Goal: Task Accomplishment & Management: Manage account settings

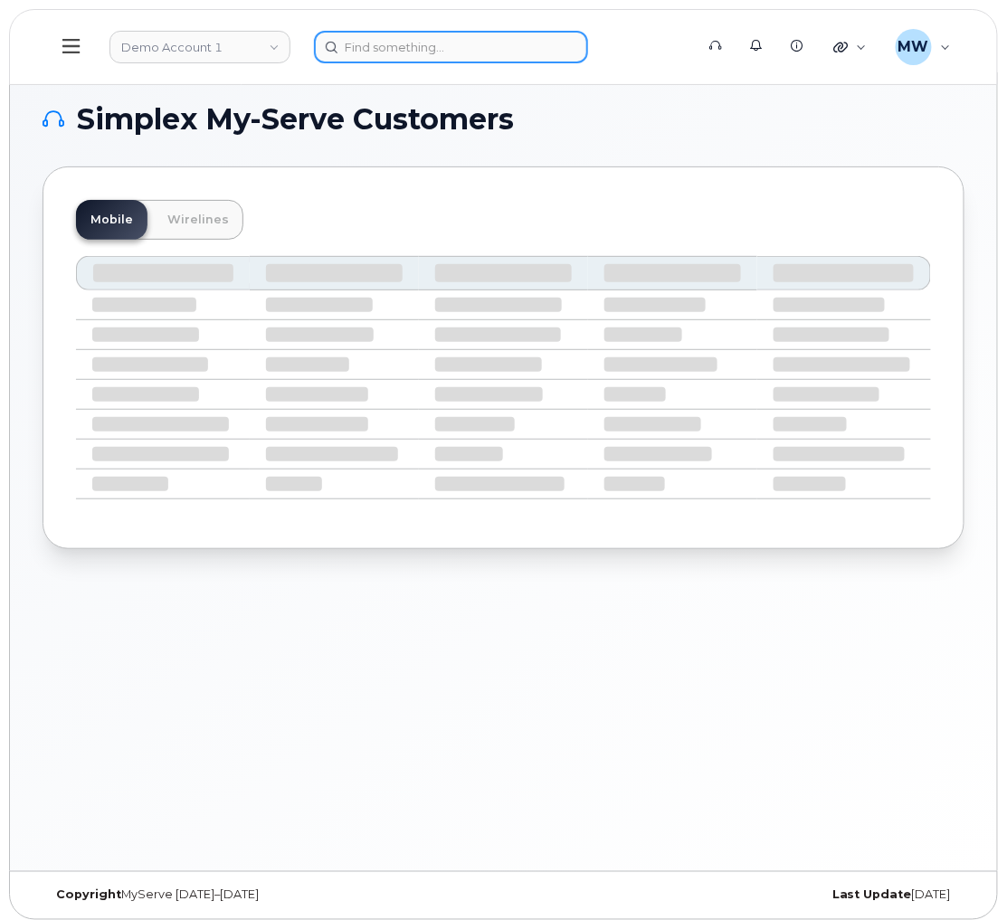
click at [469, 56] on input at bounding box center [451, 47] width 274 height 33
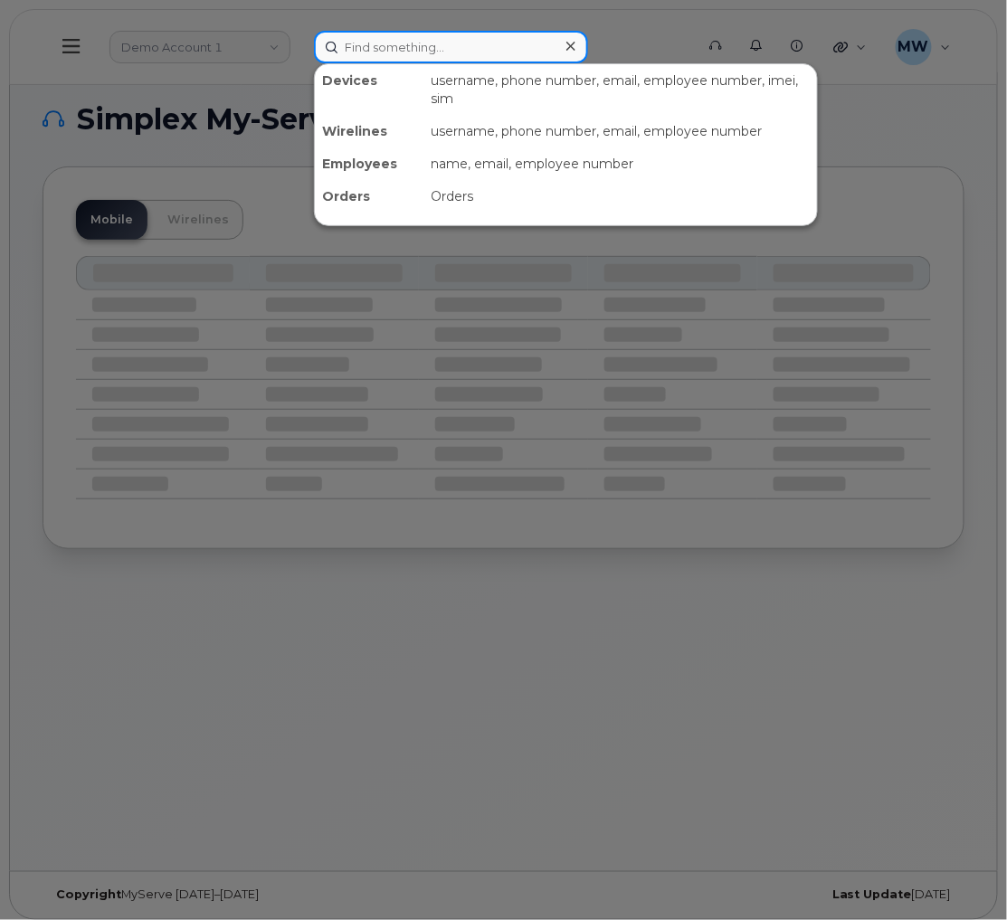
paste input "2018195781"
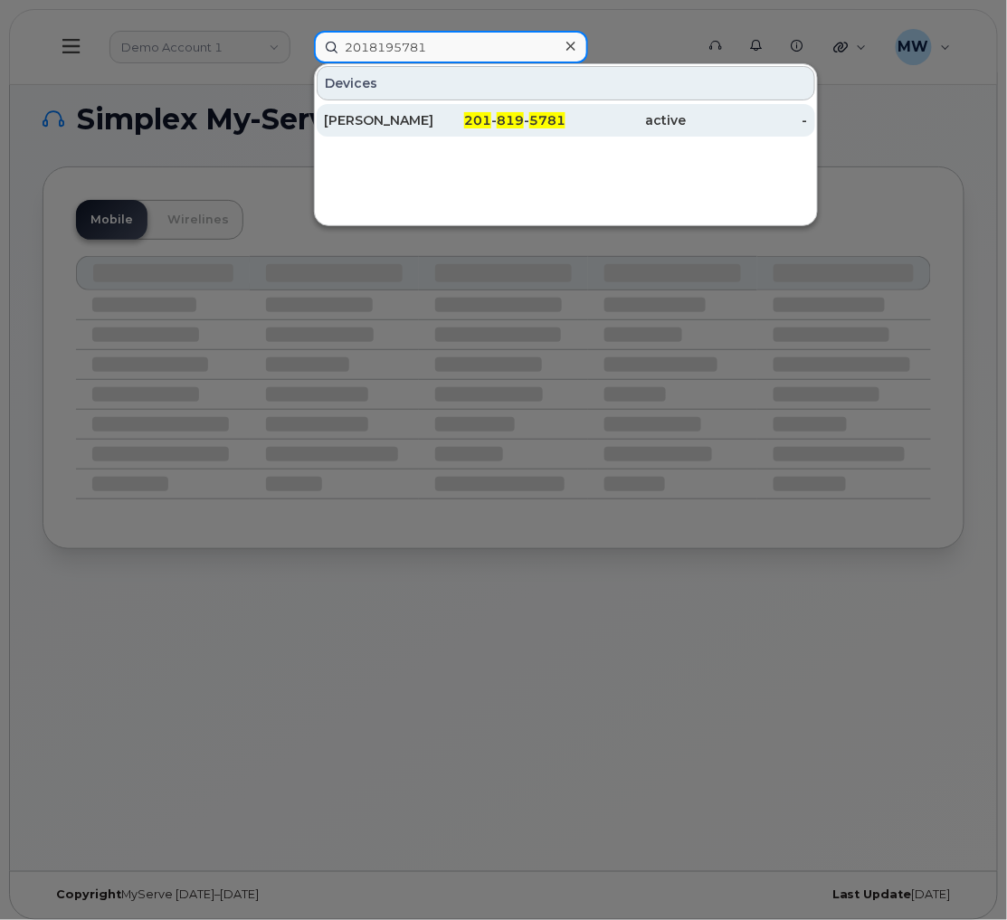
type input "2018195781"
click at [503, 122] on span "819" at bounding box center [510, 120] width 27 height 16
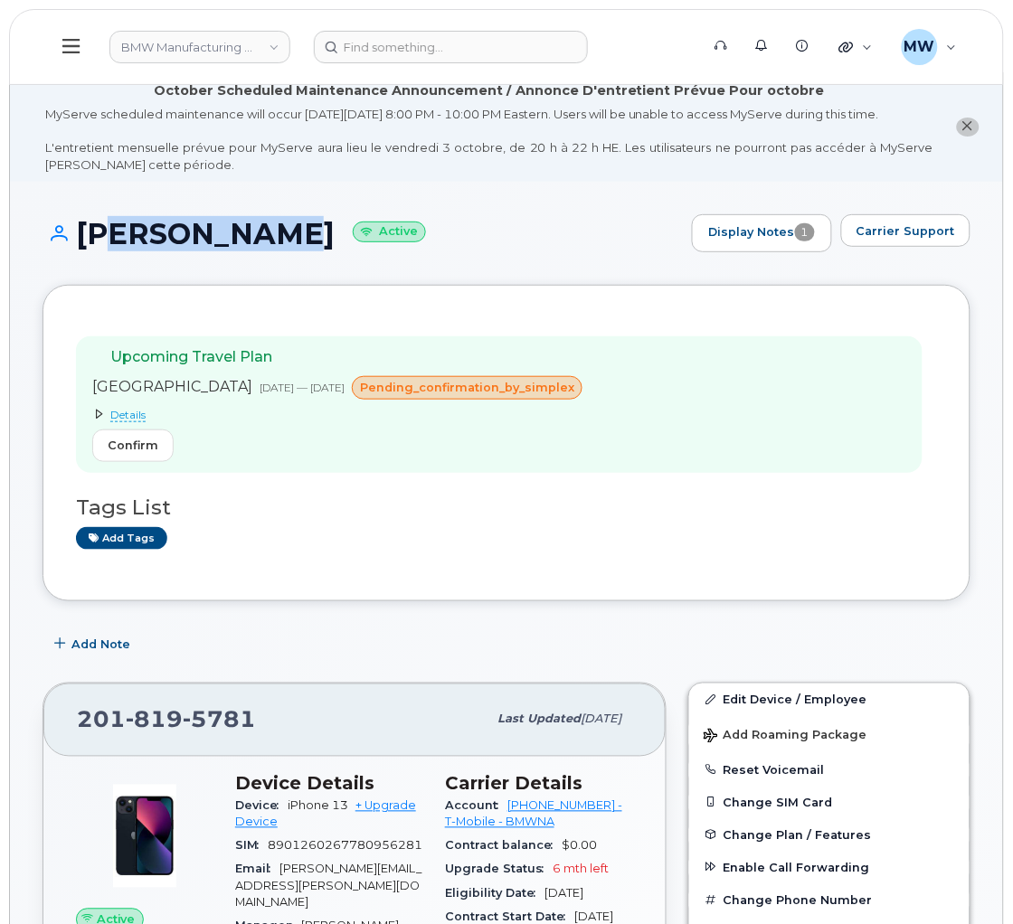
drag, startPoint x: 263, startPoint y: 254, endPoint x: 88, endPoint y: 255, distance: 175.5
click at [88, 250] on h1 "[PERSON_NAME] Active" at bounding box center [363, 234] width 640 height 32
copy h1 "[PERSON_NAME]"
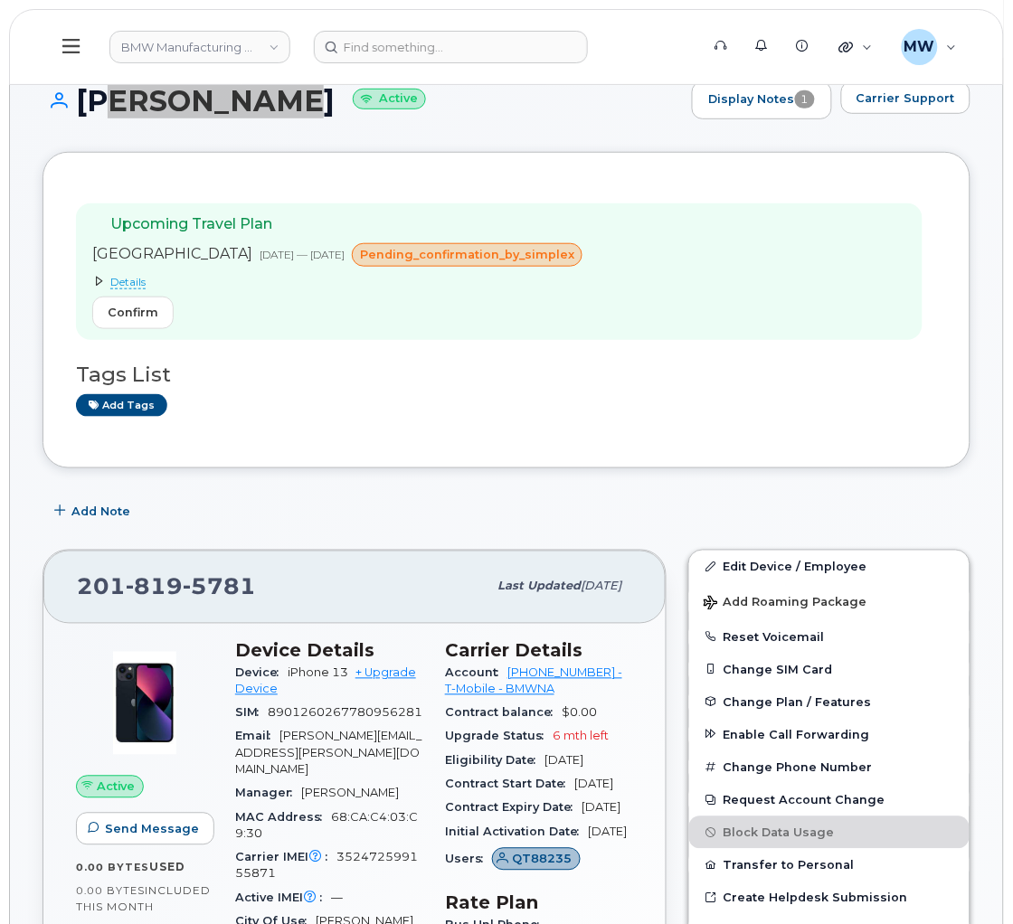
scroll to position [271, 0]
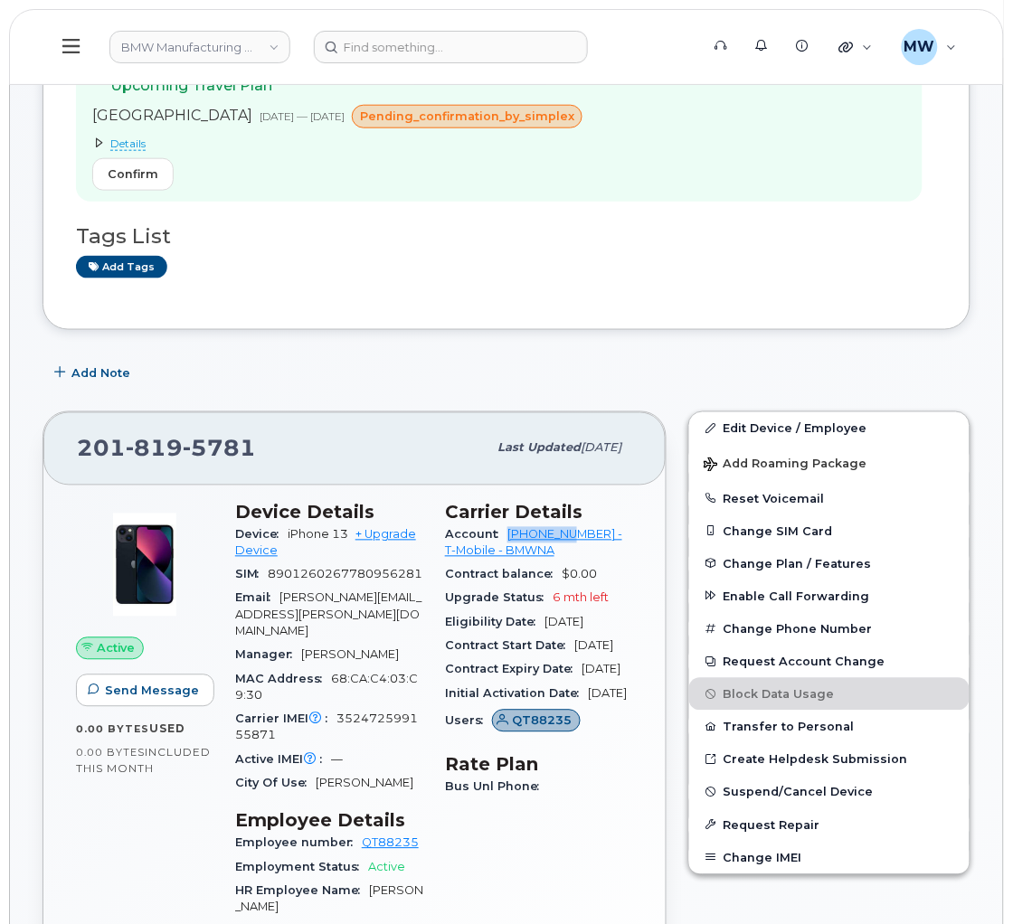
drag, startPoint x: 504, startPoint y: 554, endPoint x: 580, endPoint y: 554, distance: 76.0
click at [580, 554] on div "Account 973767968 - T-Mobile - BMWNA" at bounding box center [539, 544] width 188 height 41
copy link "973767968"
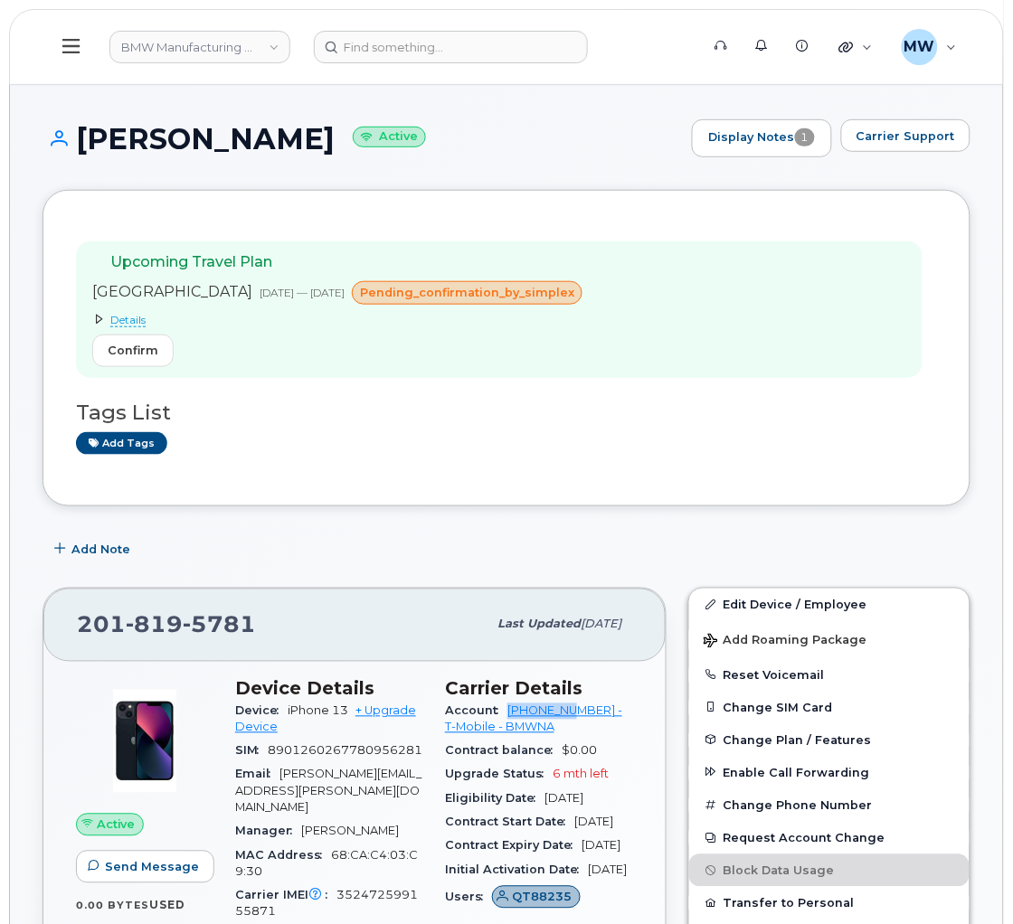
scroll to position [0, 0]
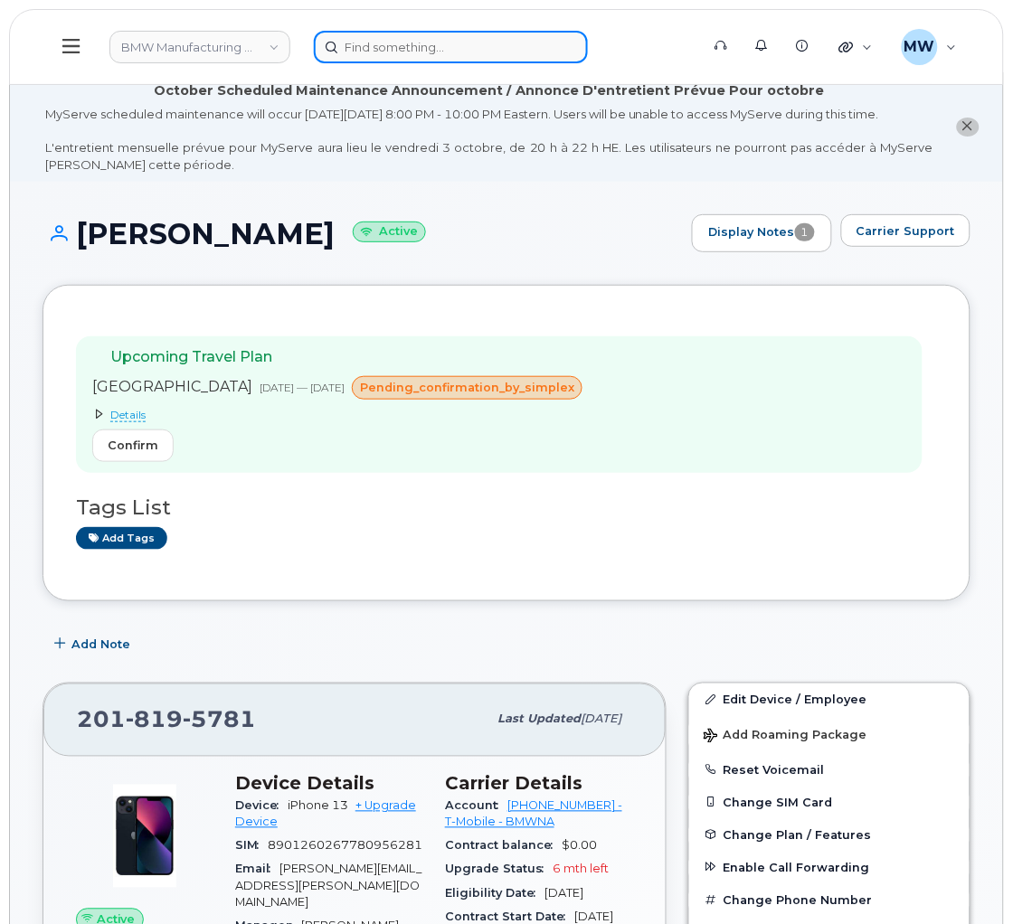
click at [400, 43] on input at bounding box center [451, 47] width 274 height 33
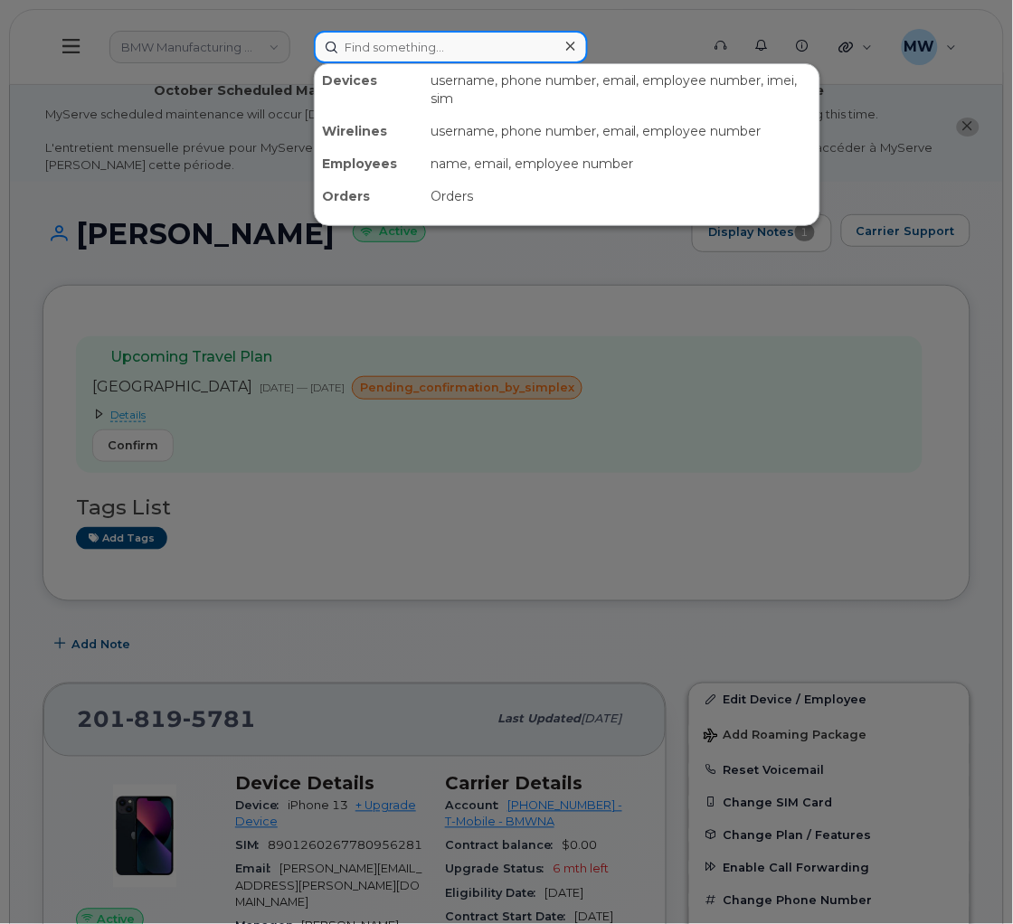
paste input "8643865280"
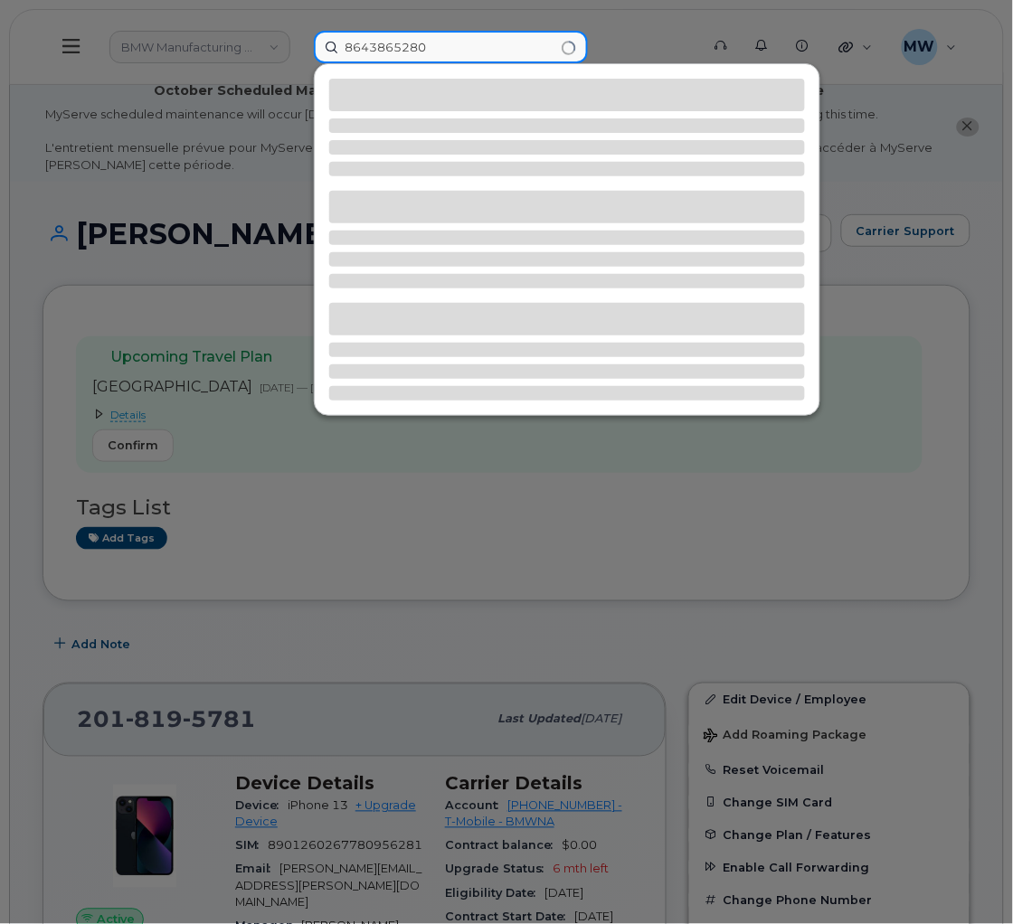
type input "8643865280"
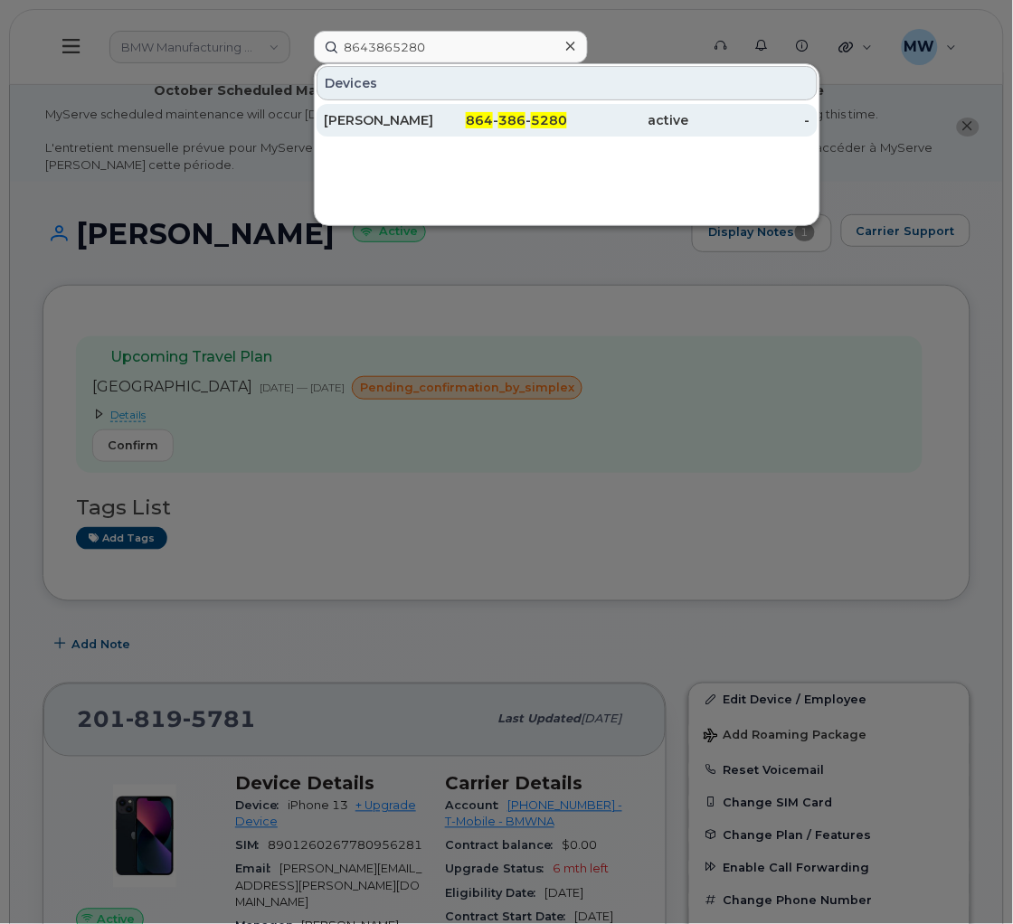
click at [420, 130] on div "Daniel Cavett" at bounding box center [385, 120] width 122 height 33
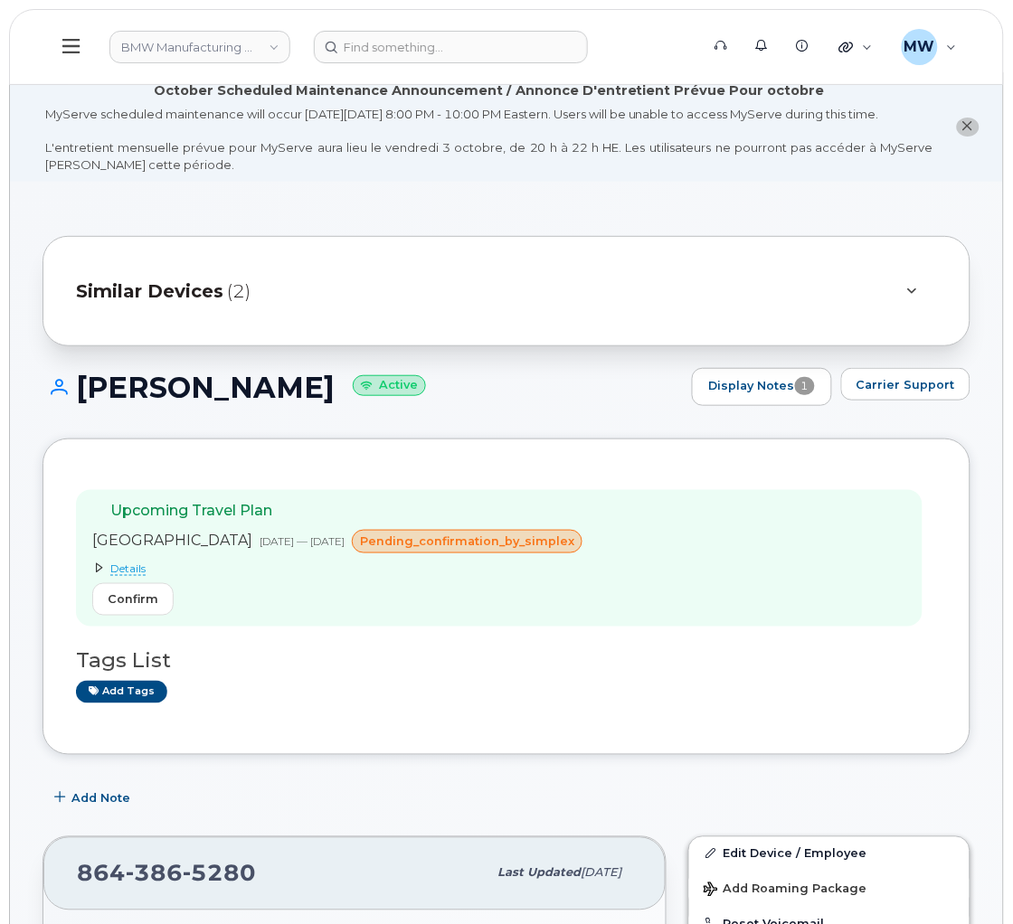
click at [748, 623] on div "Upcoming Travel Plan Germany Oct 10, 2025 — Oct 17, 2025 pending_confirmation_b…" at bounding box center [499, 558] width 847 height 137
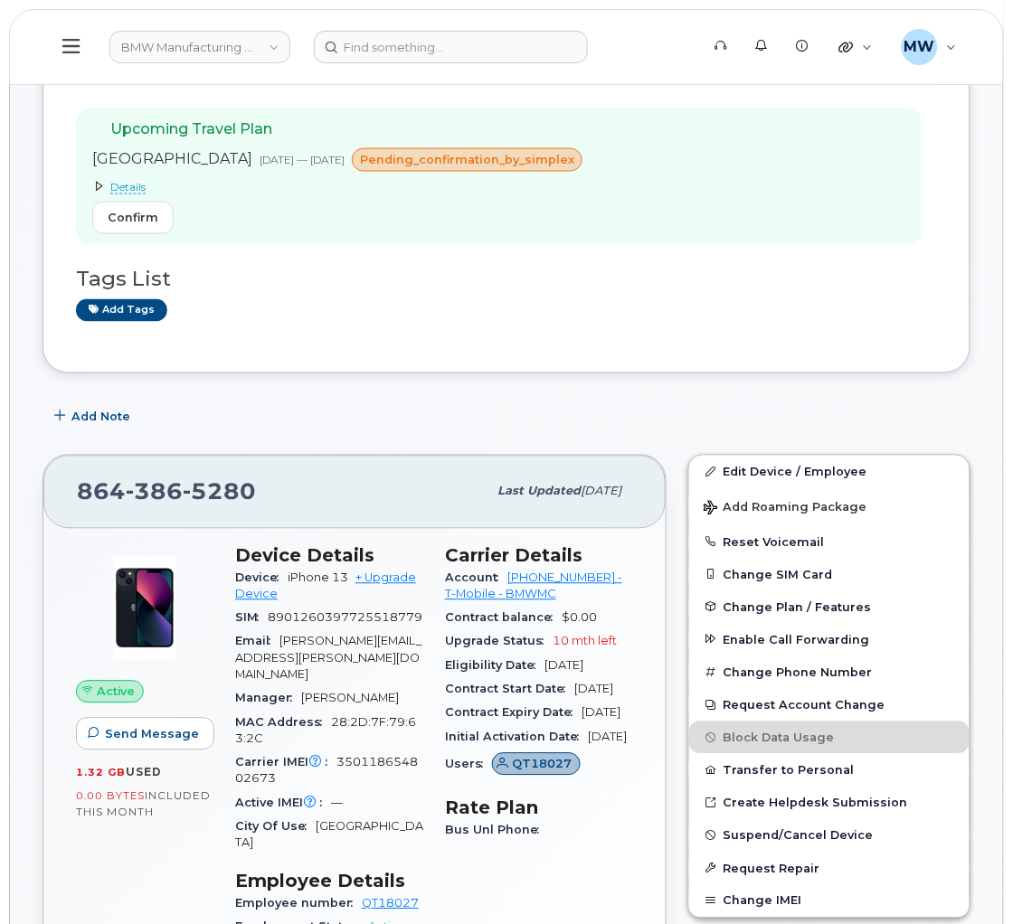
scroll to position [406, 0]
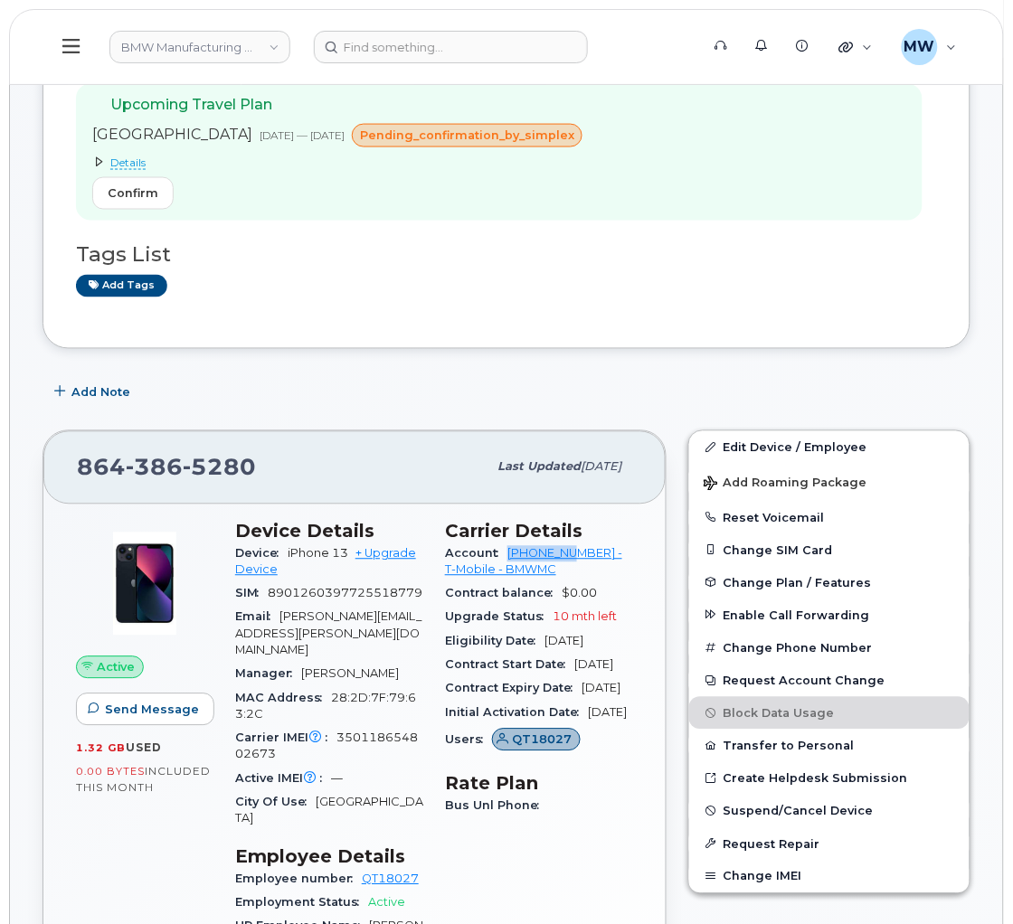
drag, startPoint x: 507, startPoint y: 575, endPoint x: 579, endPoint y: 573, distance: 71.5
click at [579, 573] on div "Account 972523090 - T-Mobile - BMWMC" at bounding box center [539, 563] width 188 height 41
copy link "972523090"
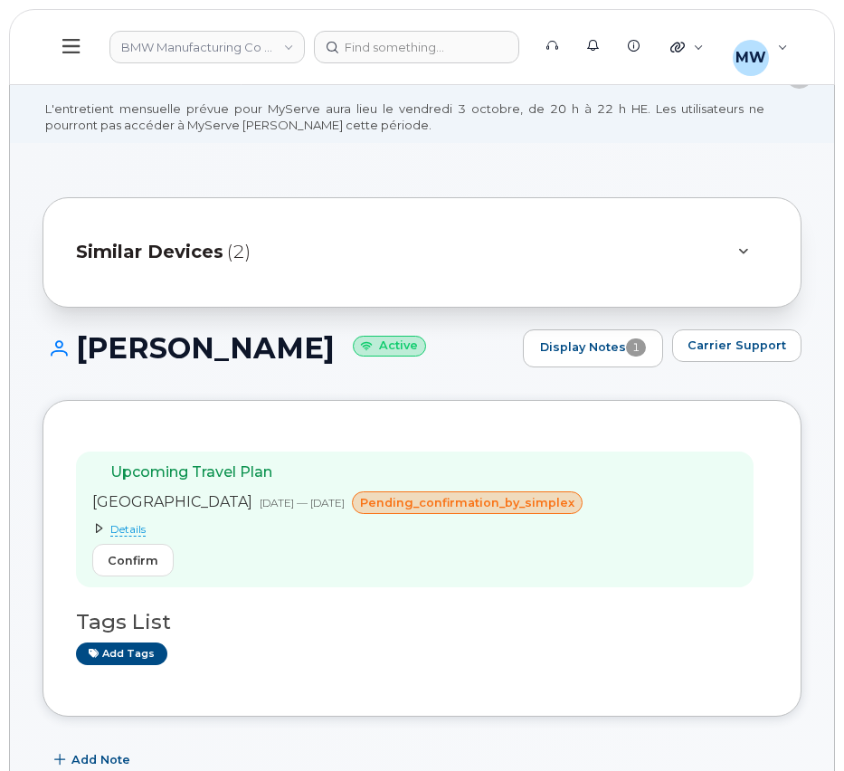
scroll to position [4, 0]
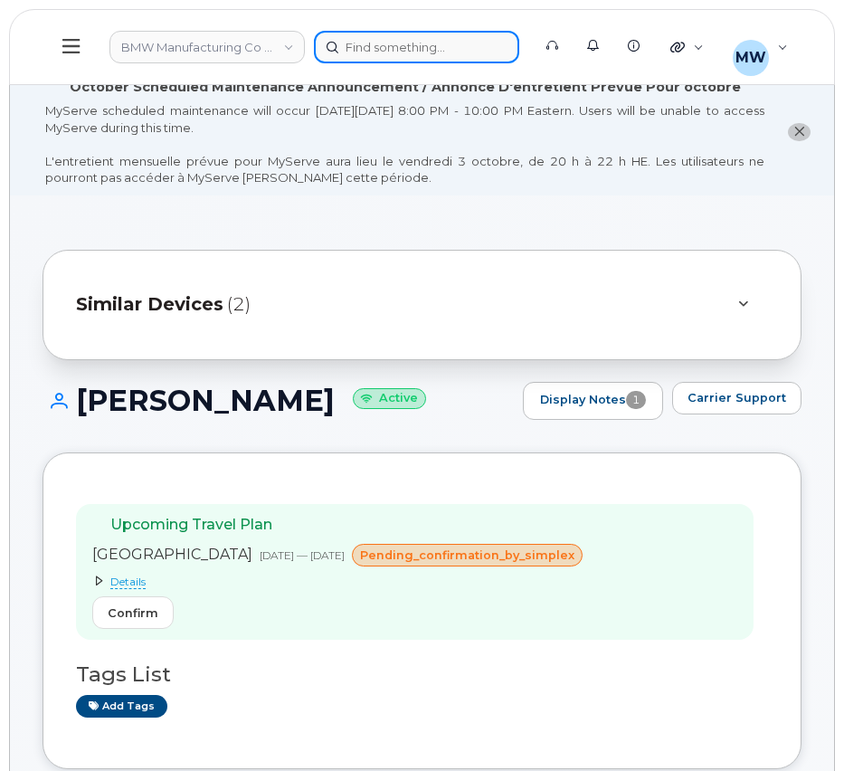
click at [404, 49] on div at bounding box center [416, 47] width 205 height 33
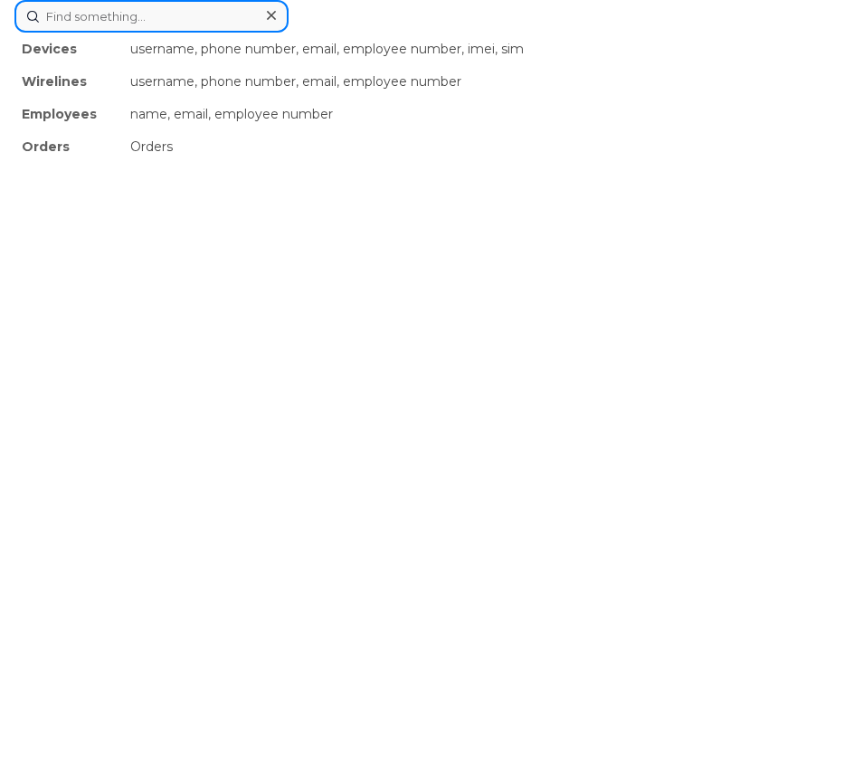
paste input "2016758628"
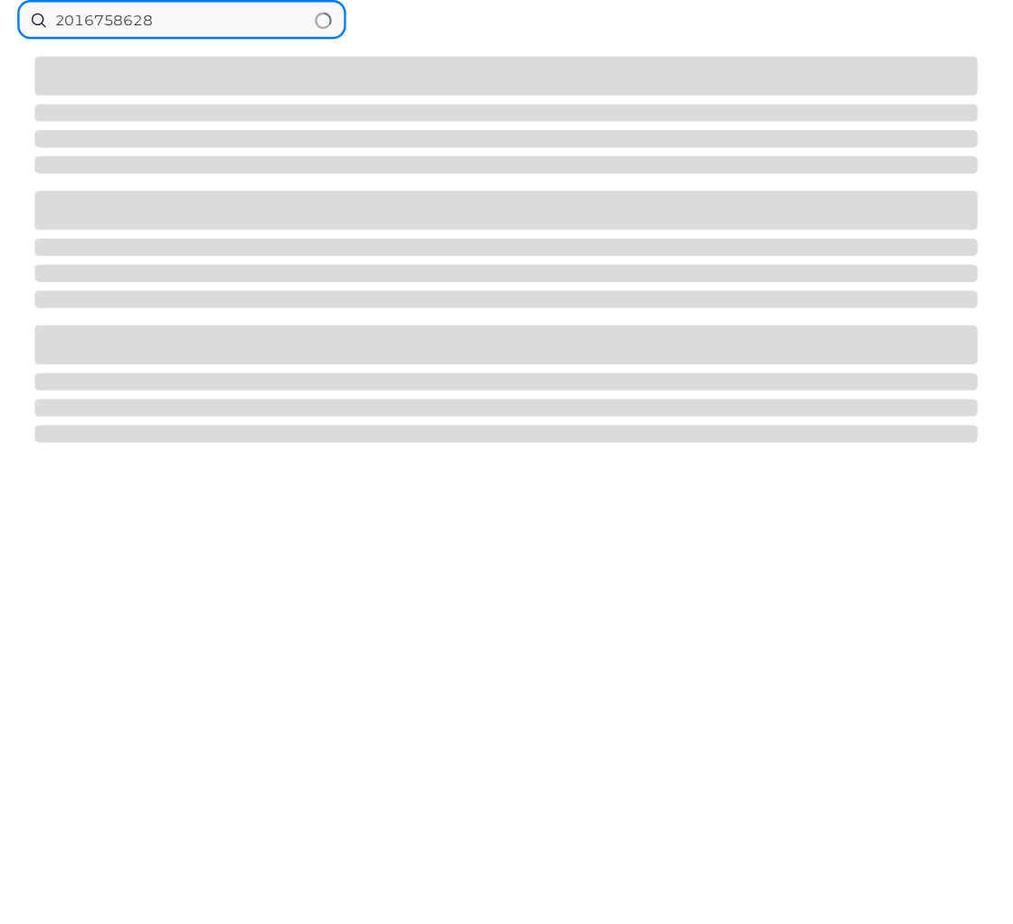
scroll to position [0, 0]
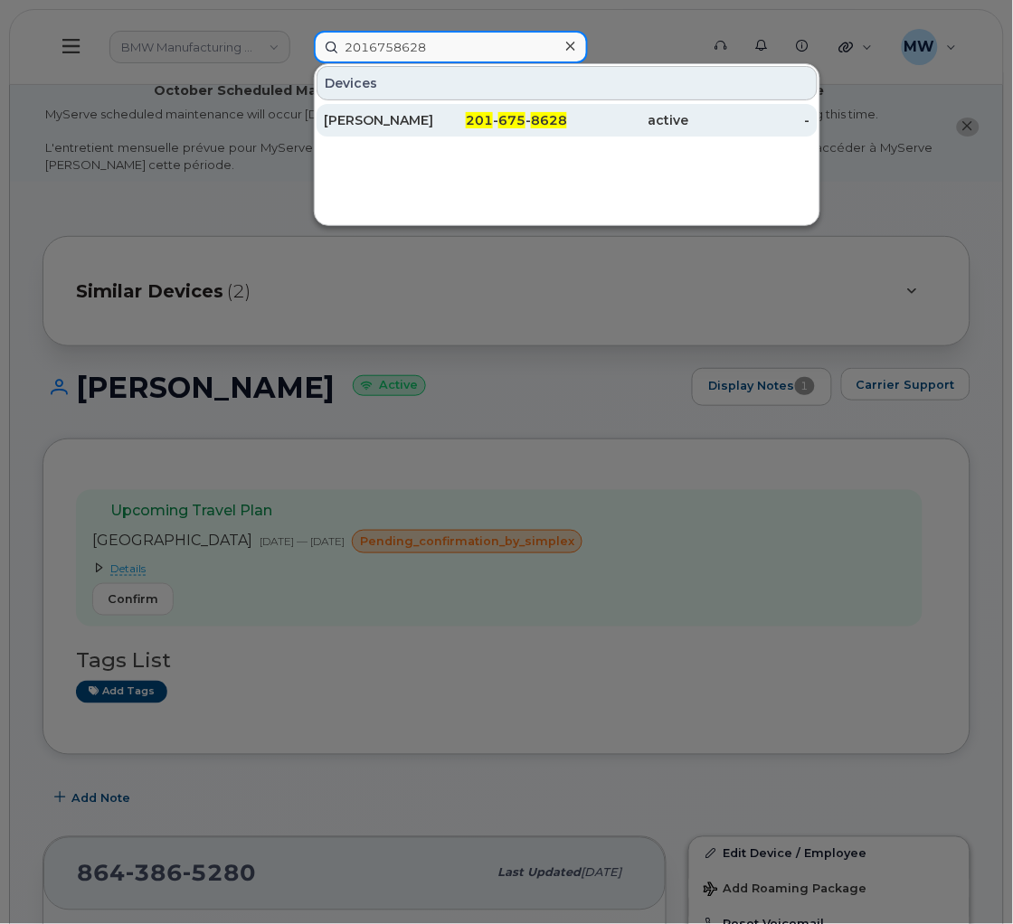
type input "2016758628"
click at [476, 118] on span "201" at bounding box center [479, 120] width 27 height 16
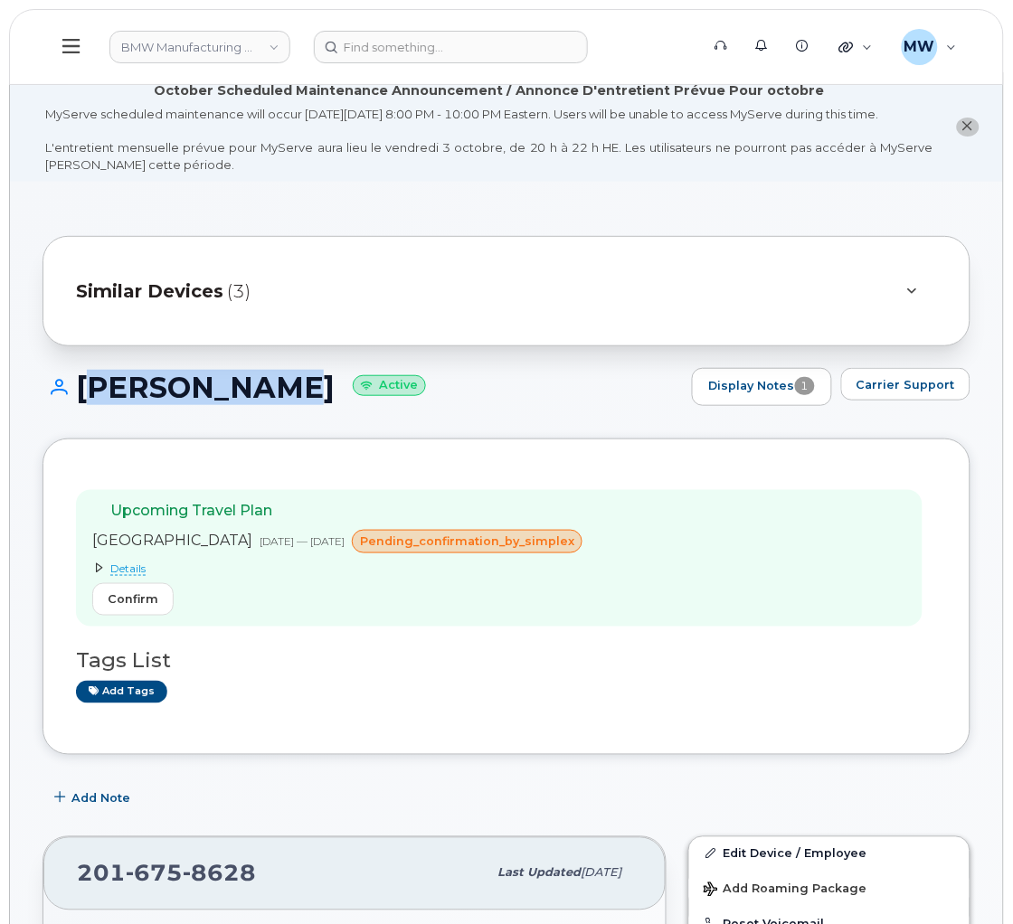
drag, startPoint x: 261, startPoint y: 410, endPoint x: 79, endPoint y: 402, distance: 182.9
click at [79, 402] on h1 "Gerry Spahn Active" at bounding box center [363, 388] width 640 height 32
copy h1 "Gerry Spahn"
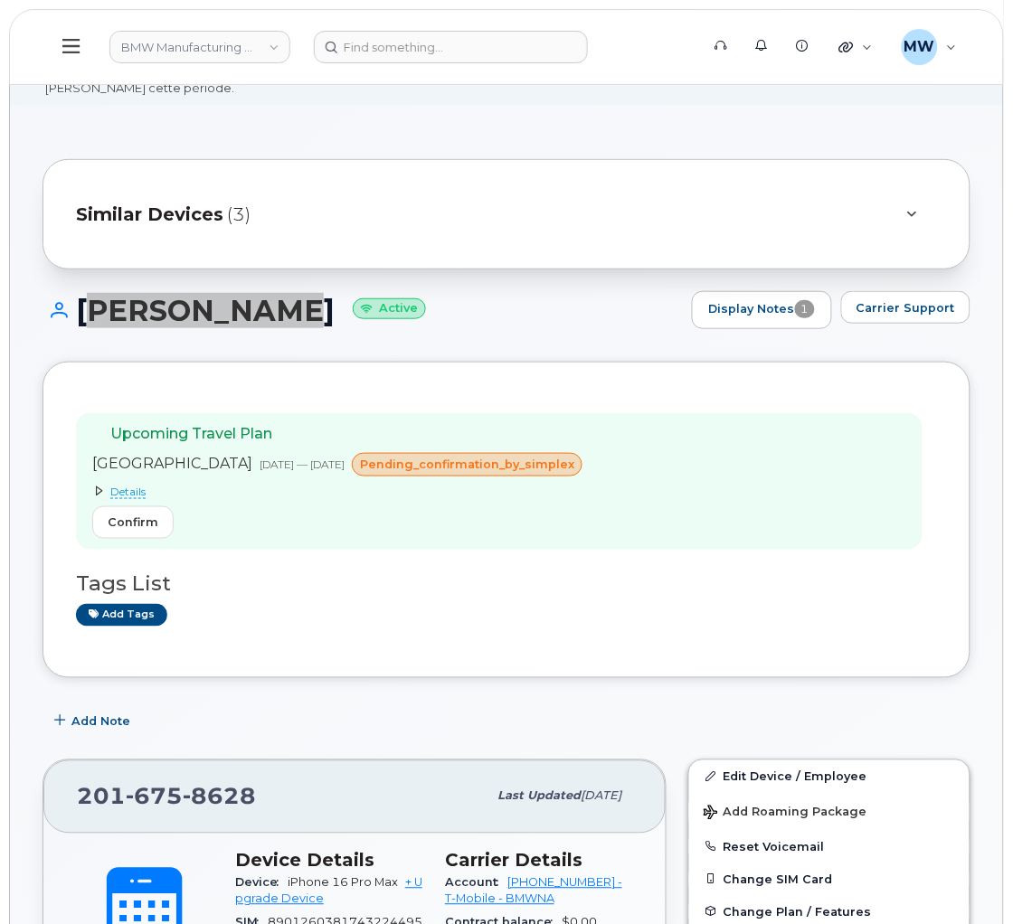
scroll to position [271, 0]
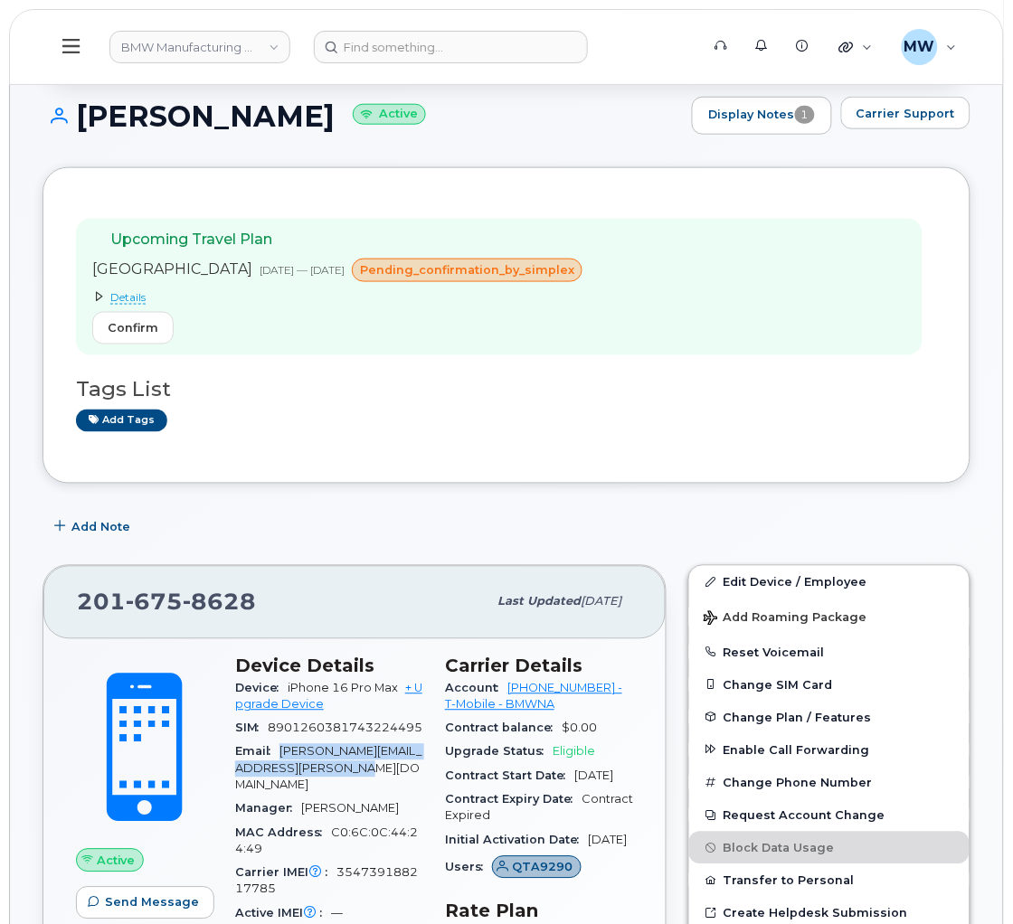
drag, startPoint x: 336, startPoint y: 806, endPoint x: 283, endPoint y: 791, distance: 54.4
click at [285, 795] on div "Email gerry.spahn@rolls-roycemotorcarsna.com" at bounding box center [329, 769] width 188 height 57
copy span "gerry.spahn@rolls-roycemotorcarsna.com"
click at [959, 544] on div "Add Note" at bounding box center [507, 527] width 928 height 33
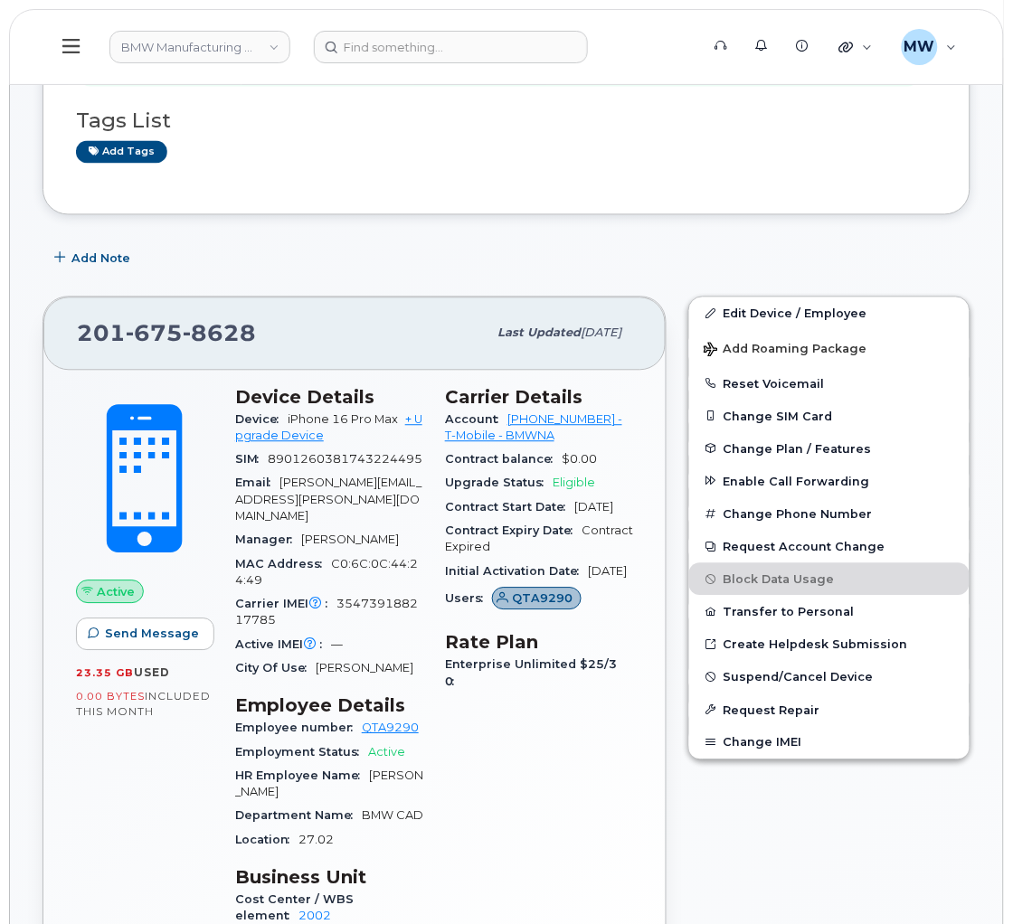
scroll to position [543, 0]
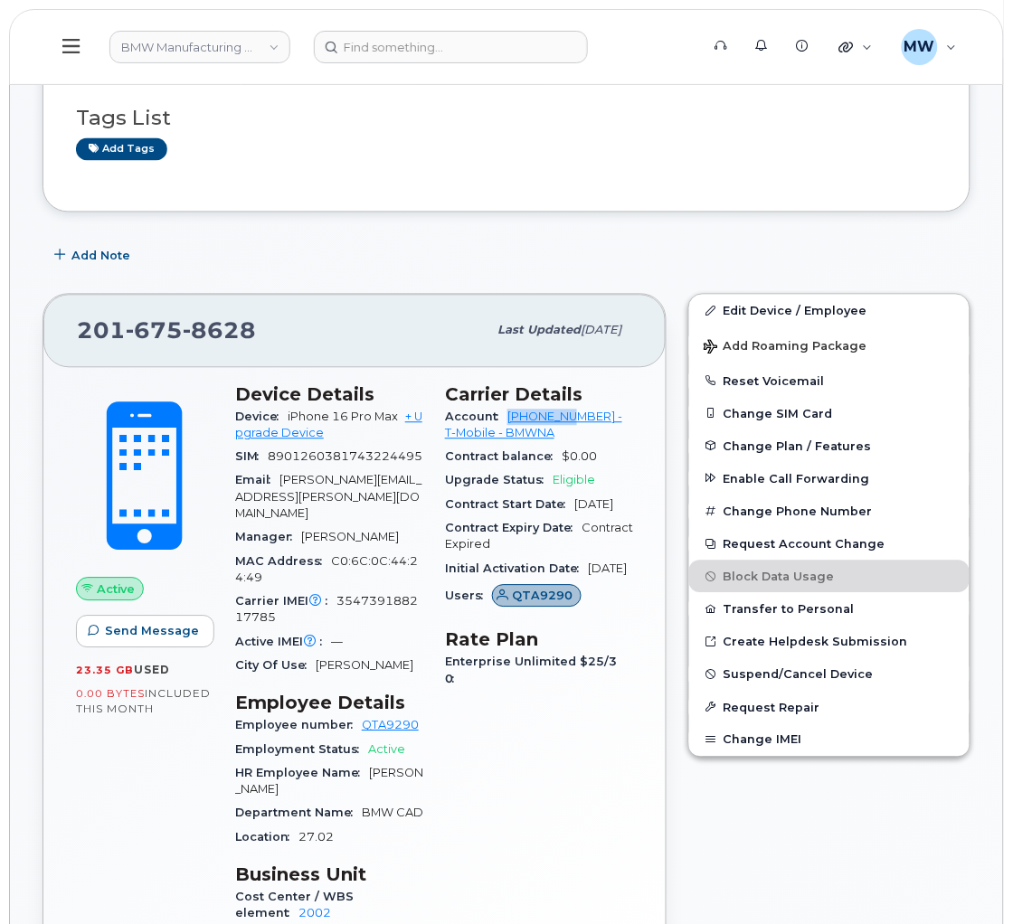
drag, startPoint x: 504, startPoint y: 431, endPoint x: 580, endPoint y: 442, distance: 76.7
click at [580, 442] on div "Account 973767968 - T-Mobile - BMWNA" at bounding box center [539, 426] width 188 height 41
copy link "973767968"
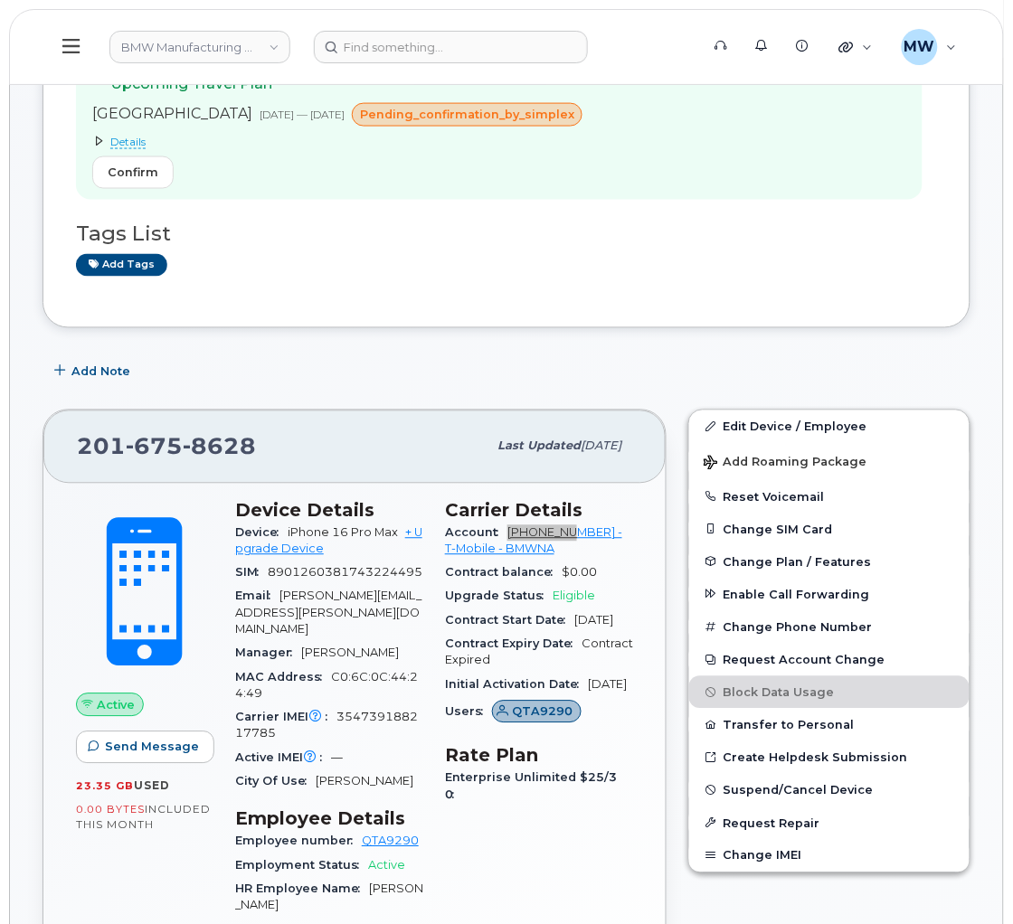
scroll to position [271, 0]
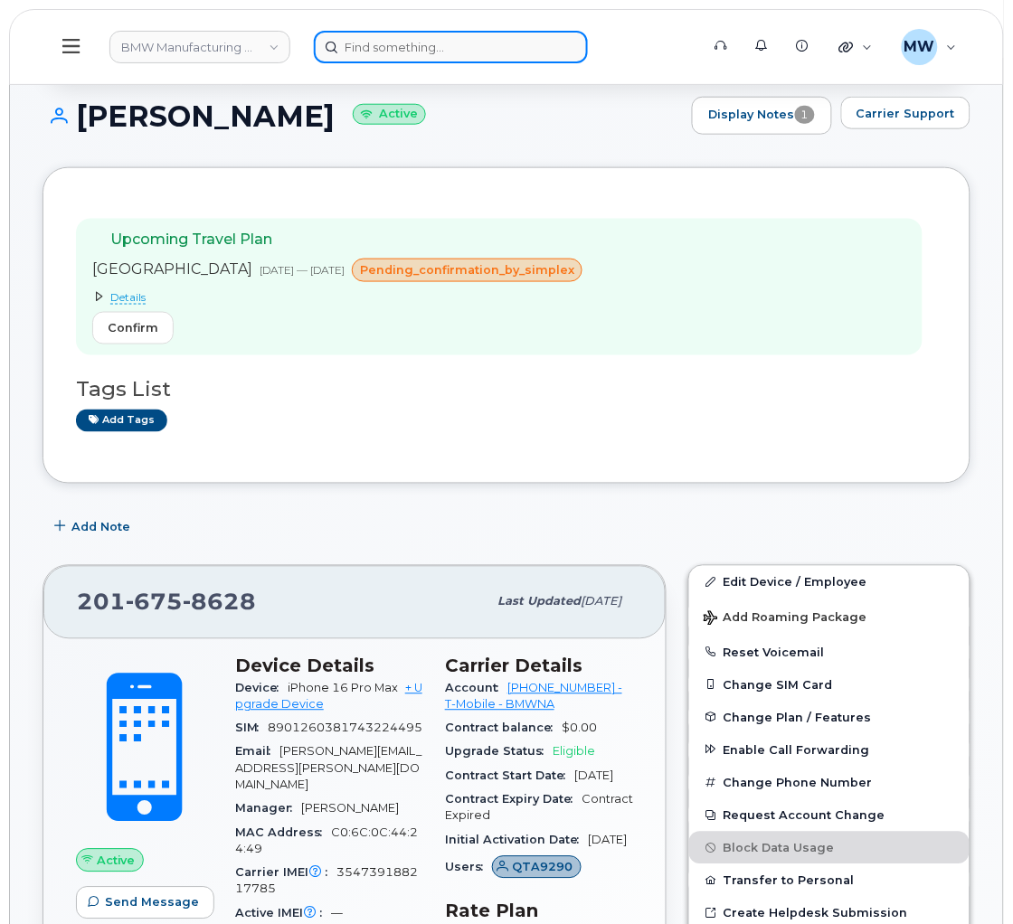
click at [465, 47] on input at bounding box center [451, 47] width 274 height 33
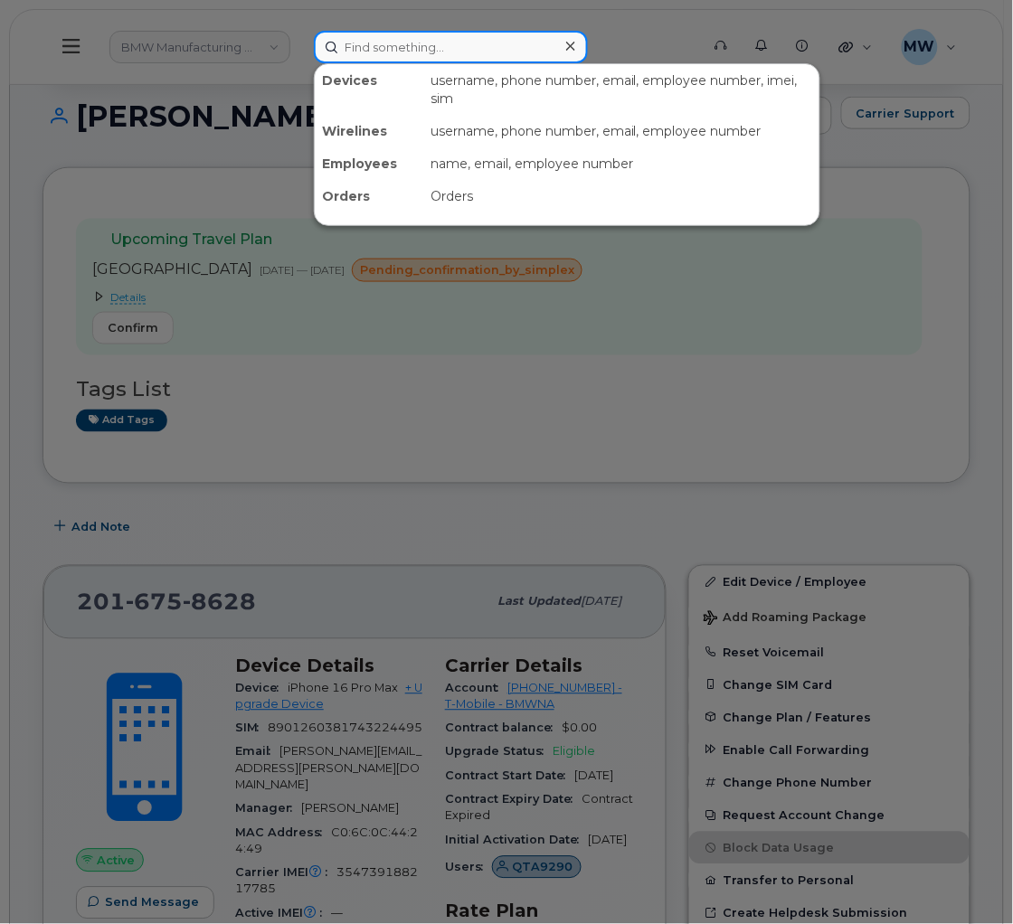
paste input "8647486404"
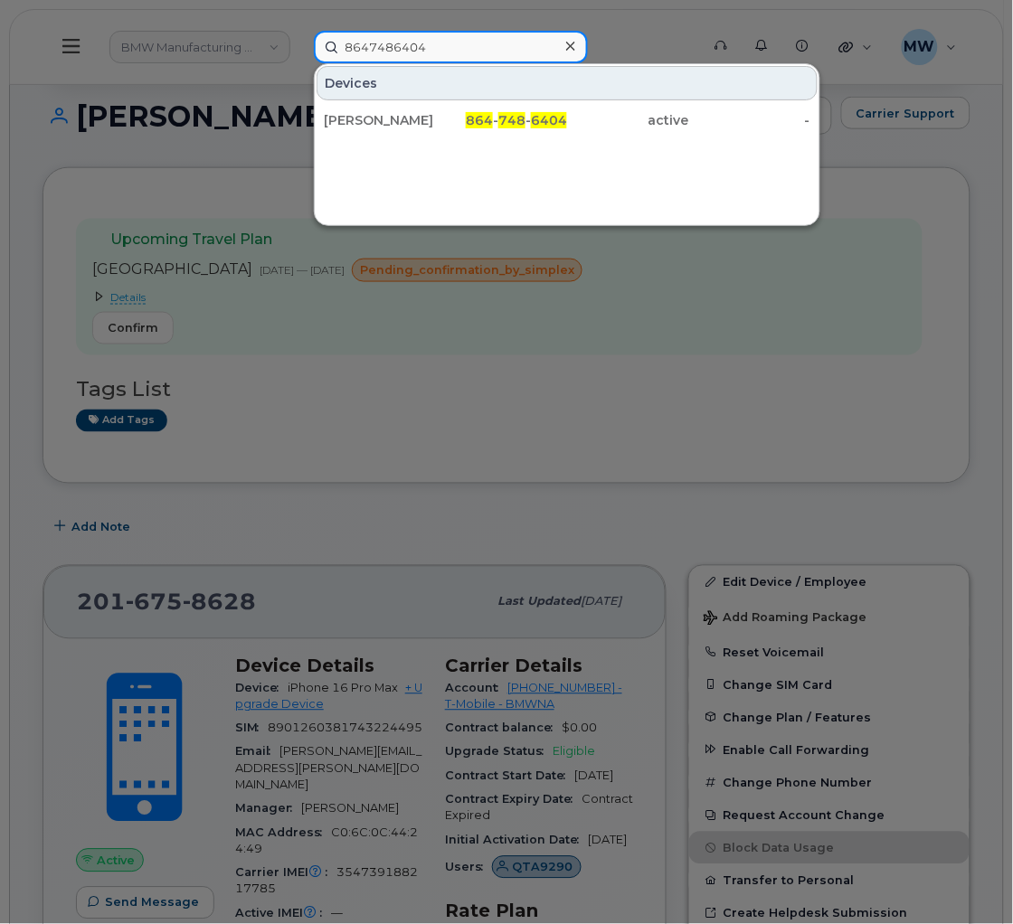
type input "8647486404"
click at [386, 124] on div "[PERSON_NAME]" at bounding box center [385, 120] width 122 height 18
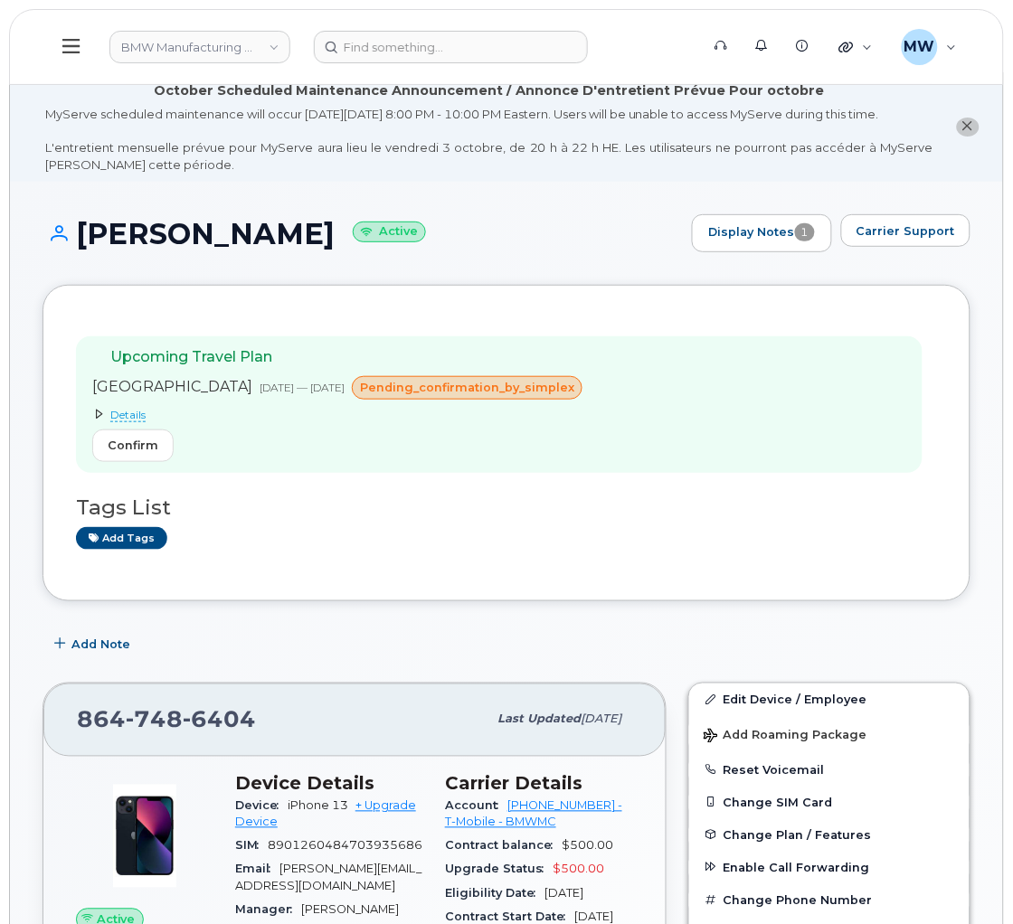
click at [360, 249] on h1 "Andreas Marschner Active" at bounding box center [363, 234] width 640 height 32
drag, startPoint x: 373, startPoint y: 253, endPoint x: 79, endPoint y: 260, distance: 294.0
click at [79, 250] on h1 "Andreas Marschner Active" at bounding box center [363, 234] width 640 height 32
copy h1 "Andreas Marschner"
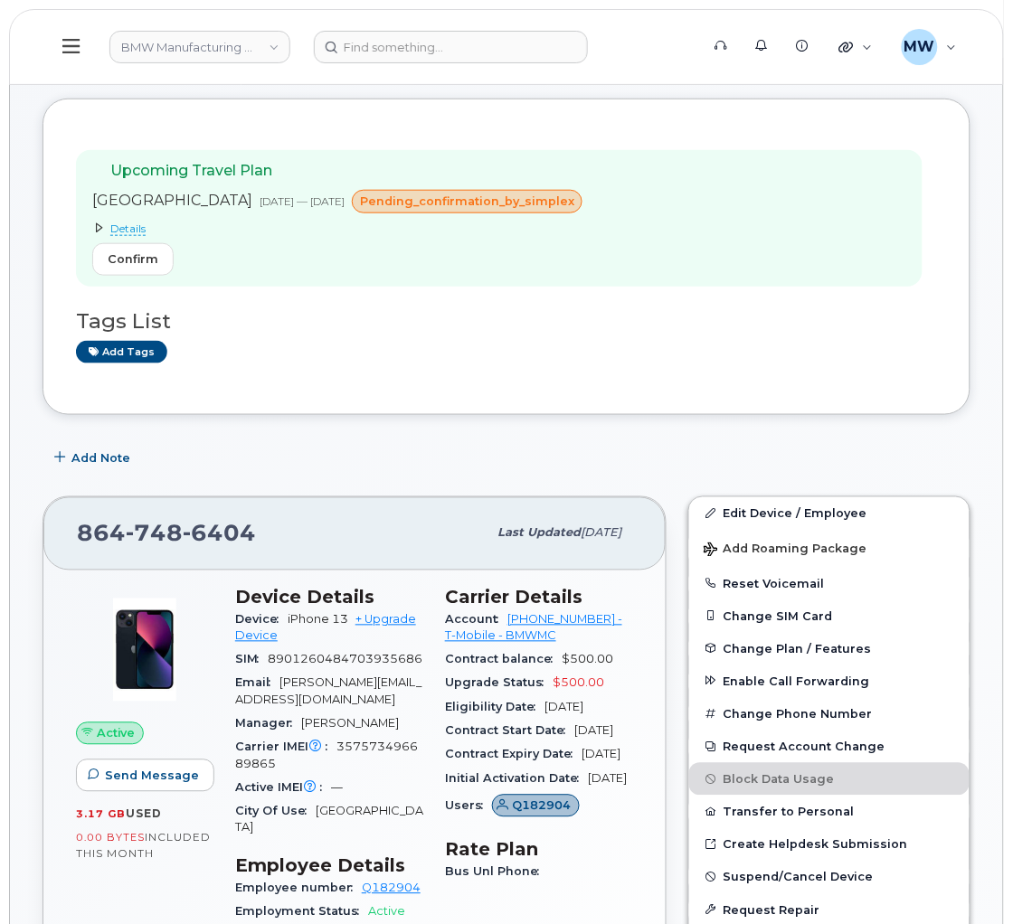
scroll to position [271, 0]
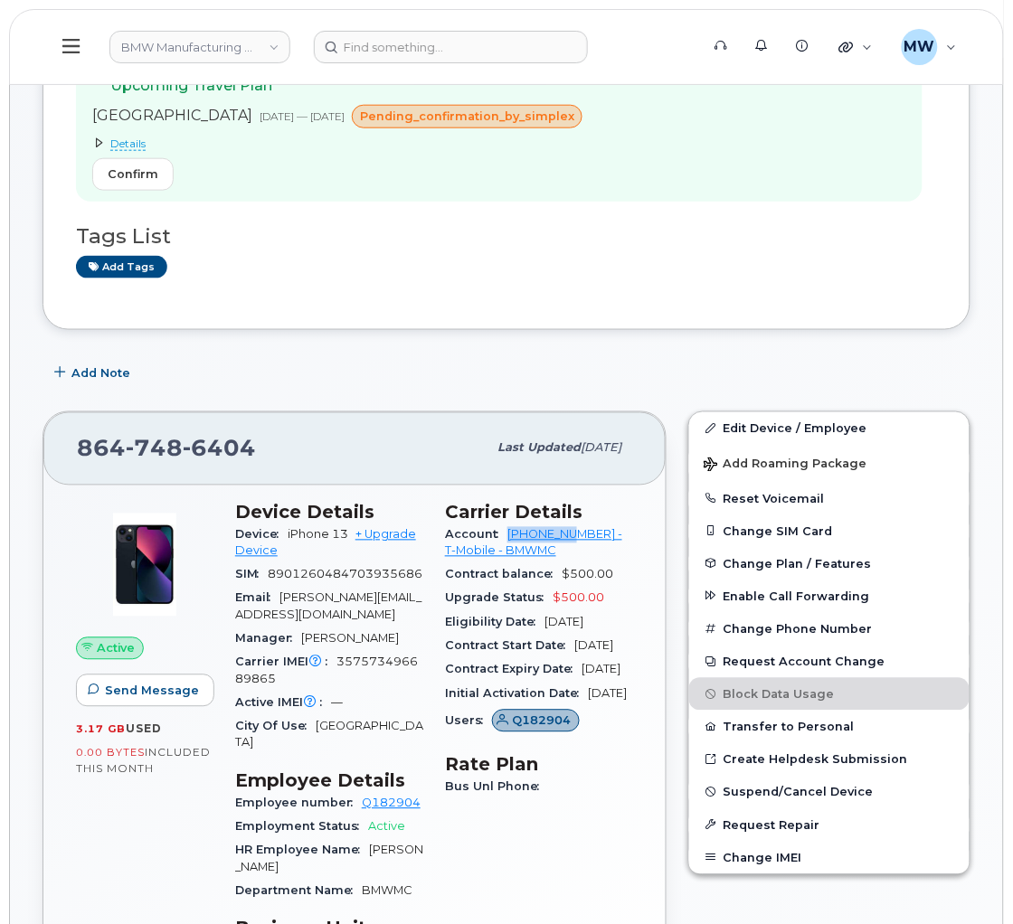
drag, startPoint x: 504, startPoint y: 552, endPoint x: 578, endPoint y: 561, distance: 74.7
click at [578, 561] on div "Account 972523090 - T-Mobile - BMWMC" at bounding box center [539, 544] width 188 height 41
copy link "972523090"
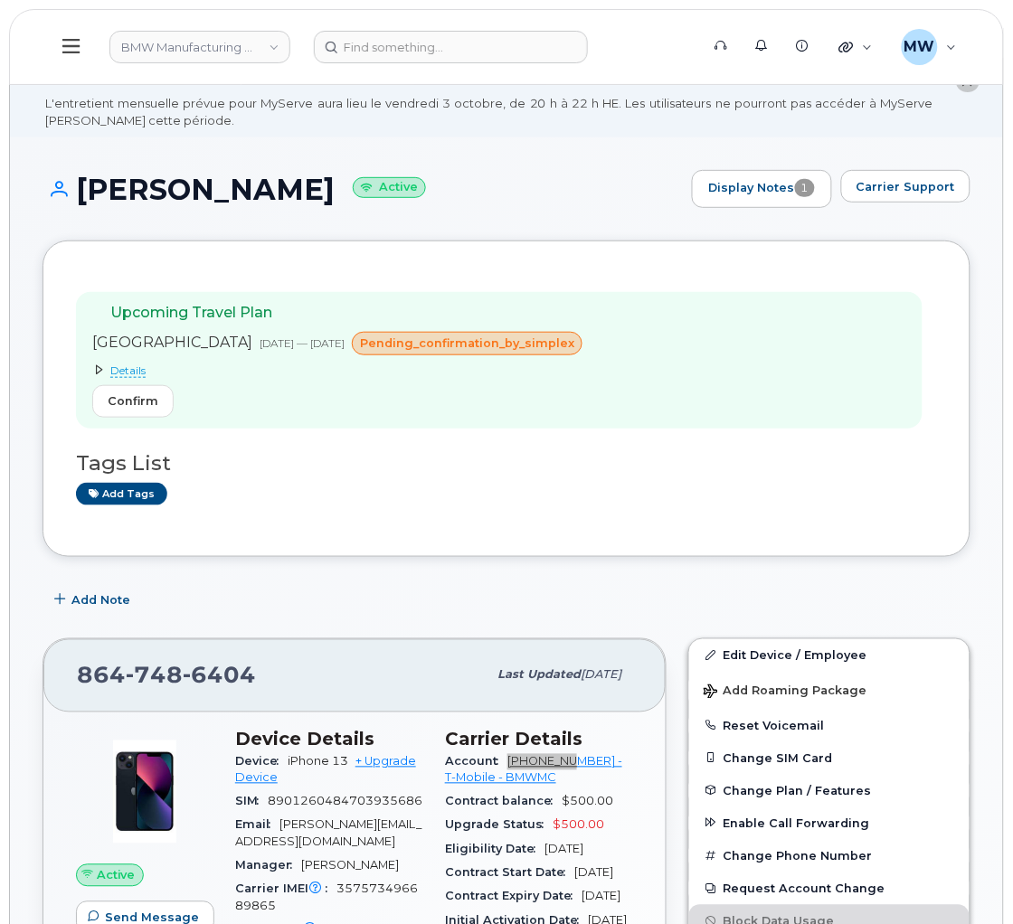
scroll to position [0, 0]
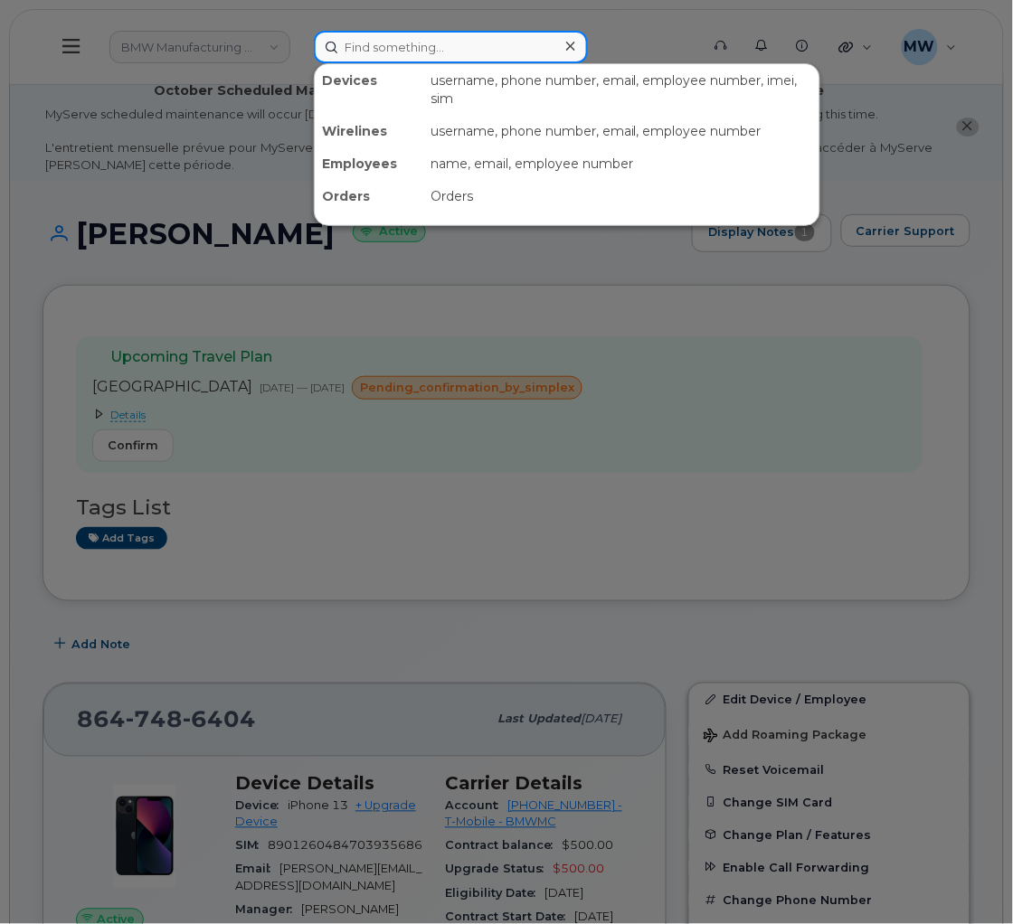
click at [398, 45] on input at bounding box center [451, 47] width 274 height 33
paste input "8649917951"
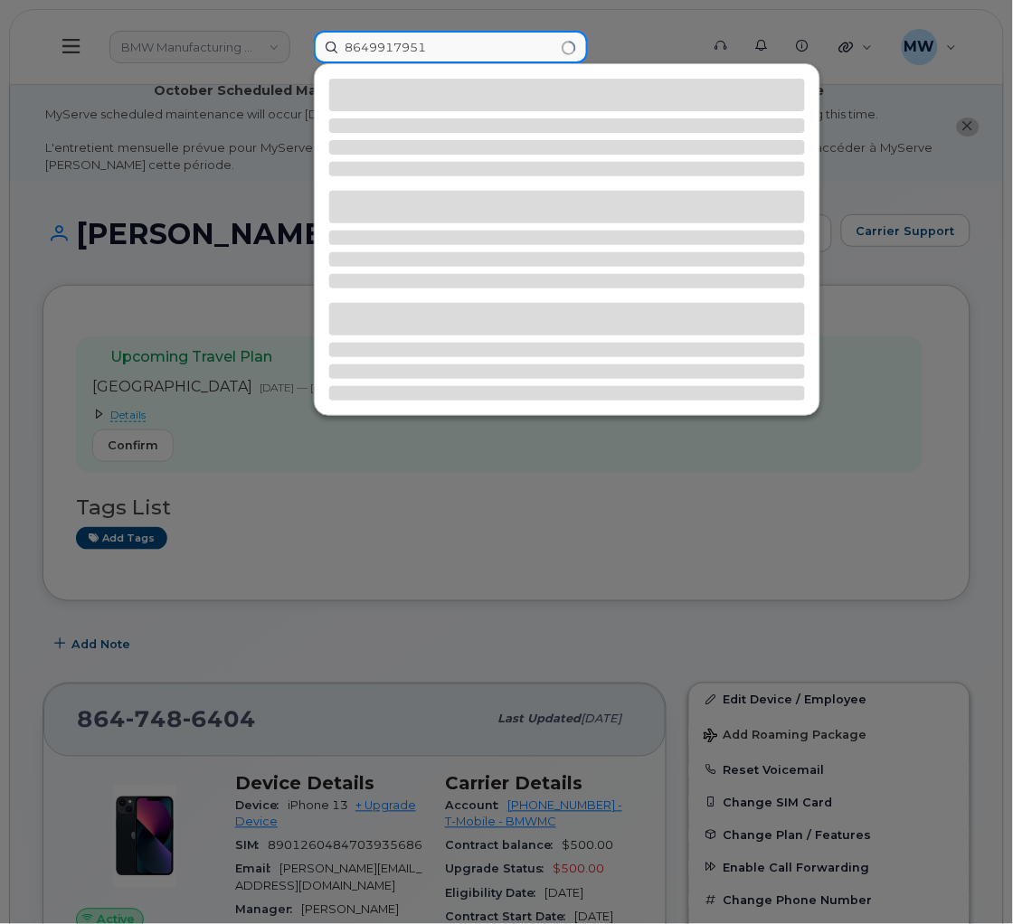
type input "8649917951"
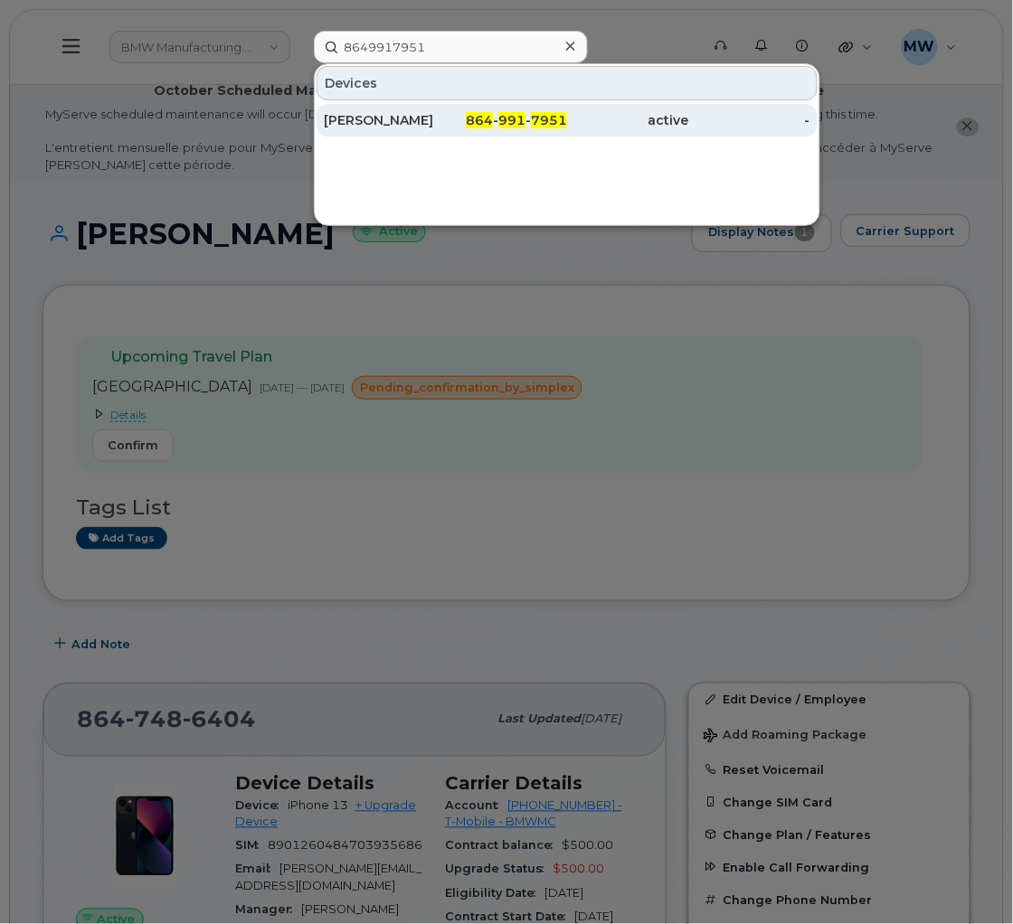
click at [509, 117] on span "991" at bounding box center [511, 120] width 27 height 16
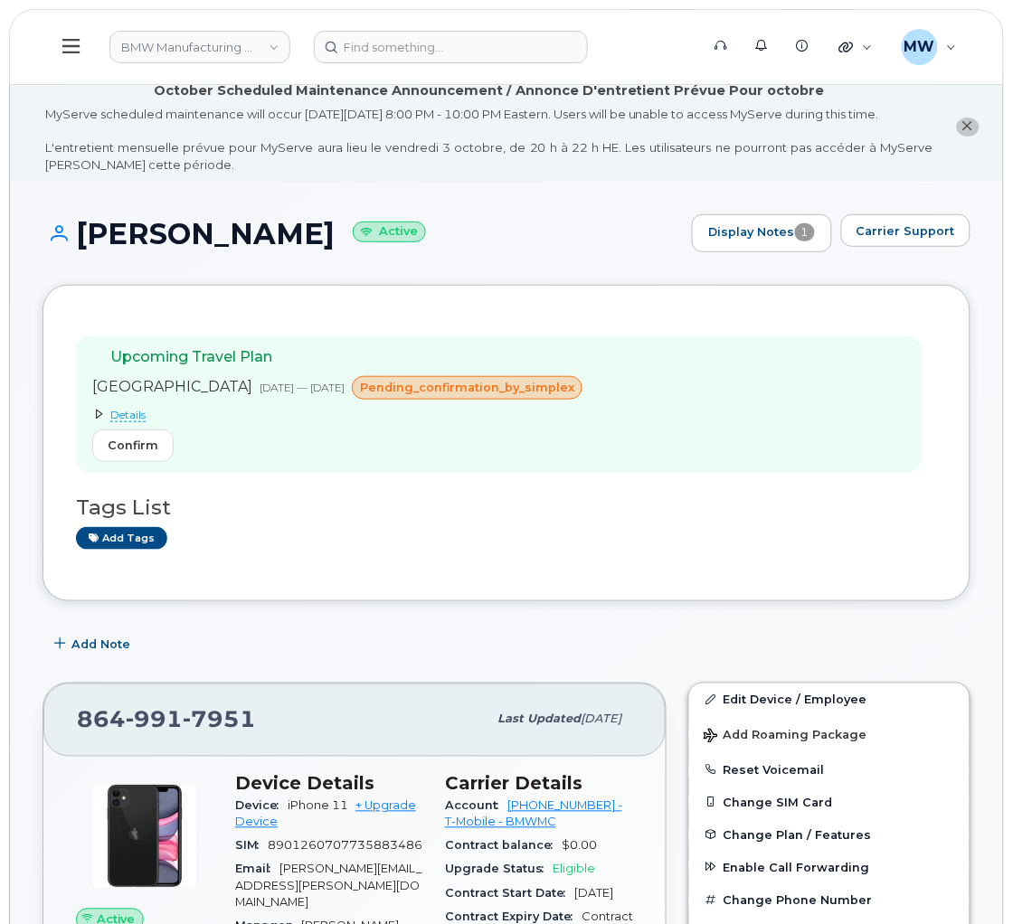
drag, startPoint x: 394, startPoint y: 254, endPoint x: 84, endPoint y: 246, distance: 310.3
click at [84, 246] on h1 "Yoel Sanchez Morales Active" at bounding box center [363, 234] width 640 height 32
copy h1 "Yoel Sanchez Morales"
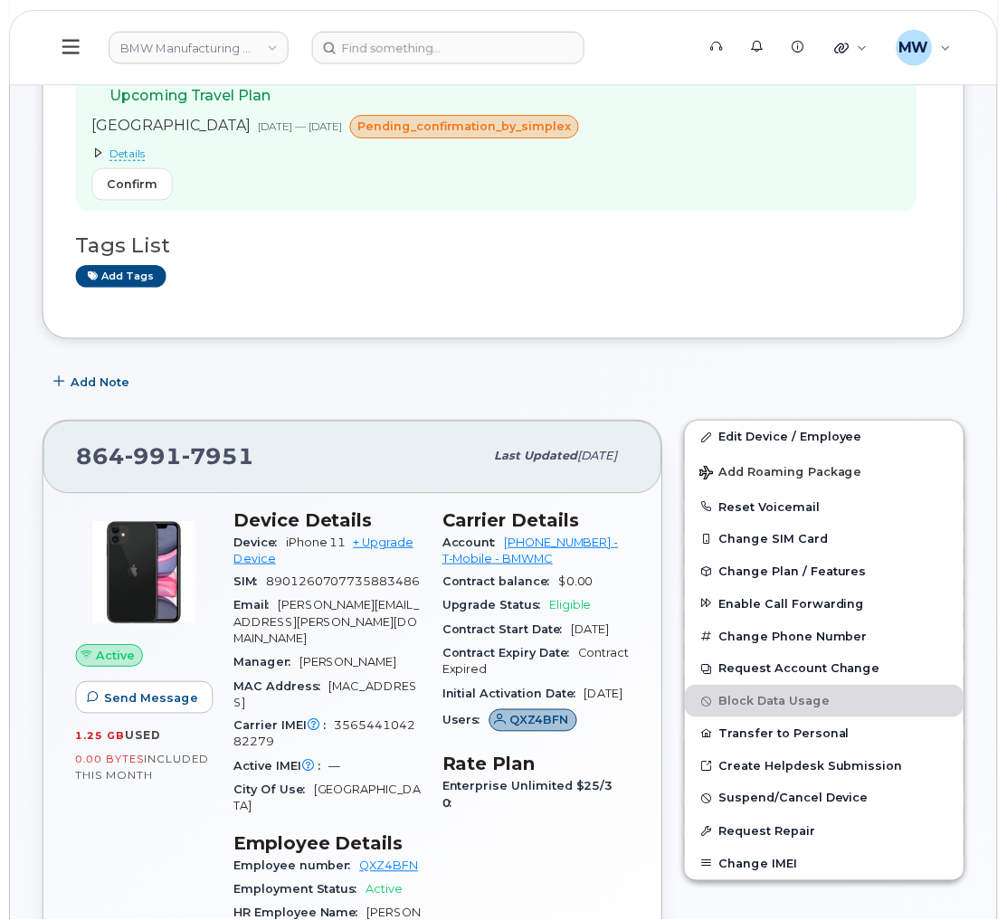
scroll to position [271, 0]
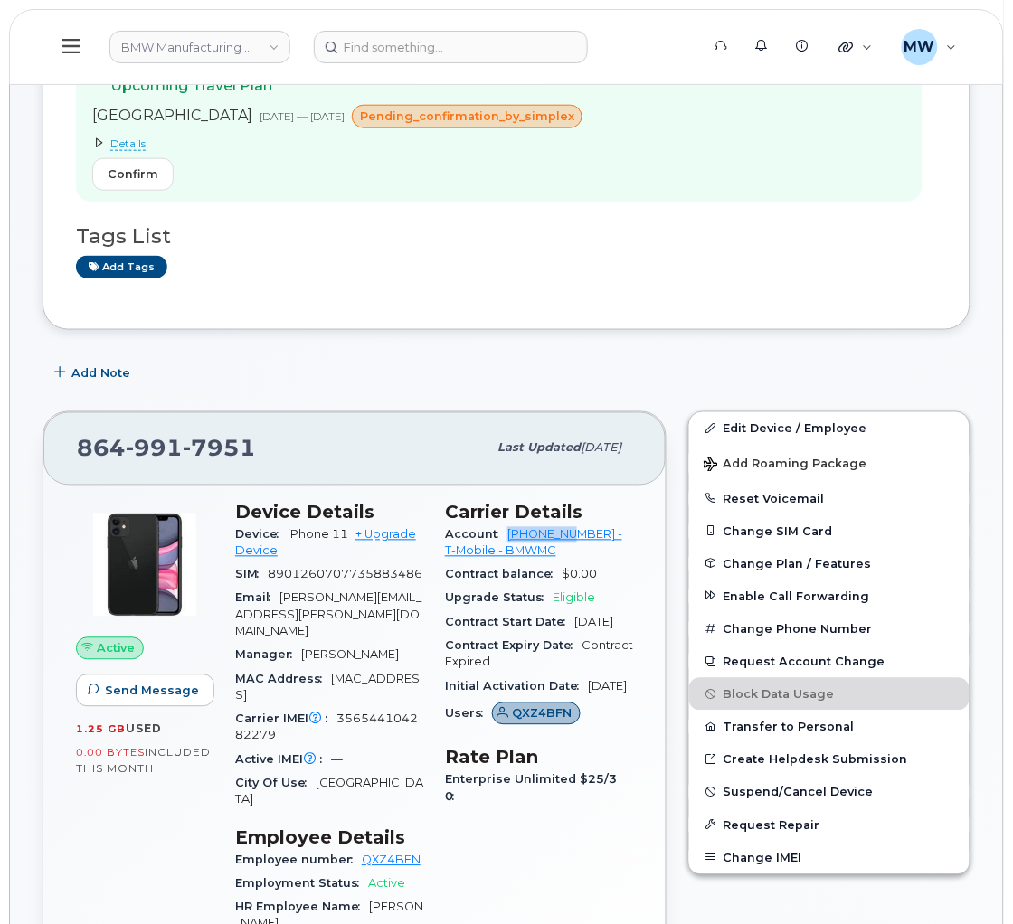
drag, startPoint x: 500, startPoint y: 547, endPoint x: 580, endPoint y: 558, distance: 80.3
click at [580, 558] on div "Account 972523090 - T-Mobile - BMWMC" at bounding box center [539, 544] width 188 height 41
copy link "972523090"
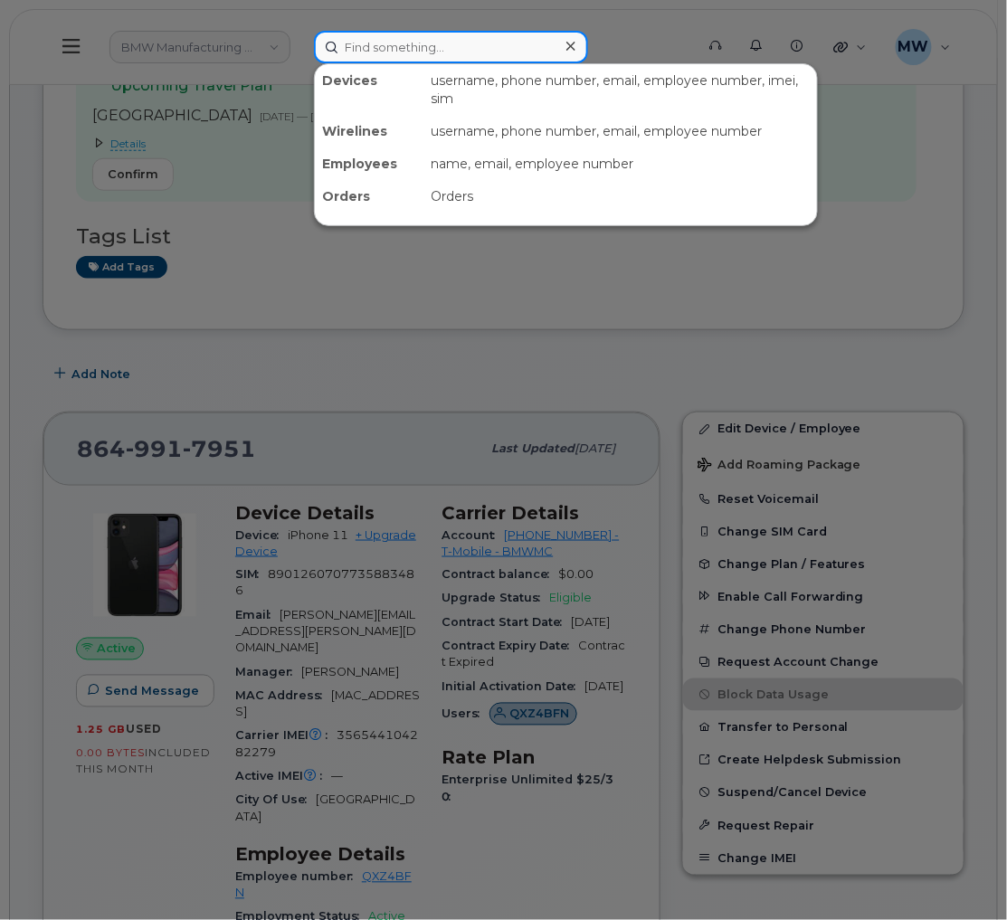
click at [398, 48] on input at bounding box center [451, 47] width 274 height 33
paste input "304) 694-5618"
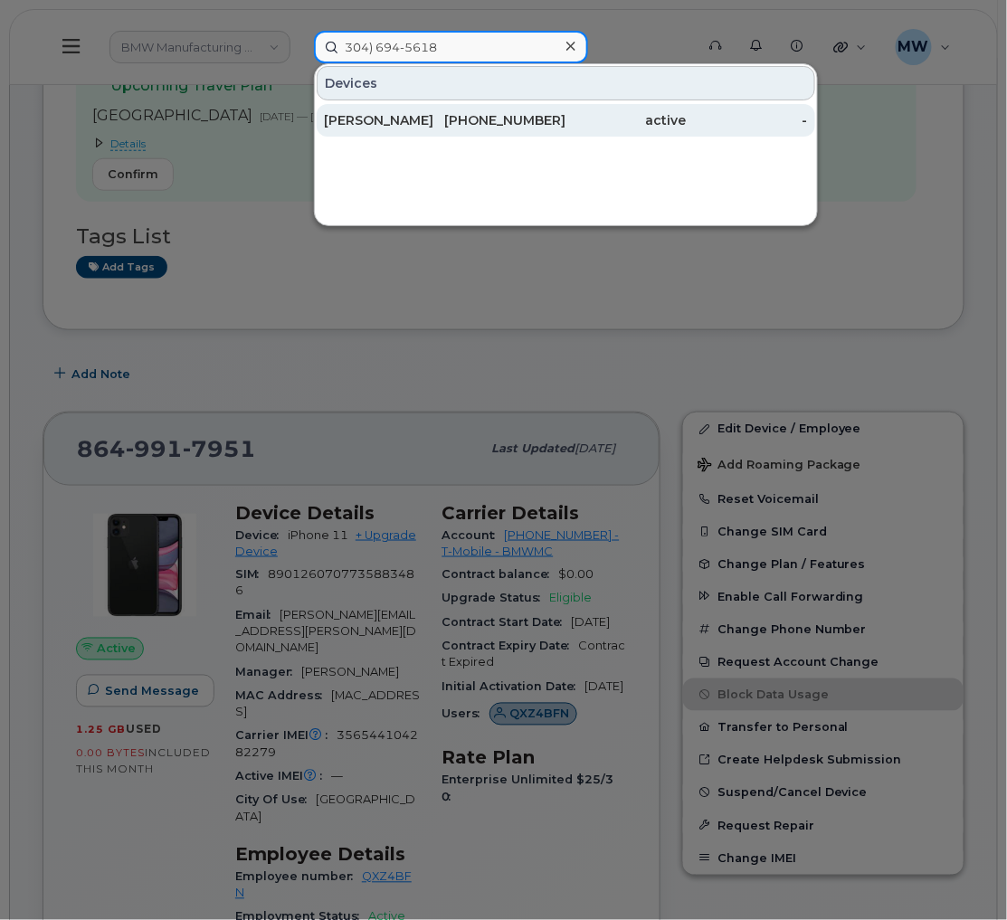
type input "304) 694-5618"
click at [435, 122] on div "[PERSON_NAME]" at bounding box center [384, 120] width 121 height 18
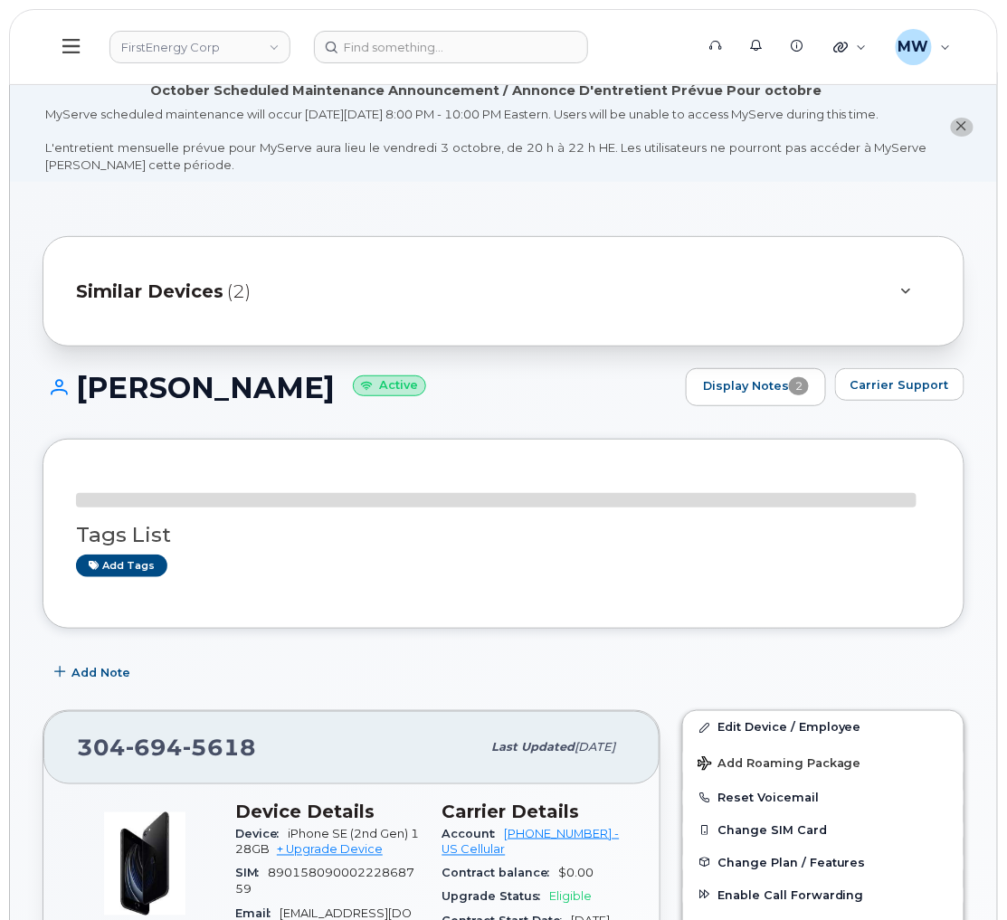
scroll to position [271, 0]
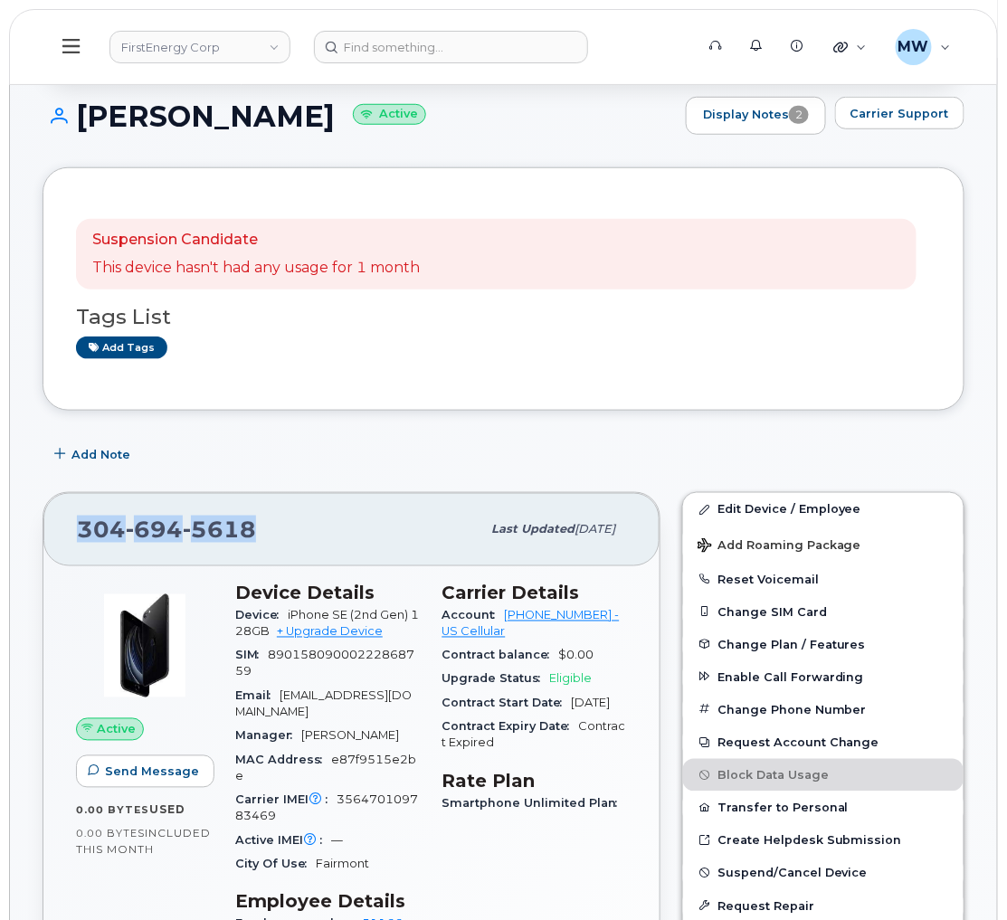
drag, startPoint x: 265, startPoint y: 546, endPoint x: 58, endPoint y: 554, distance: 207.2
click at [58, 554] on div "[PHONE_NUMBER] Last updated [DATE]" at bounding box center [351, 529] width 616 height 72
drag, startPoint x: 497, startPoint y: 629, endPoint x: 577, endPoint y: 639, distance: 81.1
click at [577, 639] on div "Account [PHONE_NUMBER] - US Cellular" at bounding box center [534, 624] width 185 height 41
copy link "175300282"
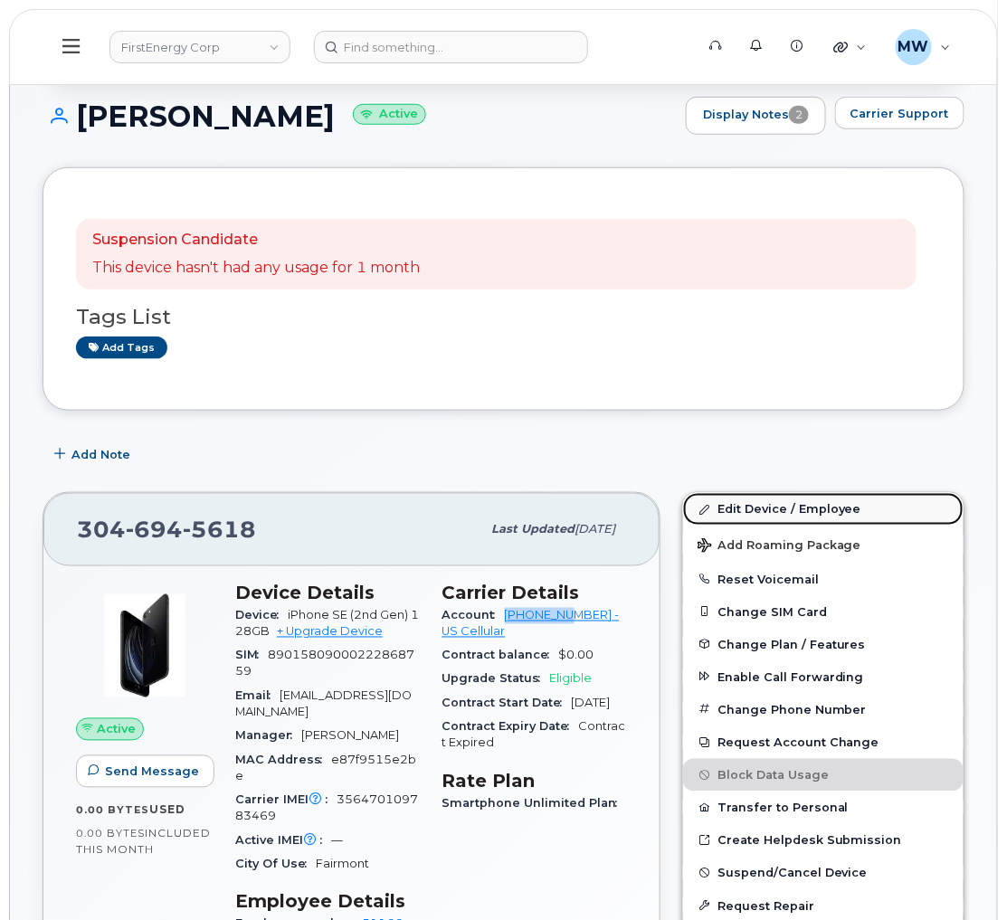
click at [744, 525] on link "Edit Device / Employee" at bounding box center [823, 509] width 280 height 33
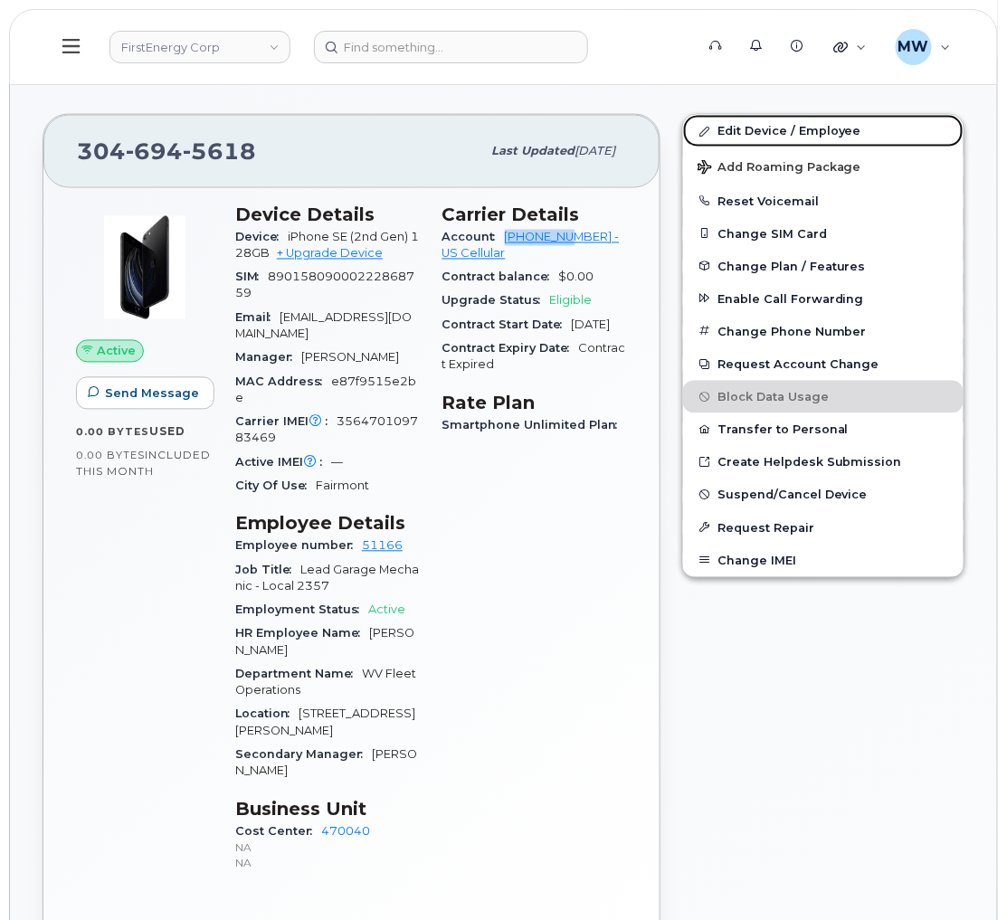
scroll to position [677, 0]
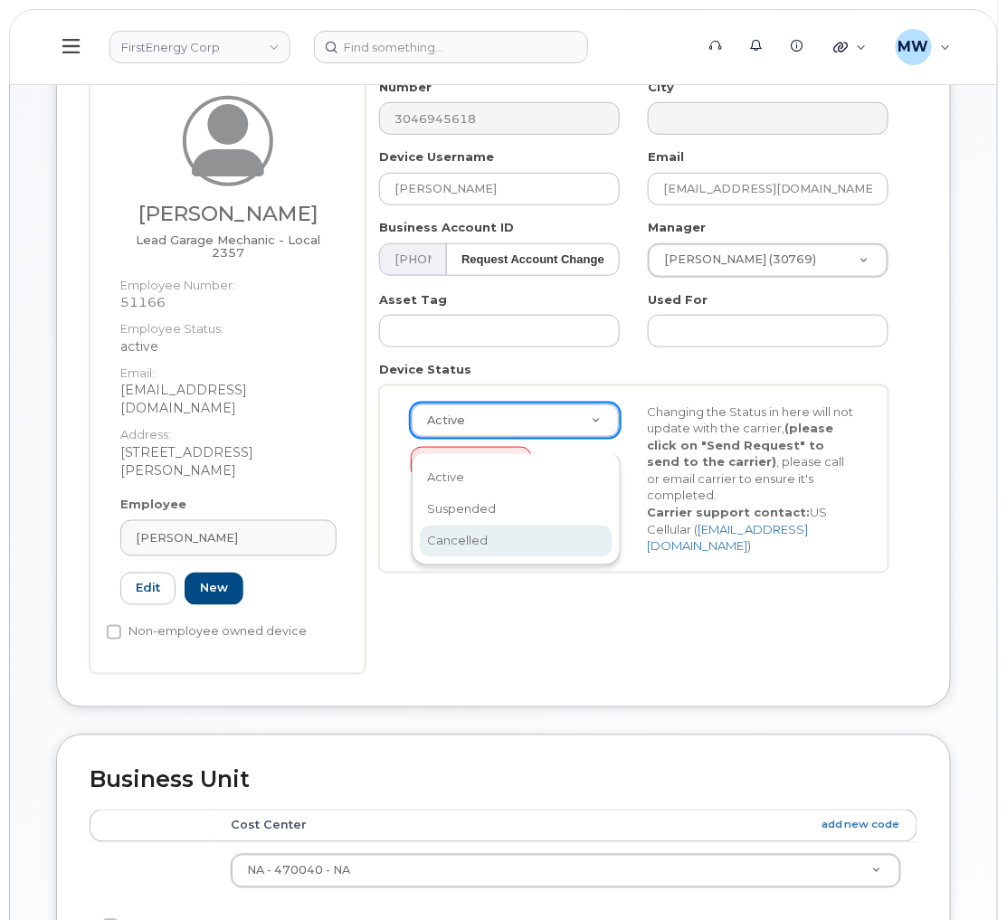
scroll to position [0, 5]
select select "cancelled"
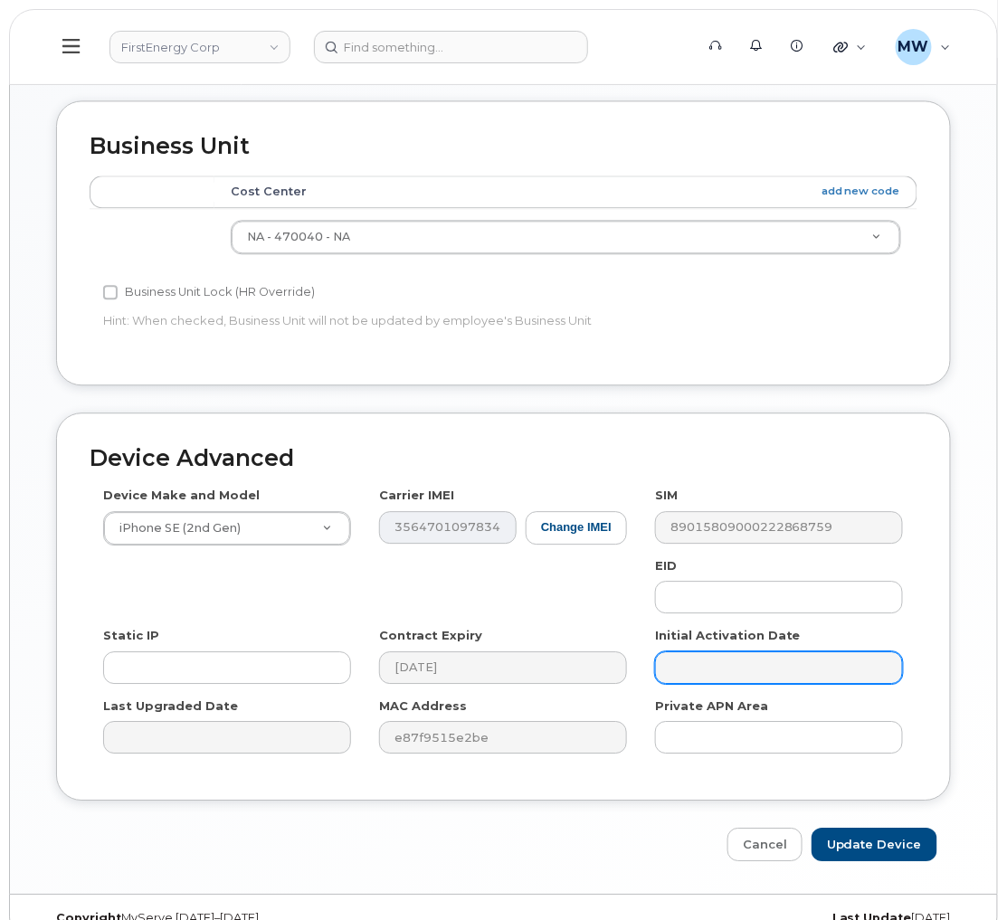
scroll to position [907, 0]
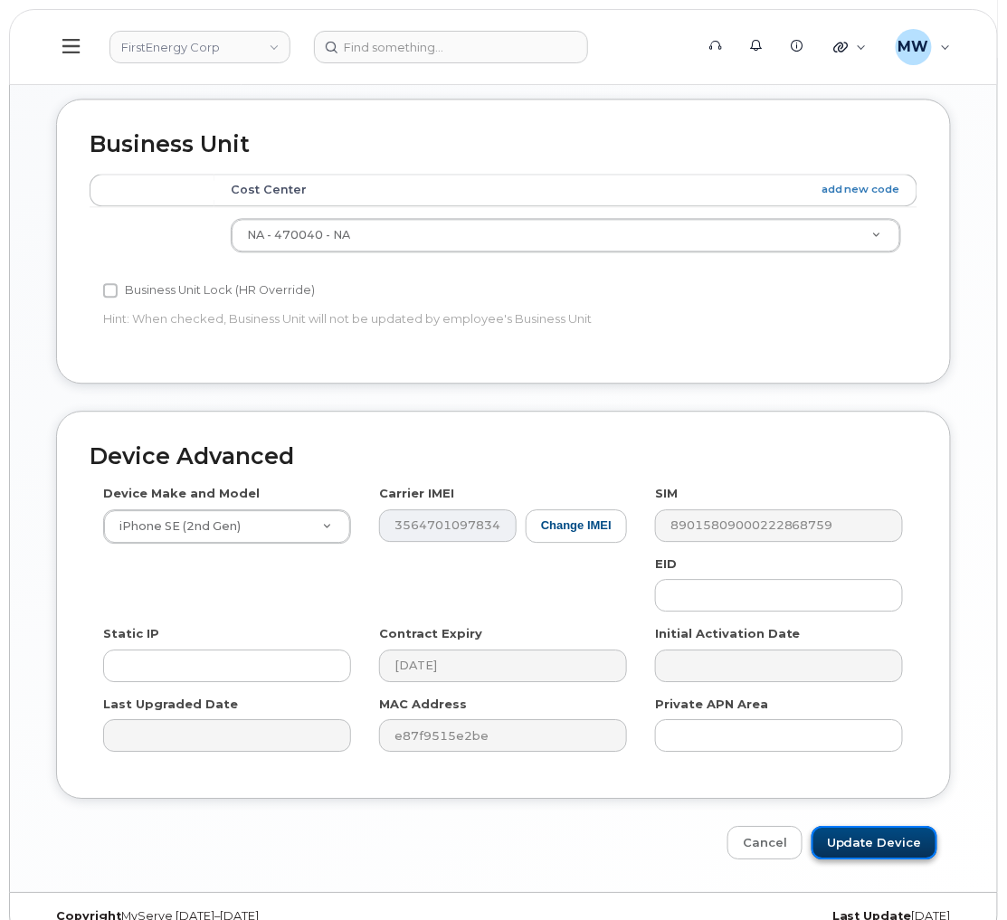
click at [882, 826] on input "Update Device" at bounding box center [874, 842] width 126 height 33
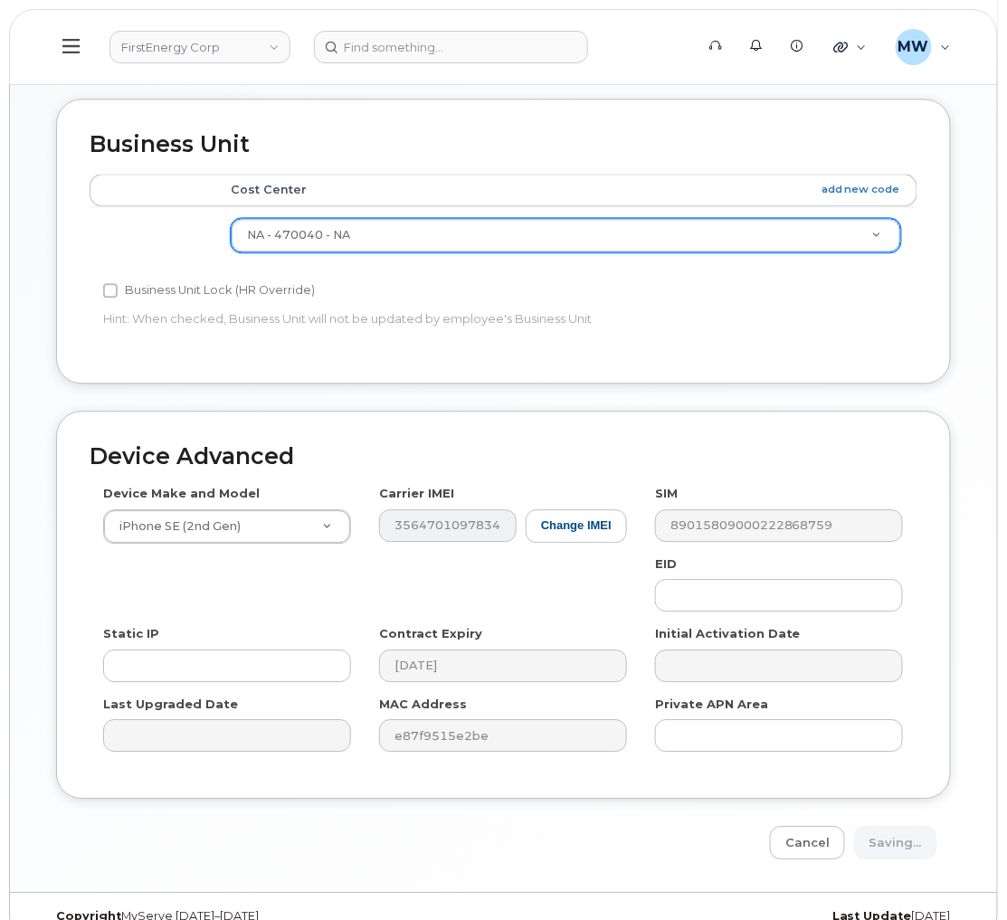
type input "Saving..."
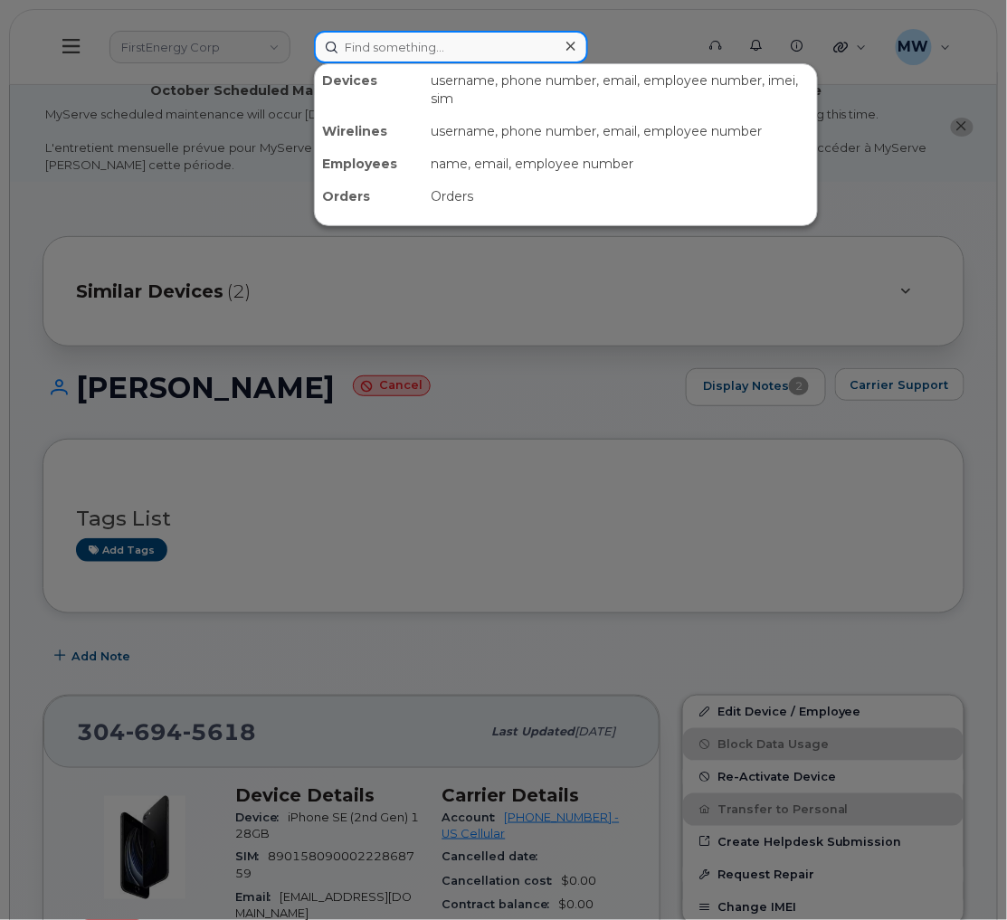
click at [496, 51] on input at bounding box center [451, 47] width 274 height 33
paste input "[PHONE_NUMBER]"
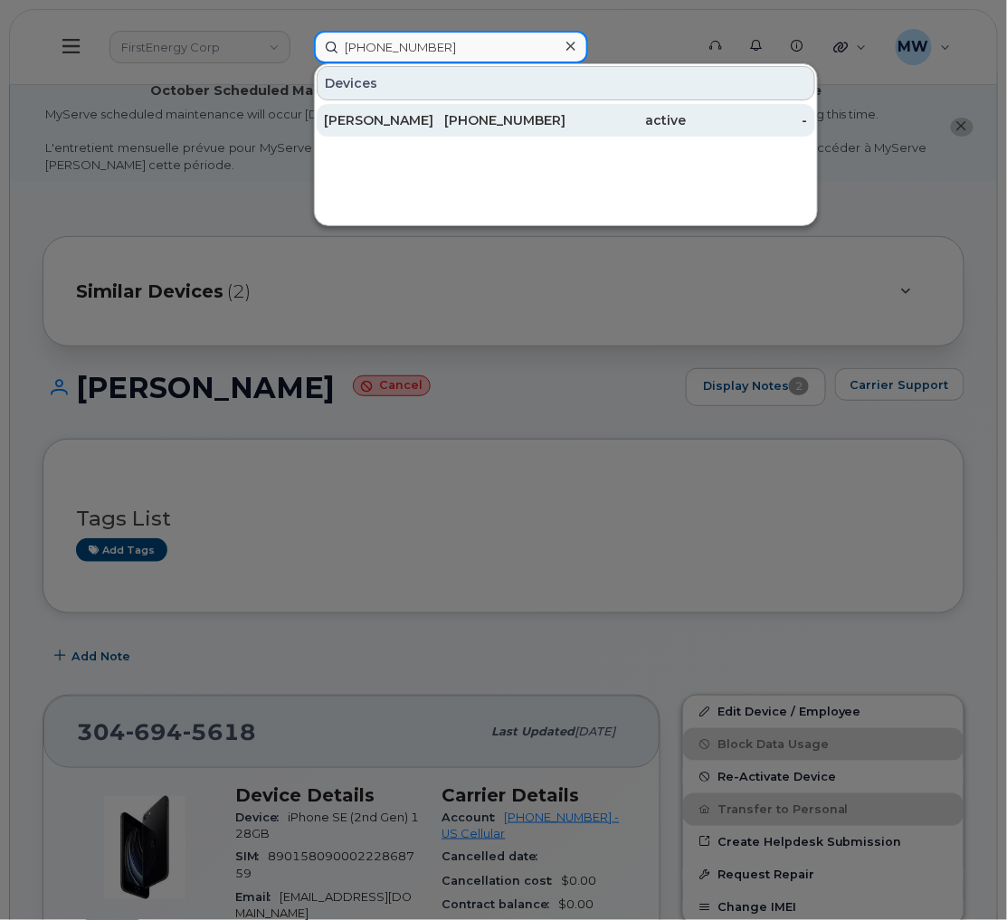
type input "[PHONE_NUMBER]"
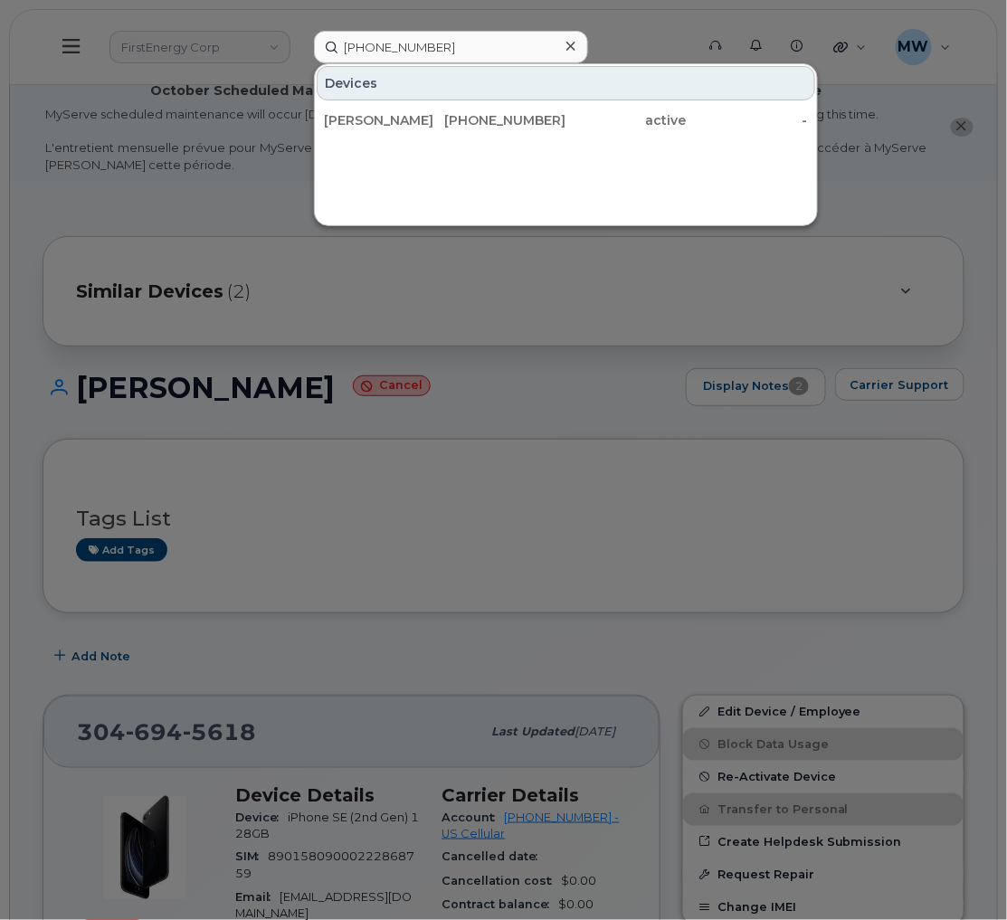
drag, startPoint x: 462, startPoint y: 123, endPoint x: 604, endPoint y: 141, distance: 143.1
click at [462, 124] on div "[PHONE_NUMBER]" at bounding box center [505, 120] width 121 height 18
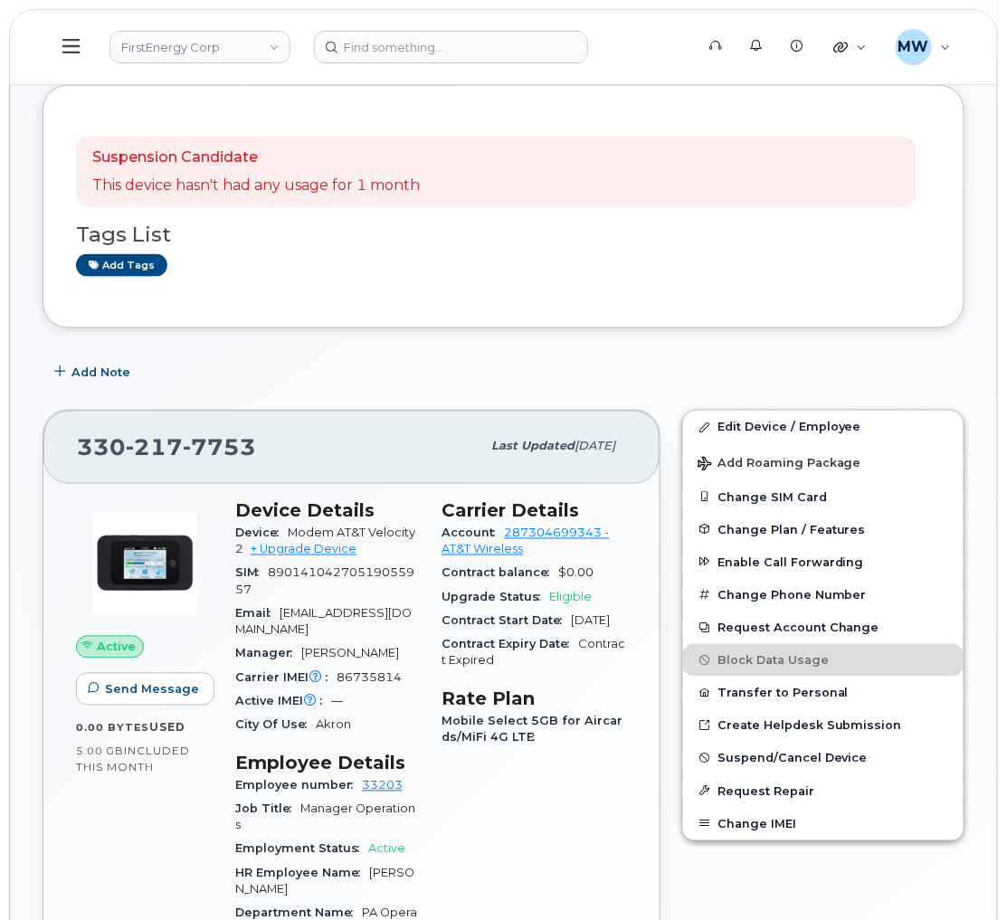
scroll to position [406, 0]
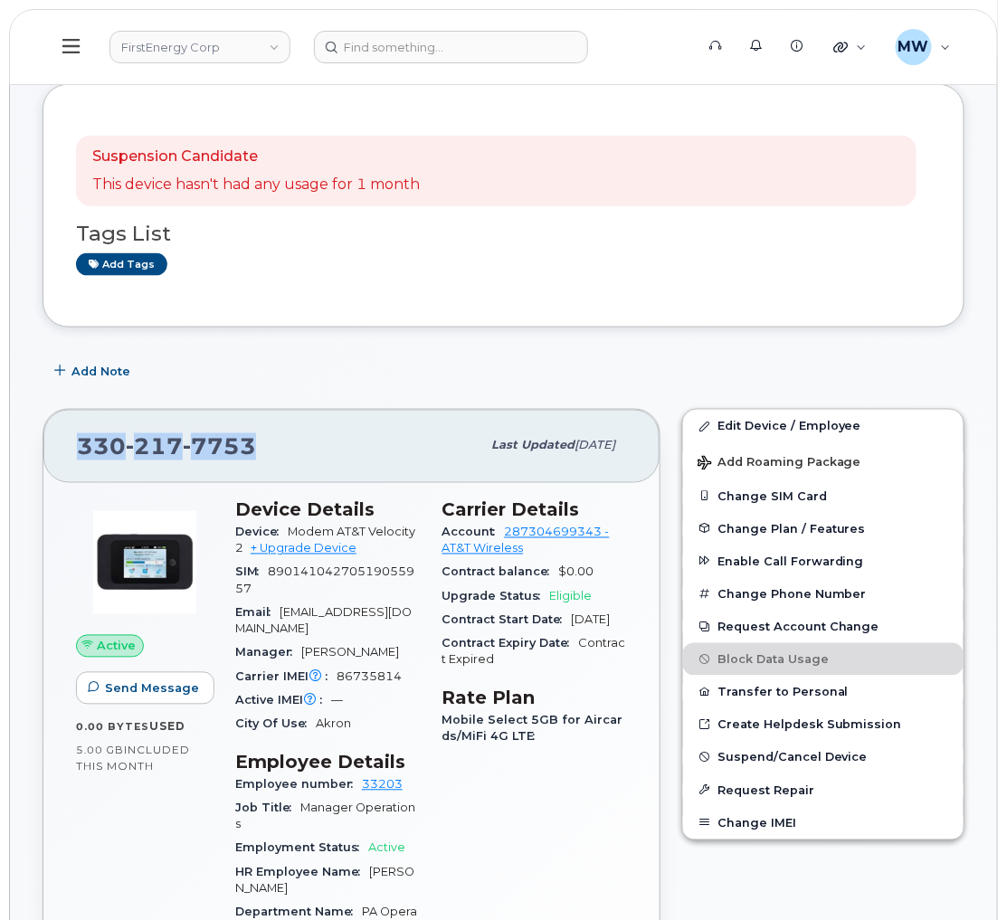
drag, startPoint x: 290, startPoint y: 465, endPoint x: 0, endPoint y: 472, distance: 290.4
copy span "[PHONE_NUMBER]"
drag, startPoint x: 497, startPoint y: 547, endPoint x: 601, endPoint y: 552, distance: 105.0
click at [601, 553] on div "Account 287304699343 - AT&T Wireless" at bounding box center [534, 541] width 185 height 41
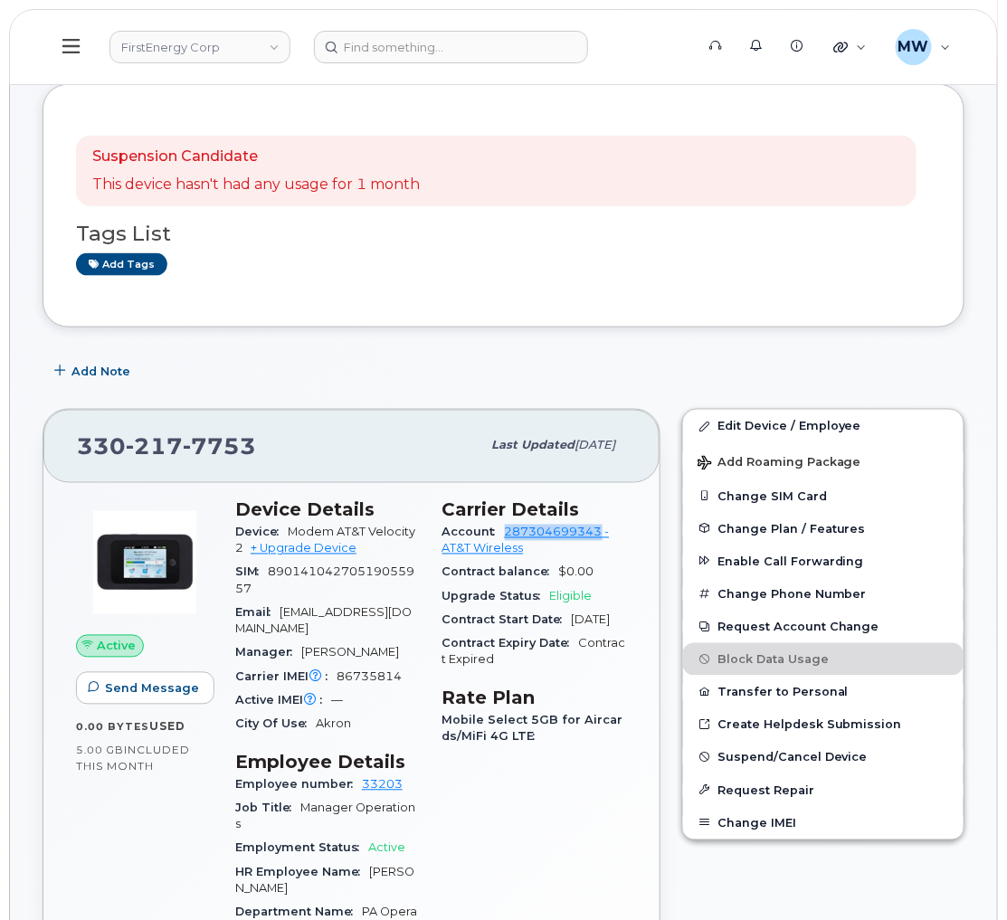
copy link "287304699343"
click at [804, 442] on link "Edit Device / Employee" at bounding box center [823, 426] width 280 height 33
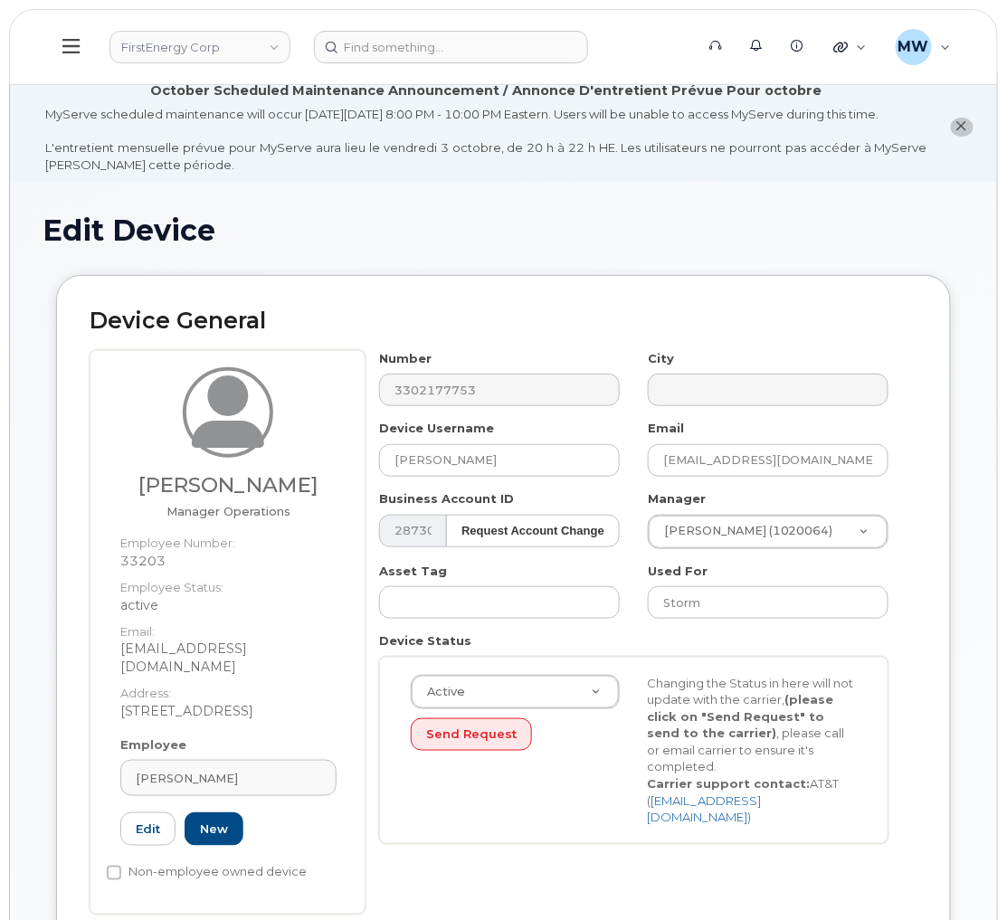
click at [592, 651] on div "Device Status Active Active Suspended Cancelled Send Request Changing the Statu…" at bounding box center [633, 738] width 537 height 212
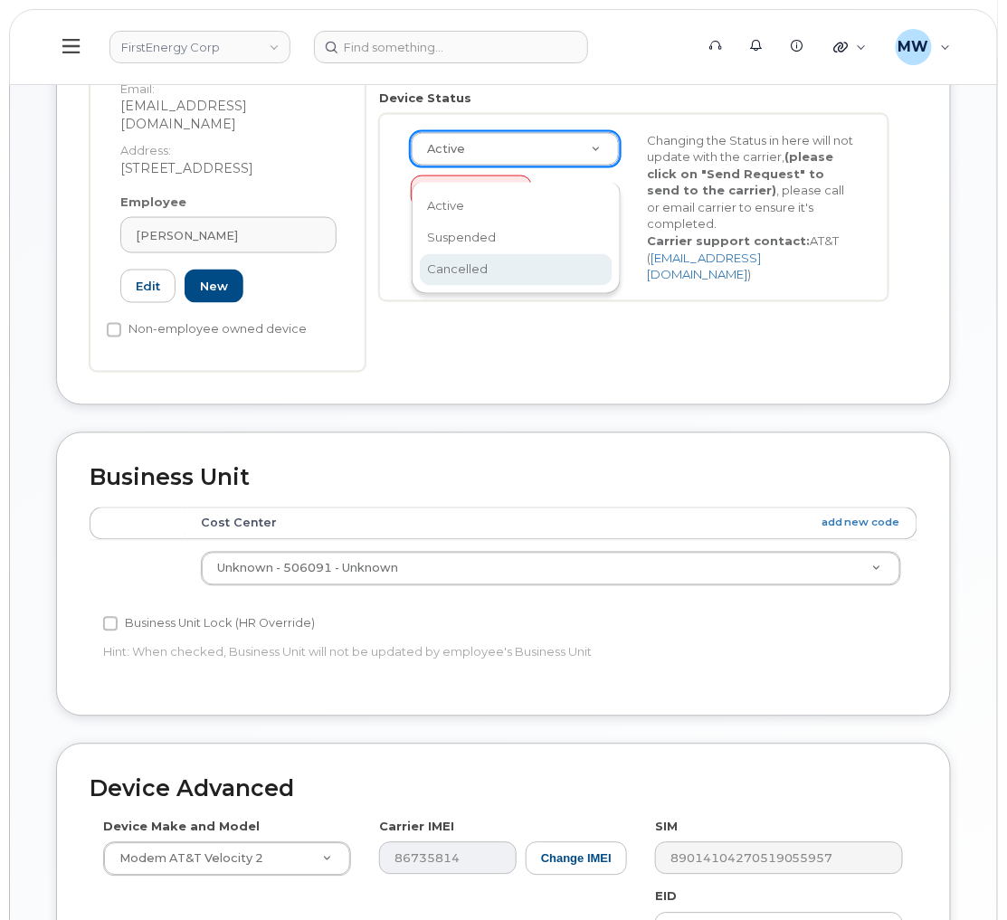
scroll to position [0, 5]
select select "cancelled"
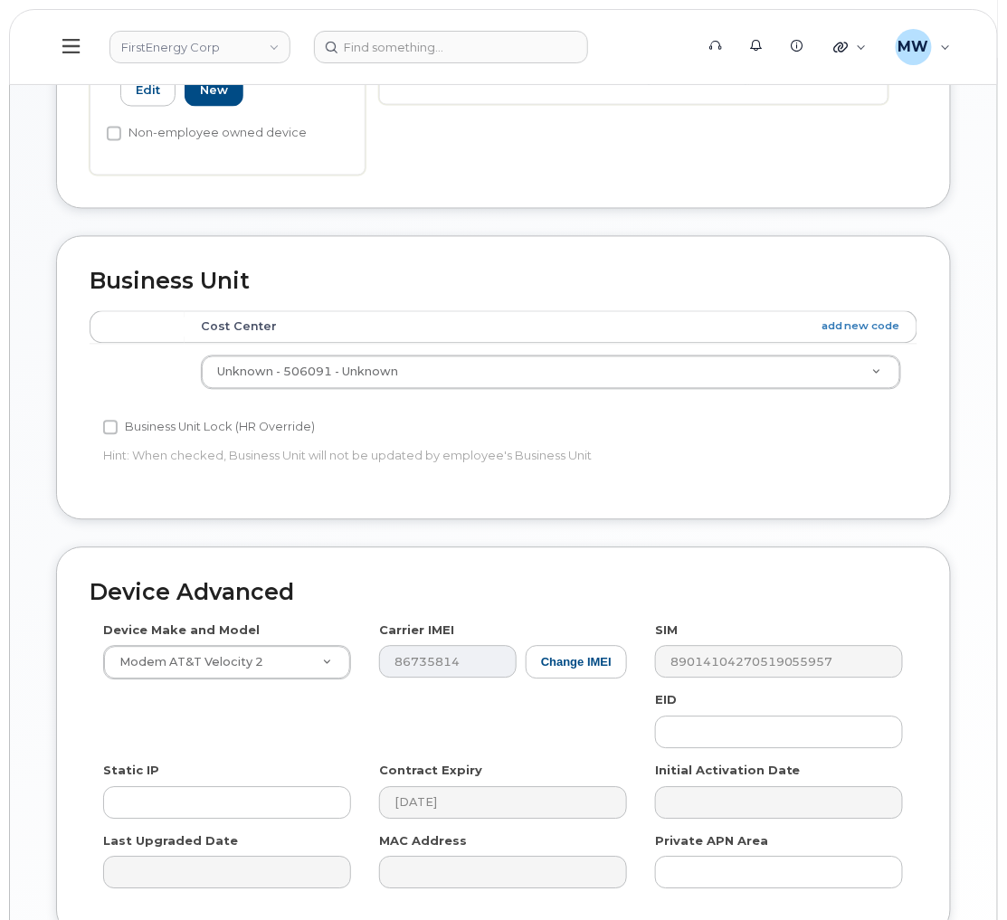
scroll to position [907, 0]
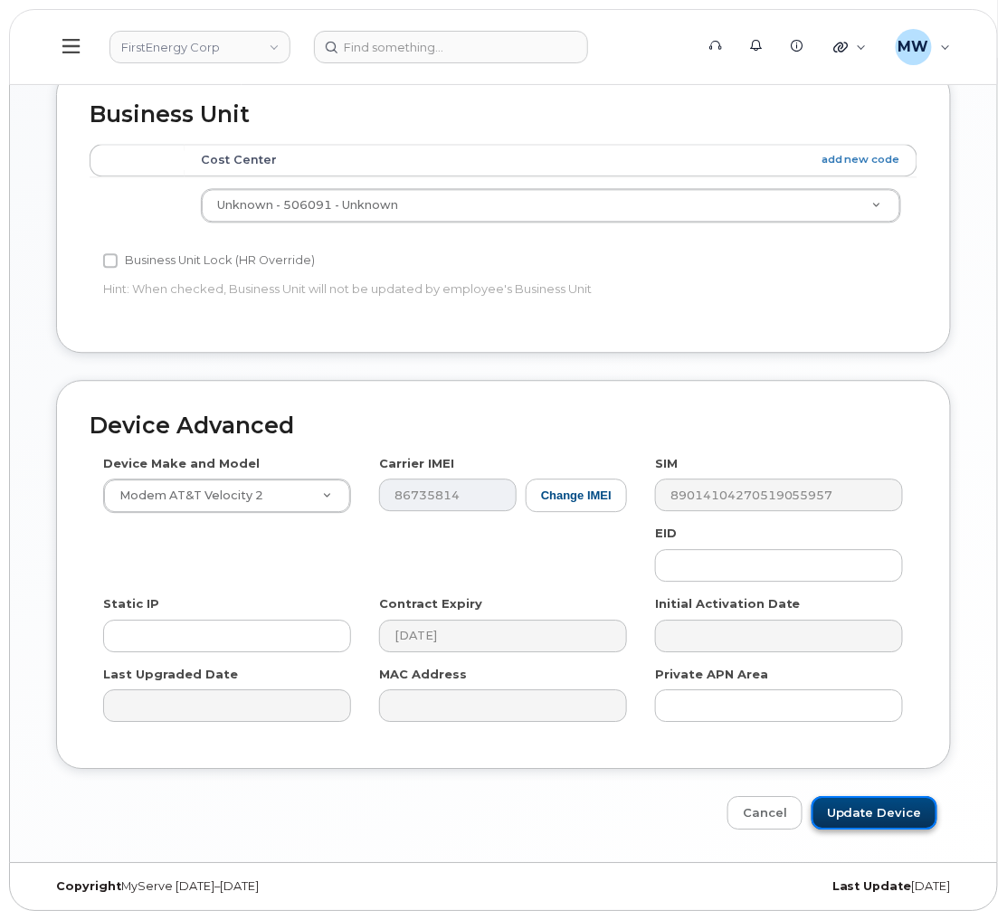
click at [896, 805] on input "Update Device" at bounding box center [874, 812] width 126 height 33
type input "Saving..."
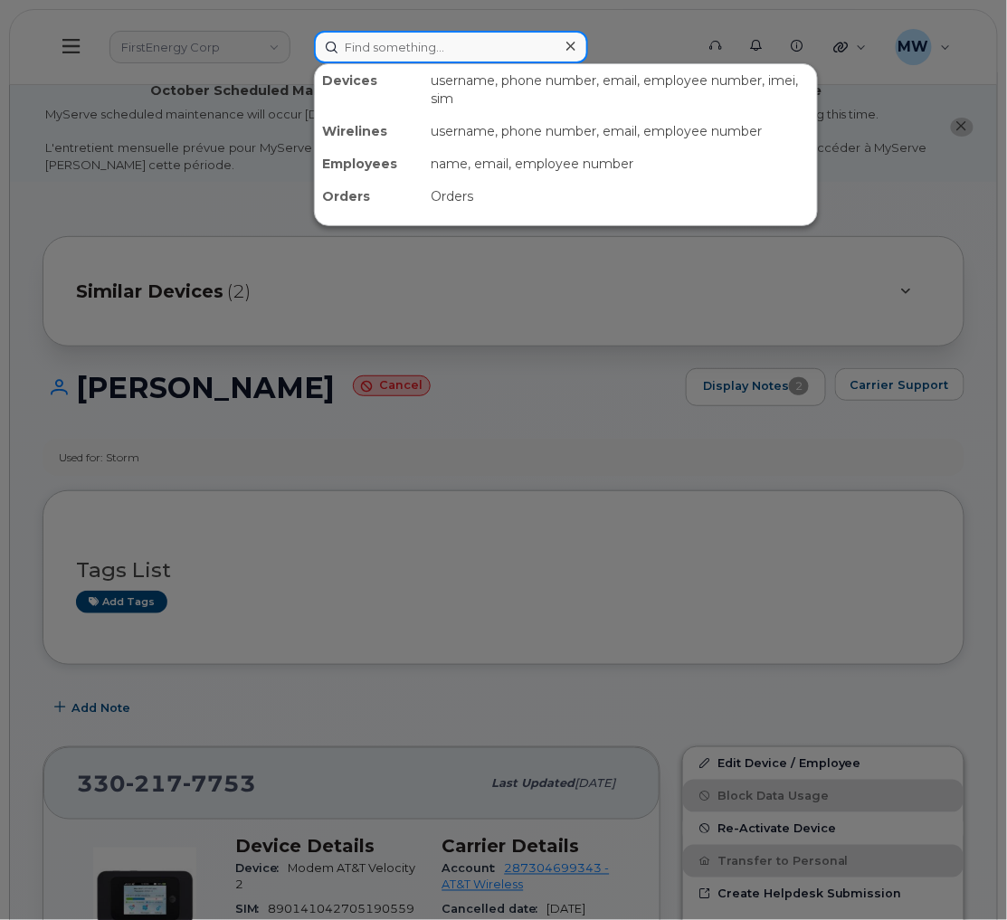
click at [420, 42] on input at bounding box center [451, 47] width 274 height 33
paste input "330) 814-3506"
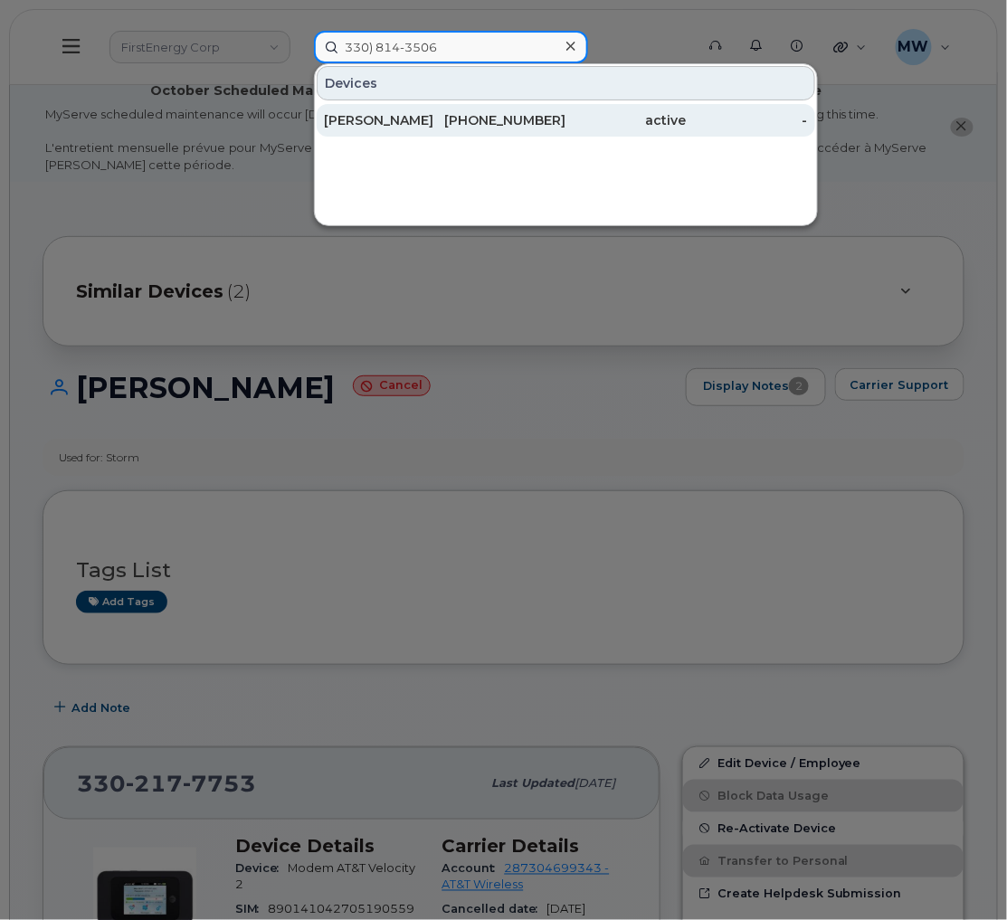
type input "330) 814-3506"
click at [495, 128] on div "330-814-3506" at bounding box center [505, 120] width 121 height 18
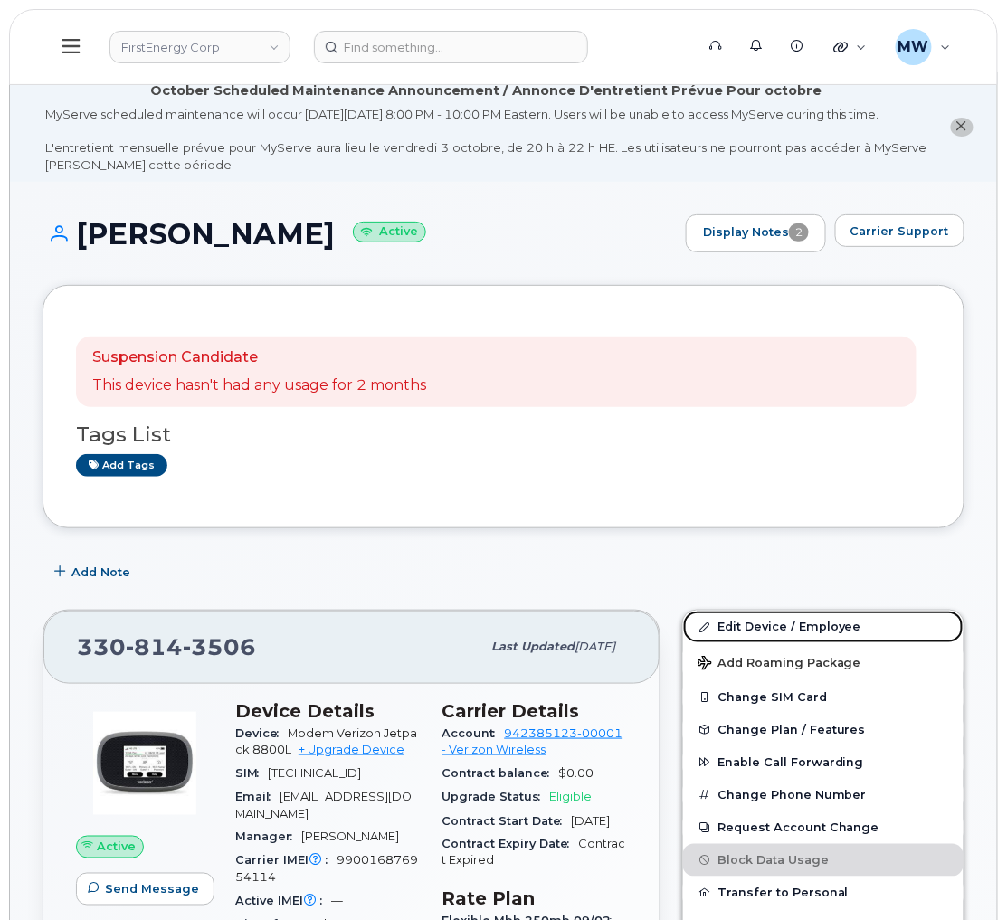
drag, startPoint x: 811, startPoint y: 639, endPoint x: 985, endPoint y: 626, distance: 174.2
click at [811, 639] on link "Edit Device / Employee" at bounding box center [823, 626] width 280 height 33
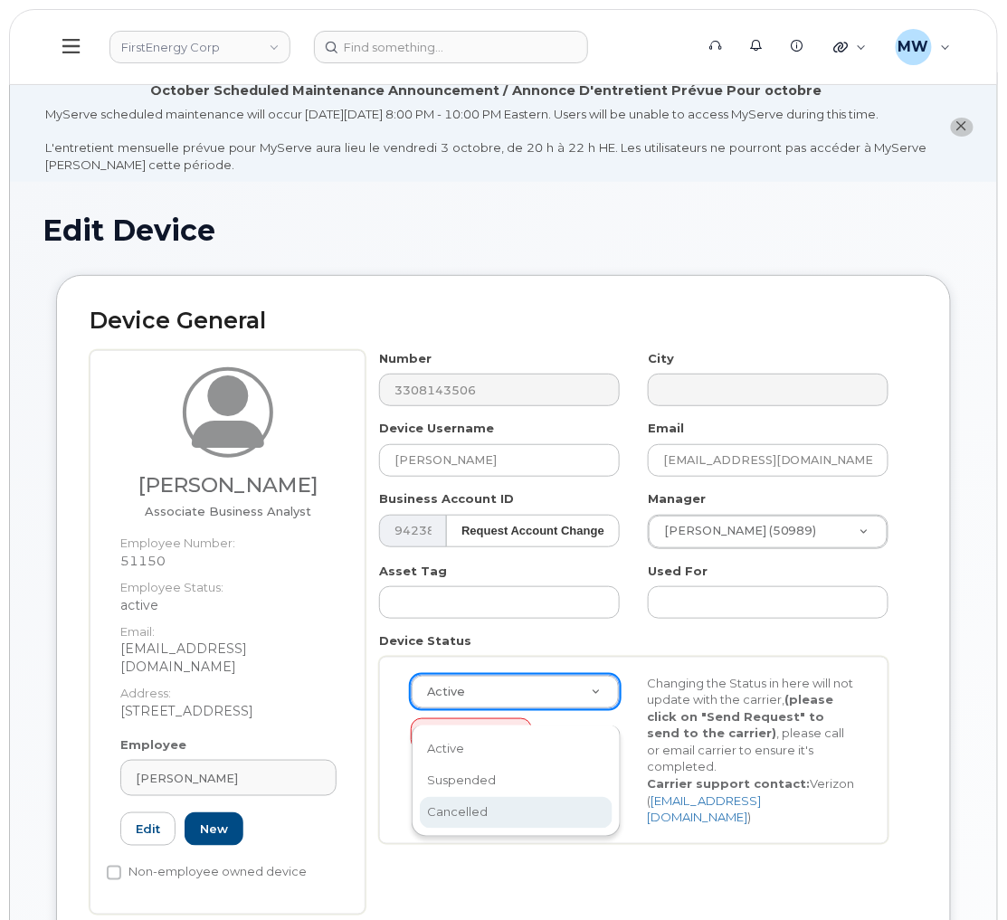
select select "cancelled"
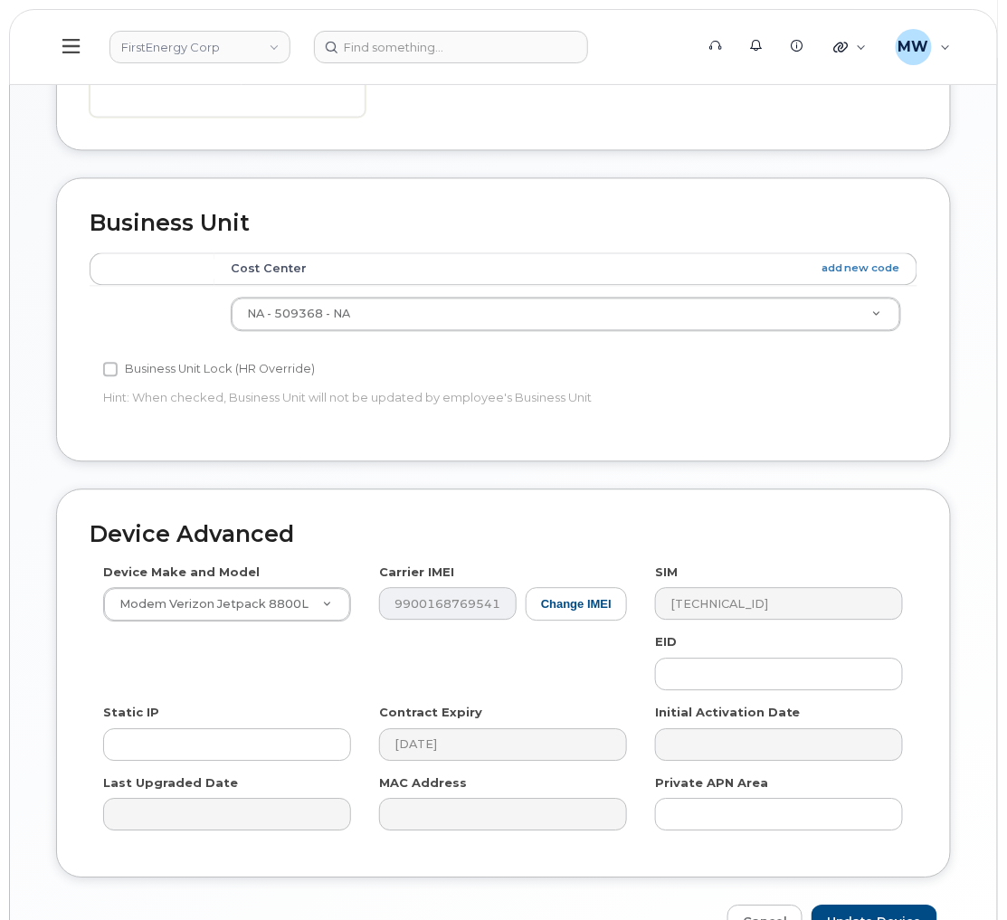
scroll to position [907, 0]
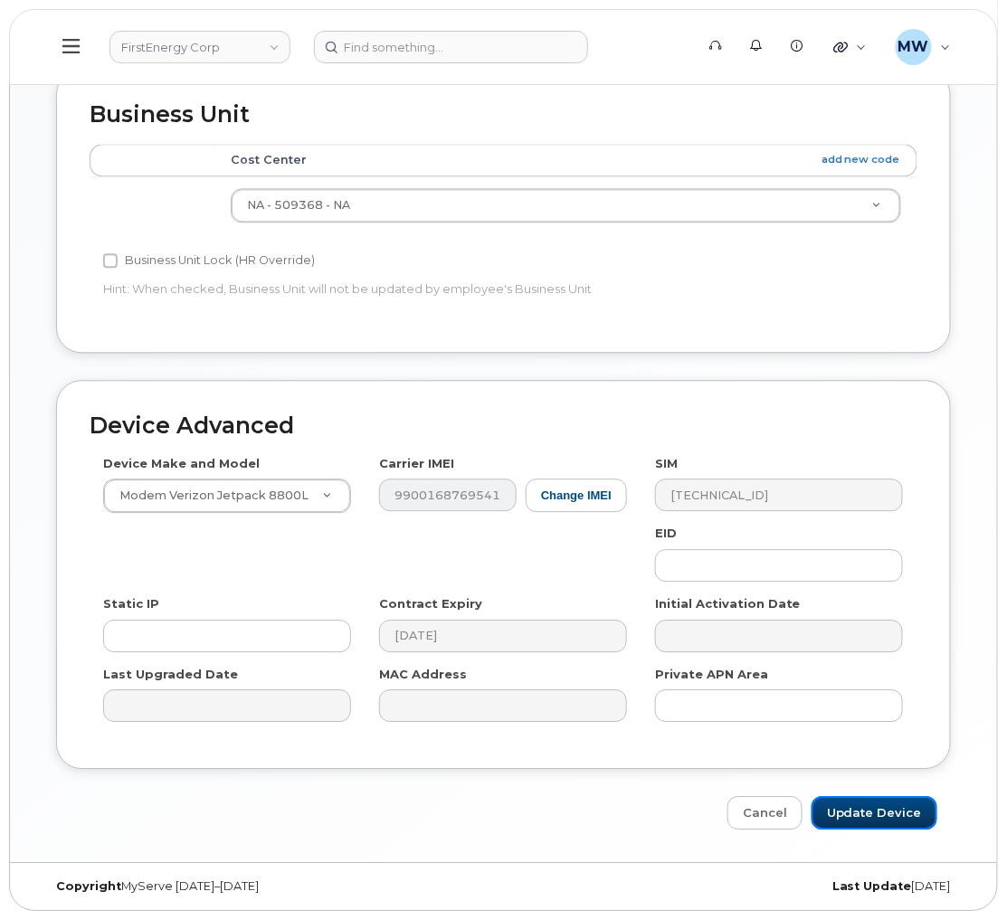
drag, startPoint x: 877, startPoint y: 823, endPoint x: 627, endPoint y: 225, distance: 648.2
click at [877, 823] on input "Update Device" at bounding box center [874, 812] width 126 height 33
type input "Saving..."
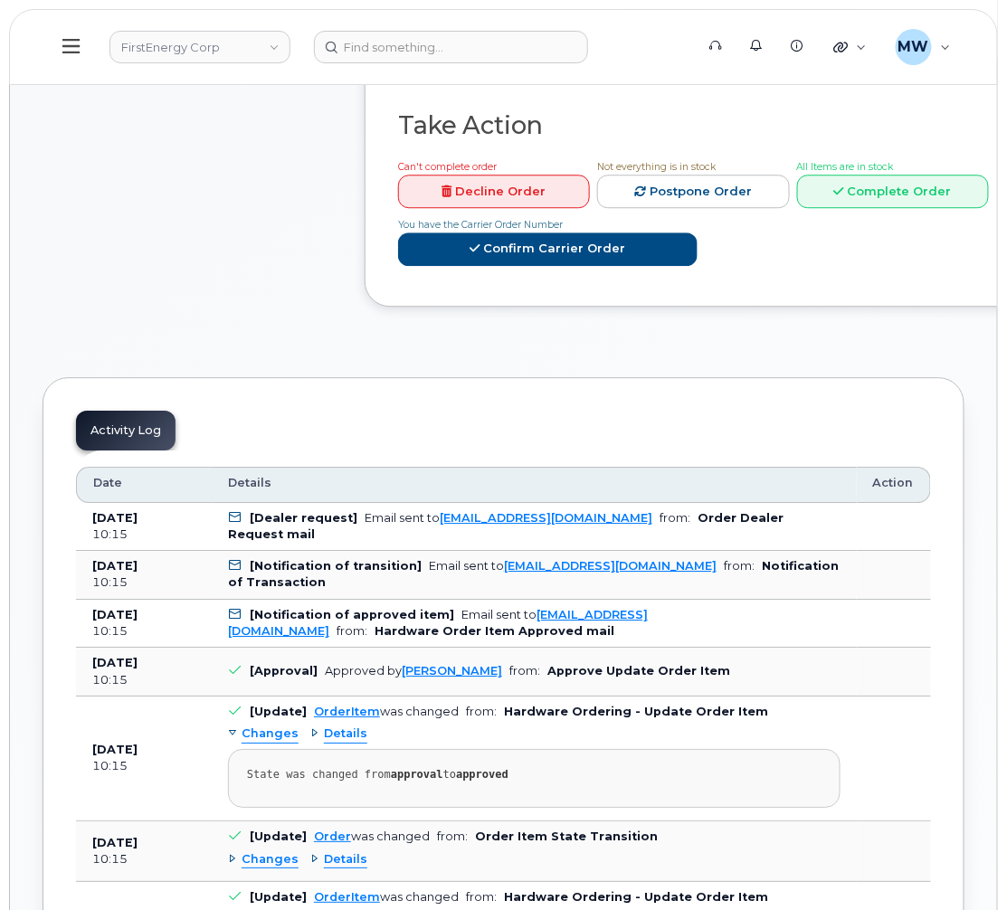
scroll to position [1085, 0]
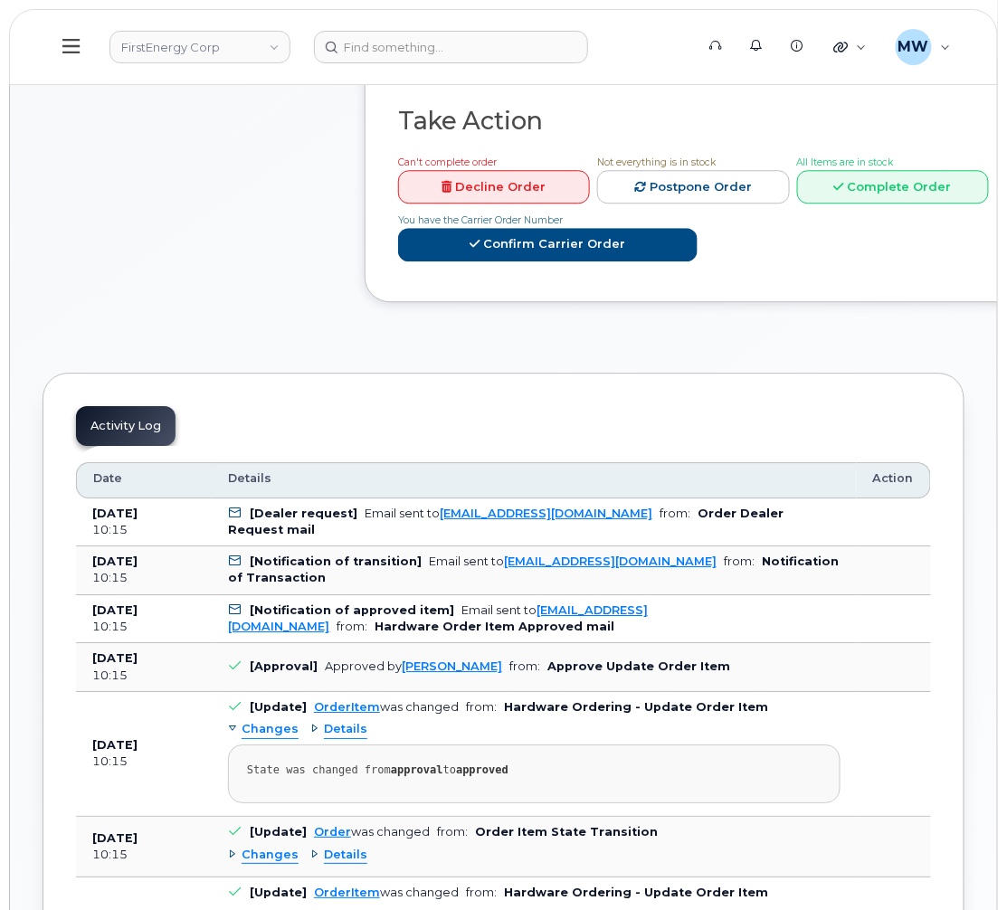
drag, startPoint x: 828, startPoint y: 336, endPoint x: 979, endPoint y: 349, distance: 151.6
click at [828, 203] on link "Complete Order" at bounding box center [893, 186] width 192 height 33
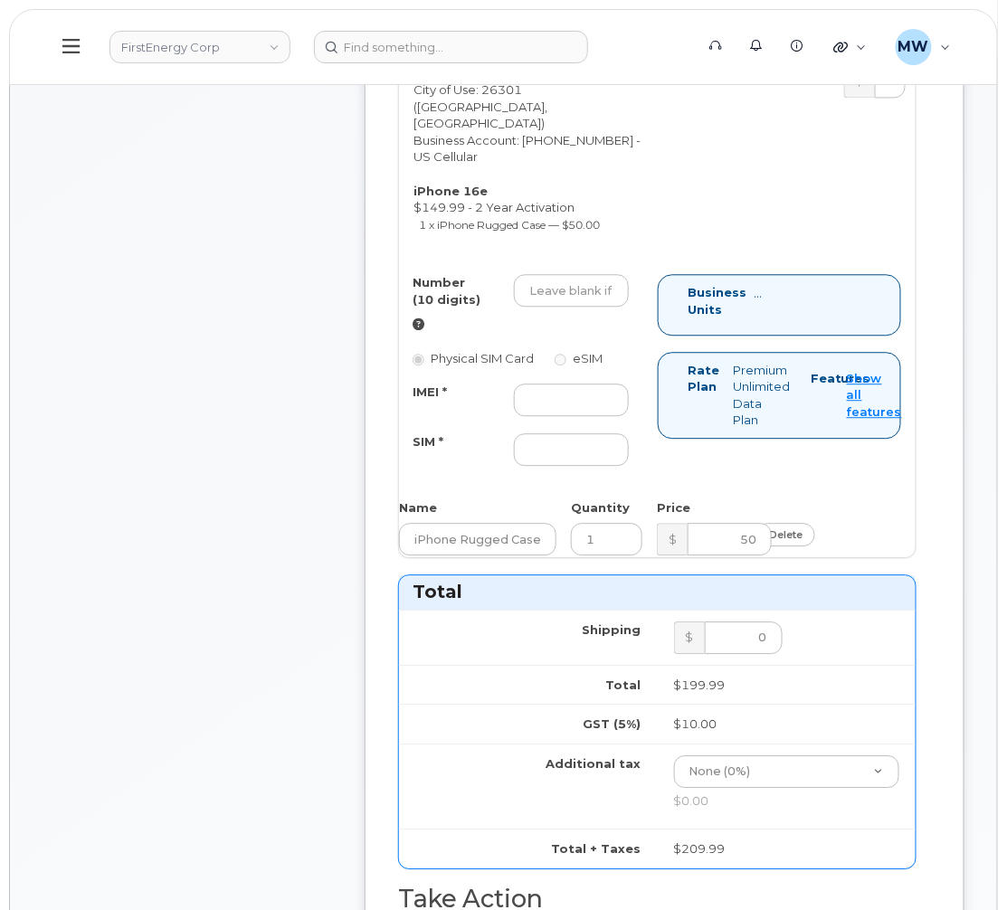
scroll to position [950, 0]
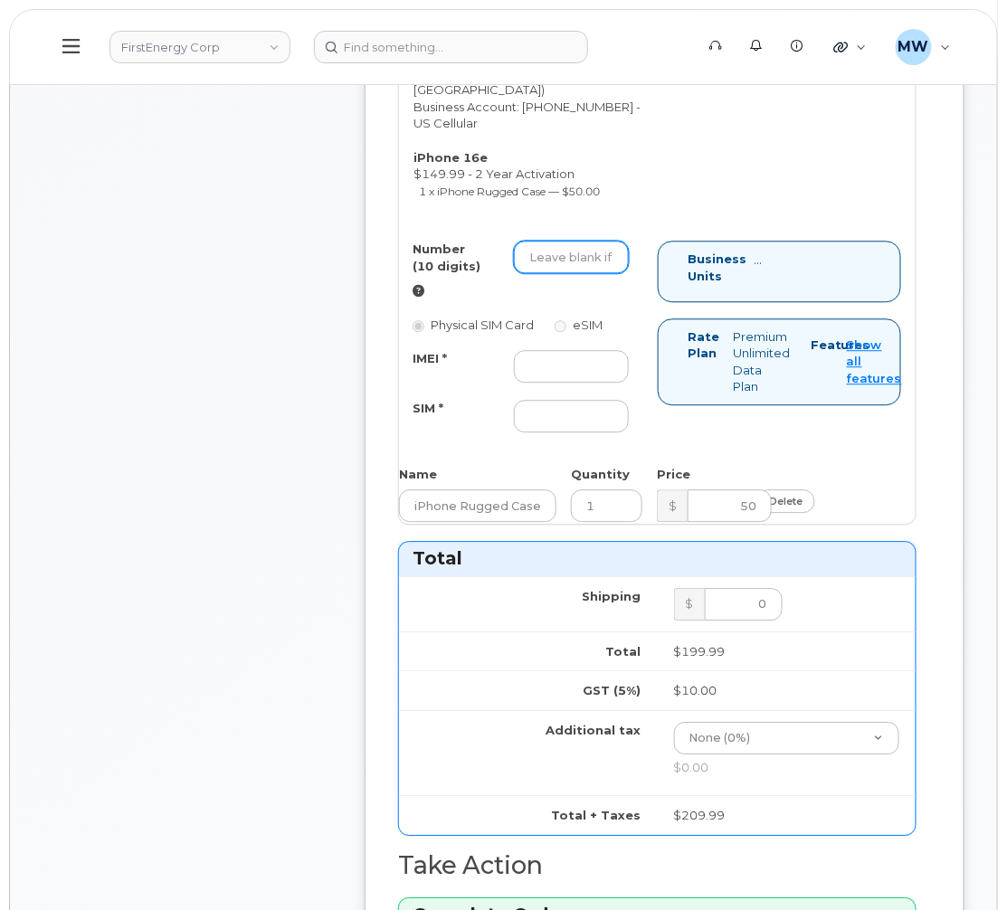
drag, startPoint x: 582, startPoint y: 330, endPoint x: 571, endPoint y: 331, distance: 10.9
click at [582, 273] on input "Number (10 digits)" at bounding box center [571, 257] width 115 height 33
paste input "(304) 669-0568"
type input "3046690568"
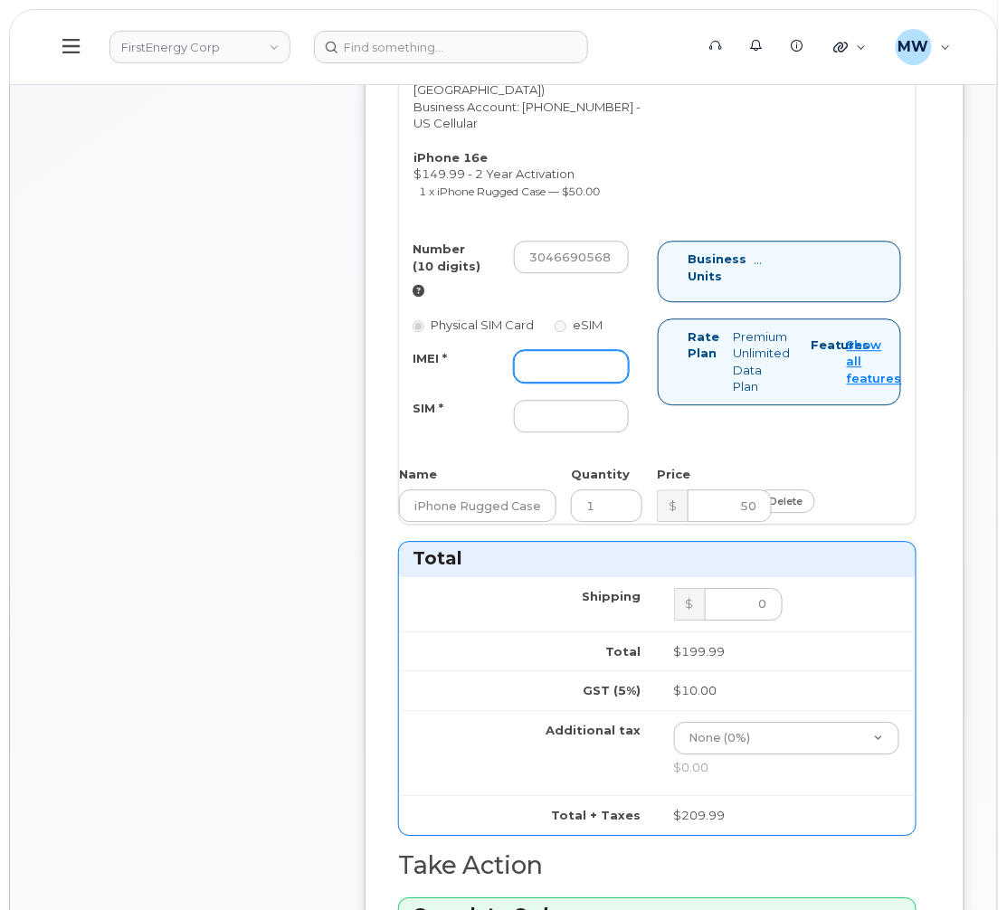
drag, startPoint x: 572, startPoint y: 429, endPoint x: 786, endPoint y: 416, distance: 214.7
click at [572, 383] on input "IMEI *" at bounding box center [571, 366] width 115 height 33
paste input "355354210257715"
type input "355354210257715"
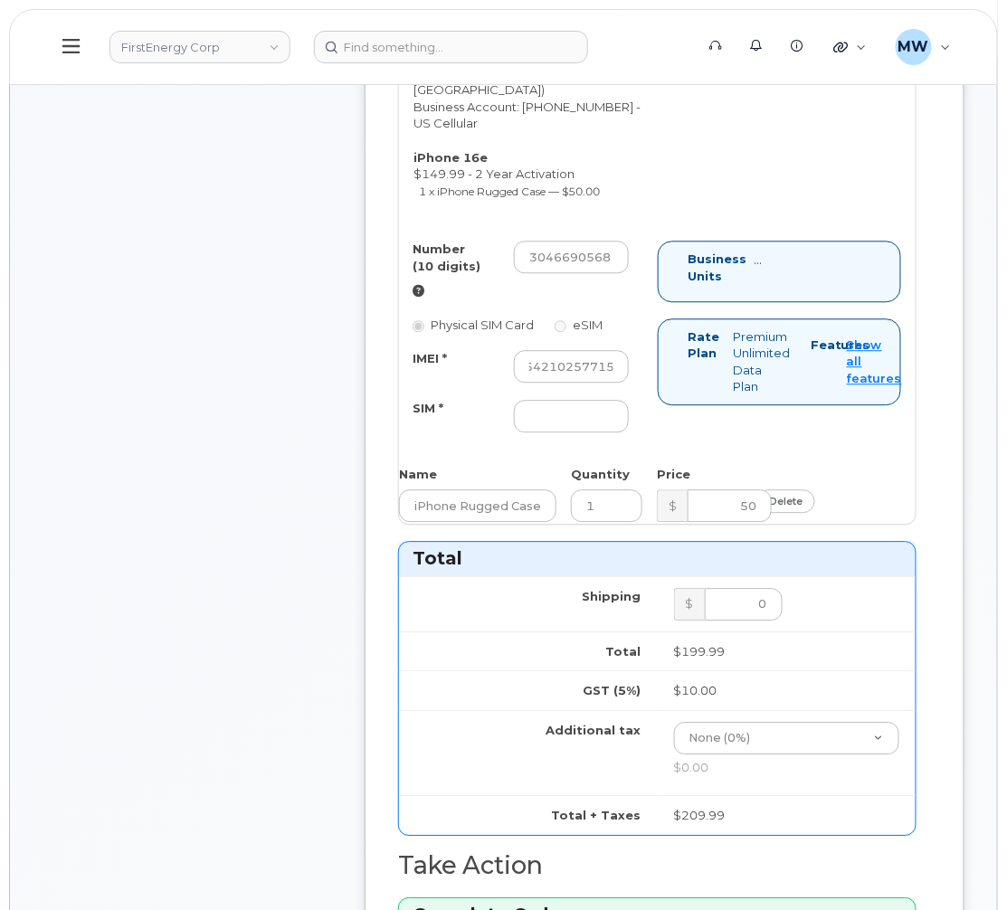
scroll to position [0, 0]
click at [557, 432] on input "SIM *" at bounding box center [571, 416] width 115 height 33
paste input "89015808800077898798"
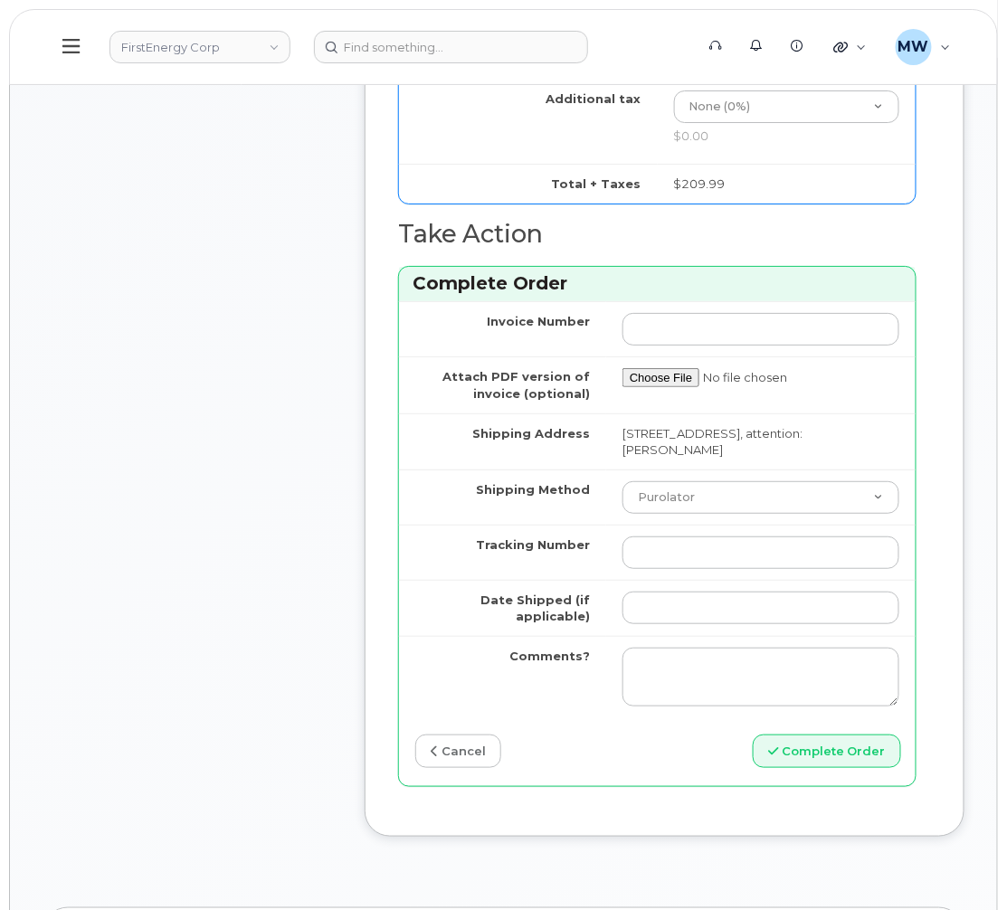
scroll to position [1627, 0]
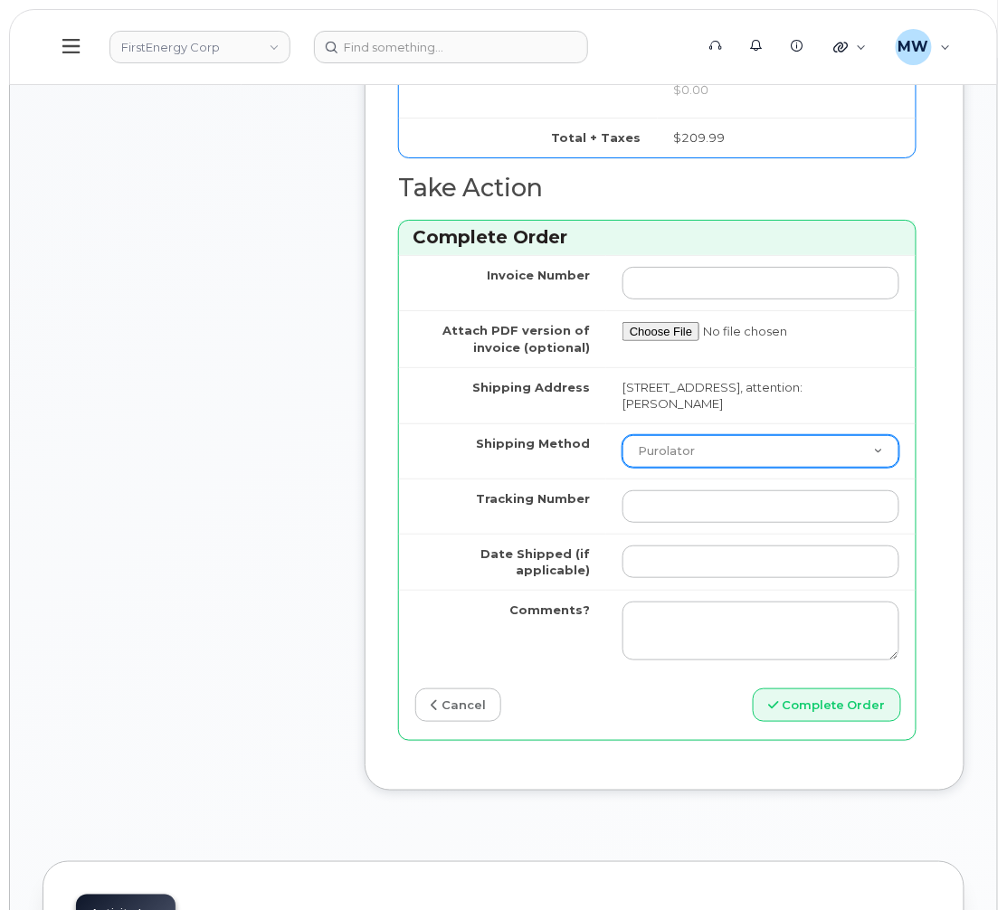
type input "89015808800077898798"
click at [719, 468] on select "Purolator UPS FedEx Canada Post Courier Other Drop Off Pick Up" at bounding box center [760, 451] width 277 height 33
select select "UPS"
click at [622, 468] on select "Purolator UPS FedEx Canada Post Courier Other Drop Off Pick Up" at bounding box center [760, 451] width 277 height 33
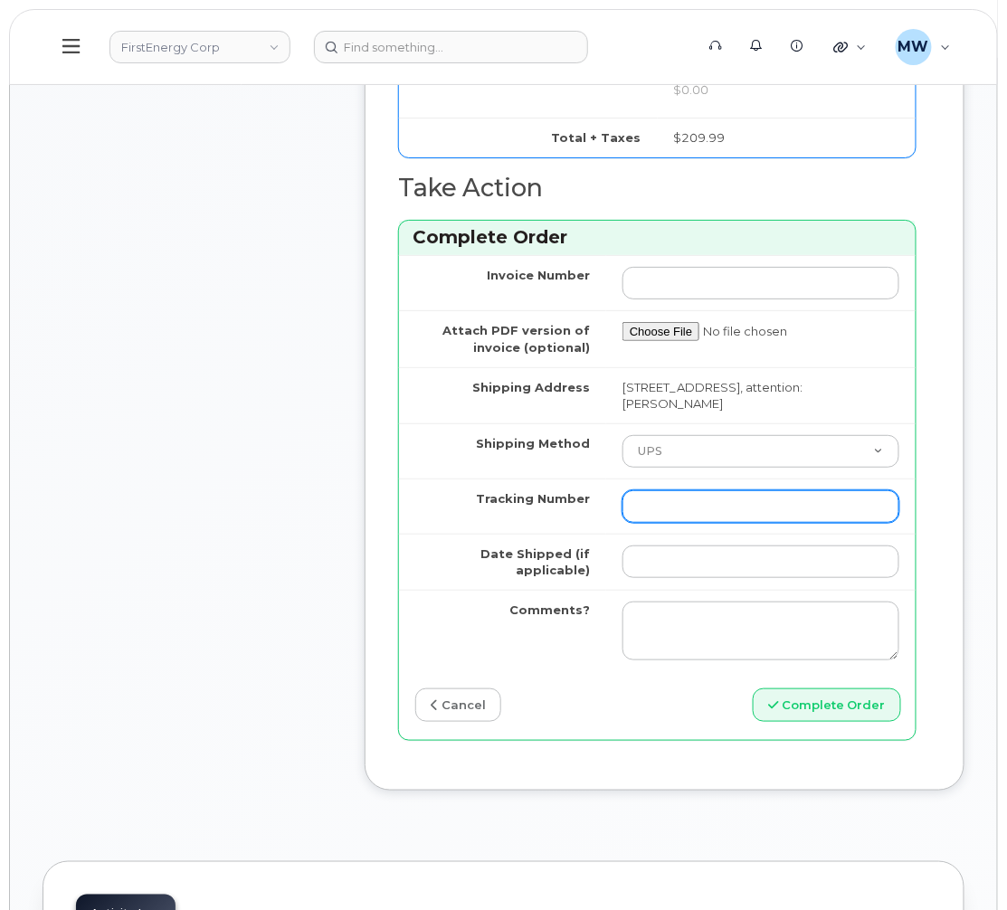
drag, startPoint x: 795, startPoint y: 573, endPoint x: 800, endPoint y: 597, distance: 25.0
click at [795, 534] on td at bounding box center [760, 505] width 309 height 55
click at [800, 523] on input "Tracking Number" at bounding box center [760, 506] width 277 height 33
paste input "1Z633RA80353685765"
type input "1Z633RA80353685765"
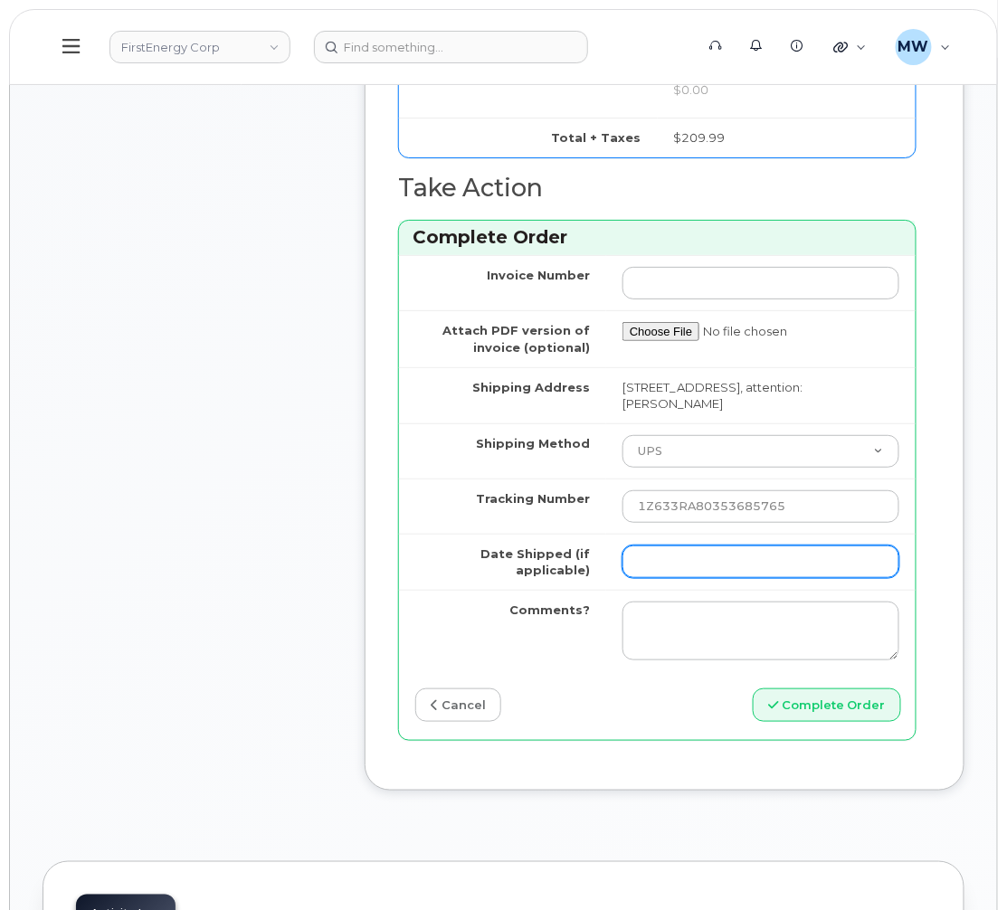
click at [770, 578] on input "Date Shipped (if applicable)" at bounding box center [760, 561] width 277 height 33
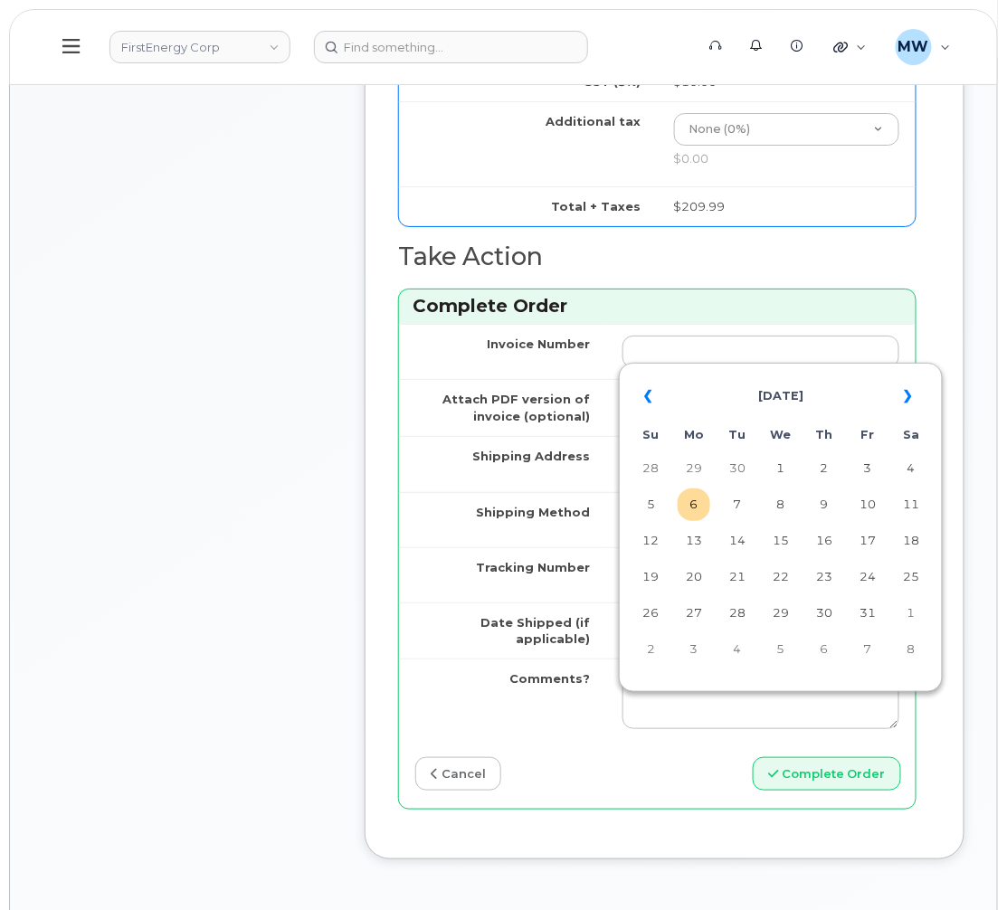
scroll to position [1491, 0]
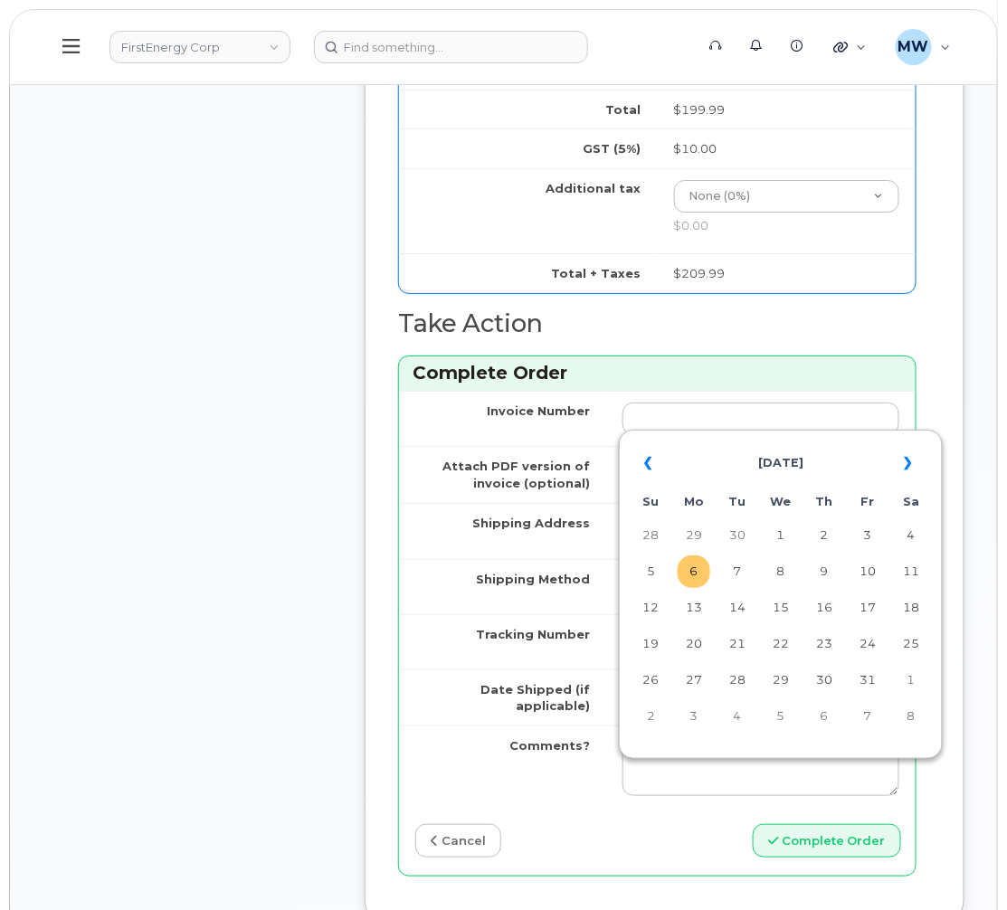
click at [677, 573] on td "6" at bounding box center [693, 571] width 33 height 33
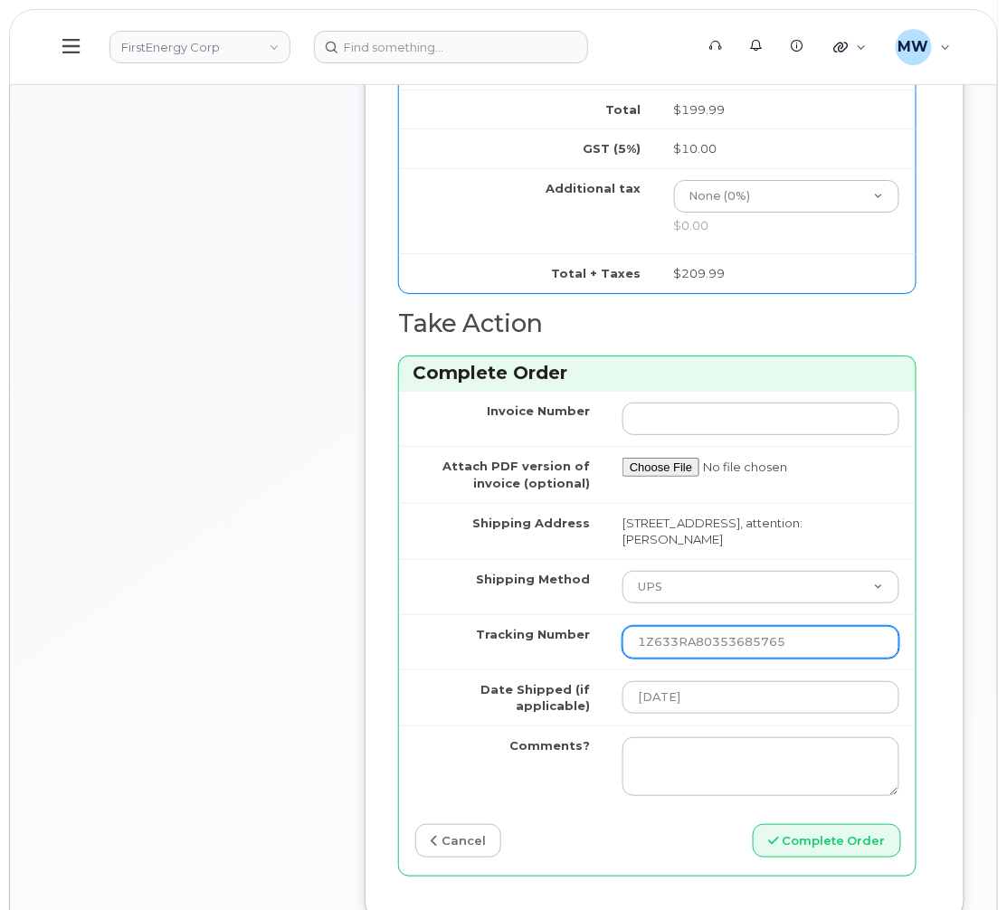
scroll to position [2035, 0]
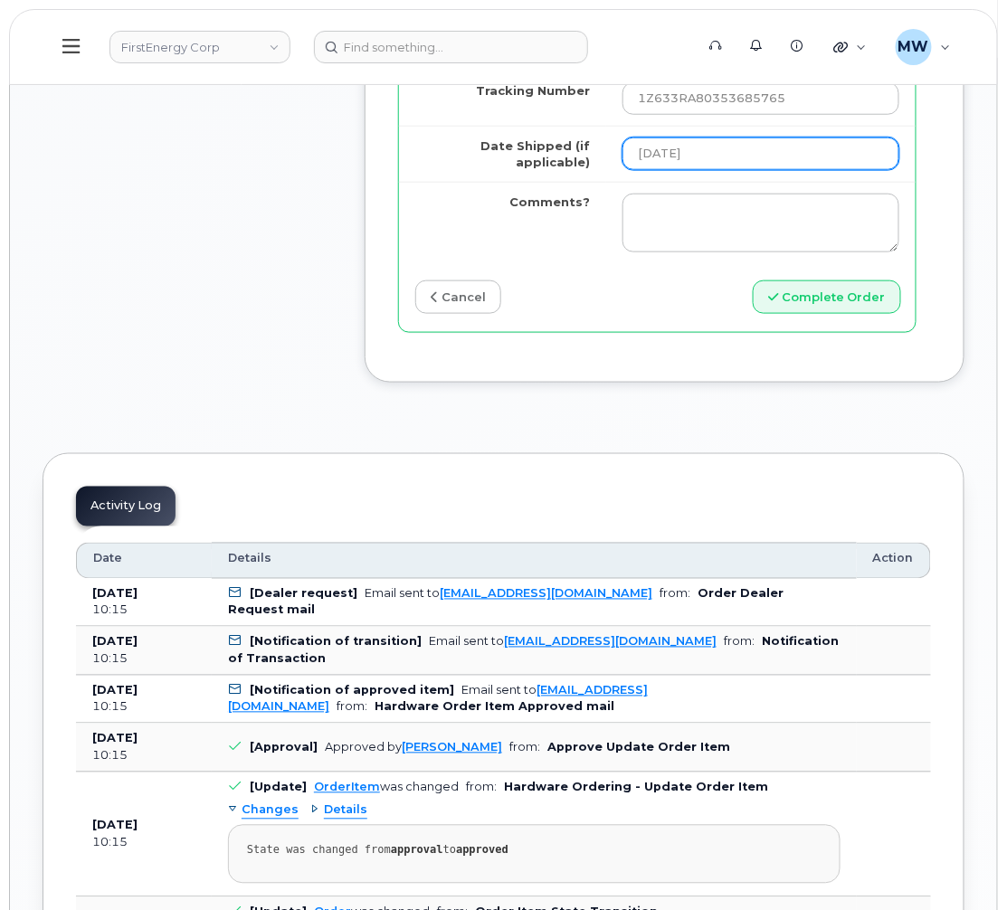
click at [809, 170] on input "2025-10-06" at bounding box center [760, 153] width 277 height 33
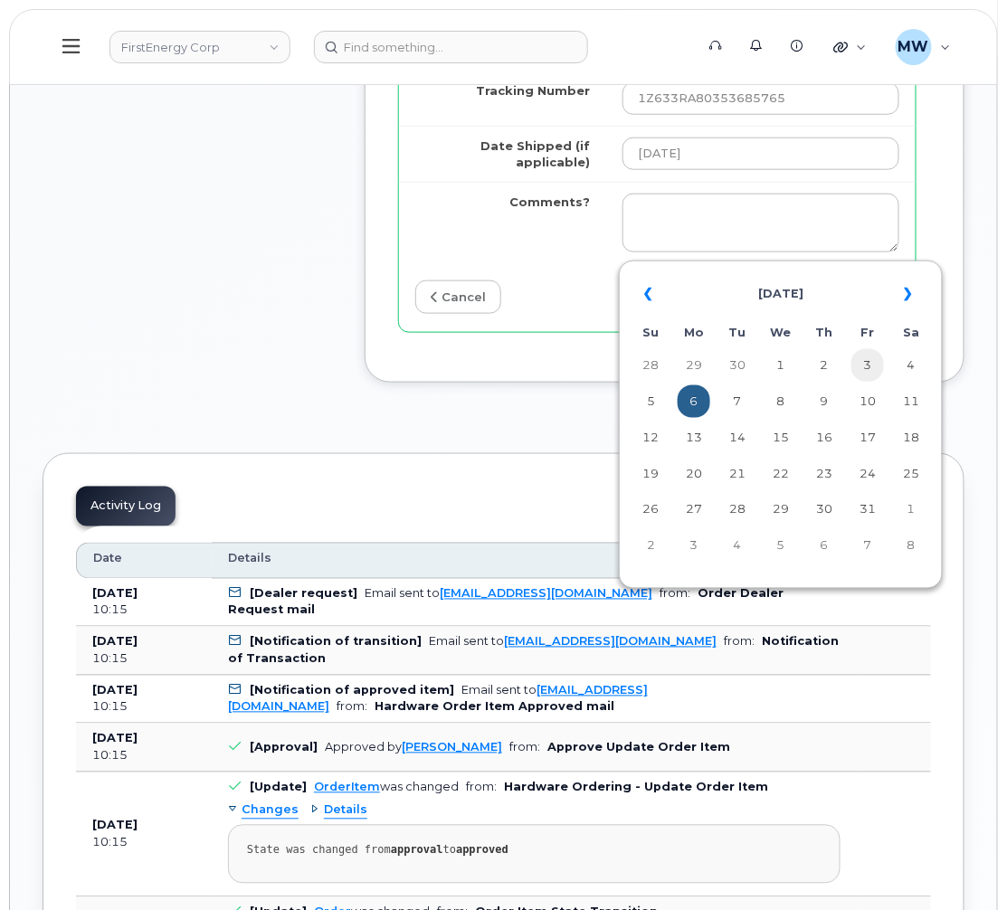
click at [861, 367] on td "3" at bounding box center [867, 365] width 33 height 33
type input "2025-10-03"
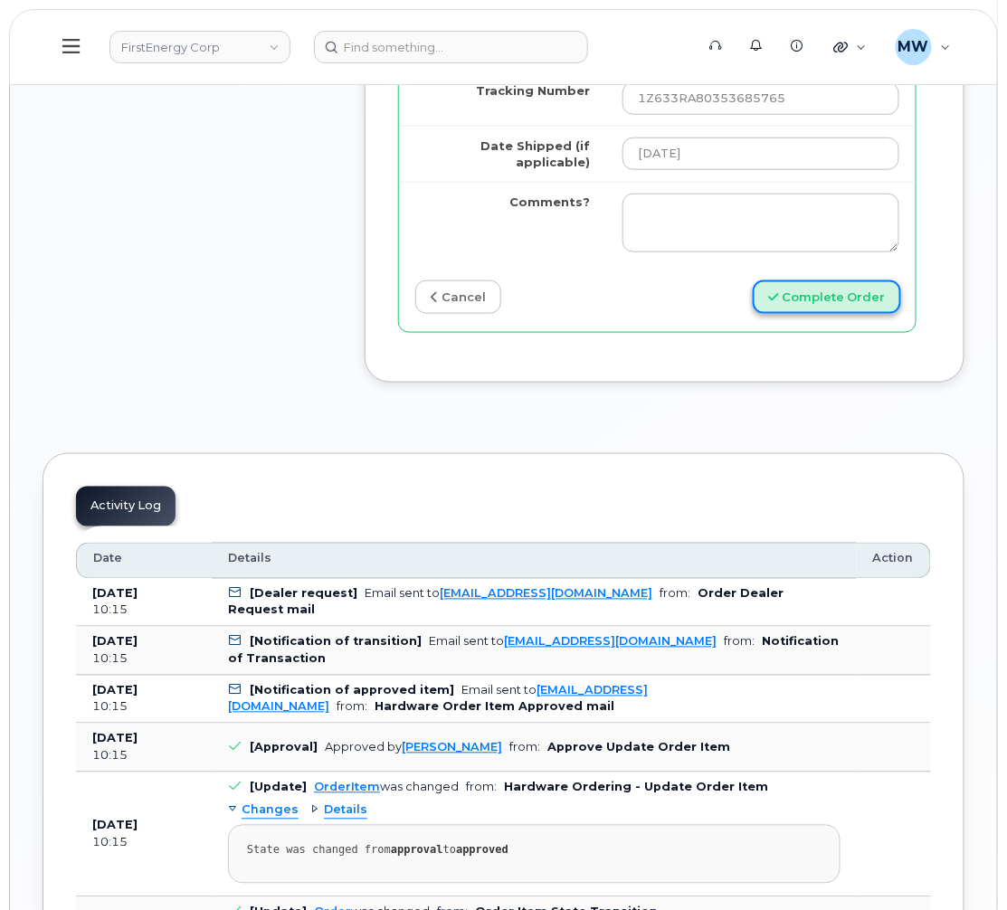
click at [857, 314] on button "Complete Order" at bounding box center [826, 296] width 148 height 33
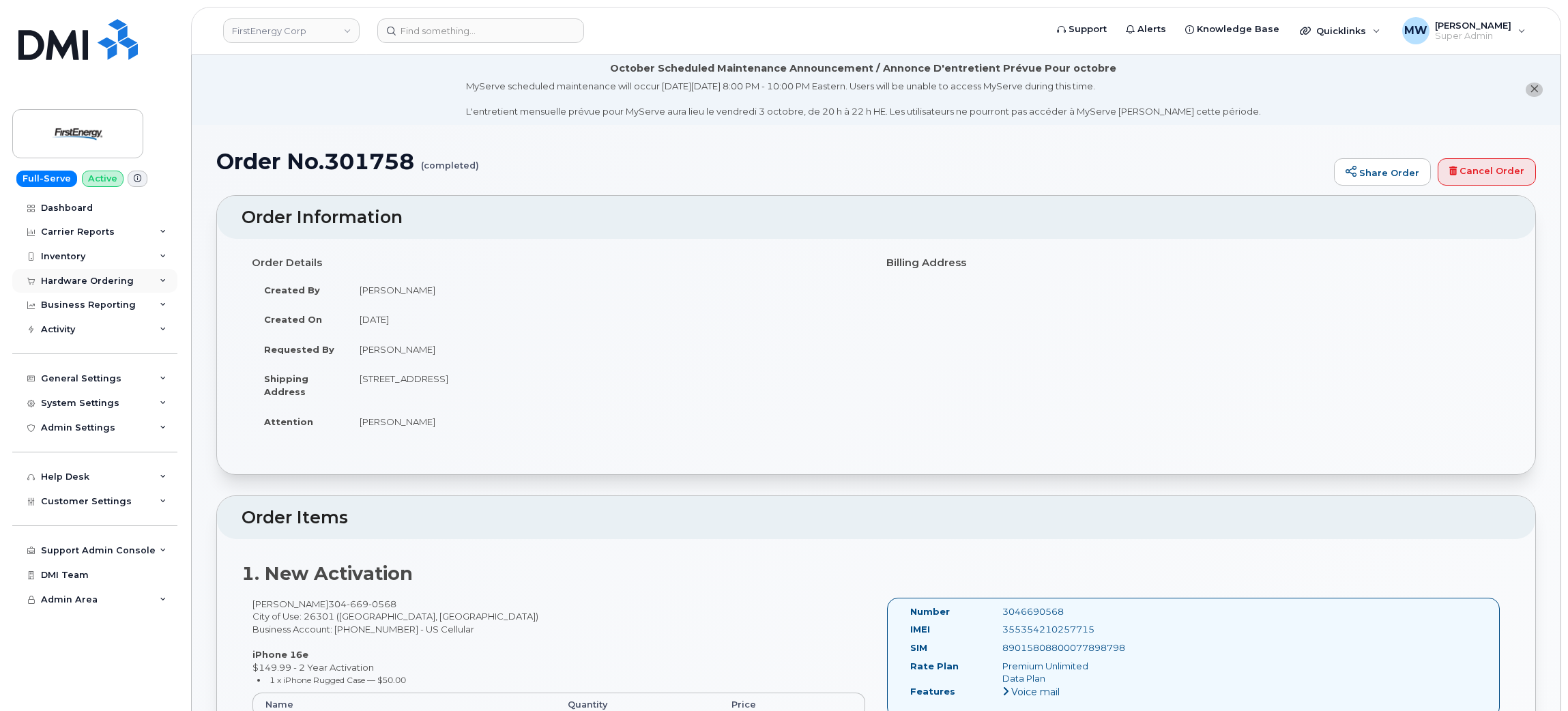
click at [69, 282] on div "Hardware Ordering" at bounding box center [87, 281] width 93 height 11
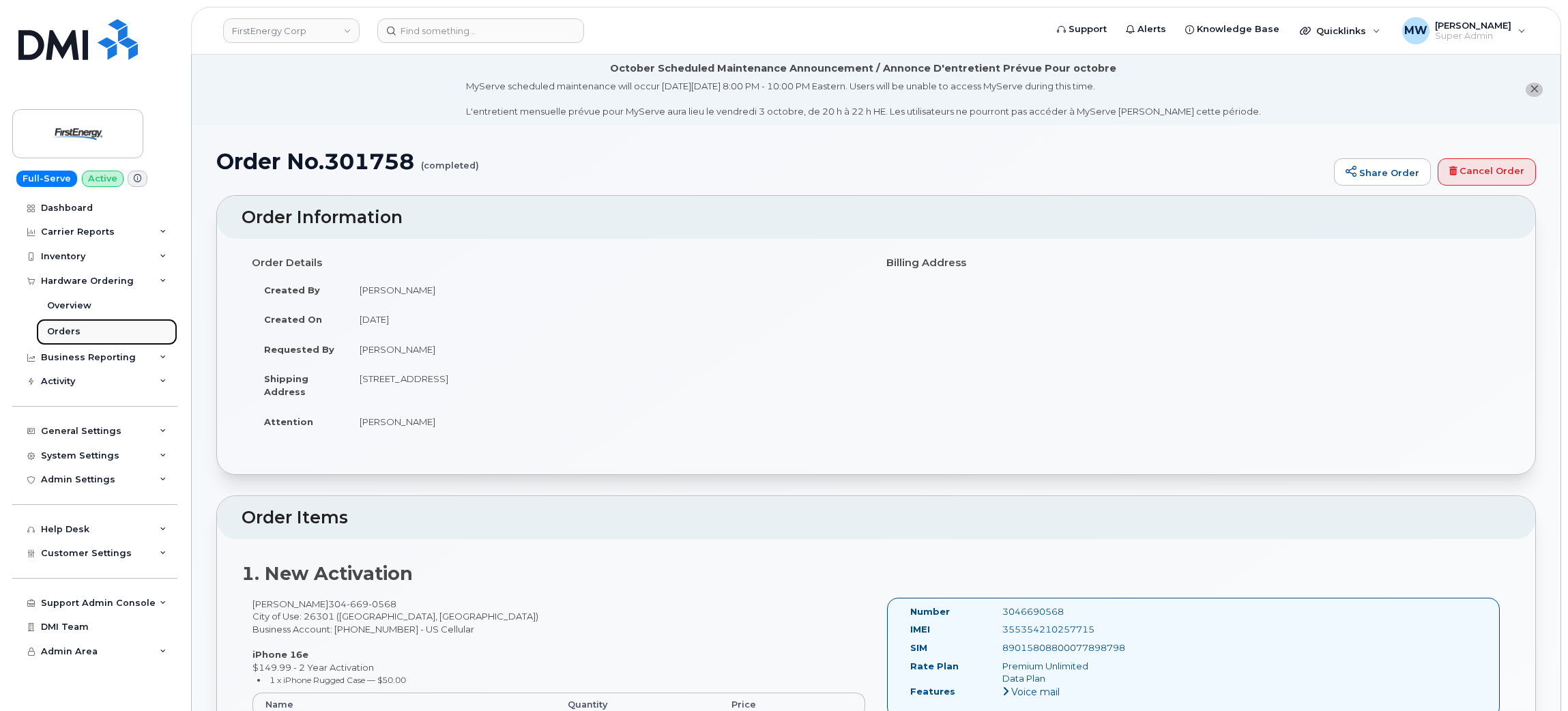
click at [87, 329] on link "Orders" at bounding box center [106, 331] width 141 height 26
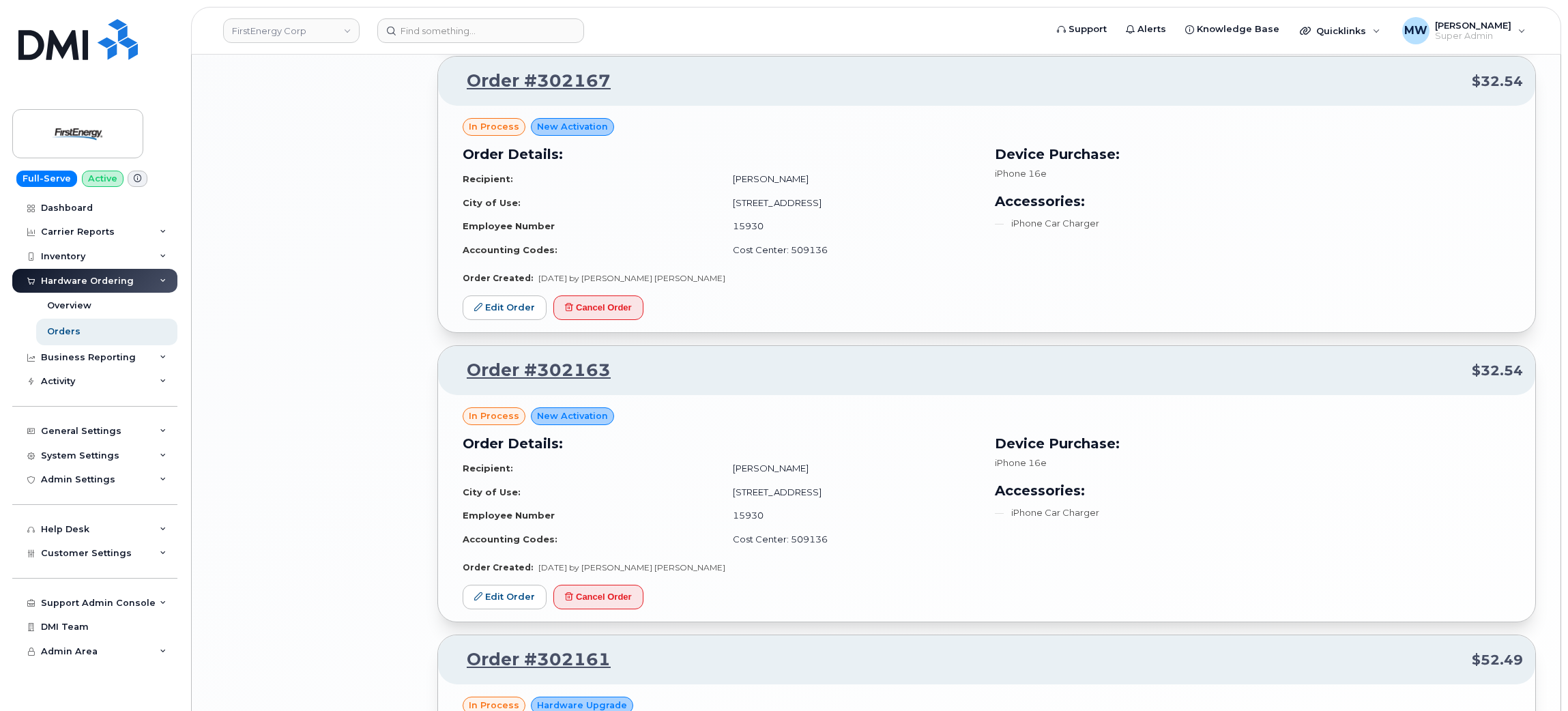
scroll to position [2252, 0]
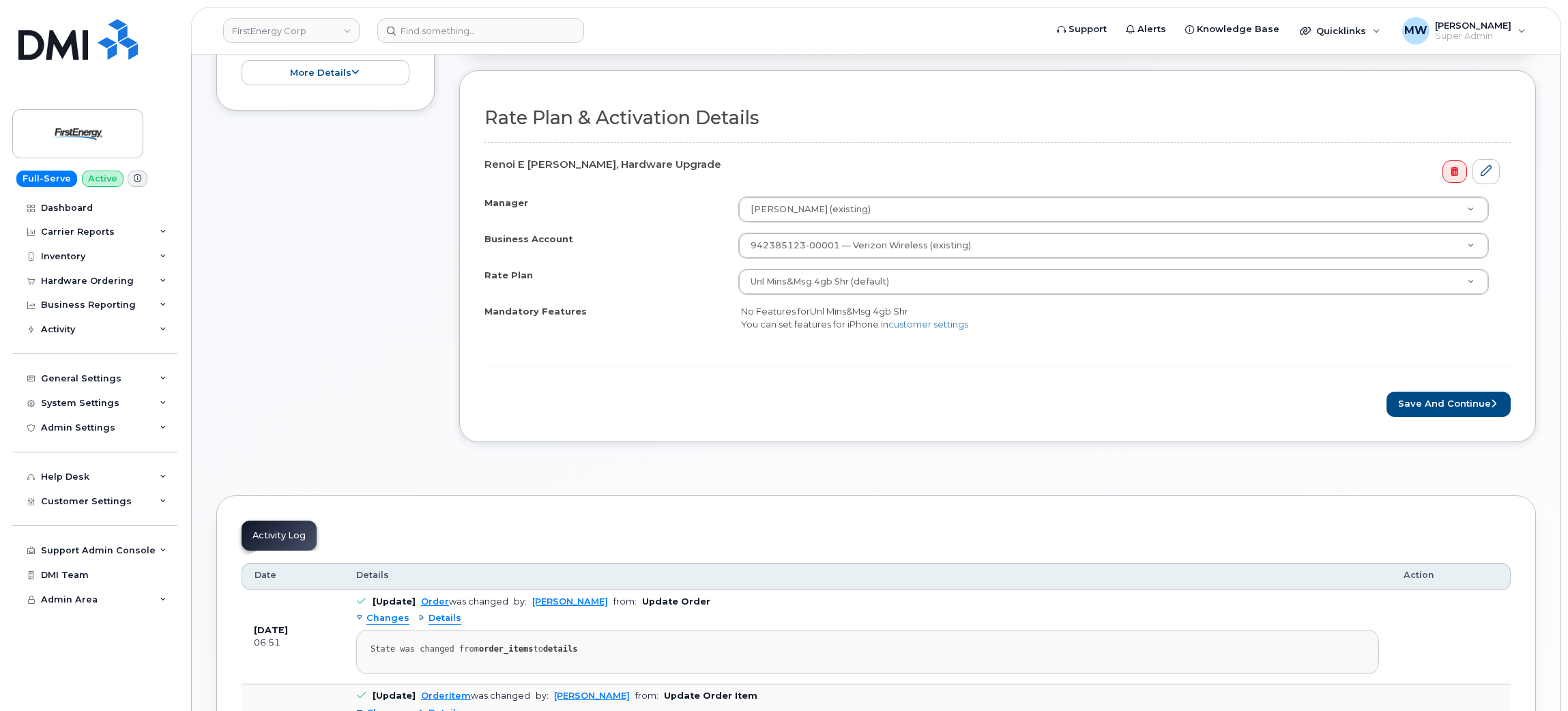
scroll to position [511, 0]
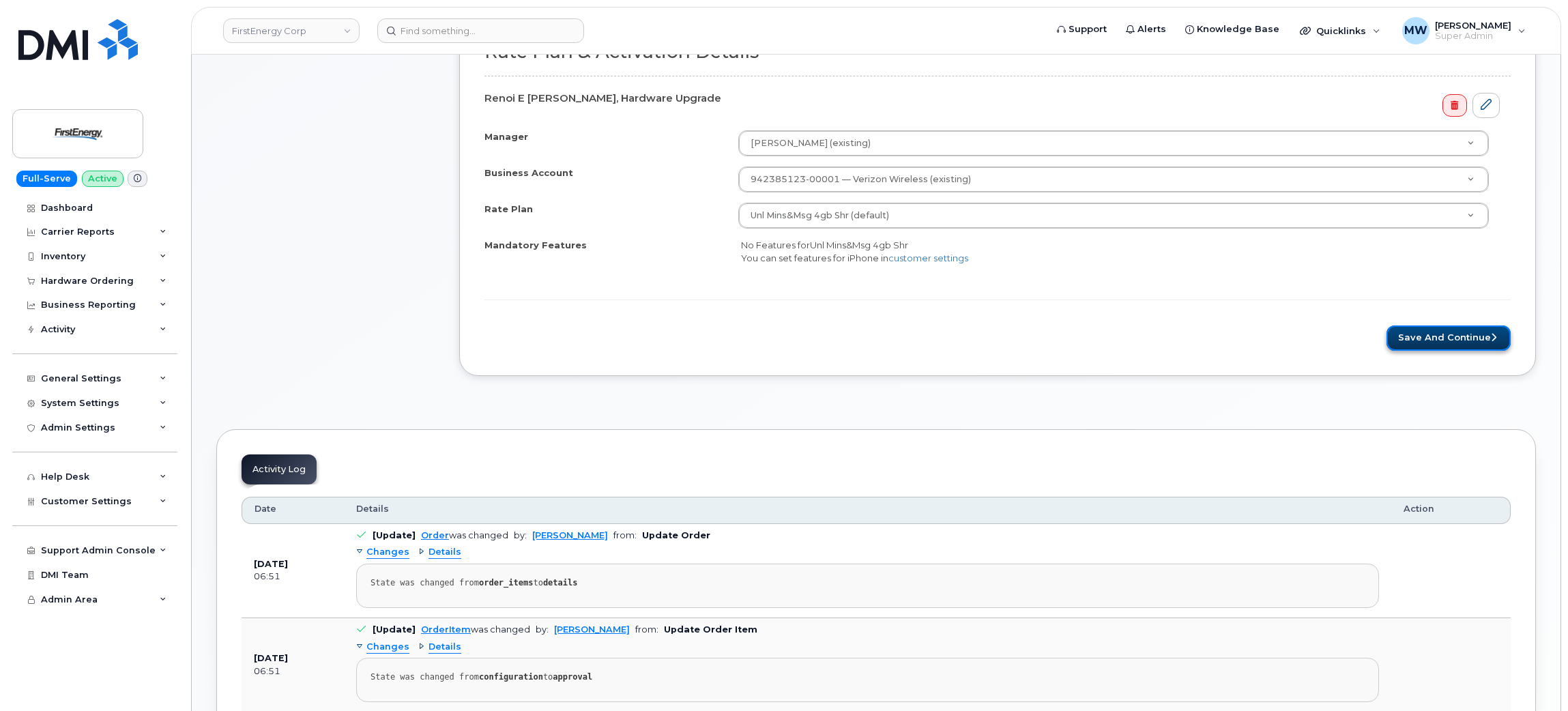
click at [1422, 340] on button "Save and Continue" at bounding box center [1449, 337] width 125 height 25
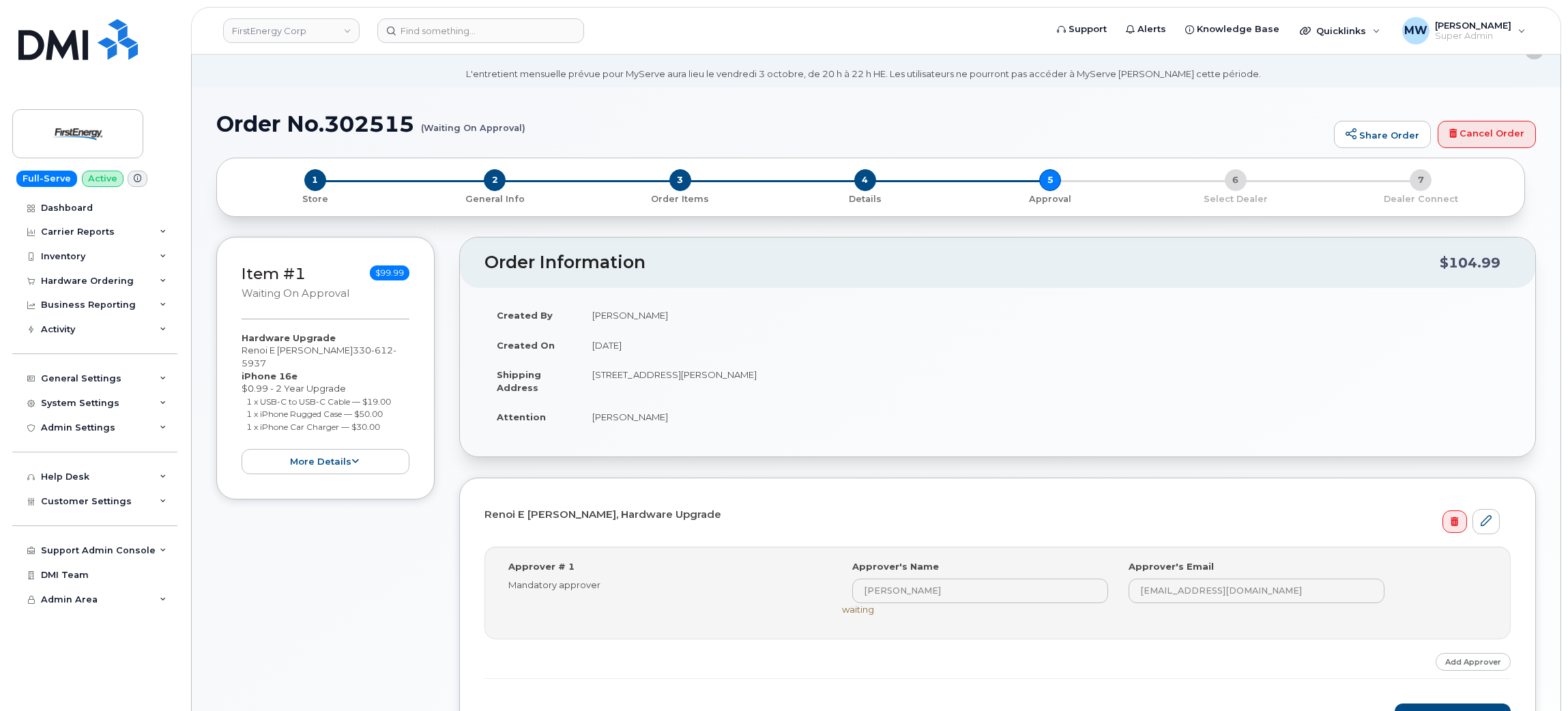
scroll to position [103, 0]
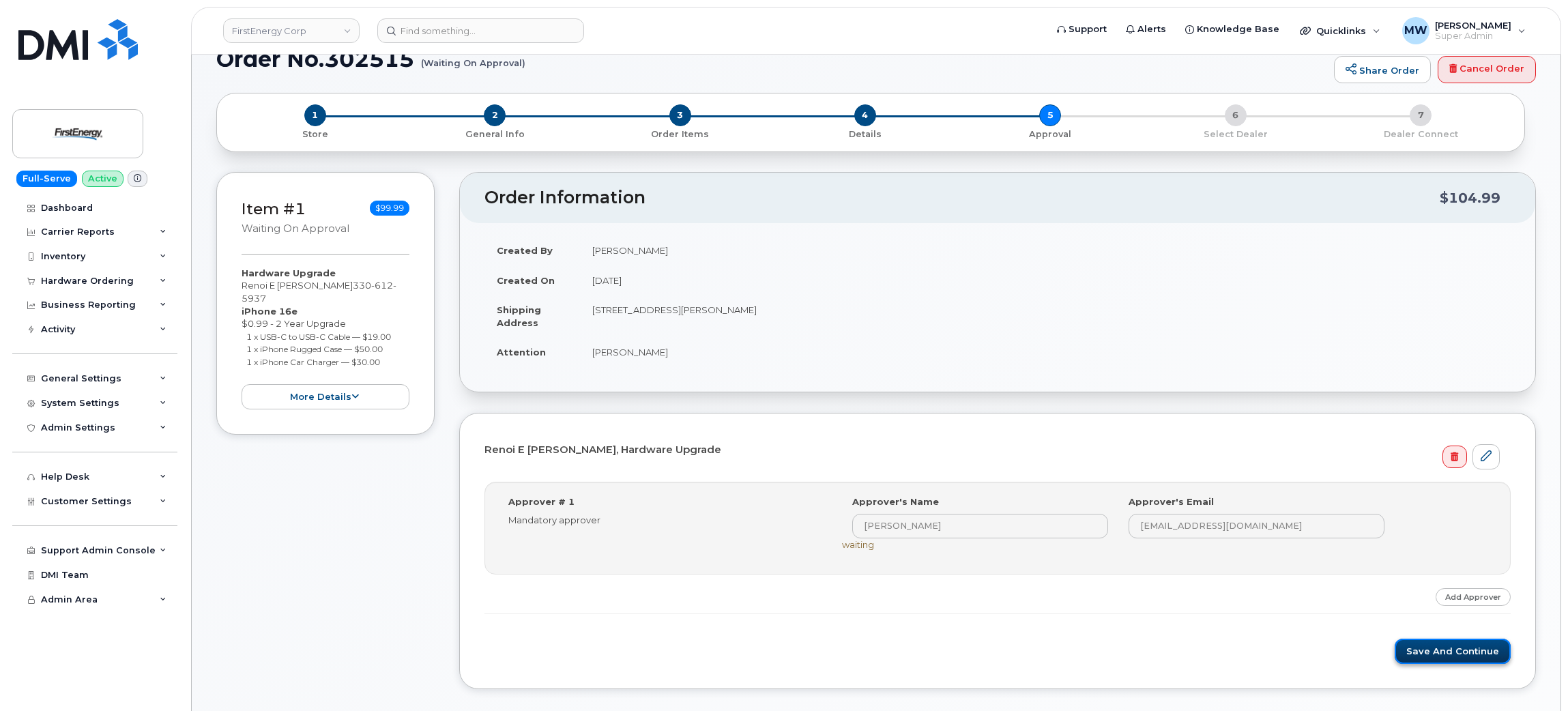
click at [1460, 648] on button "Save and Continue" at bounding box center [1453, 651] width 116 height 25
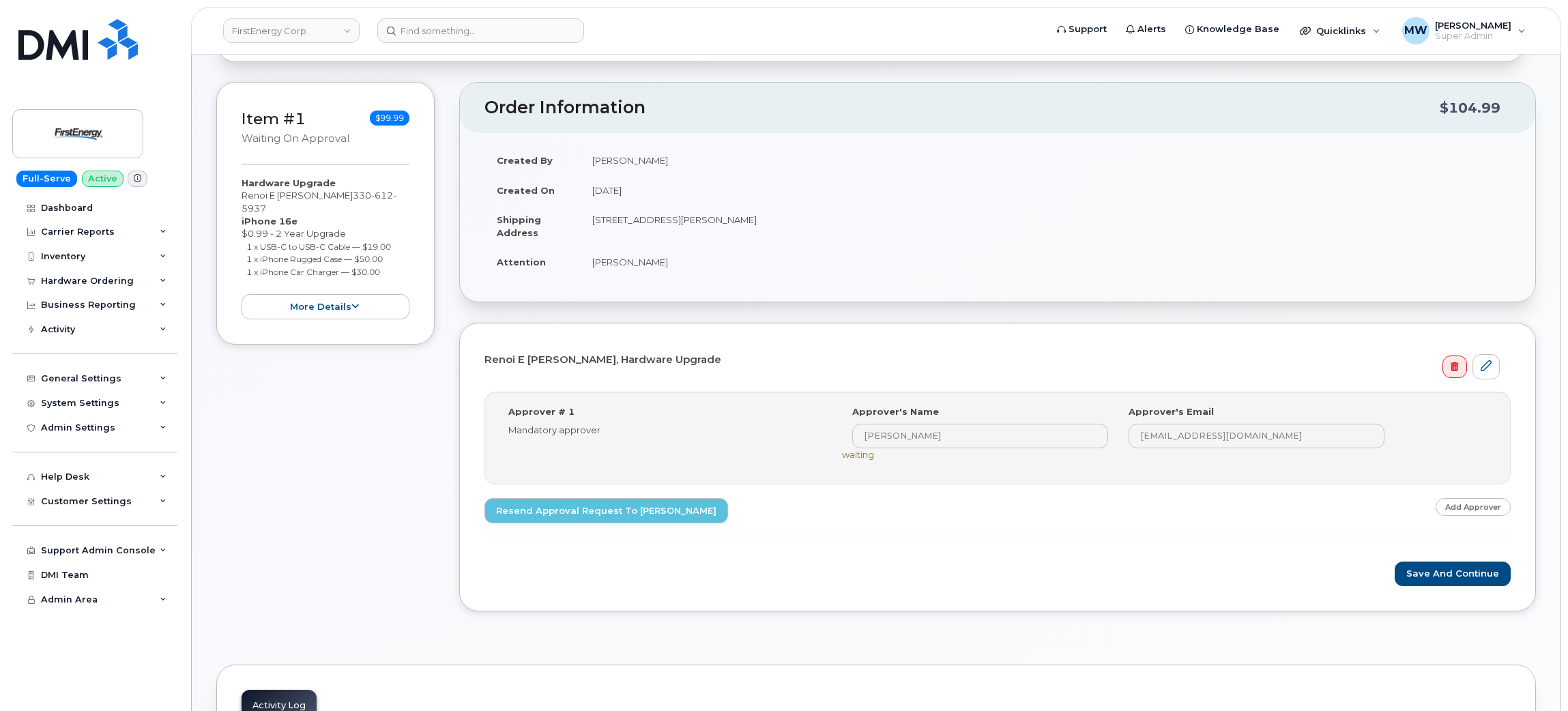
scroll to position [205, 0]
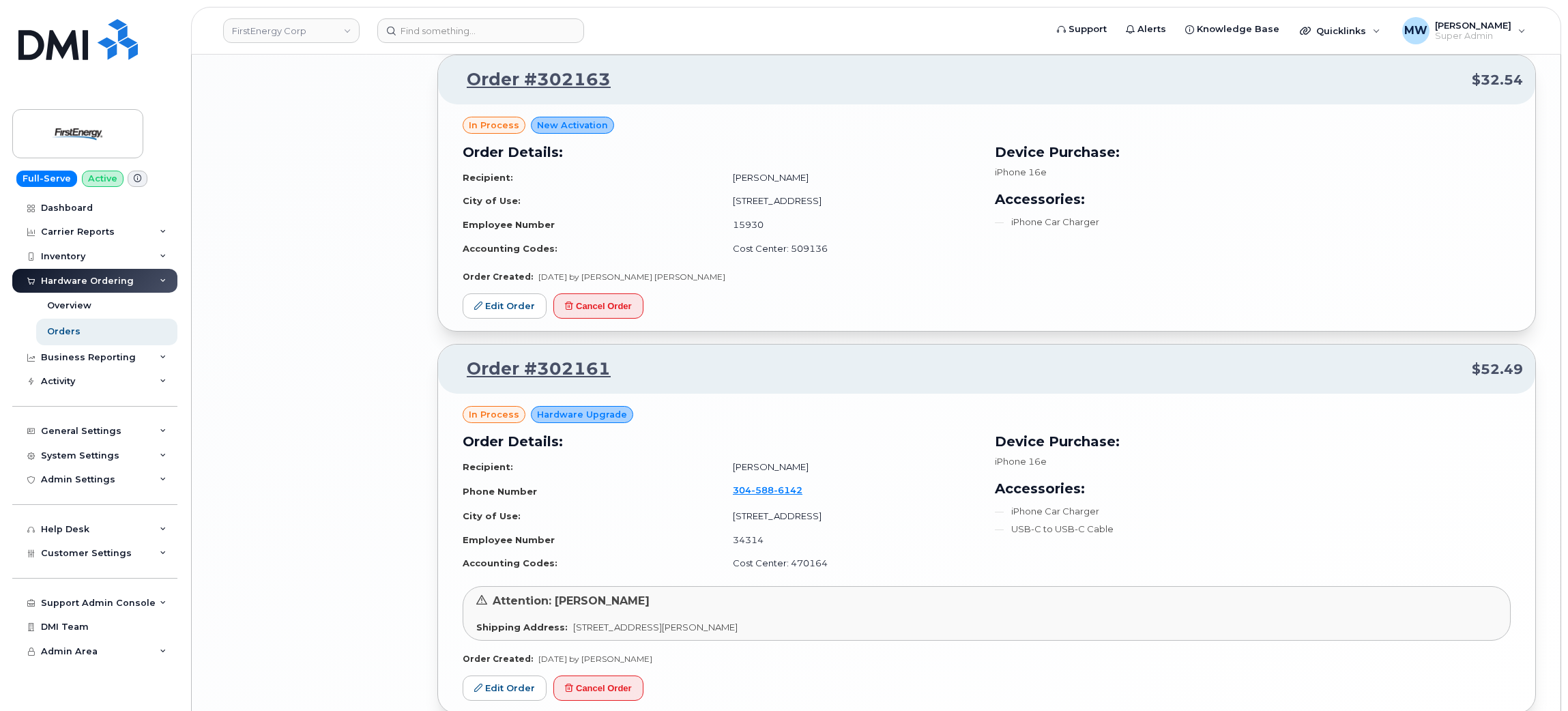
scroll to position [2637, 0]
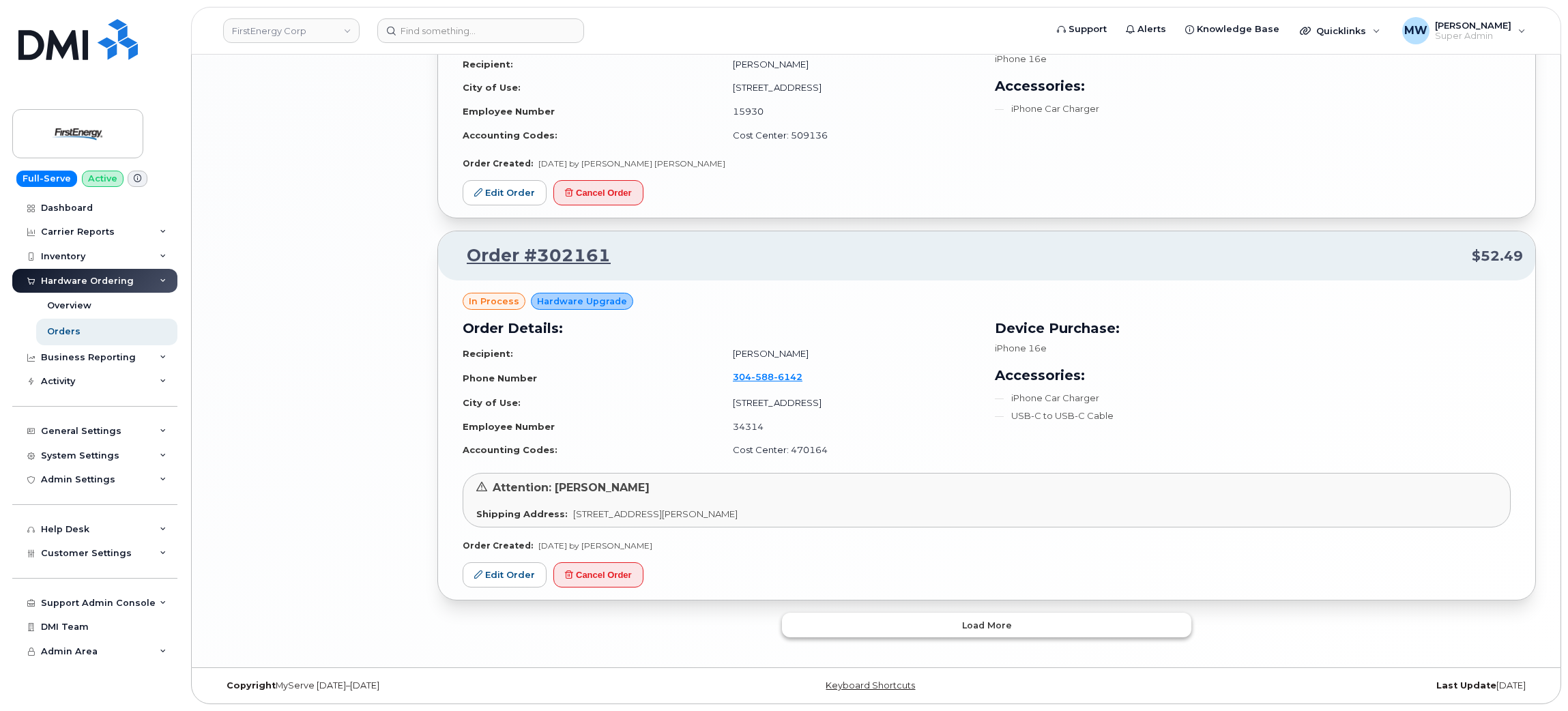
click at [1039, 630] on button "Load more" at bounding box center [986, 625] width 410 height 25
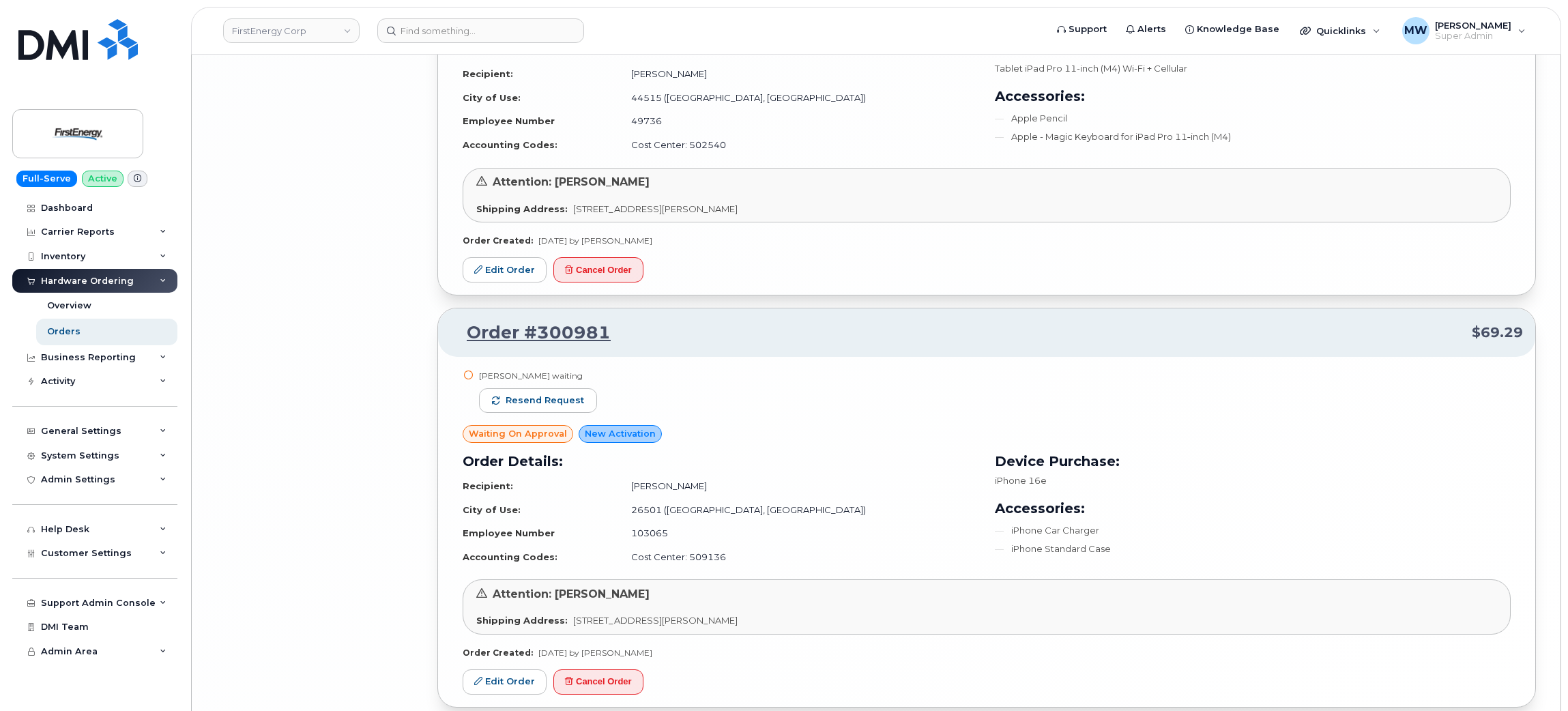
scroll to position [6097, 0]
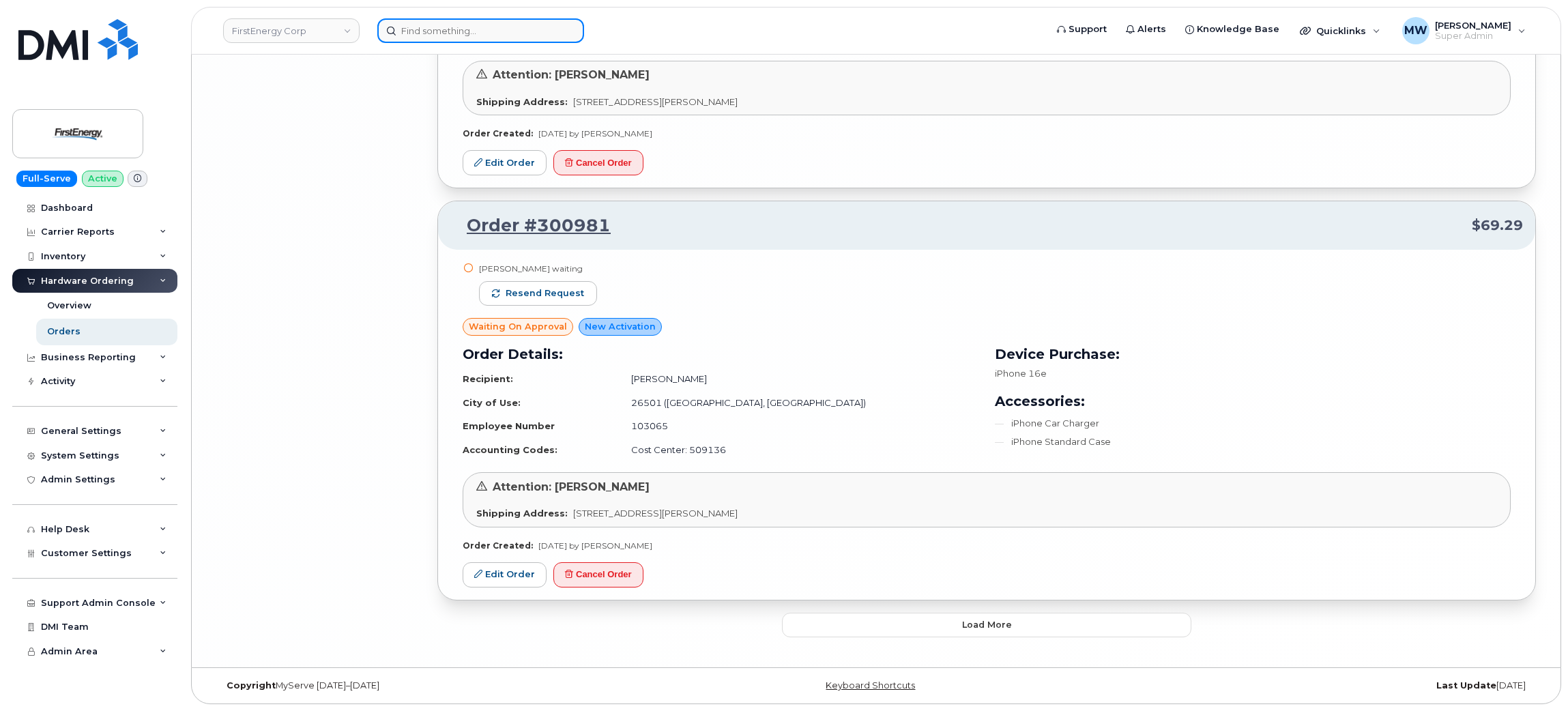
drag, startPoint x: 429, startPoint y: 32, endPoint x: 418, endPoint y: 35, distance: 11.4
click at [425, 35] on input at bounding box center [481, 30] width 207 height 25
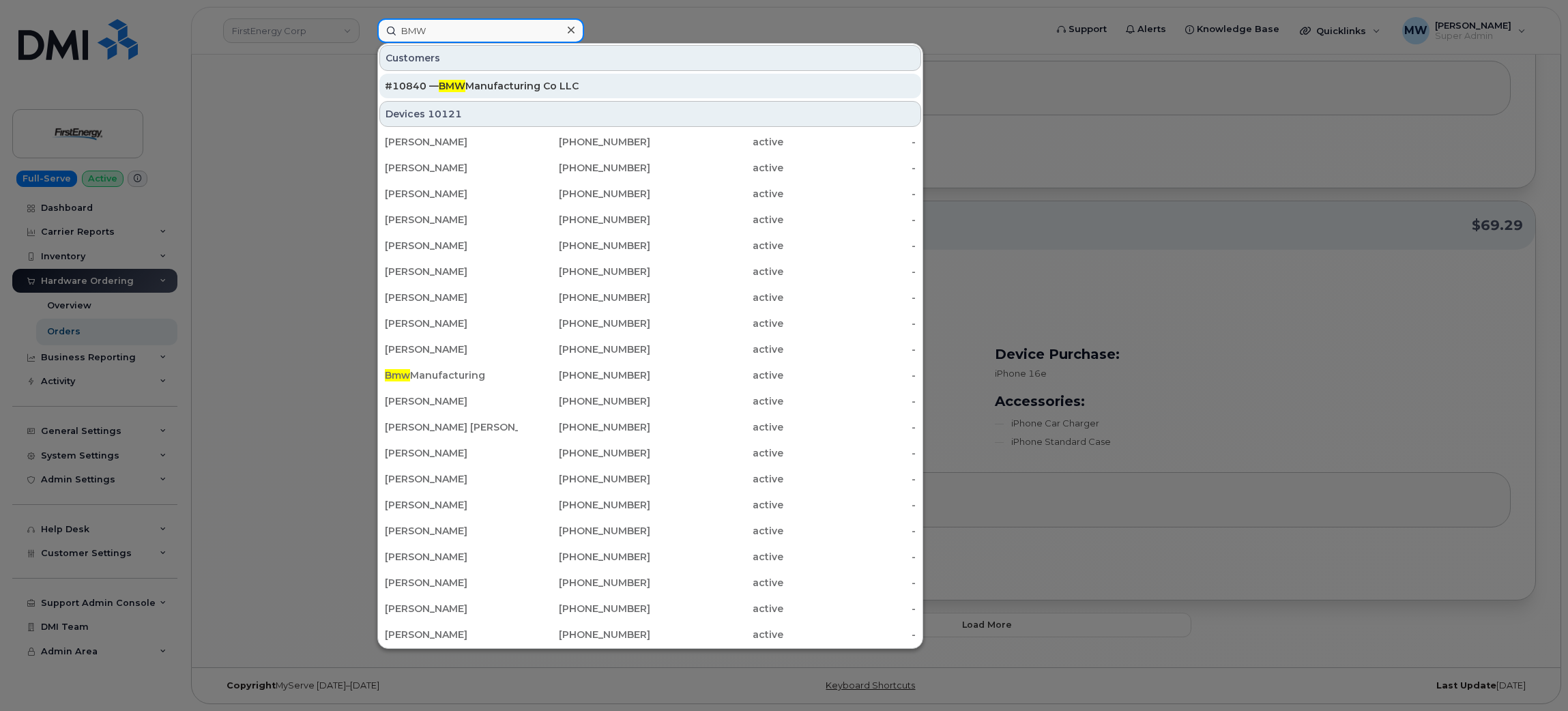
type input "BMW"
click at [551, 81] on div "#10840 — BMW Manufacturing Co LLC" at bounding box center [650, 86] width 531 height 14
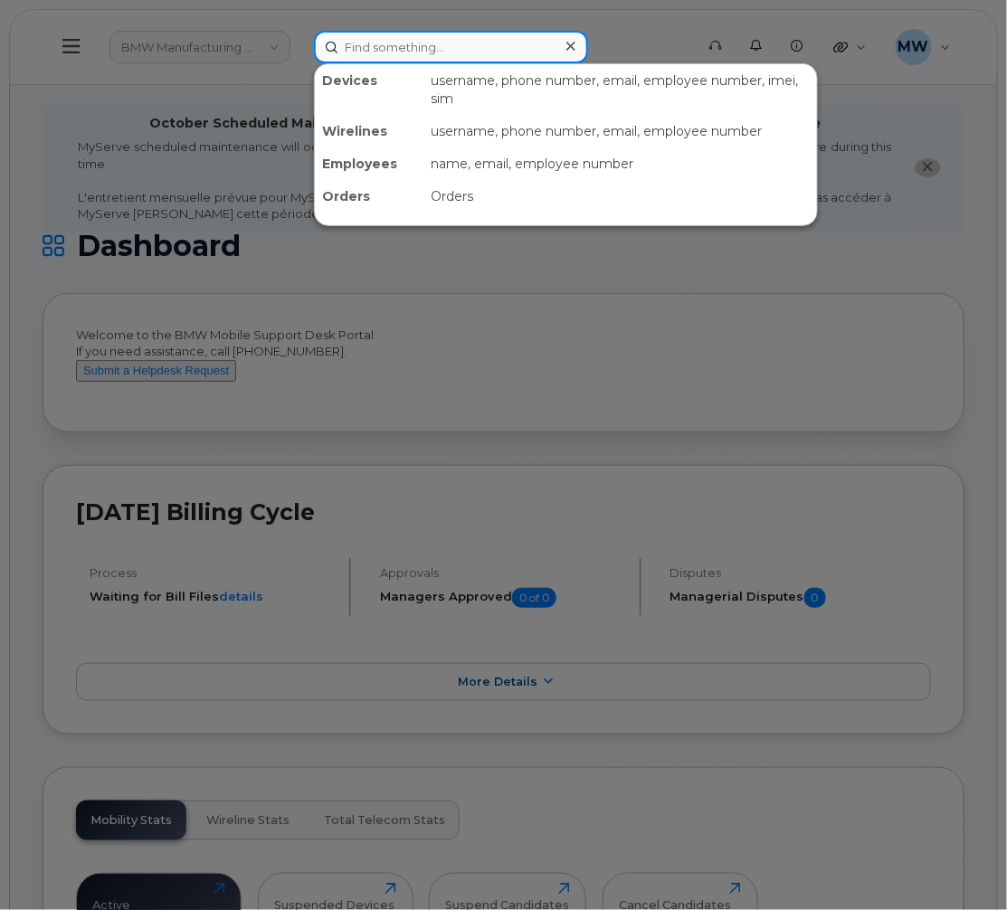
click at [338, 40] on input at bounding box center [451, 47] width 274 height 33
paste input "864-525-8585"
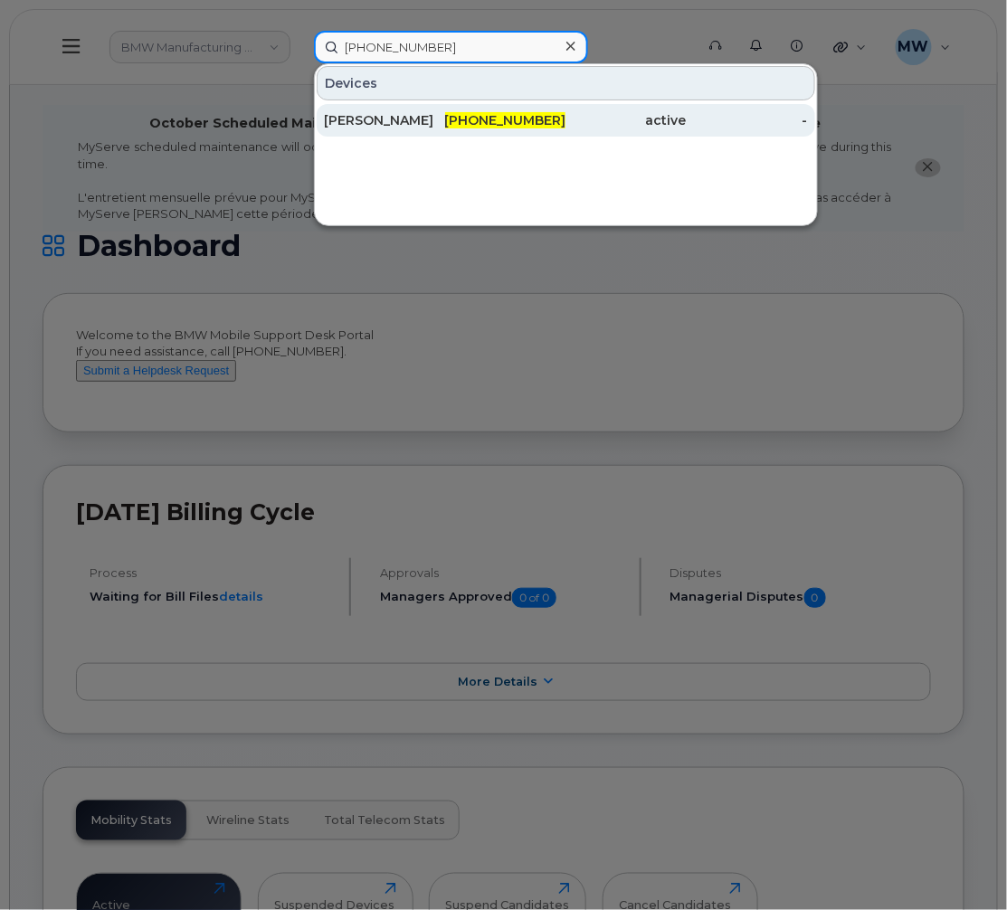
type input "864-525-8585"
click at [489, 132] on div "864-525-8585" at bounding box center [505, 120] width 121 height 33
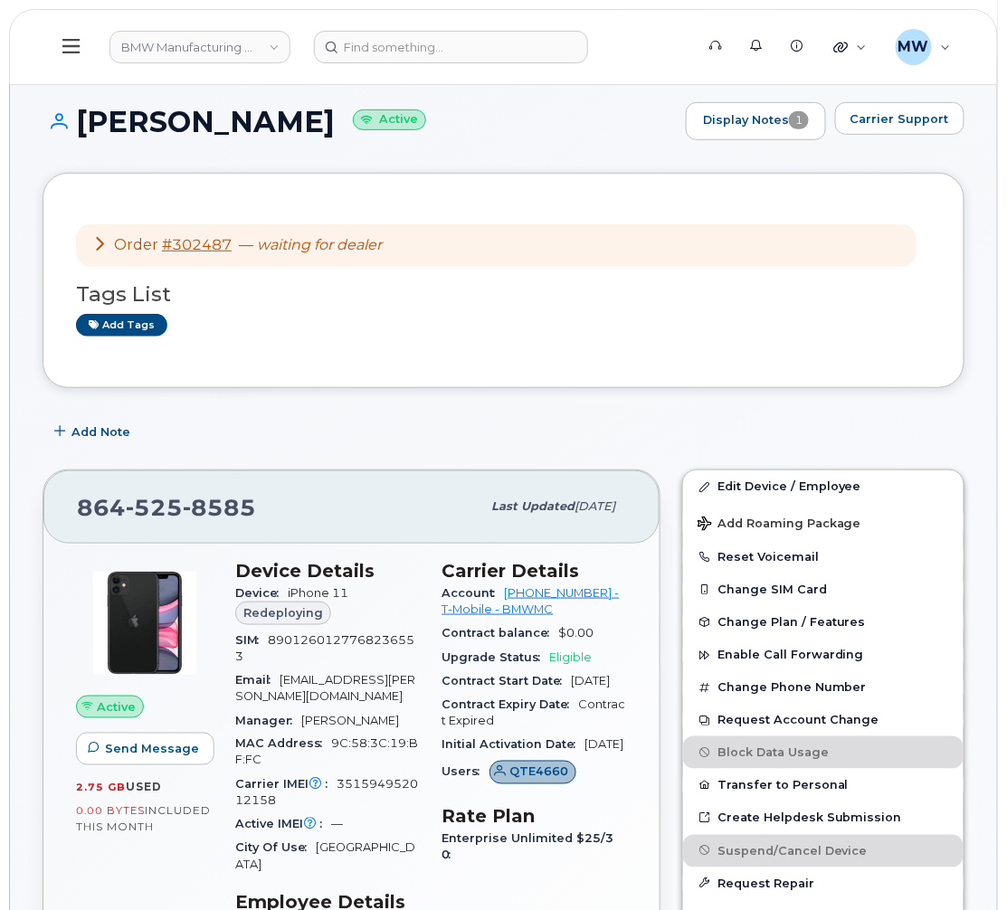
scroll to position [111, 0]
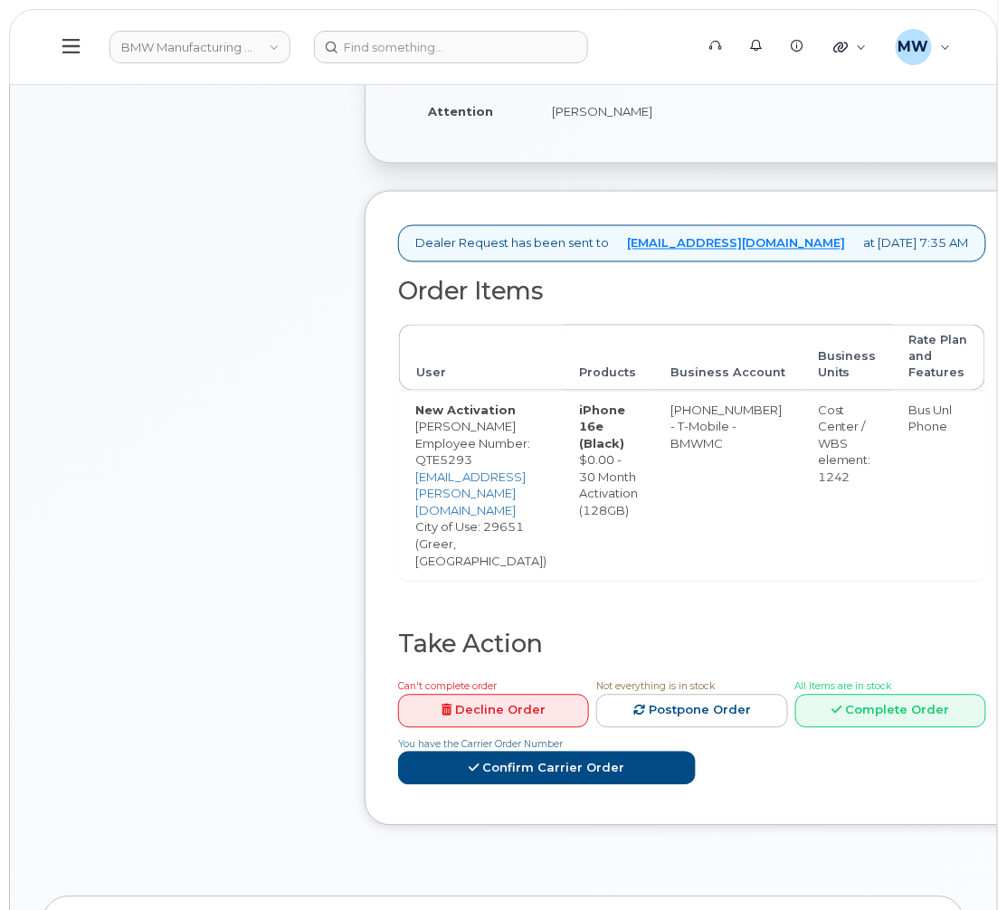
scroll to position [605, 0]
click at [670, 757] on link "Confirm Carrier Order" at bounding box center [547, 766] width 298 height 33
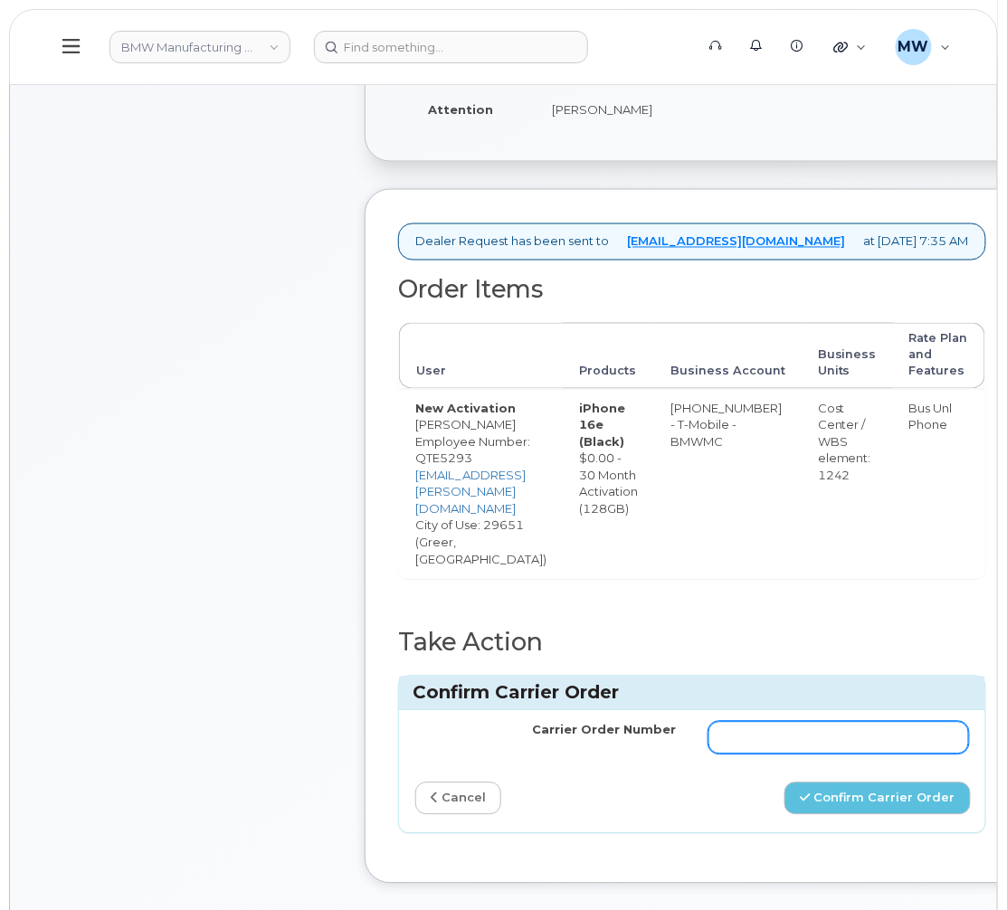
click at [774, 733] on input "Carrier Order Number" at bounding box center [838, 738] width 260 height 33
paste input "772014405"
type input "772014405"
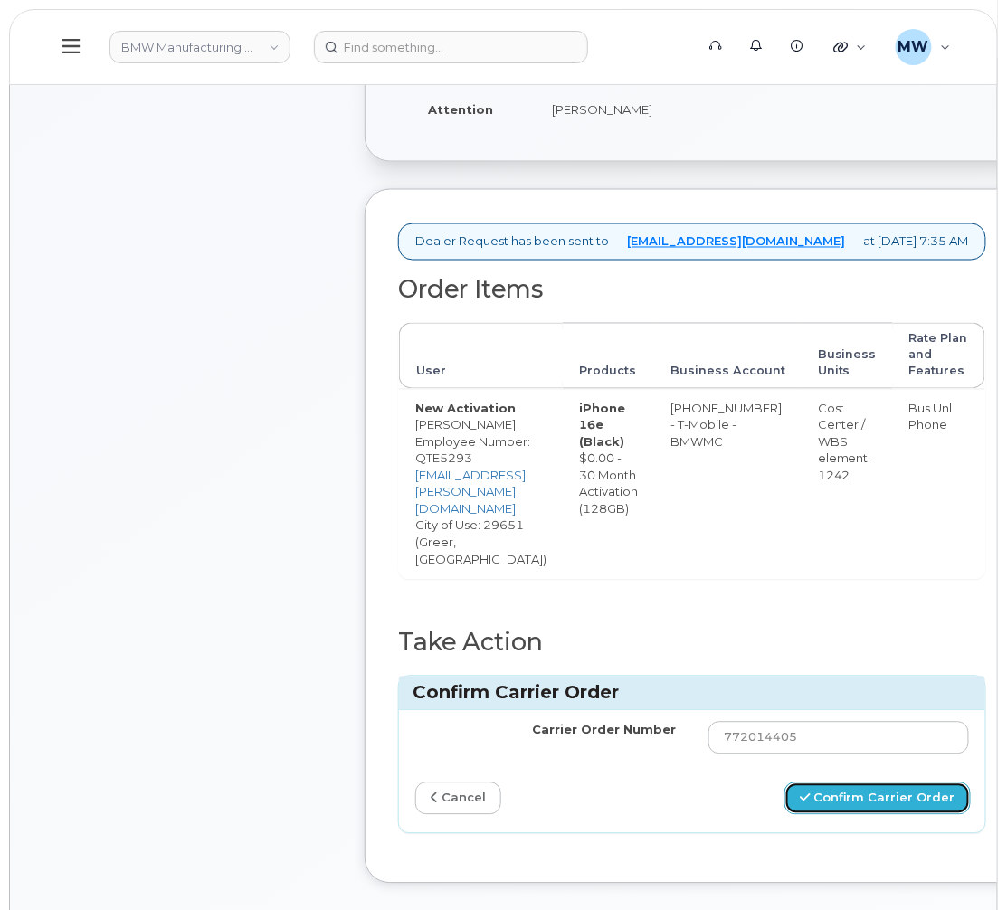
click at [958, 784] on button "Confirm Carrier Order" at bounding box center [877, 798] width 186 height 33
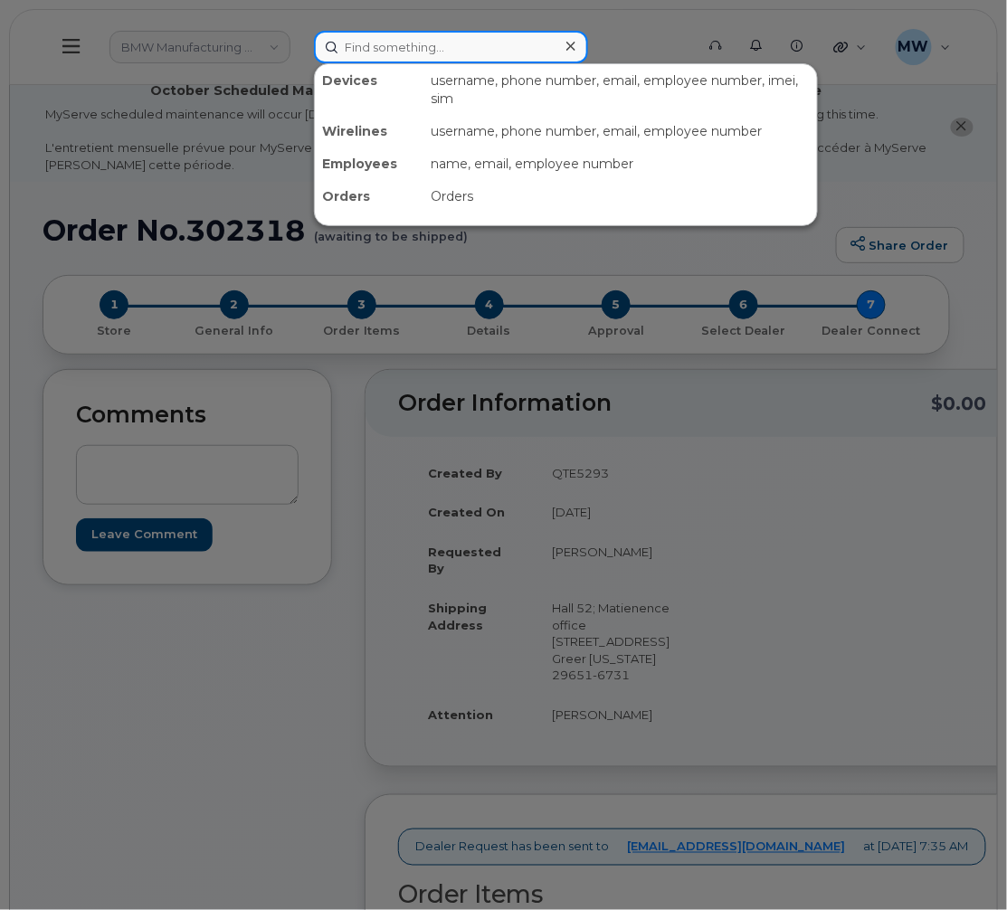
click at [502, 51] on input at bounding box center [451, 47] width 274 height 33
paste input "864) 788-2707"
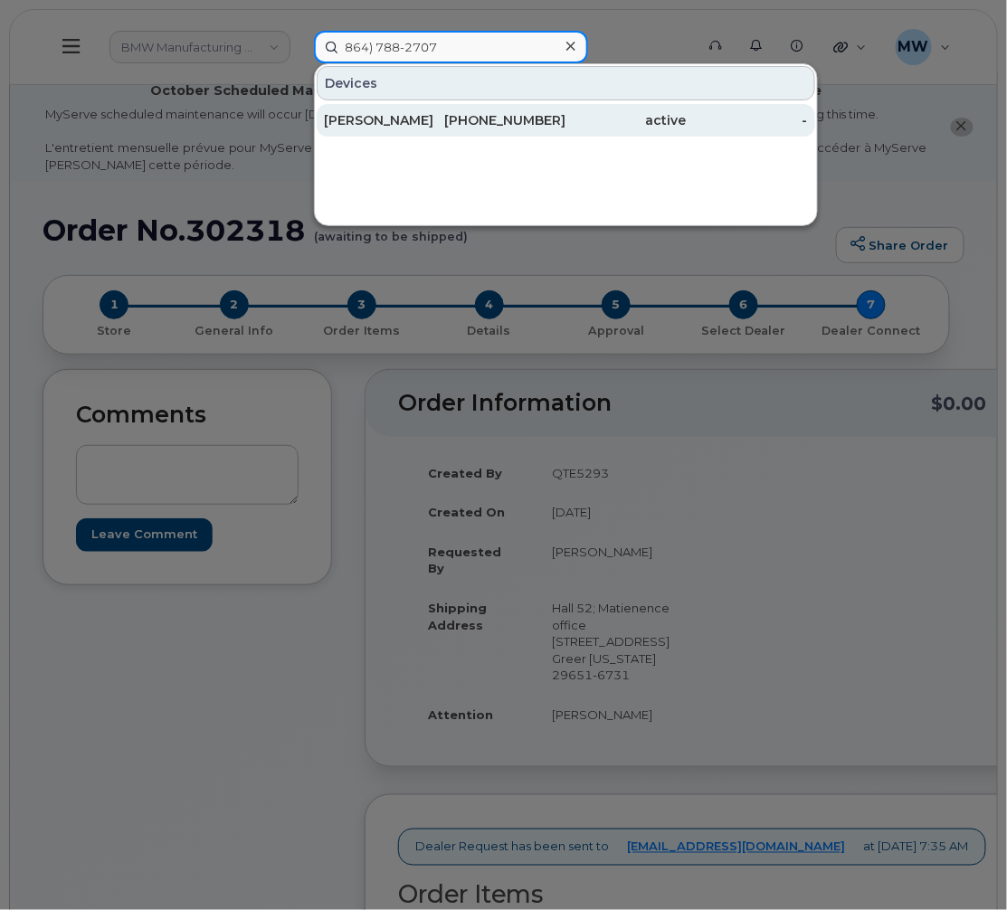
type input "864) 788-2707"
click at [538, 105] on div "[PHONE_NUMBER]" at bounding box center [505, 120] width 121 height 33
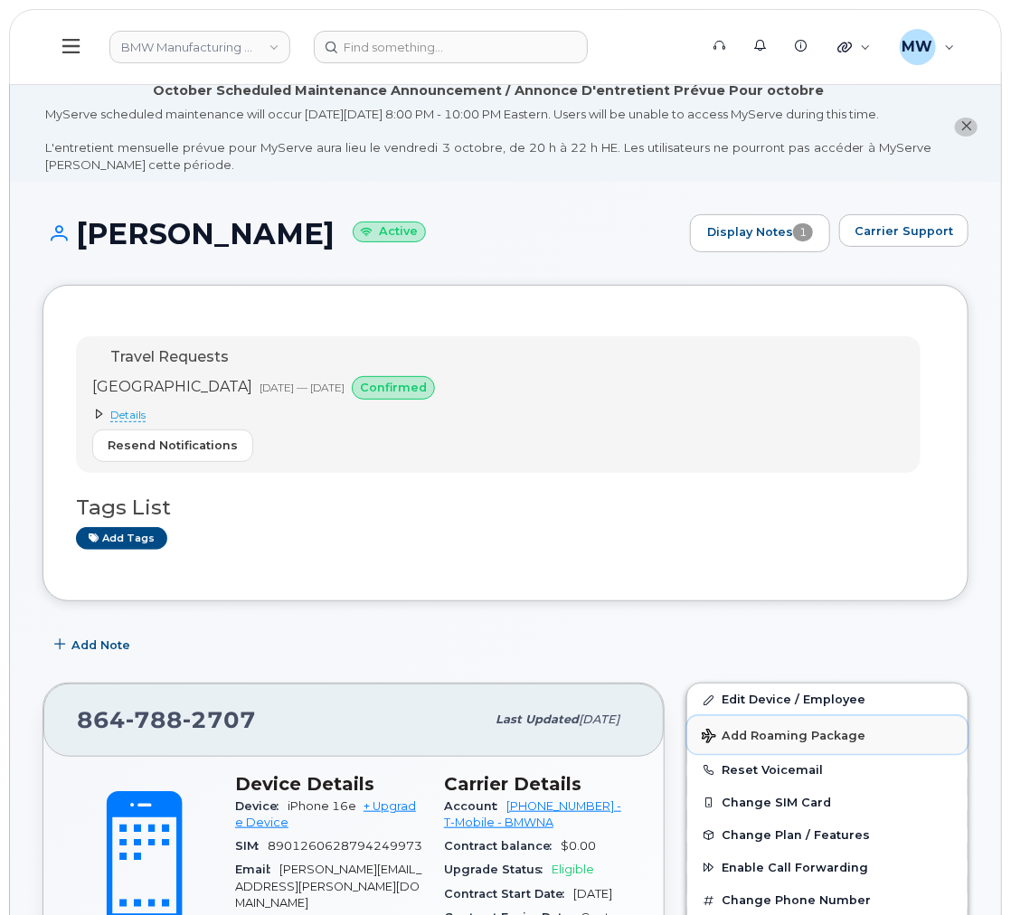
click at [853, 746] on span "Add Roaming Package" at bounding box center [784, 737] width 164 height 17
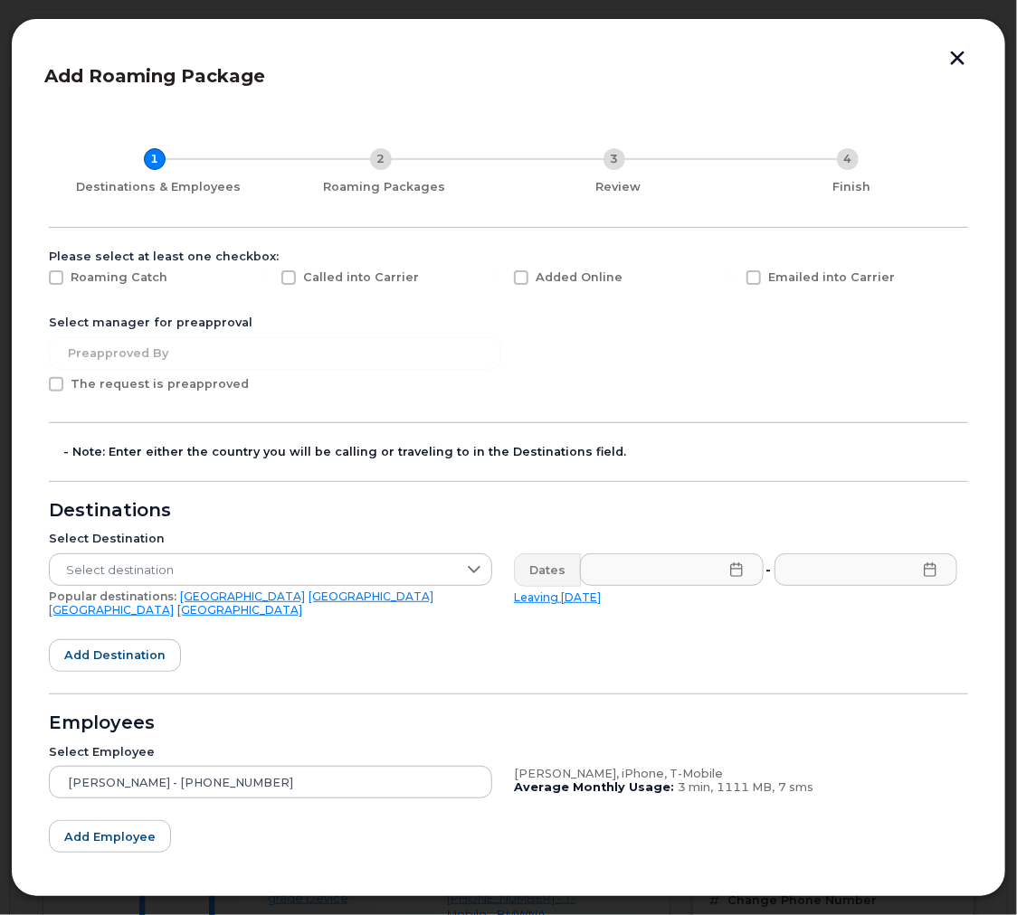
click at [742, 289] on div "Emailed into Carrier" at bounding box center [851, 282] width 232 height 45
click at [753, 282] on span at bounding box center [753, 277] width 14 height 14
click at [733, 279] on input "Emailed into Carrier" at bounding box center [728, 274] width 9 height 9
checkbox input "true"
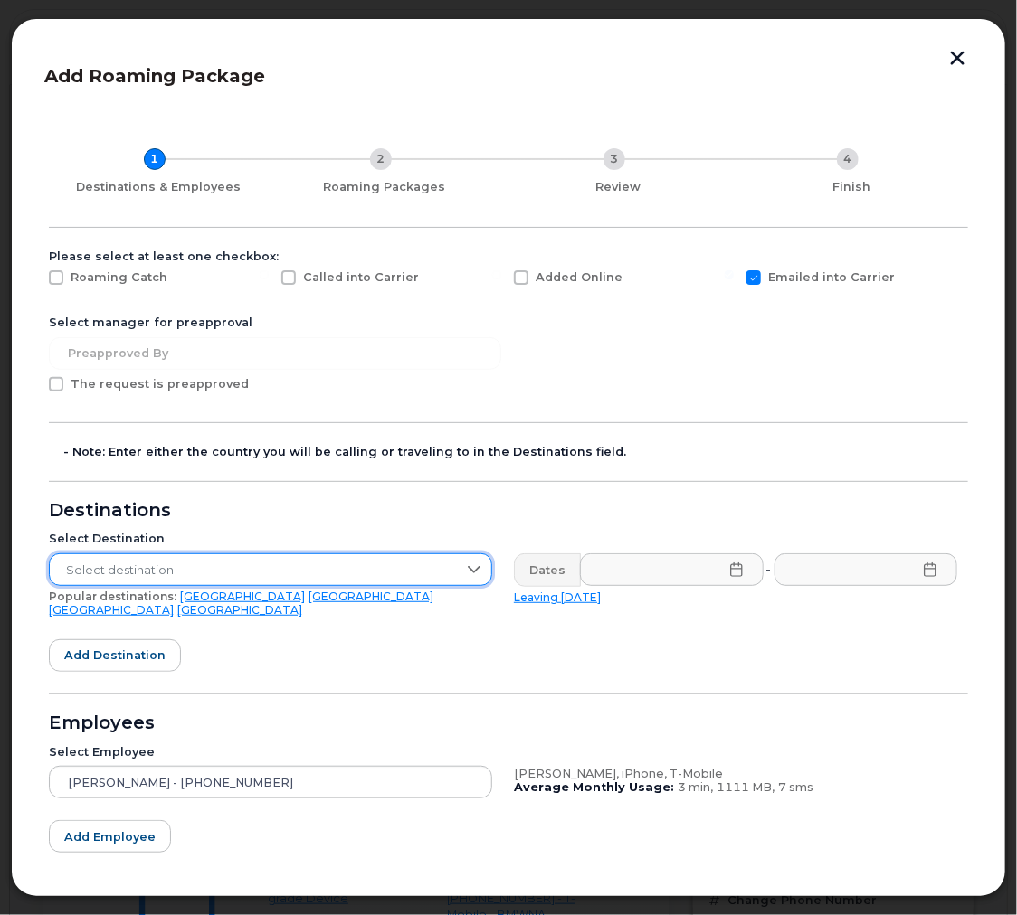
click at [346, 555] on span "Select destination" at bounding box center [253, 570] width 407 height 33
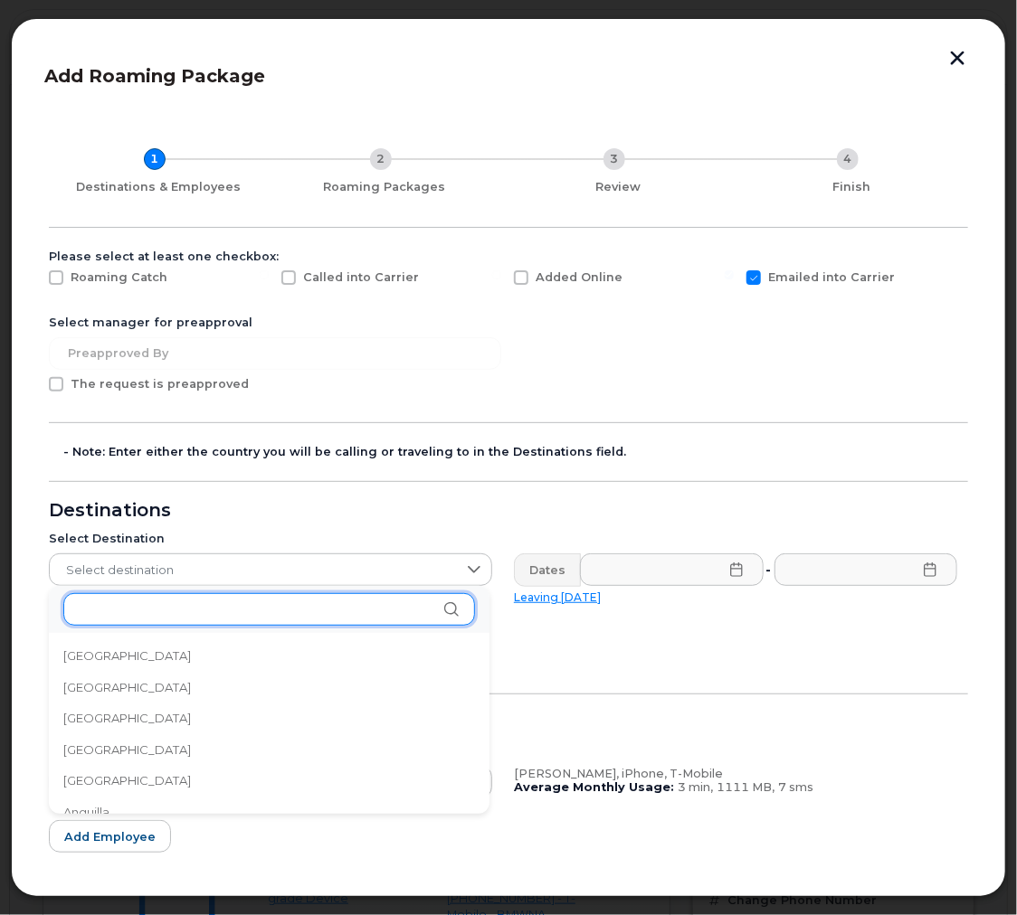
click at [281, 606] on input "text" at bounding box center [269, 609] width 412 height 33
type input "I"
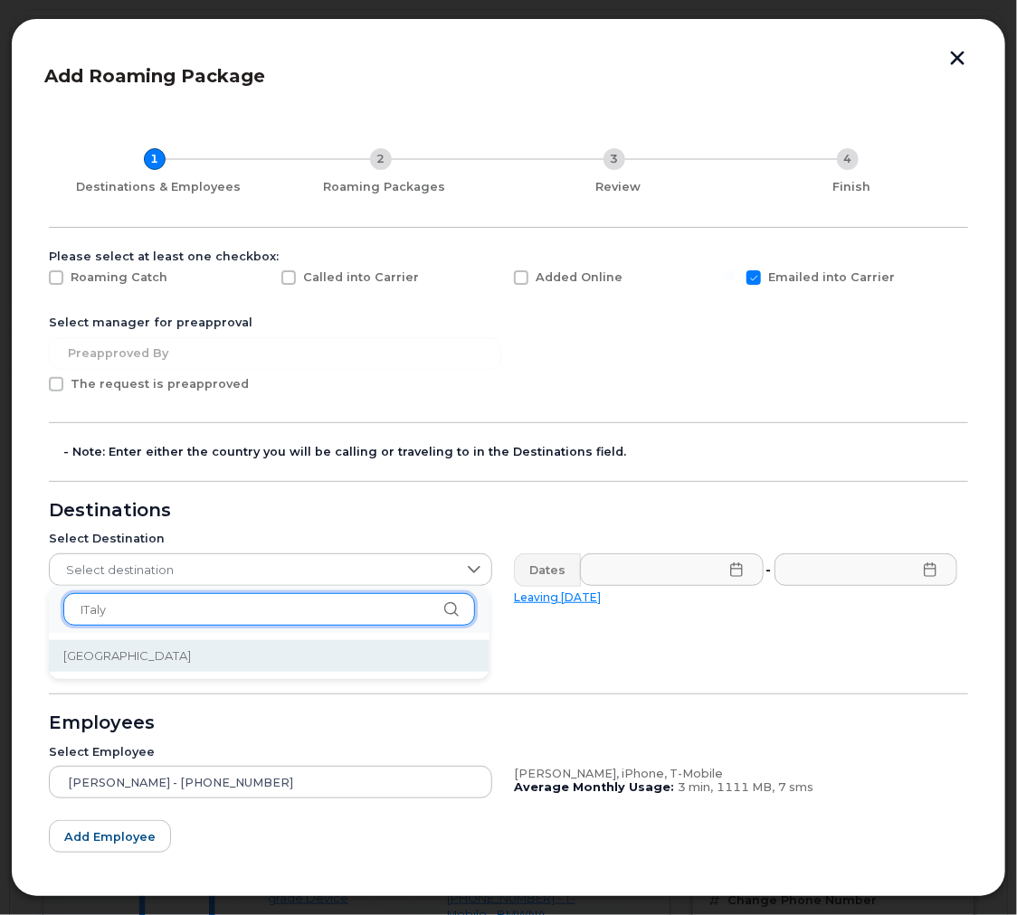
type input "ITaly"
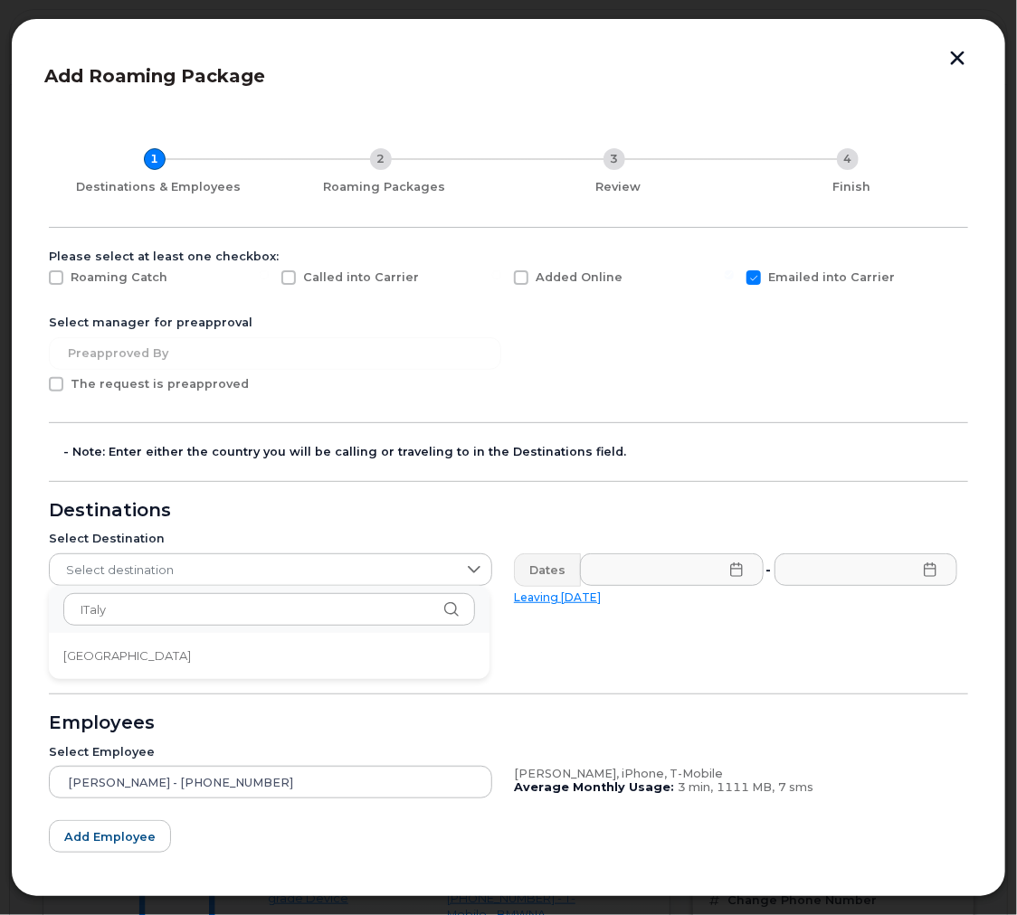
click at [256, 673] on ul "Italy" at bounding box center [269, 656] width 440 height 46
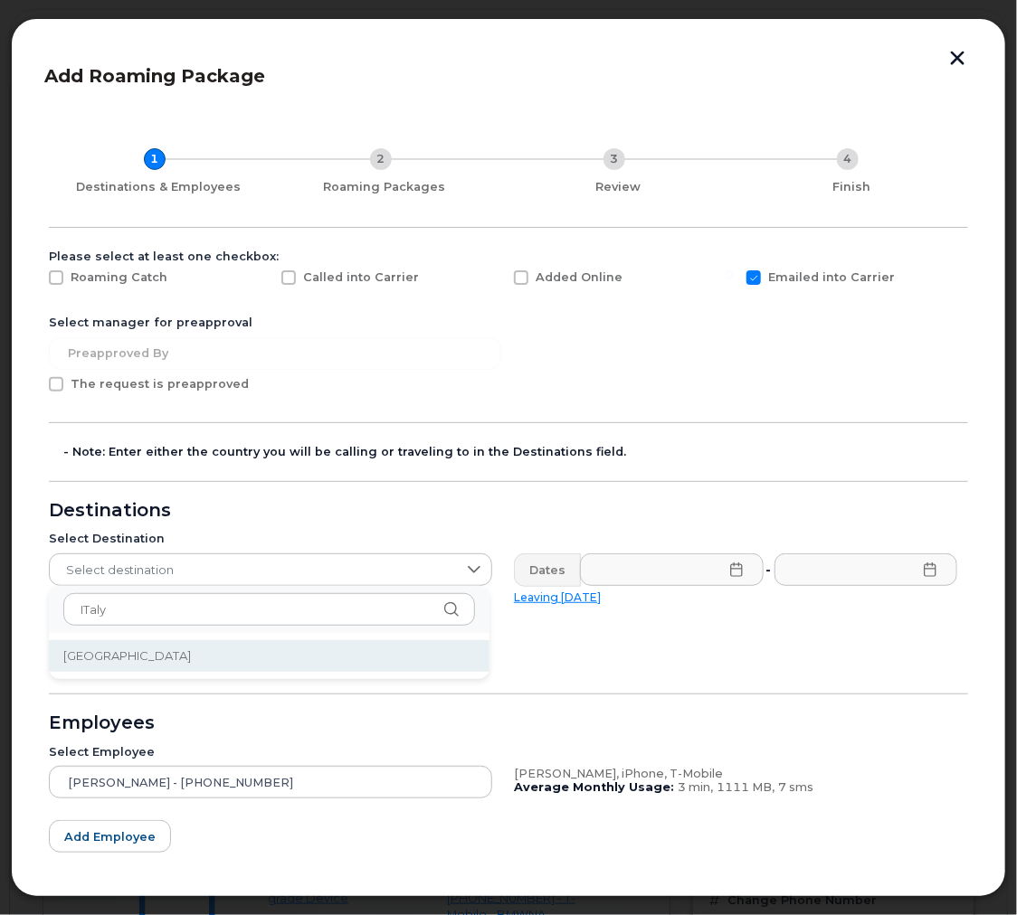
click at [257, 665] on li "Italy" at bounding box center [269, 656] width 440 height 32
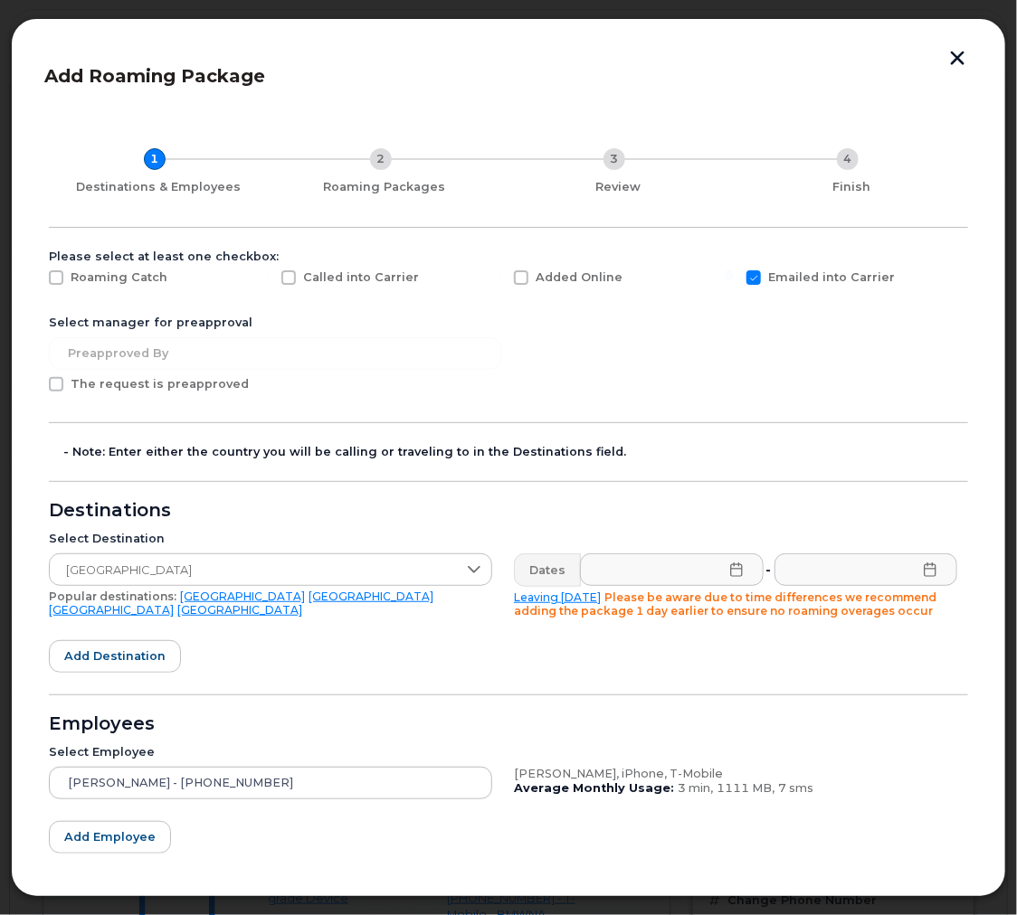
click at [730, 569] on icon at bounding box center [736, 570] width 12 height 14
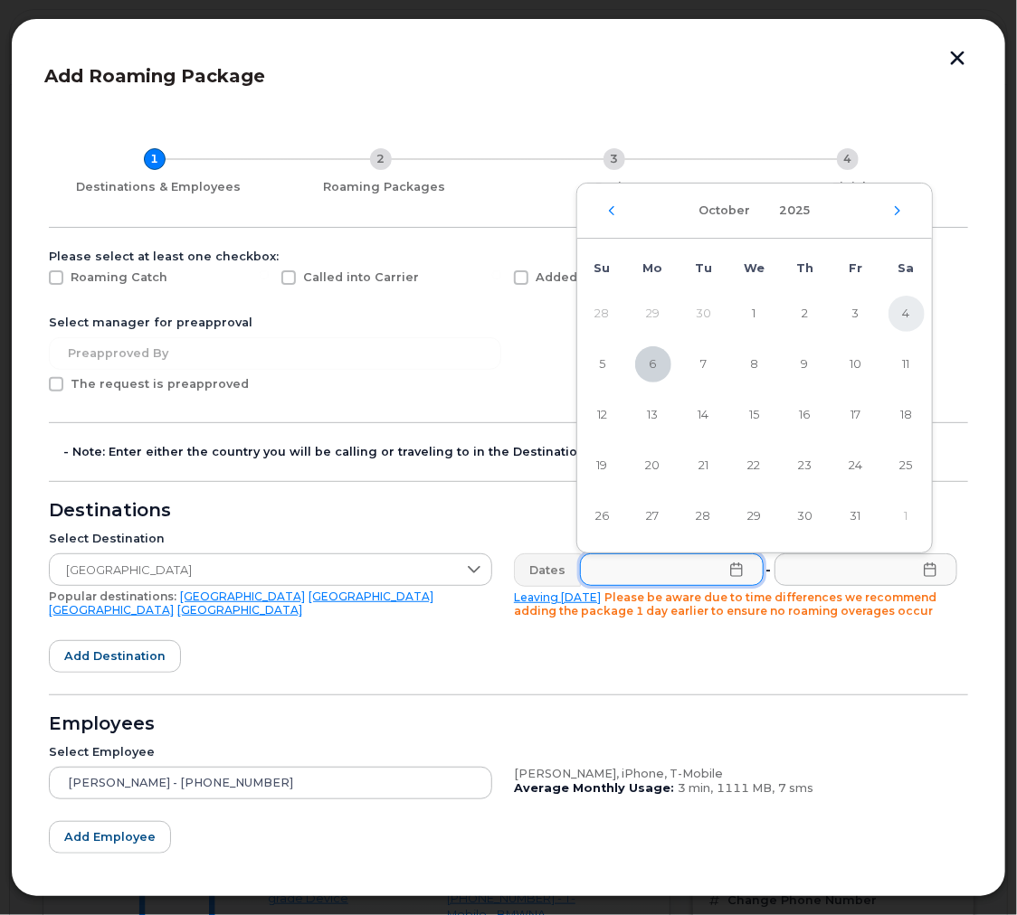
click at [913, 314] on span "4" at bounding box center [906, 314] width 36 height 36
type input "10/04/2025"
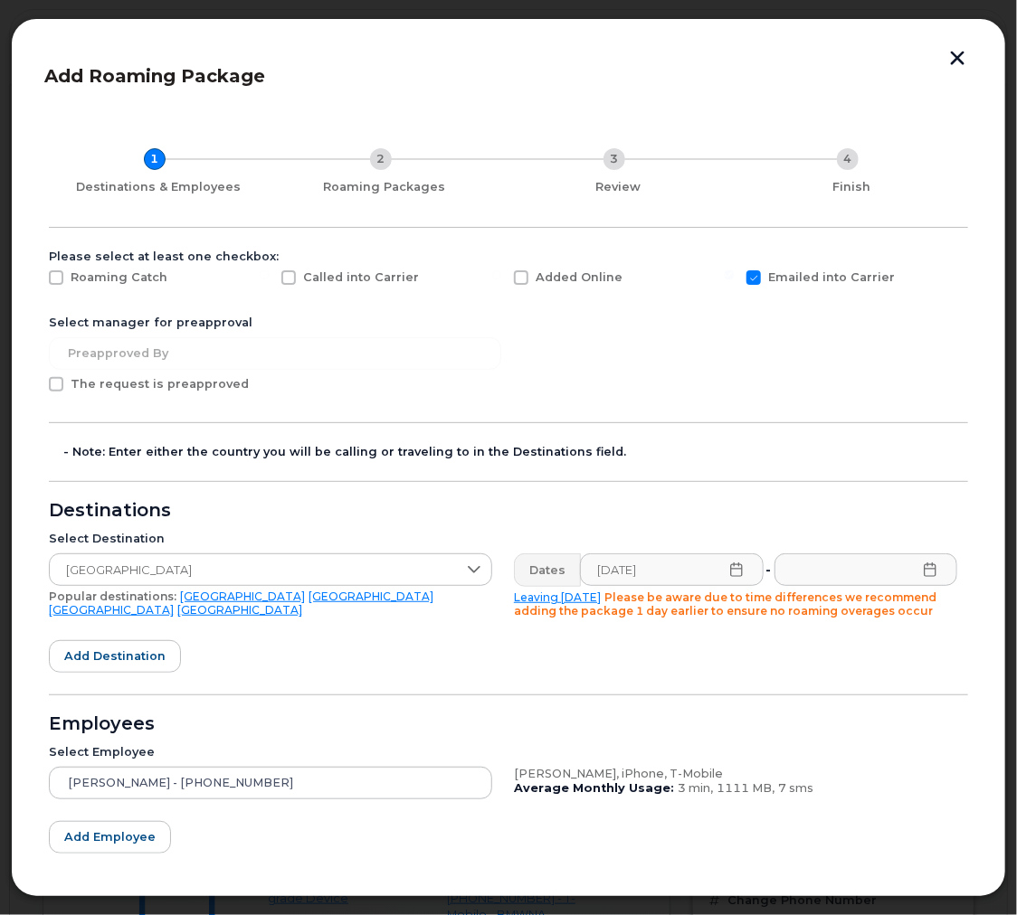
click at [924, 577] on icon at bounding box center [929, 570] width 12 height 14
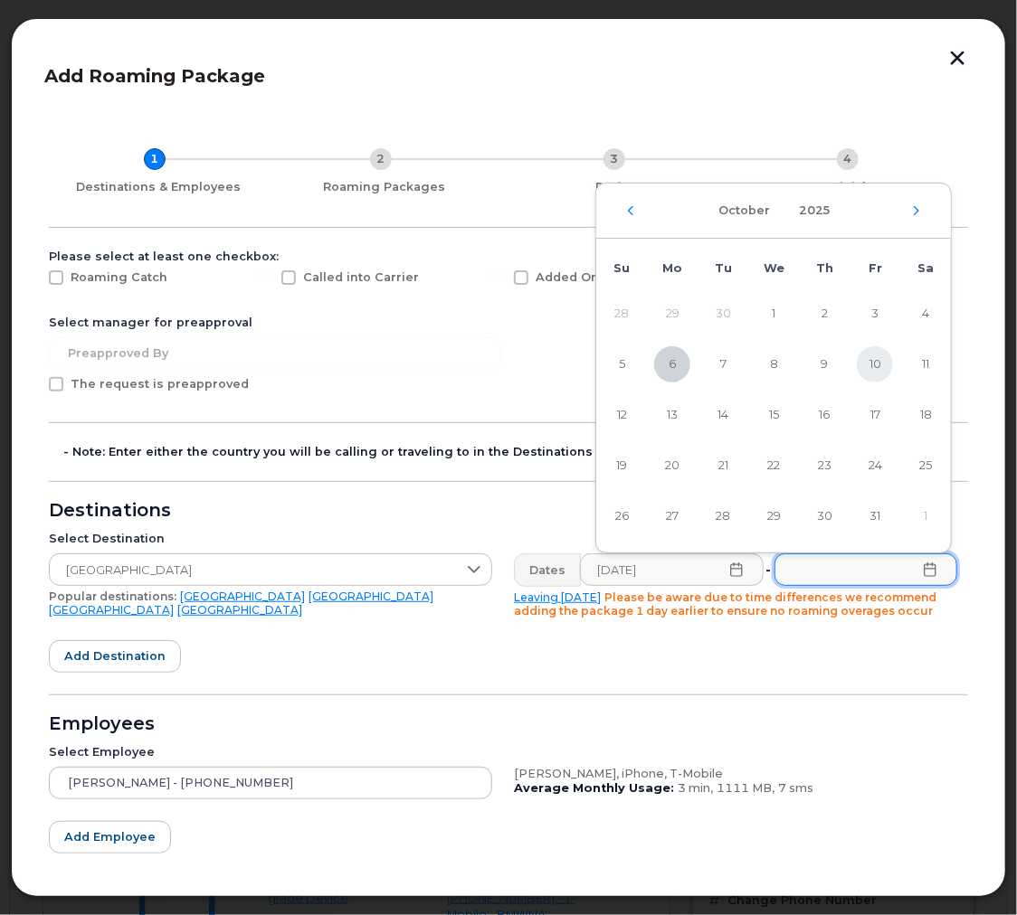
click at [875, 380] on span "10" at bounding box center [875, 364] width 36 height 36
type input "10/10/2025"
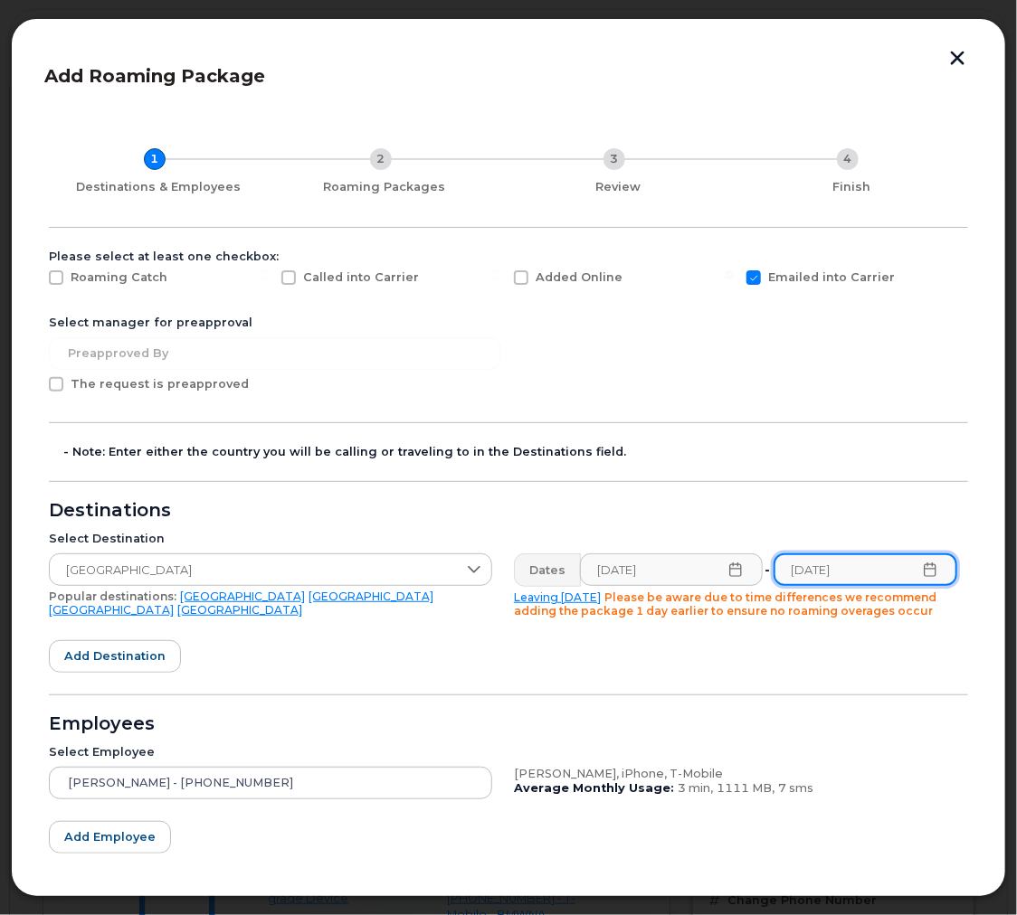
scroll to position [93, 0]
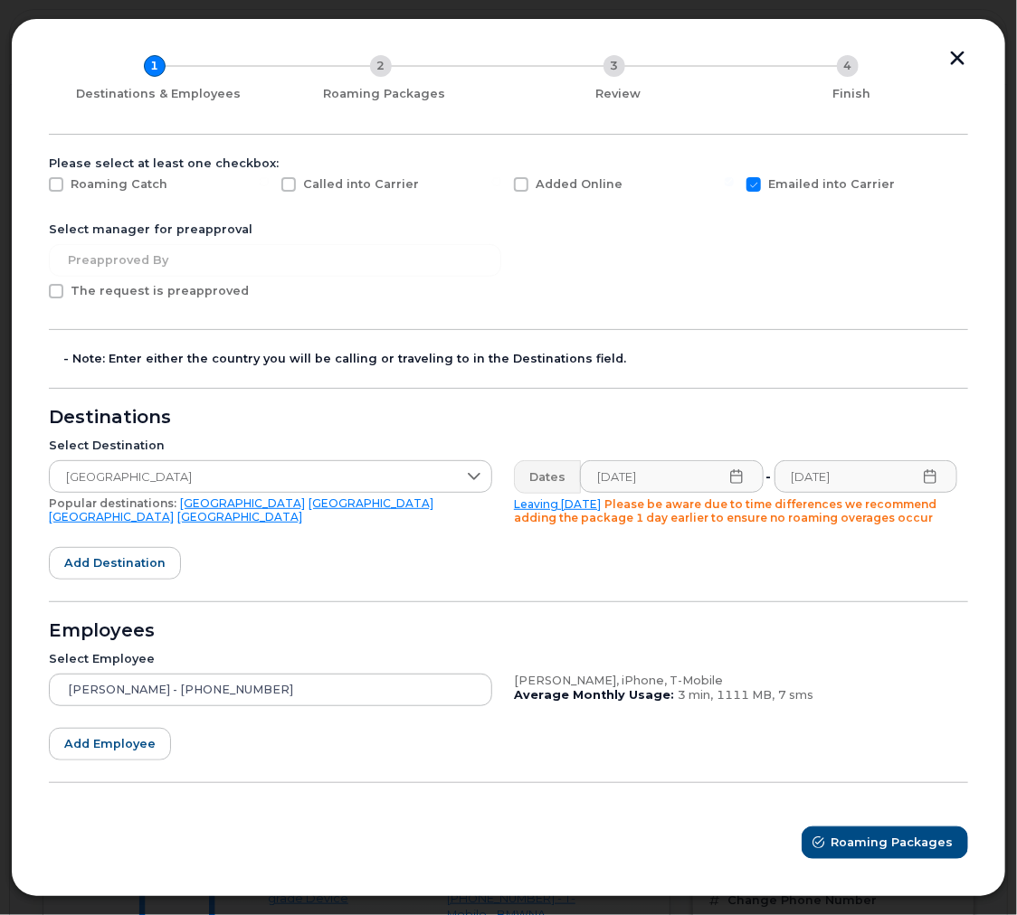
click at [828, 556] on form "Please select at least one checkbox: Roaming Catch Called into Carrier Added On…" at bounding box center [508, 507] width 919 height 703
click at [909, 833] on button "Roaming Packages" at bounding box center [885, 843] width 165 height 33
click at [867, 835] on span "Roaming Packages" at bounding box center [892, 842] width 122 height 17
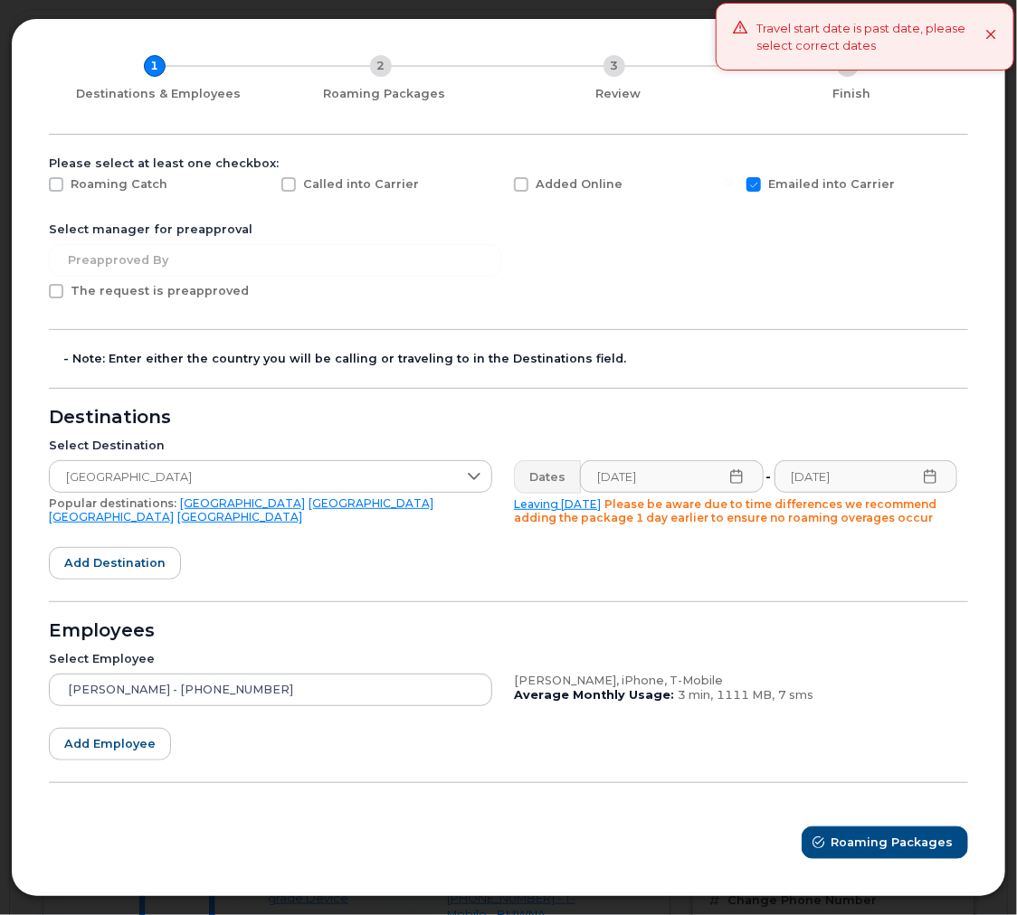
click at [730, 472] on icon at bounding box center [736, 476] width 14 height 14
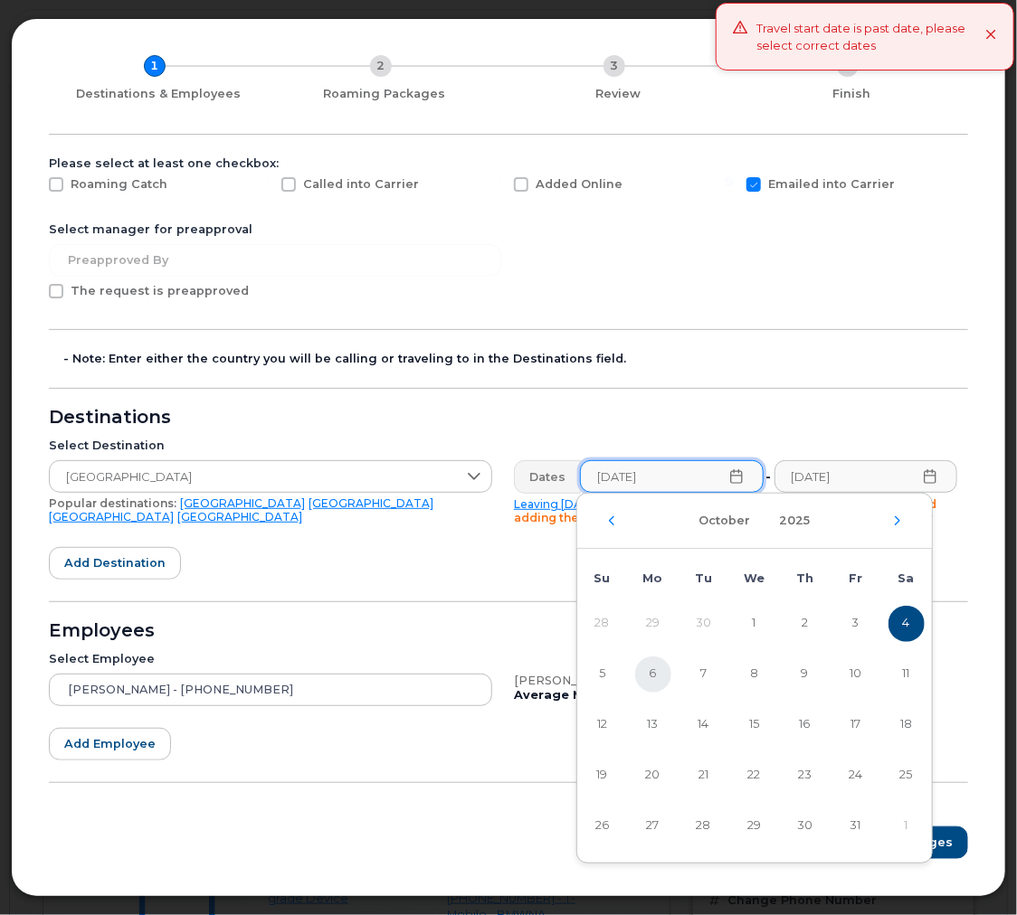
click at [644, 670] on span "6" at bounding box center [653, 675] width 36 height 36
type input "10/06/2025"
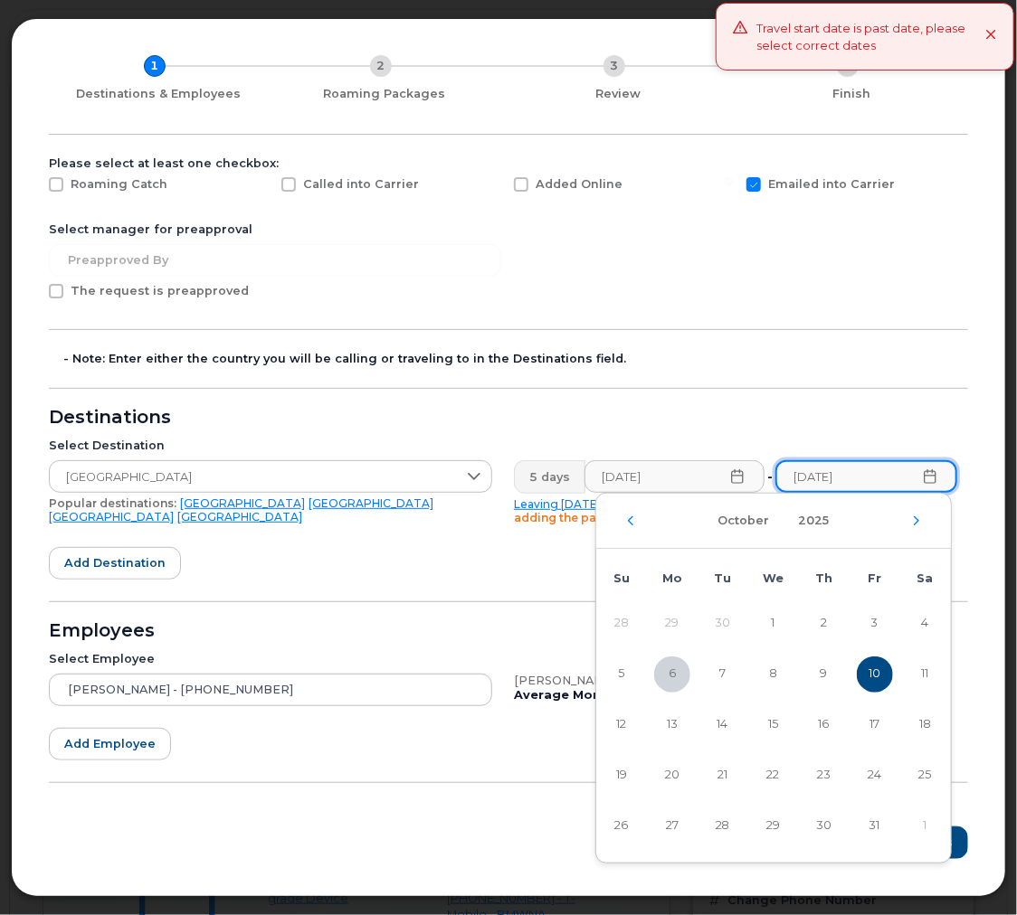
click at [932, 482] on input "10/10/2025" at bounding box center [866, 476] width 182 height 33
click at [925, 677] on span "11" at bounding box center [925, 675] width 36 height 36
type input "10/11/2025"
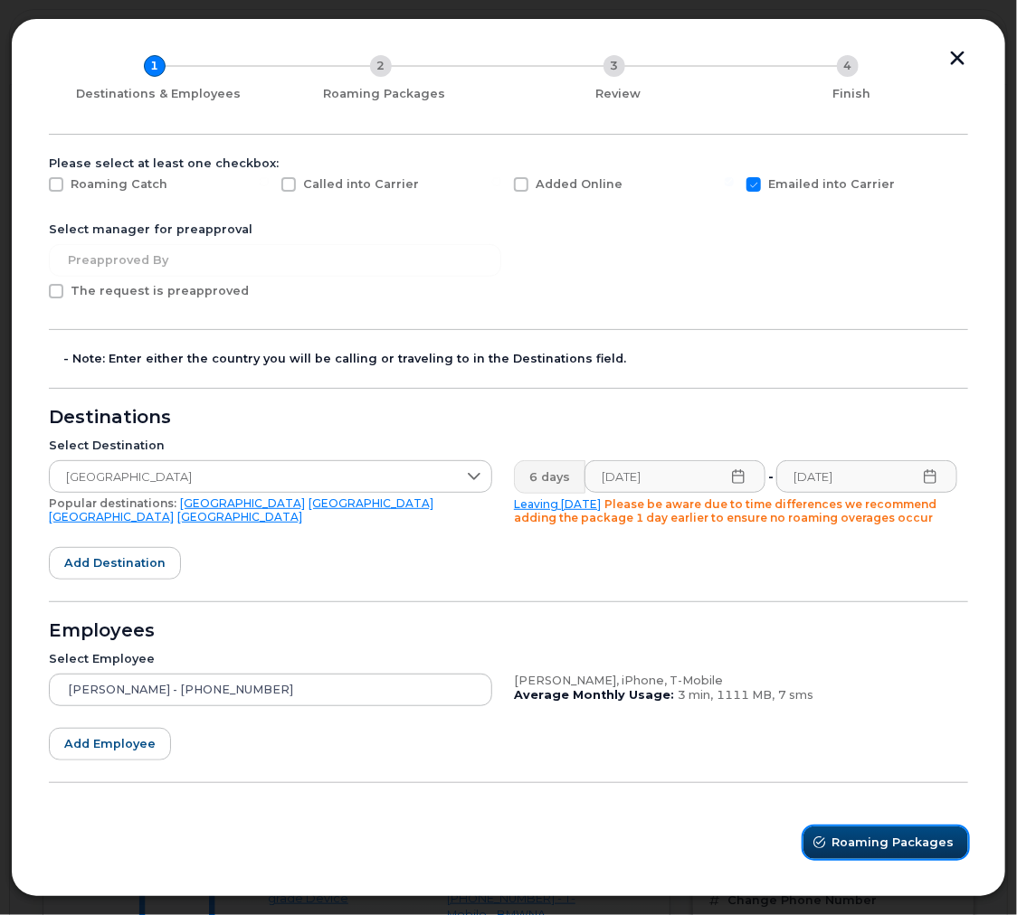
click at [875, 846] on span "Roaming Packages" at bounding box center [892, 842] width 122 height 17
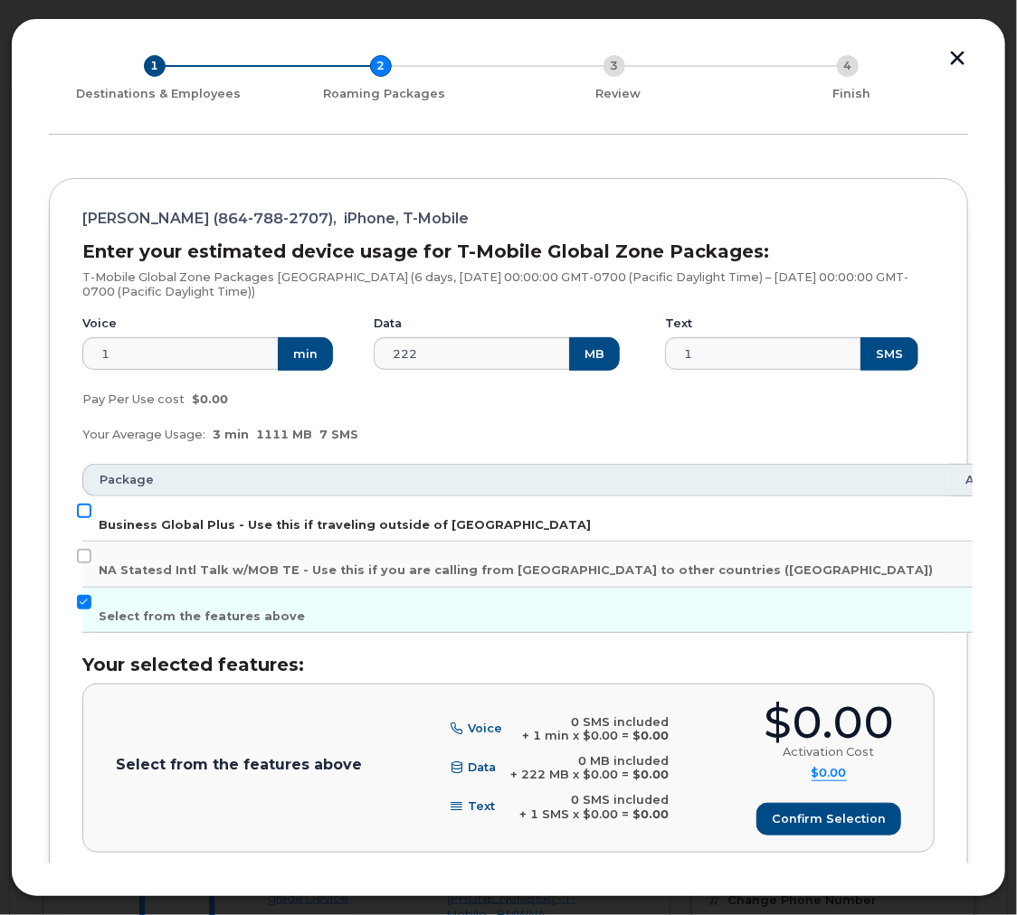
click at [89, 517] on input "Business Global Plus - Use this if traveling outside of North America" at bounding box center [84, 511] width 14 height 14
checkbox input "true"
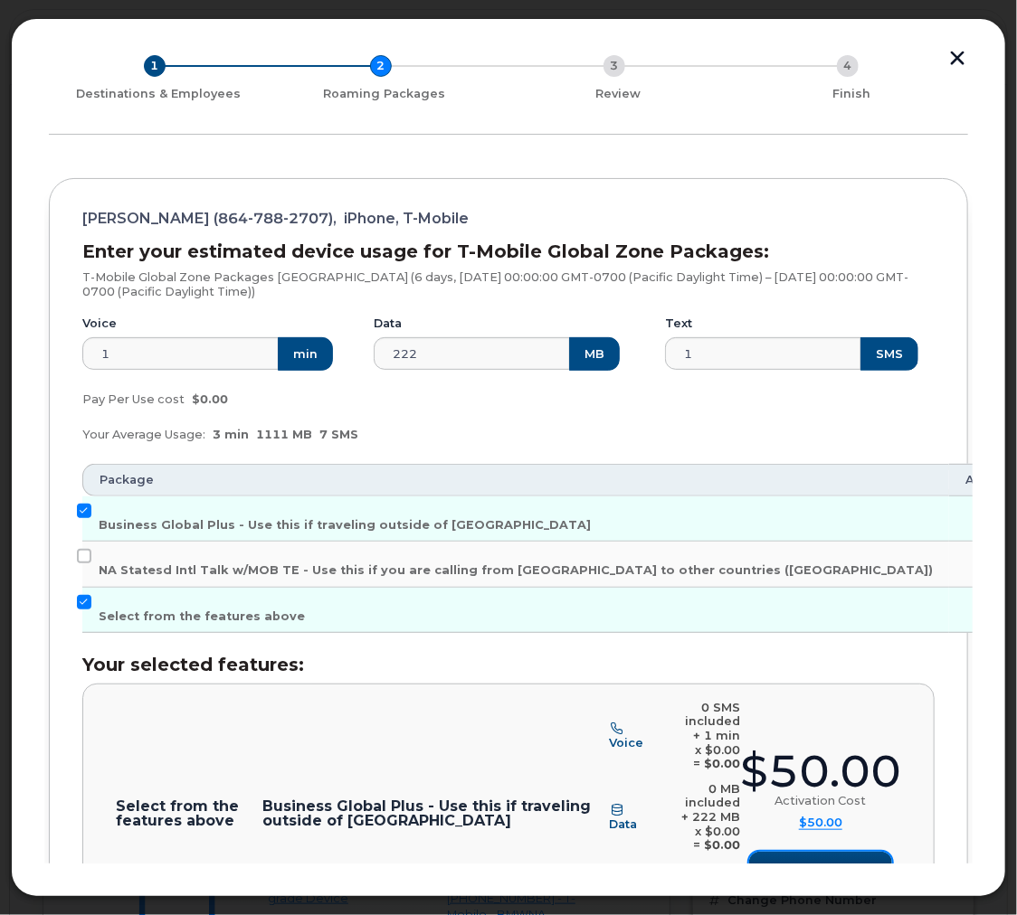
click at [794, 852] on button "Confirm selection" at bounding box center [820, 868] width 143 height 33
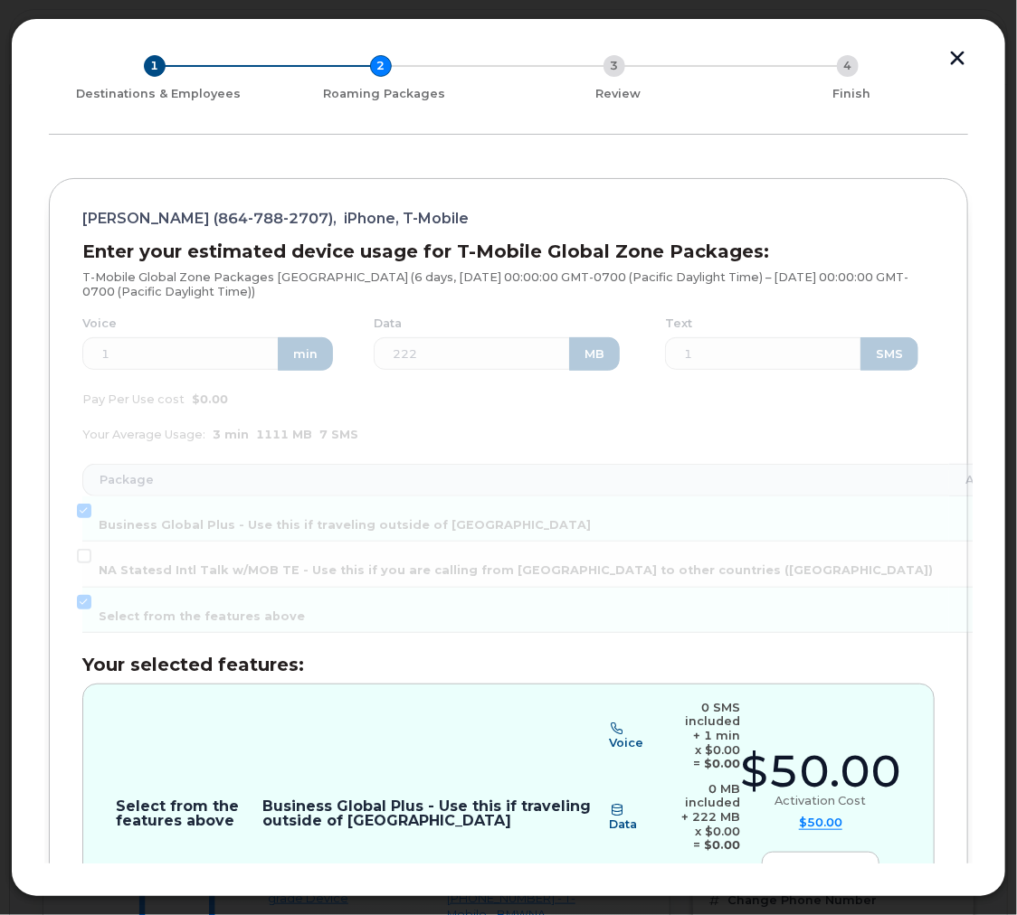
scroll to position [255, 0]
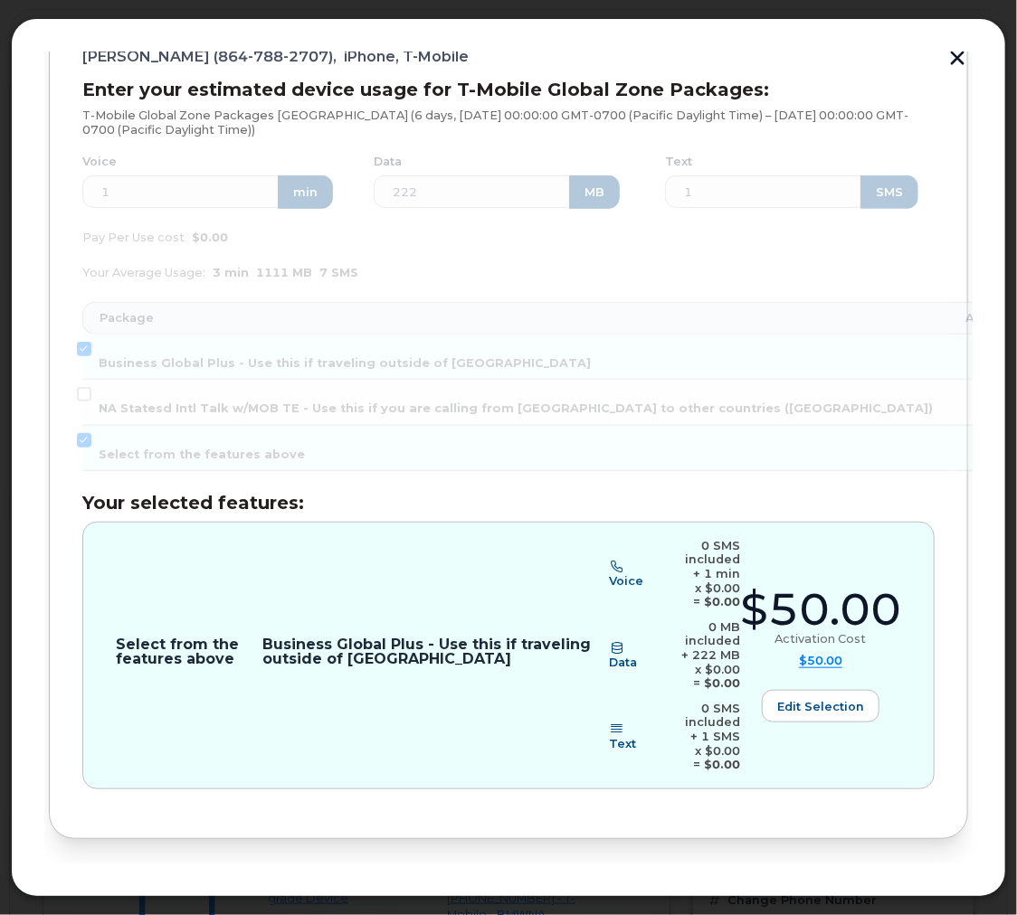
click at [883, 883] on button "Review" at bounding box center [924, 899] width 88 height 33
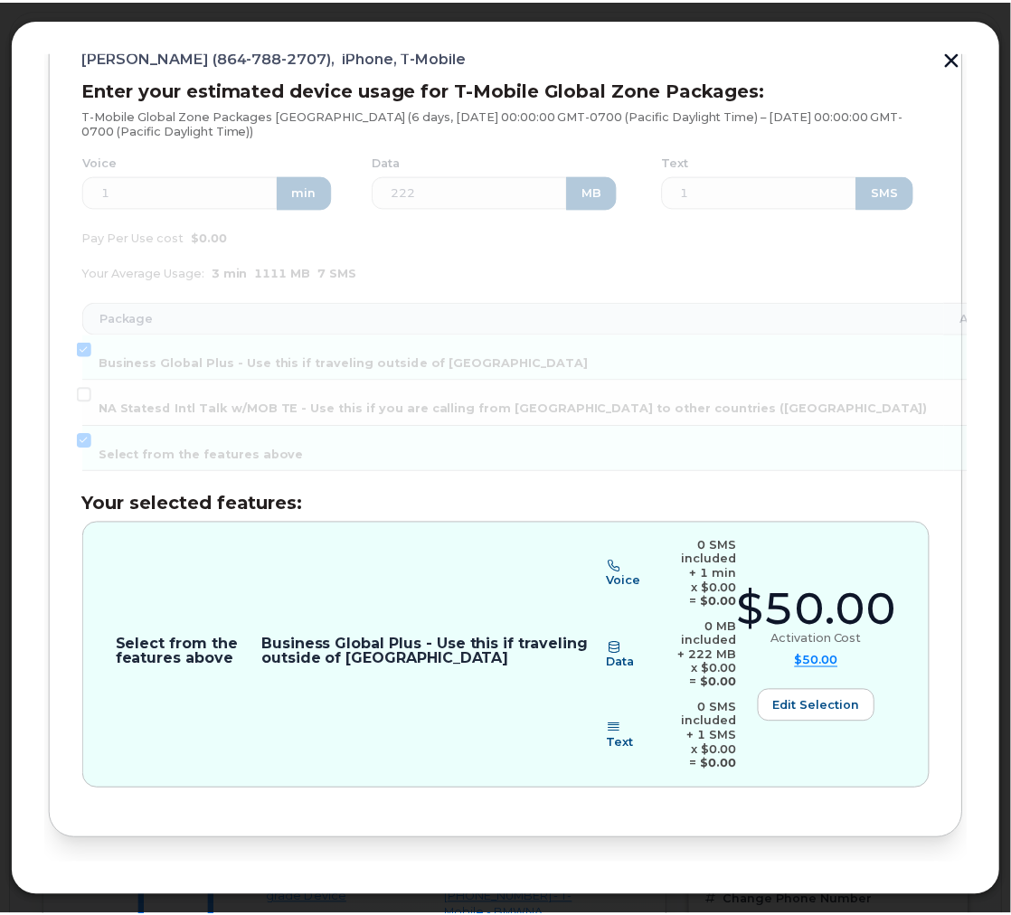
scroll to position [0, 0]
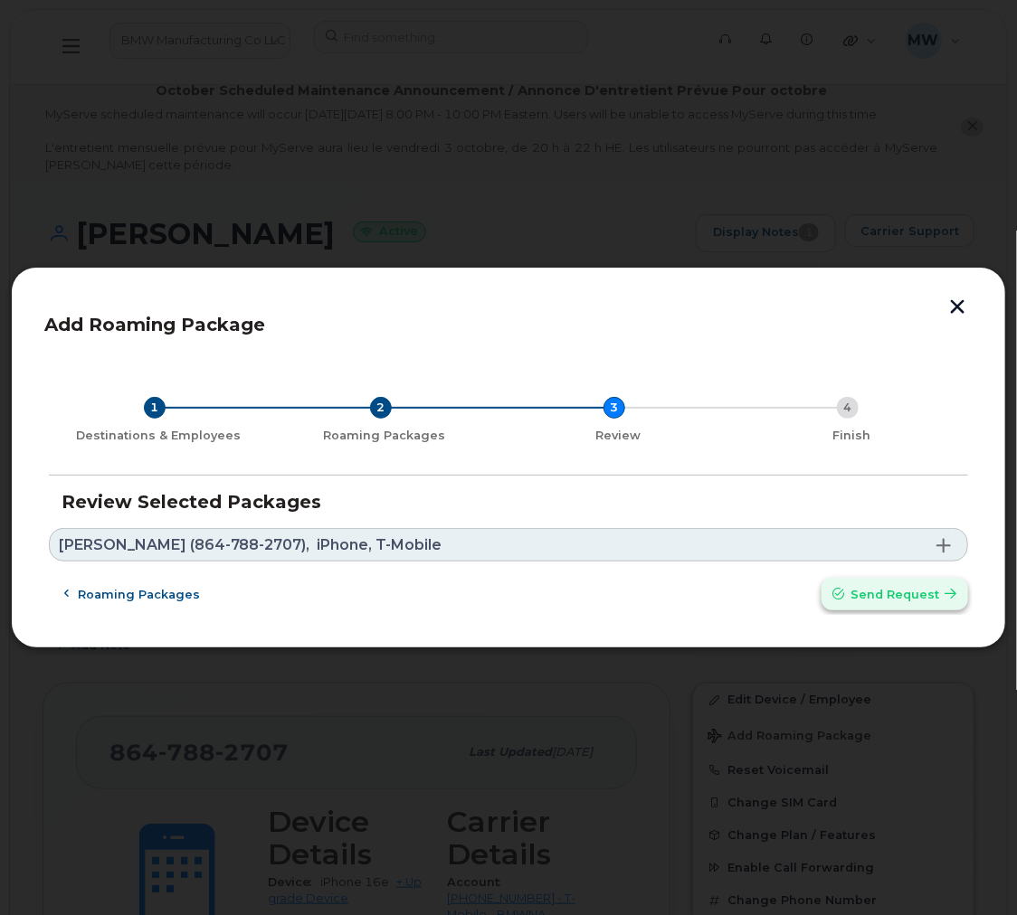
click at [941, 584] on button "Send request" at bounding box center [894, 594] width 147 height 33
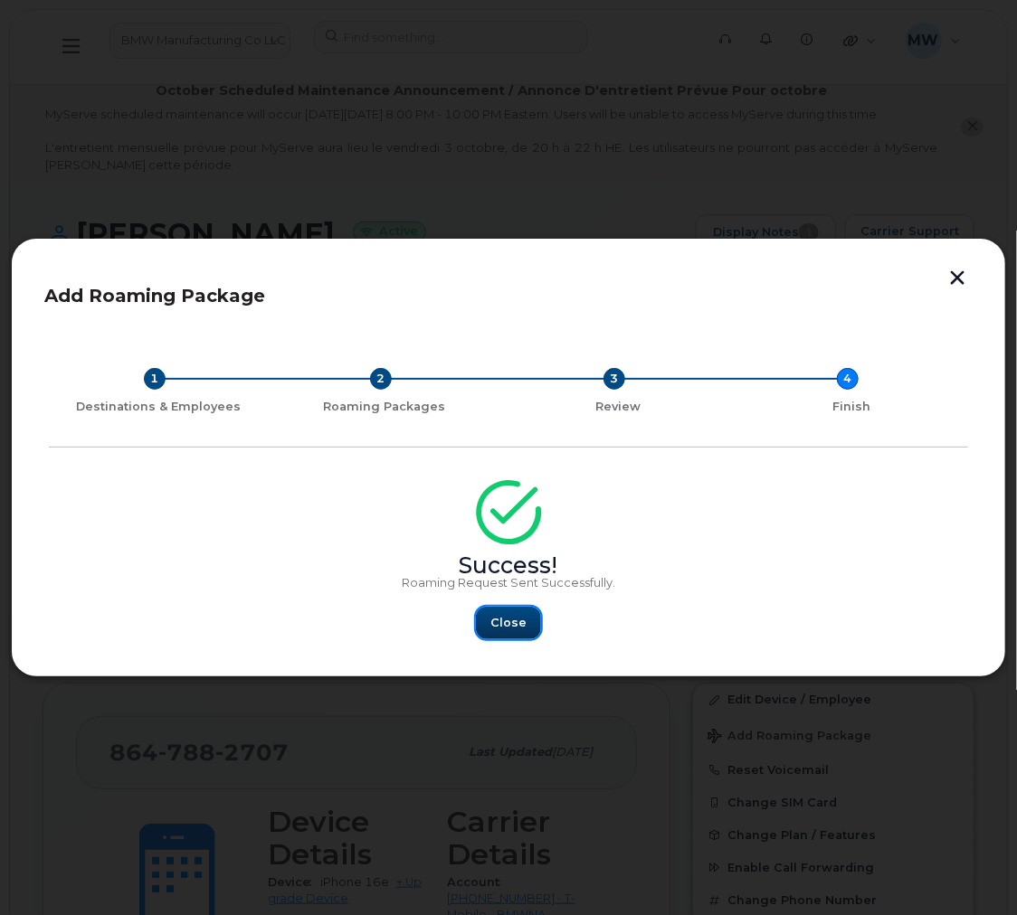
click at [507, 616] on span "Close" at bounding box center [508, 622] width 36 height 17
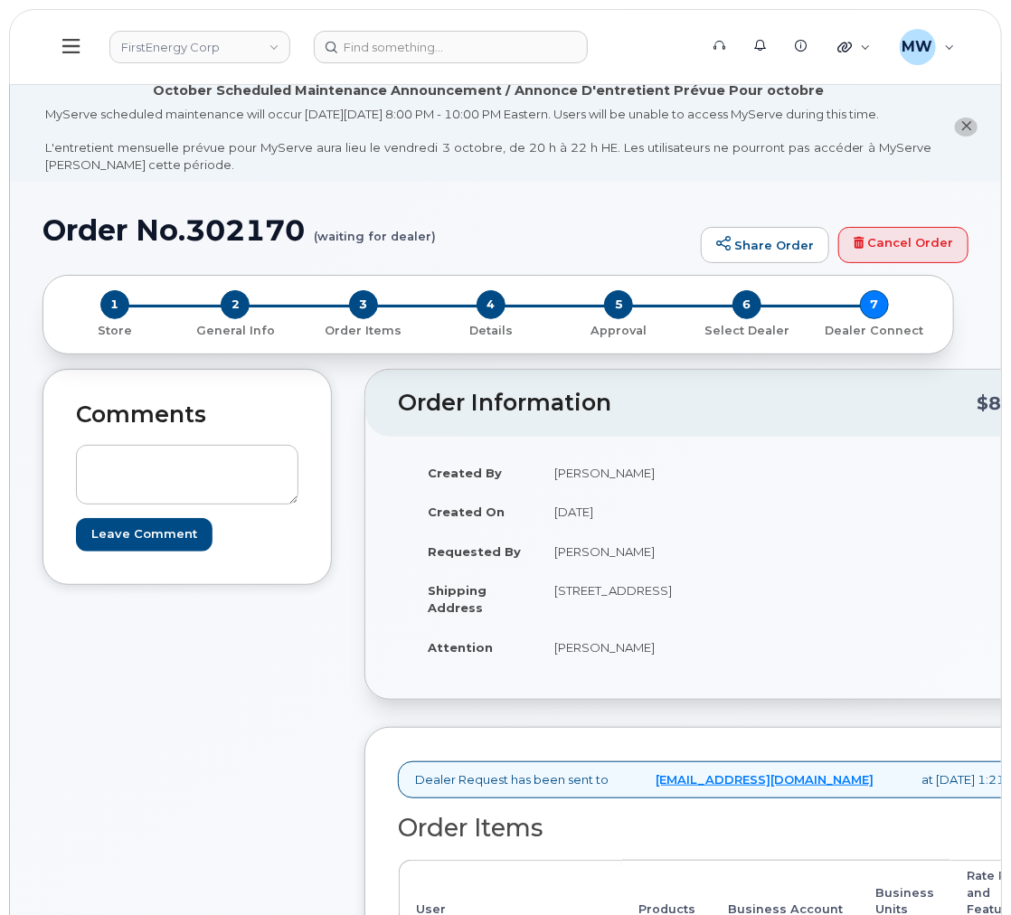
click at [240, 246] on h1 "Order No.302170 (waiting for dealer)" at bounding box center [367, 230] width 649 height 32
copy h1 "302170"
click at [73, 58] on button at bounding box center [72, 47] width 58 height 52
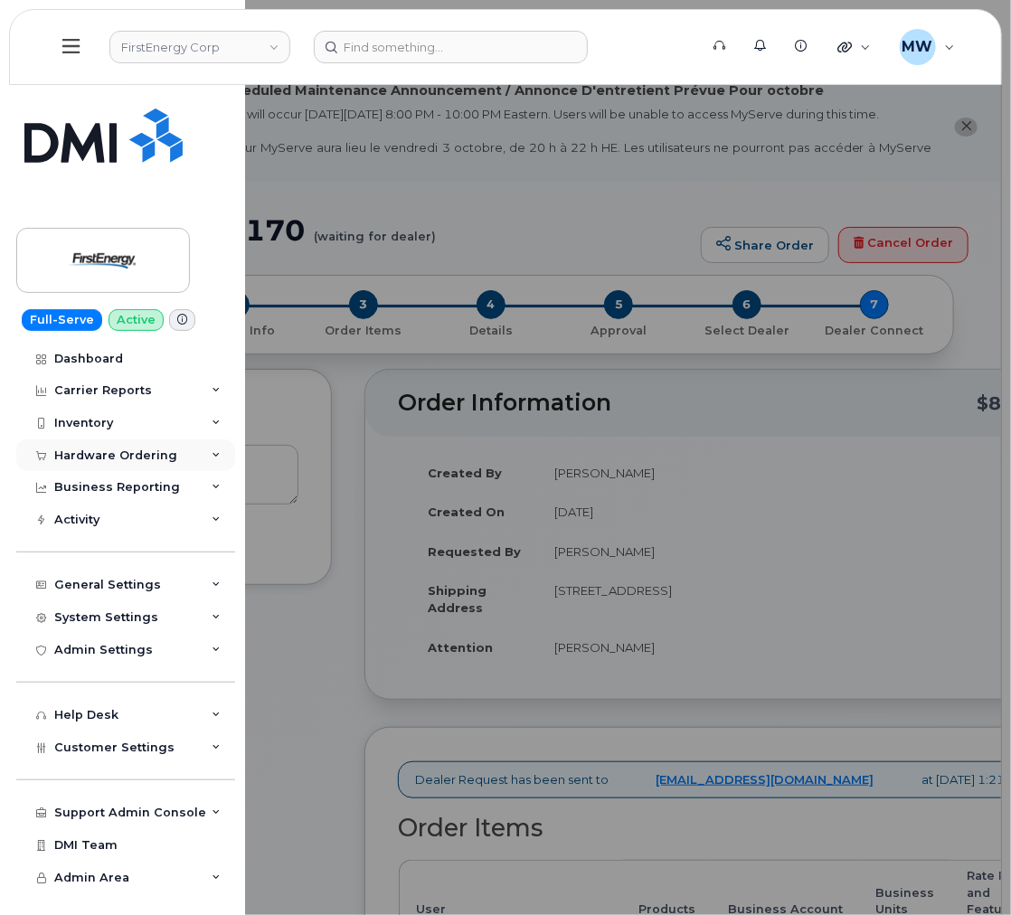
click at [111, 460] on div "Hardware Ordering" at bounding box center [115, 456] width 123 height 14
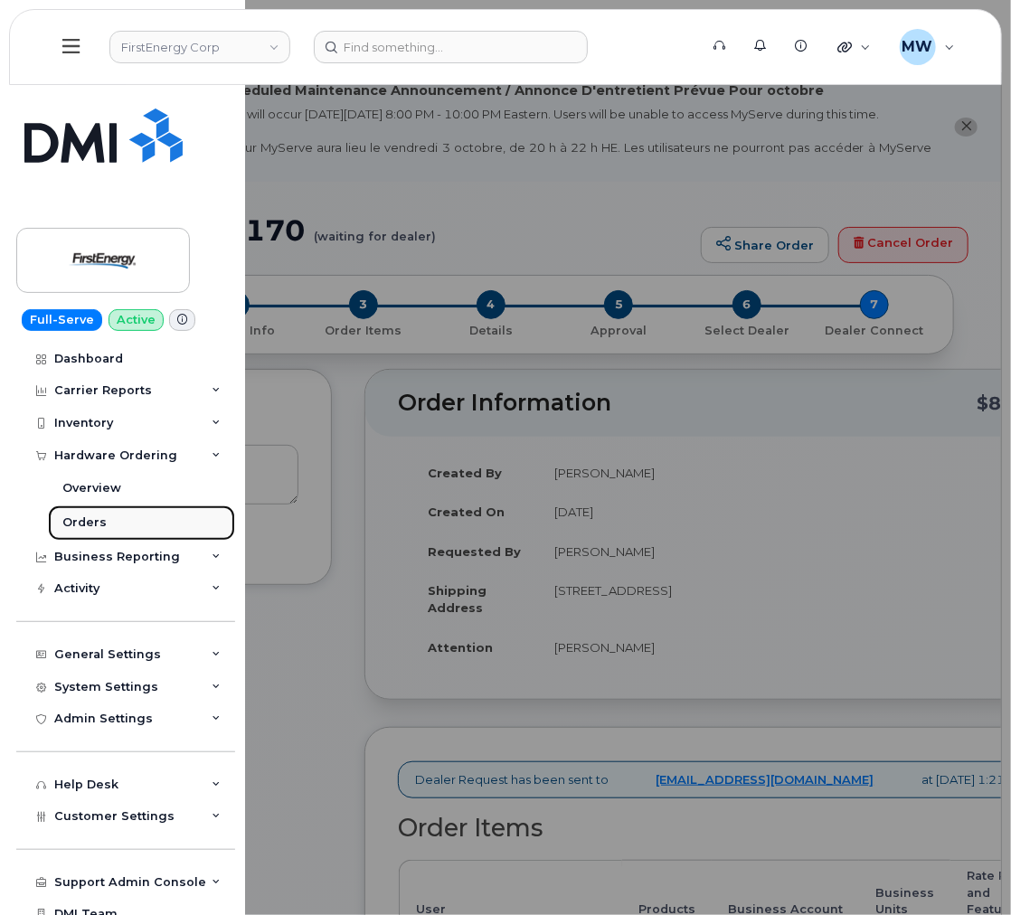
click at [120, 515] on link "Orders" at bounding box center [141, 523] width 187 height 34
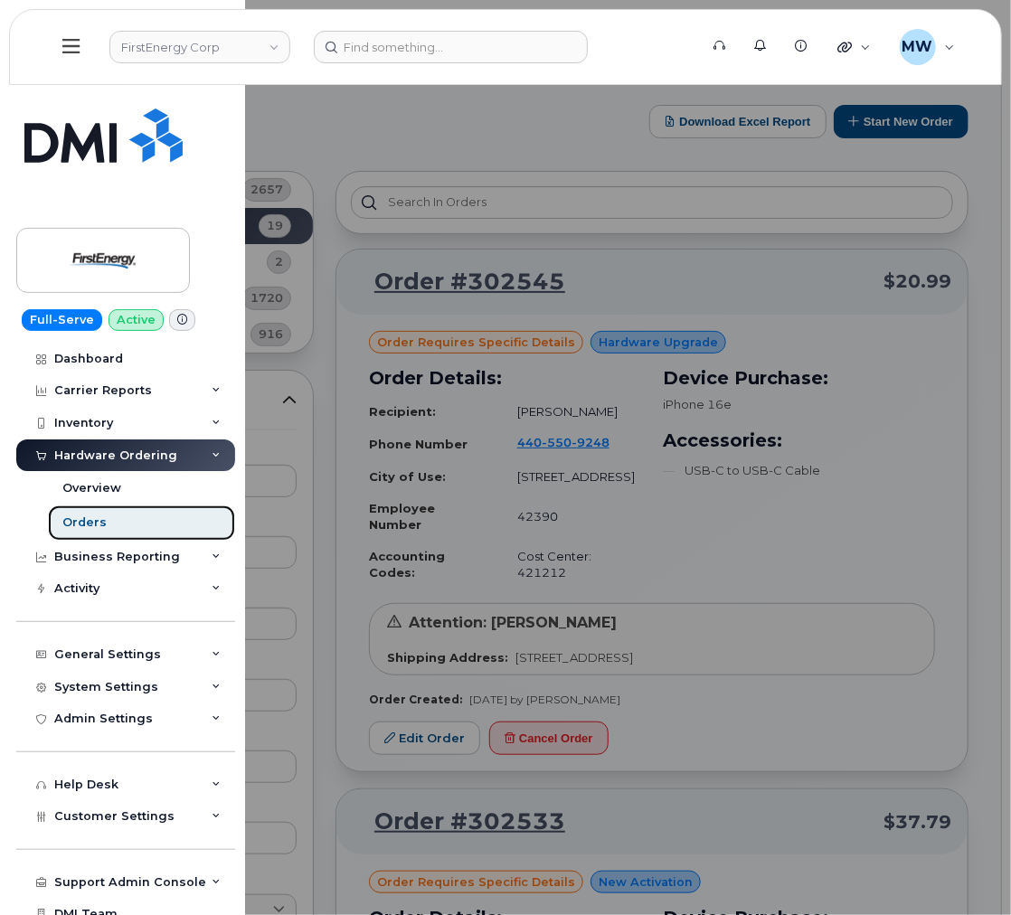
click at [120, 515] on link "Orders" at bounding box center [141, 523] width 187 height 34
click at [368, 568] on div at bounding box center [505, 457] width 1011 height 915
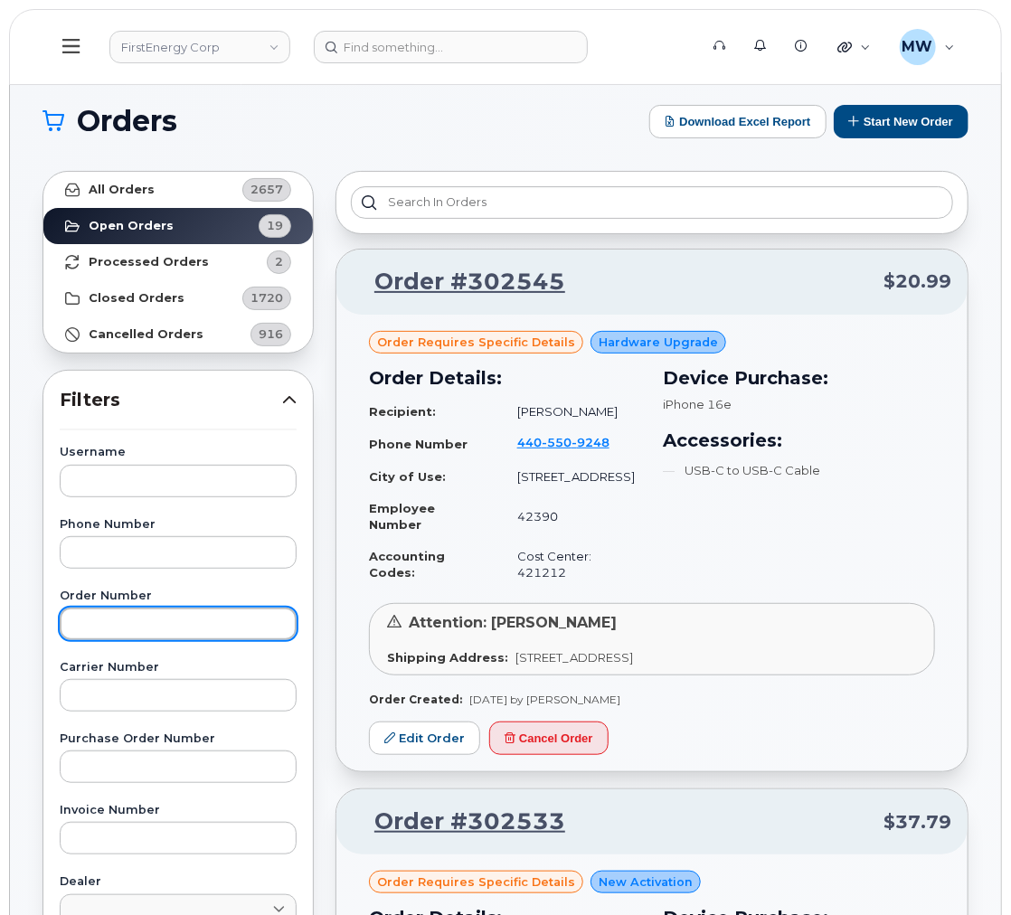
paste input "302170"
click at [214, 621] on input "text" at bounding box center [178, 624] width 237 height 33
type input "302170"
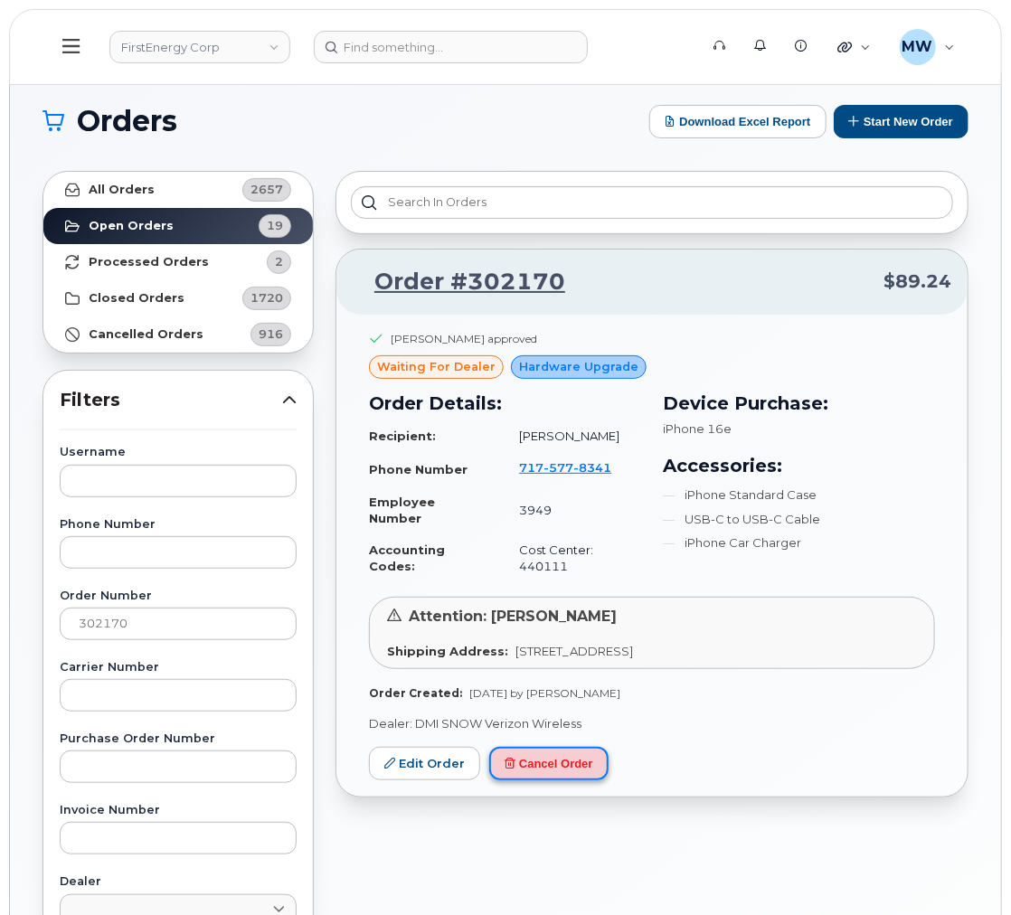
click at [595, 752] on button "Cancel Order" at bounding box center [548, 763] width 119 height 33
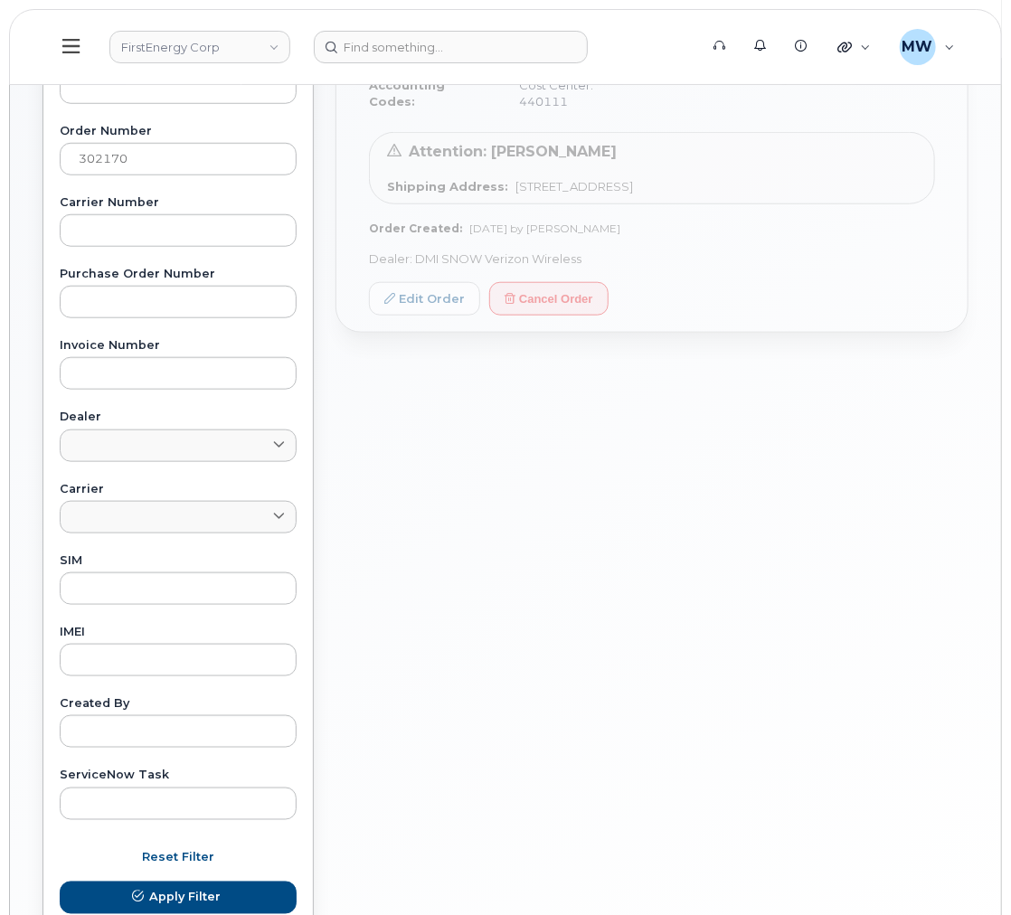
click at [153, 613] on div "Username Phone Number Order Number 302170 Carrier Number Purchase Order Number …" at bounding box center [178, 401] width 280 height 838
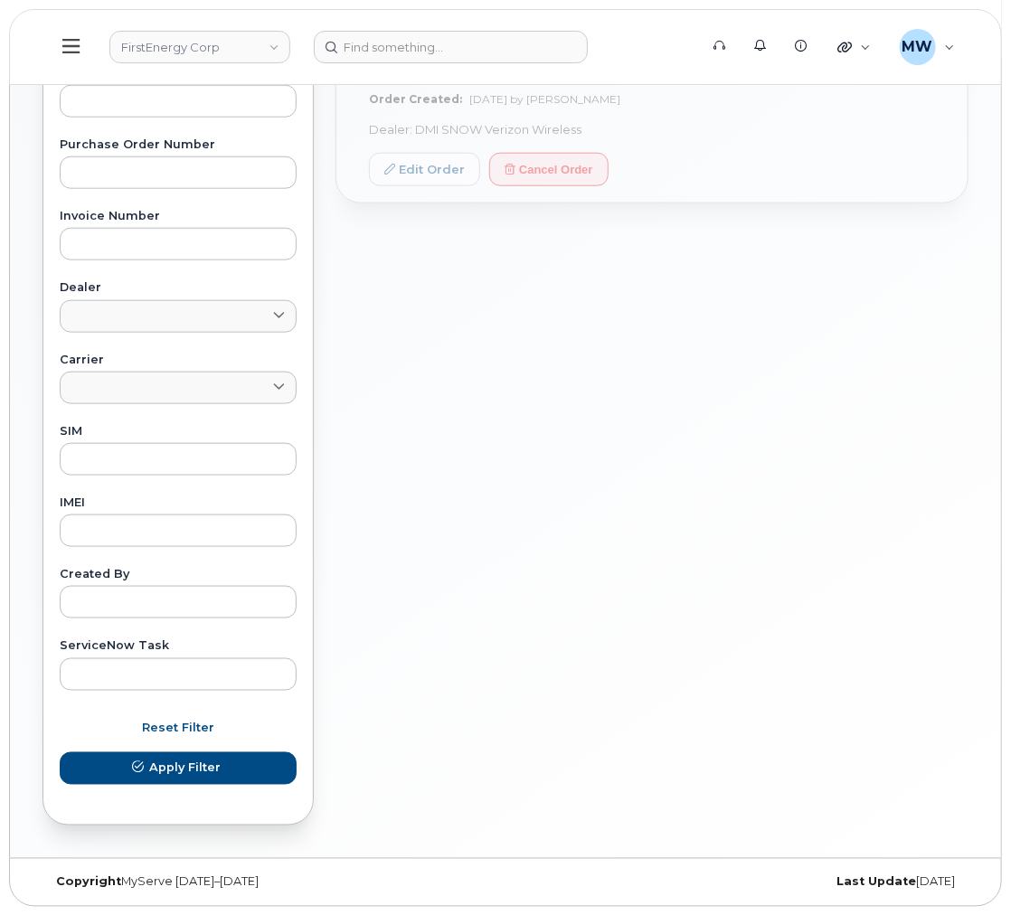
scroll to position [595, 0]
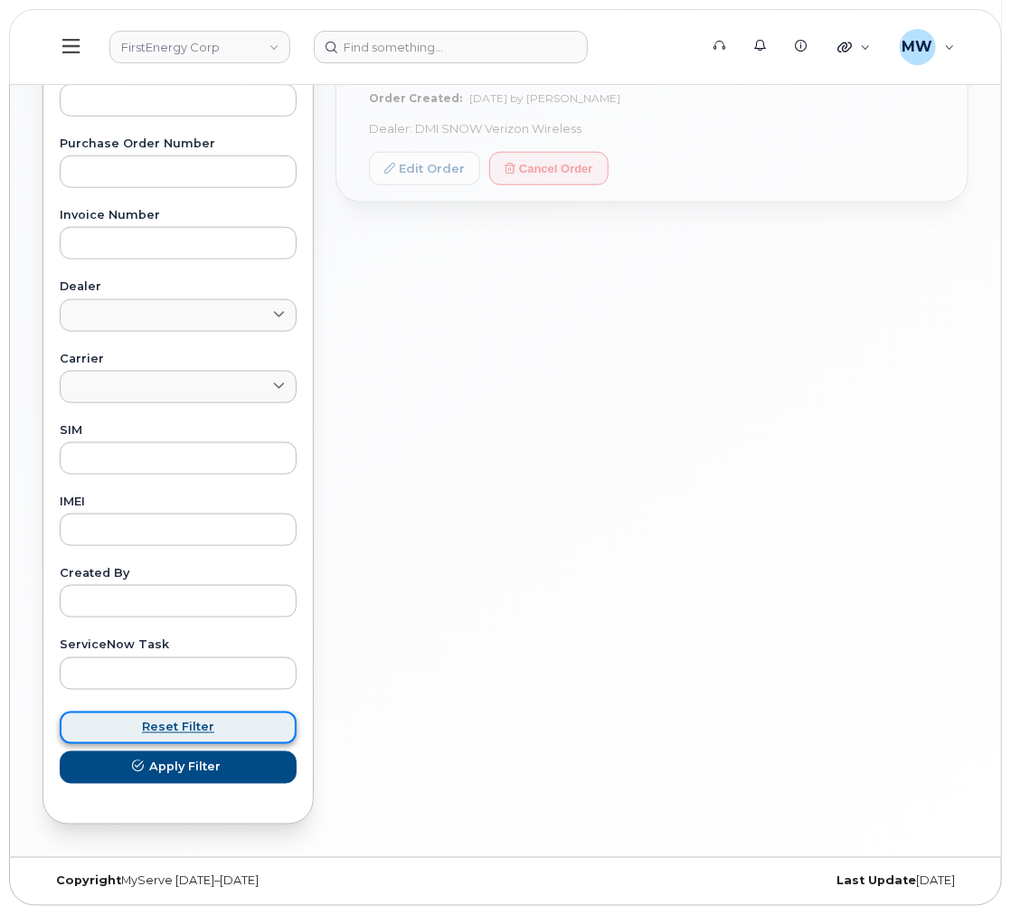
click at [177, 722] on span "Reset Filter" at bounding box center [178, 727] width 72 height 17
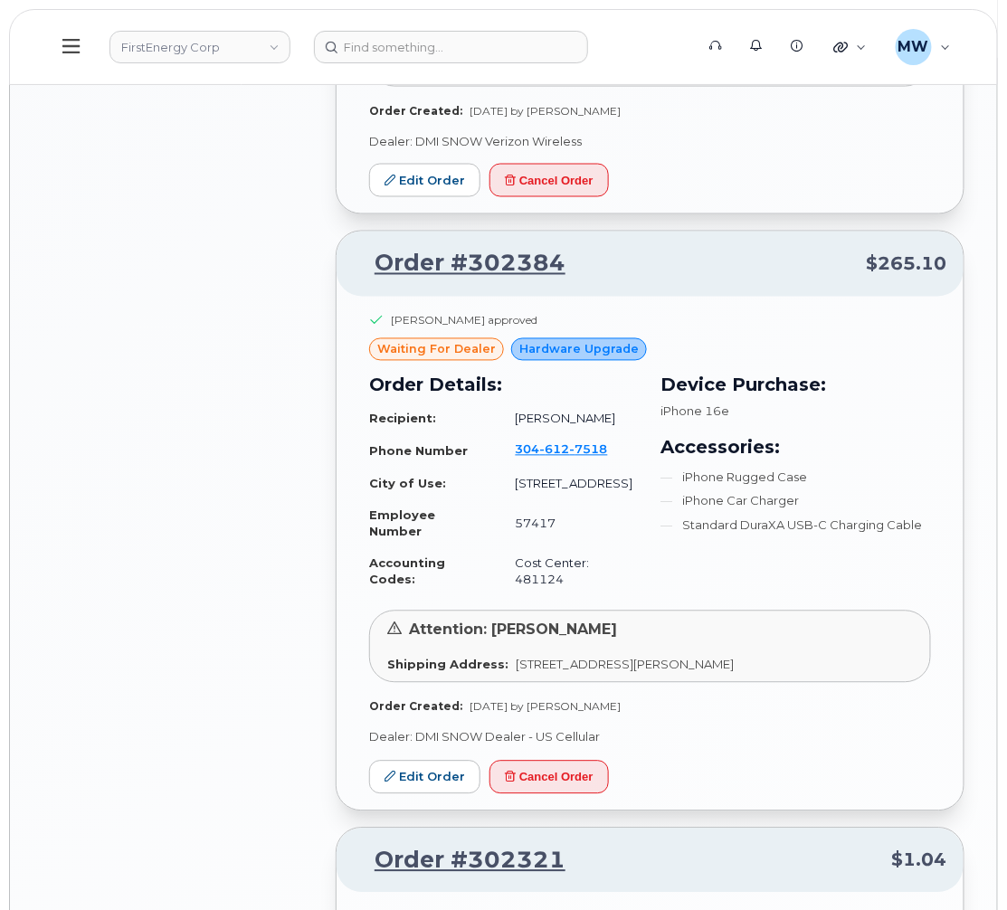
scroll to position [2171, 0]
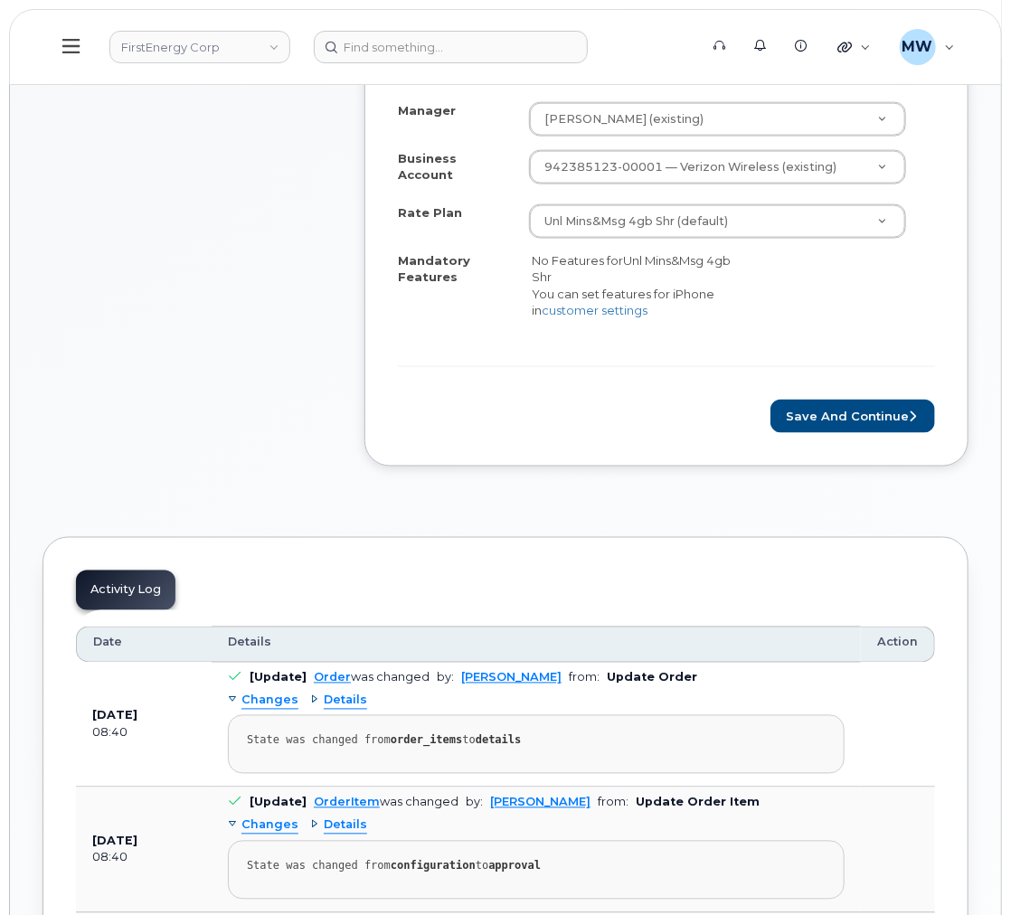
scroll to position [813, 0]
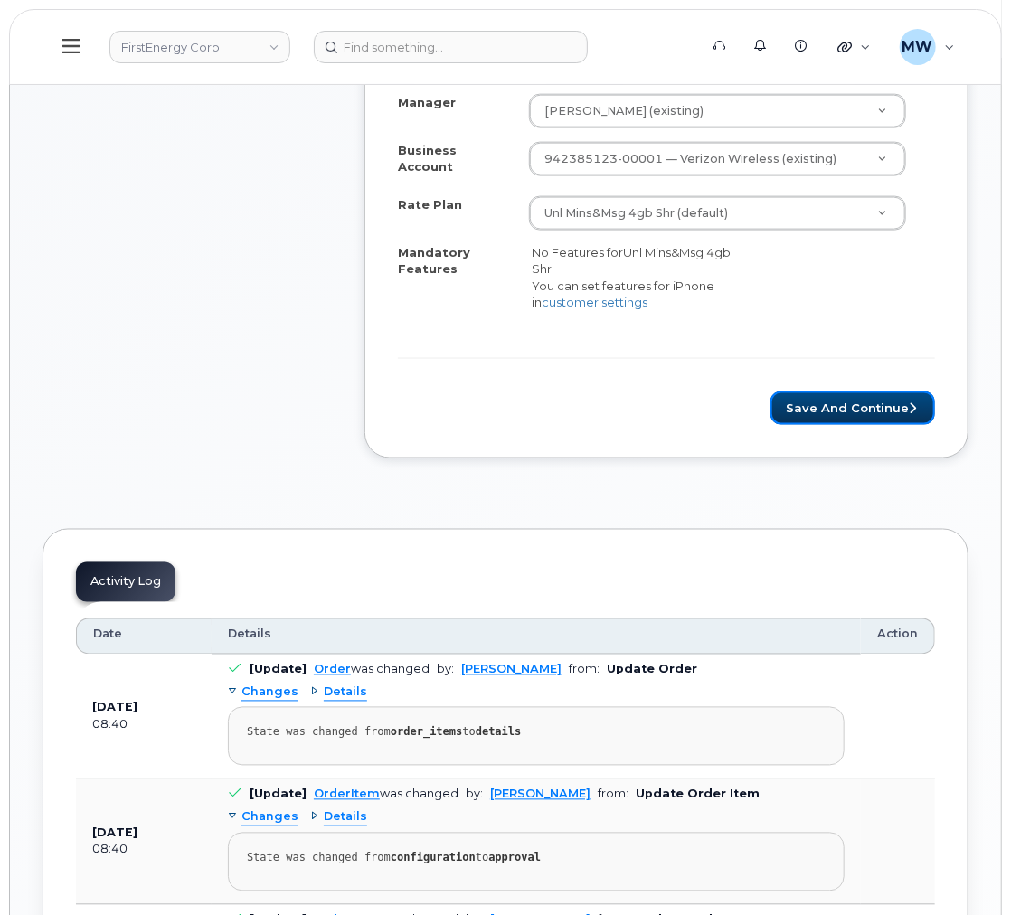
drag, startPoint x: 823, startPoint y: 431, endPoint x: 574, endPoint y: 199, distance: 339.8
click at [823, 425] on button "Save and Continue" at bounding box center [853, 408] width 165 height 33
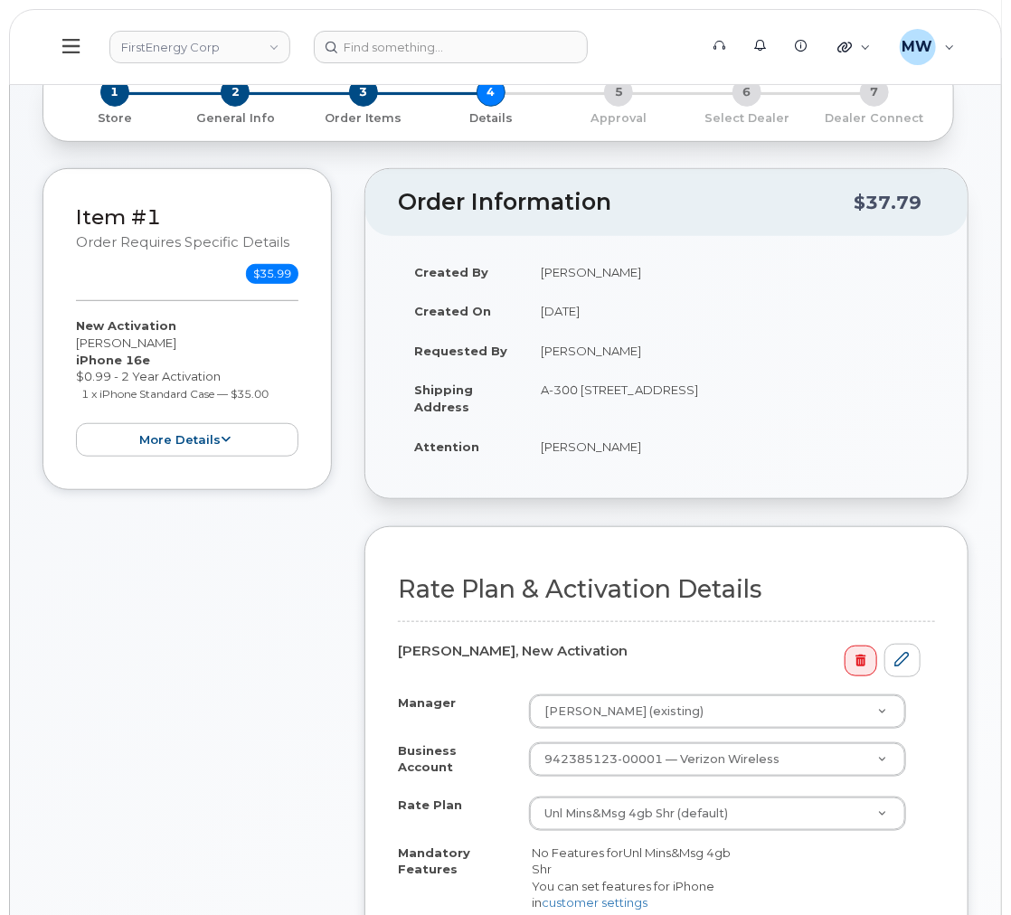
scroll to position [677, 0]
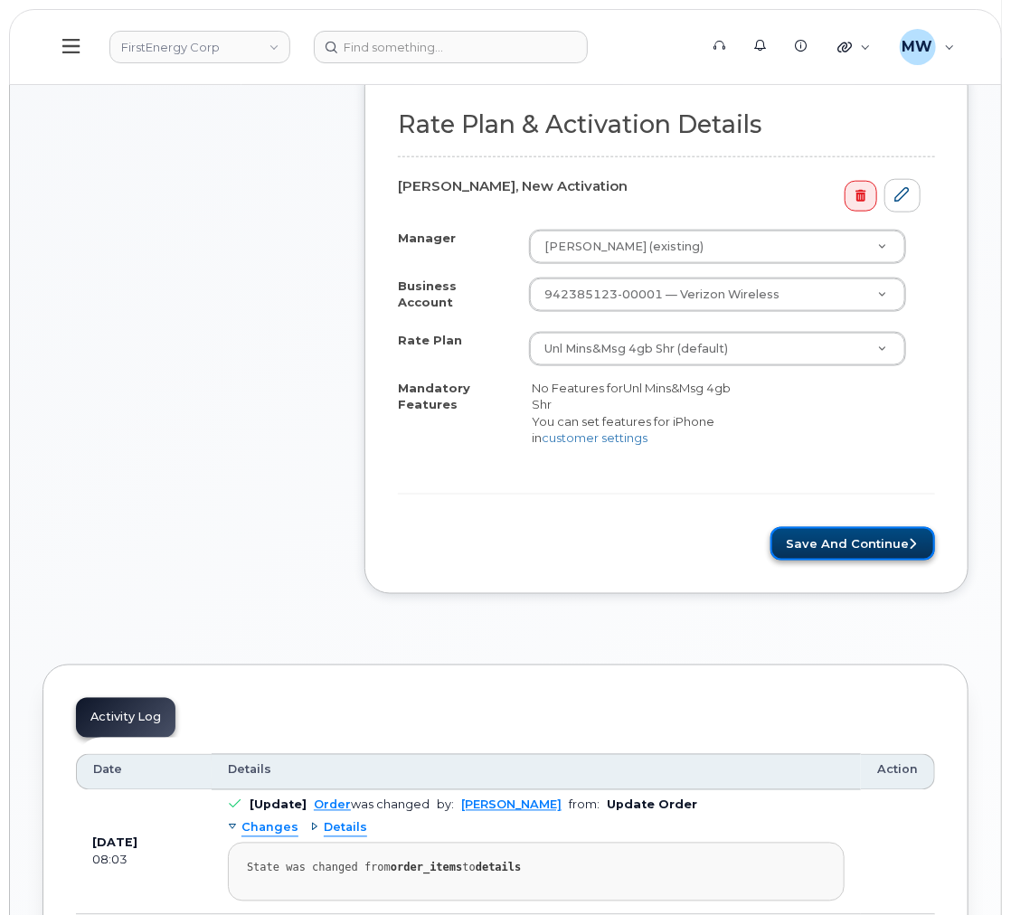
click at [900, 554] on button "Save and Continue" at bounding box center [853, 543] width 165 height 33
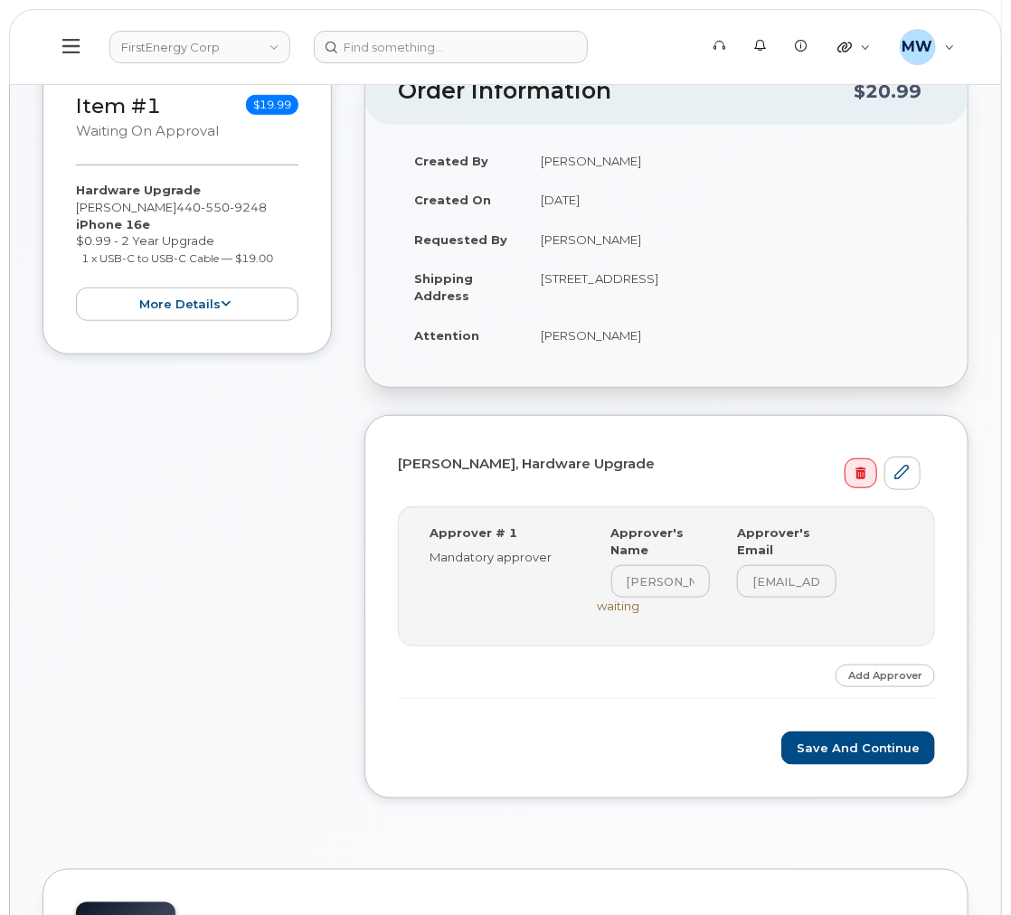
scroll to position [677, 0]
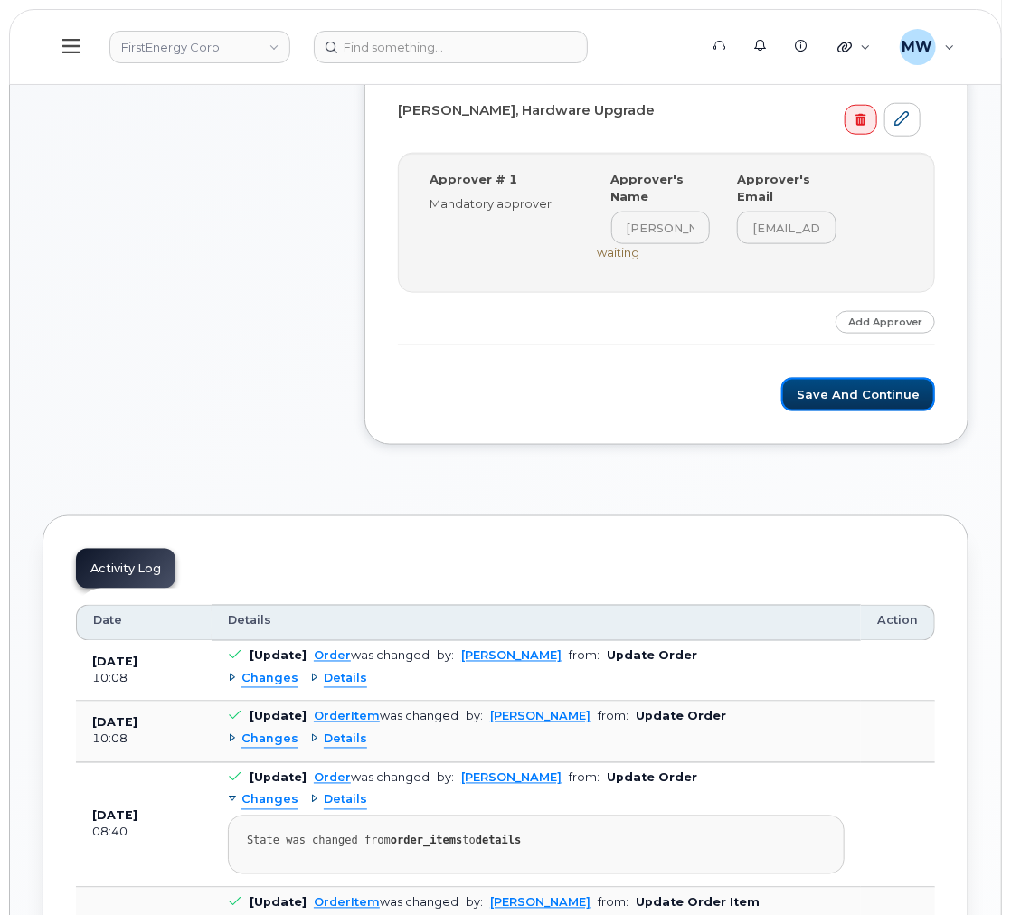
drag, startPoint x: 909, startPoint y: 422, endPoint x: 672, endPoint y: 73, distance: 421.9
click at [909, 412] on button "Save and Continue" at bounding box center [858, 394] width 154 height 33
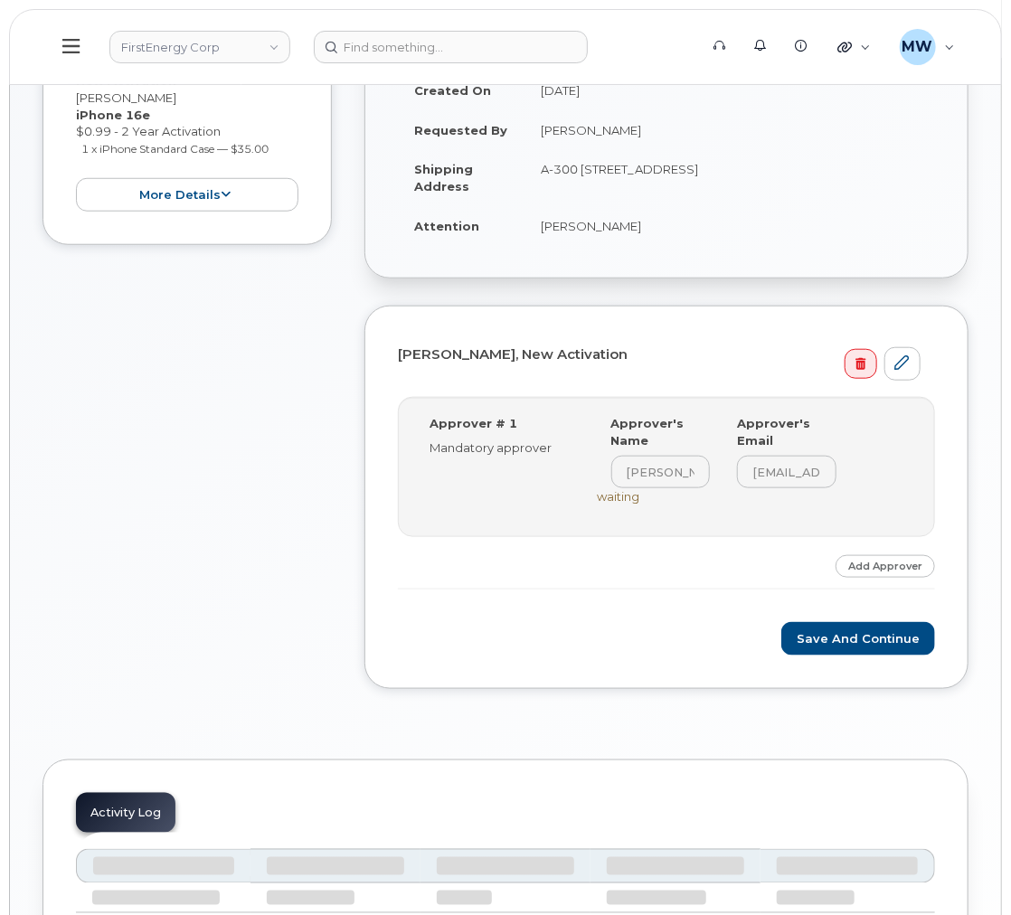
scroll to position [677, 0]
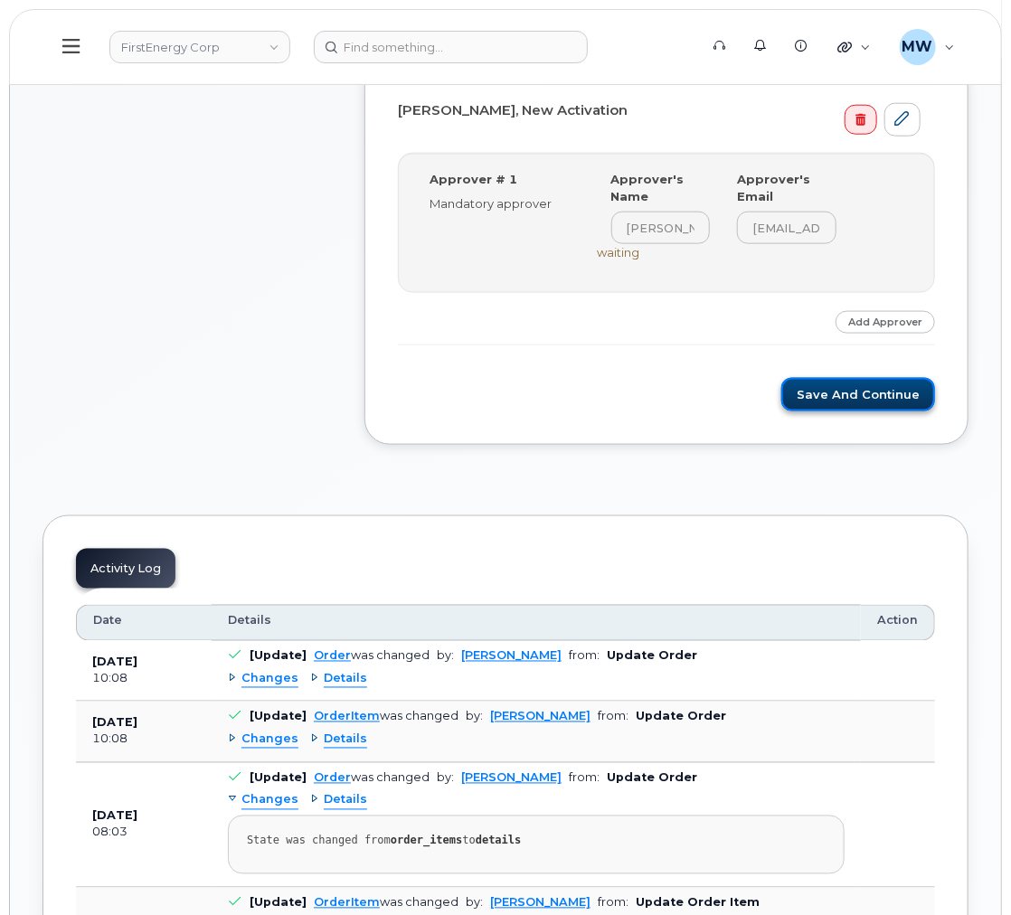
click at [900, 412] on button "Save and Continue" at bounding box center [858, 394] width 154 height 33
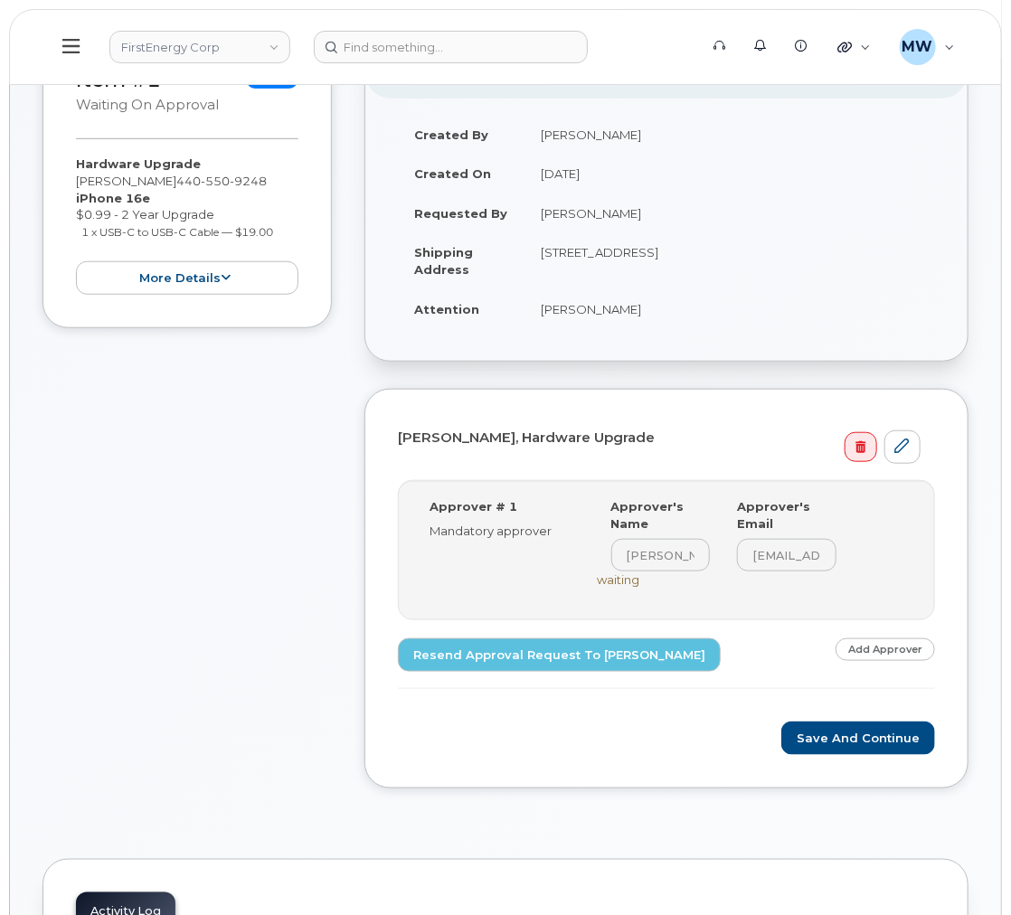
scroll to position [543, 0]
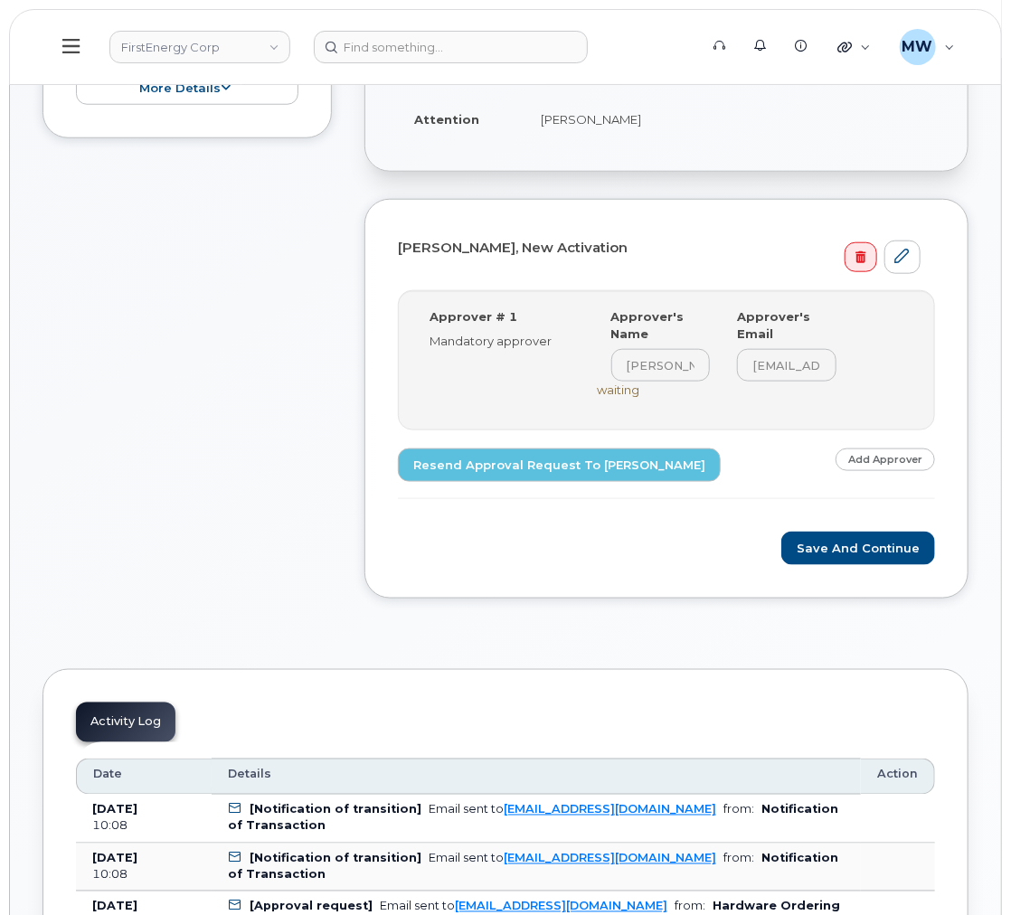
scroll to position [543, 0]
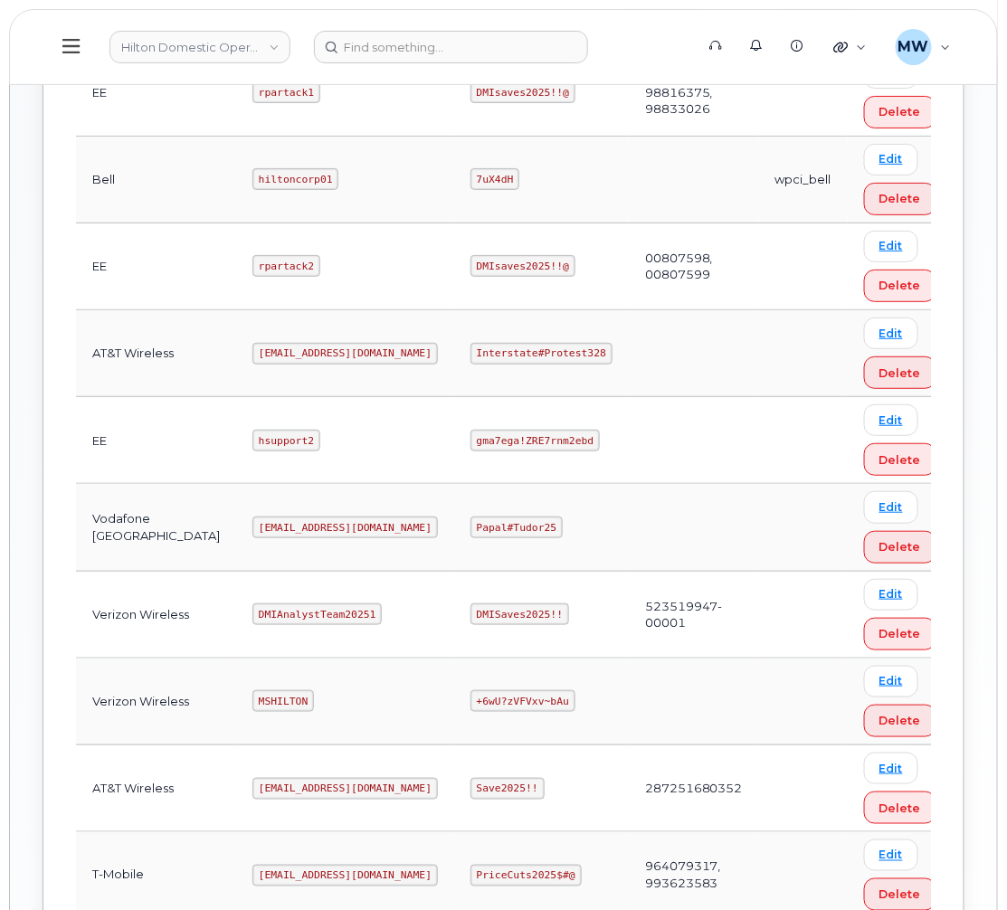
scroll to position [677, 0]
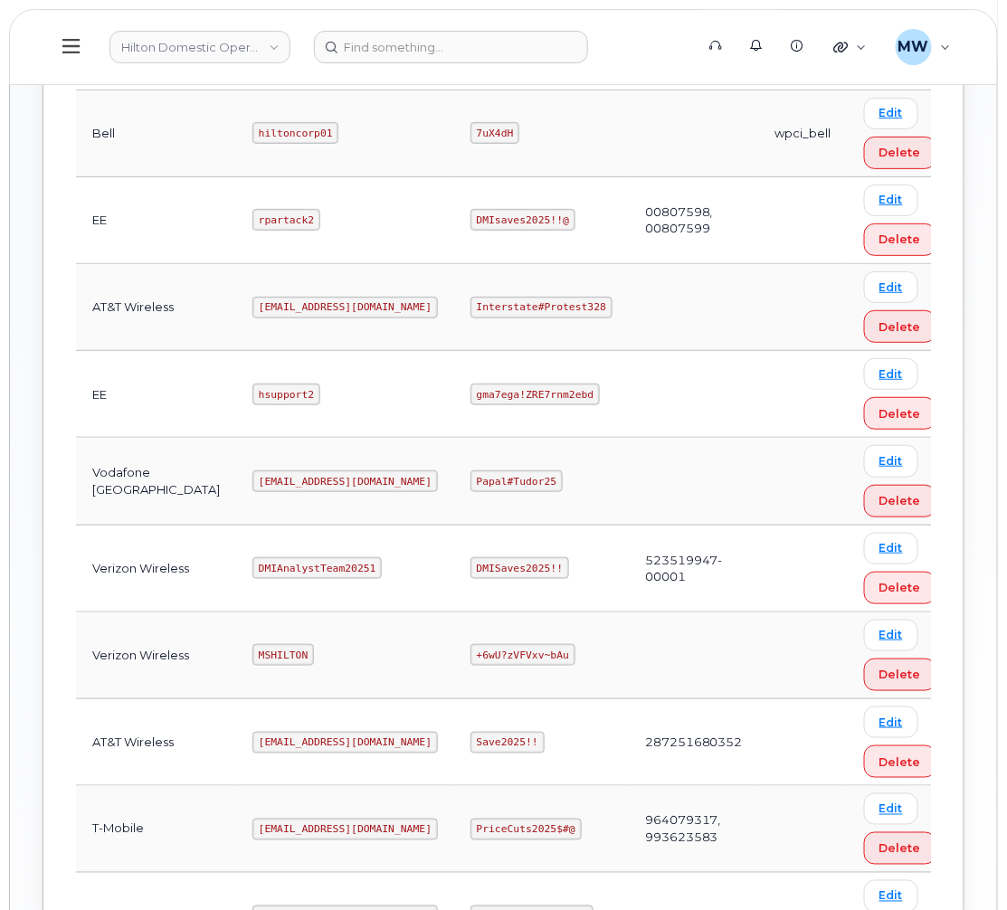
click at [273, 470] on code "[EMAIL_ADDRESS][DOMAIN_NAME]" at bounding box center [344, 481] width 185 height 22
click at [262, 297] on code "[EMAIL_ADDRESS][DOMAIN_NAME]" at bounding box center [344, 308] width 185 height 22
copy code "[EMAIL_ADDRESS][DOMAIN_NAME]"
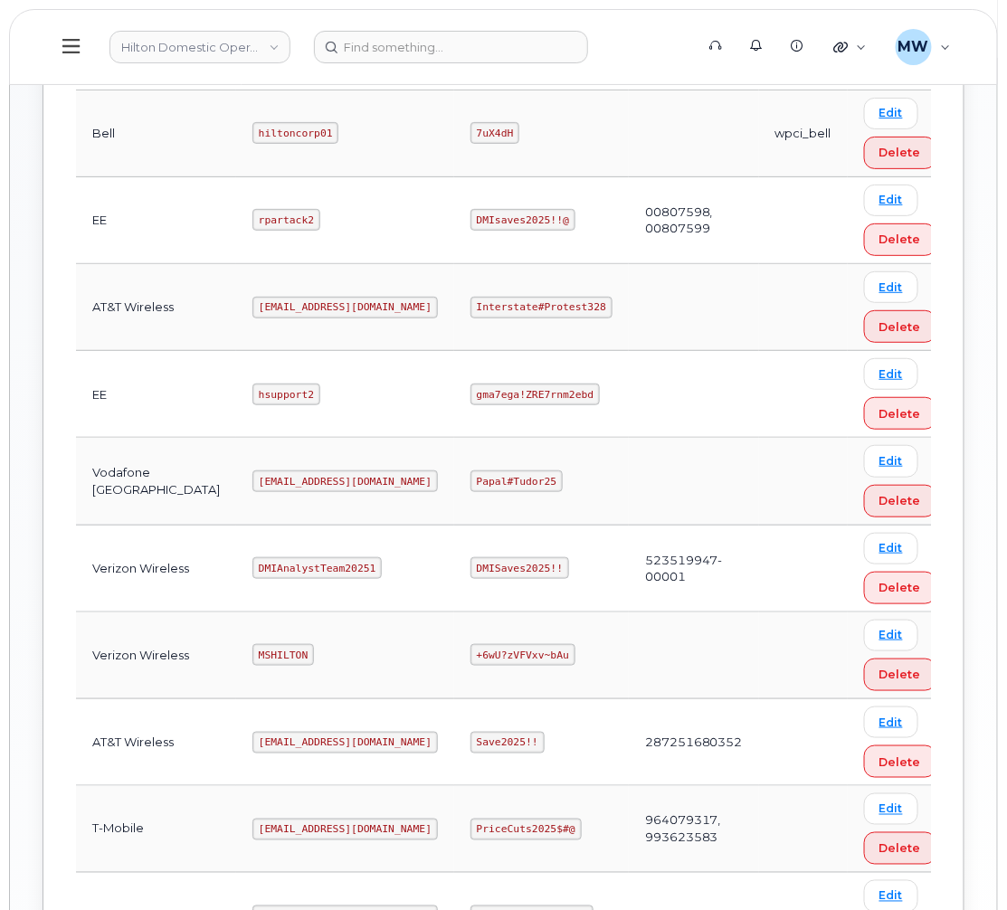
click at [470, 297] on code "Interstate#Protest328" at bounding box center [541, 308] width 142 height 22
copy code "Interstate"
